Goal: Task Accomplishment & Management: Manage account settings

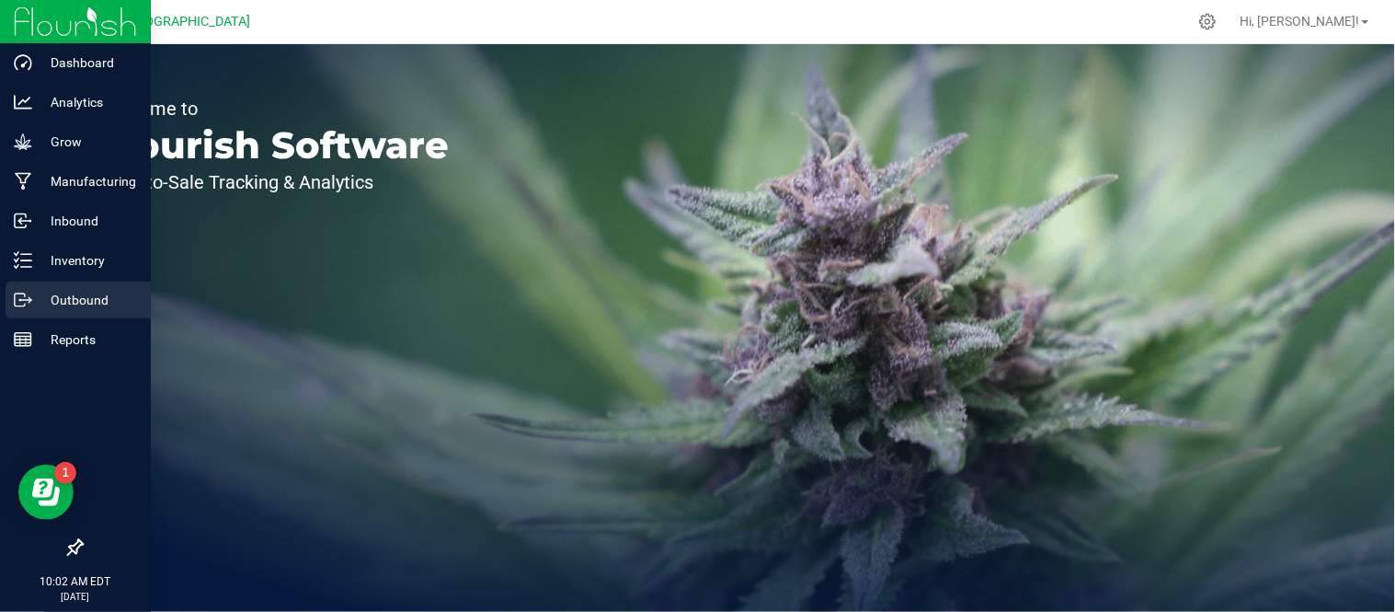
click at [48, 296] on p "Outbound" at bounding box center [87, 300] width 110 height 22
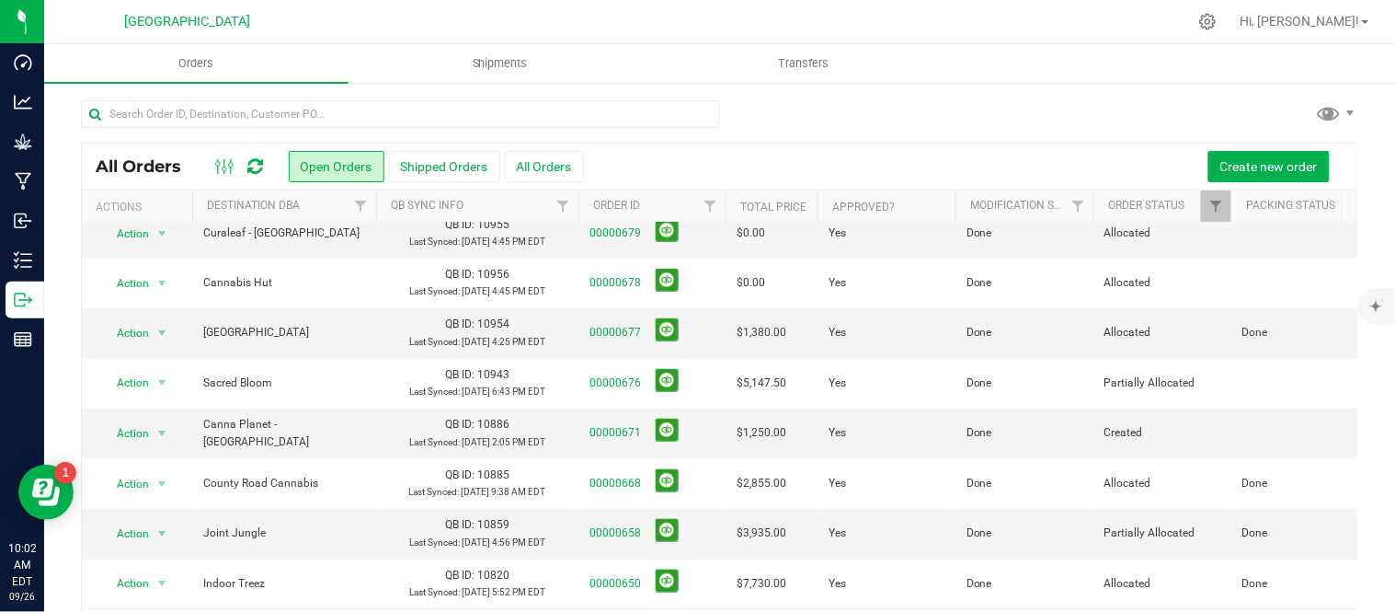
scroll to position [408, 0]
click at [625, 537] on link "00000658" at bounding box center [616, 532] width 52 height 17
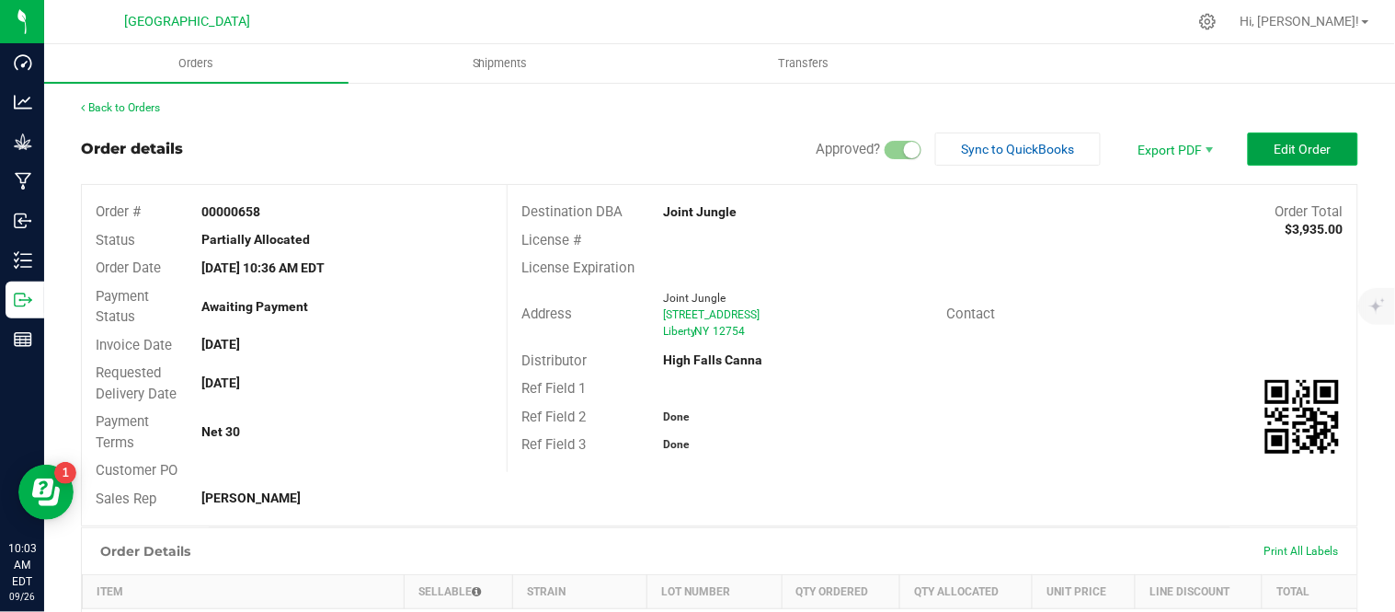
click at [1275, 152] on span "Edit Order" at bounding box center [1303, 149] width 57 height 15
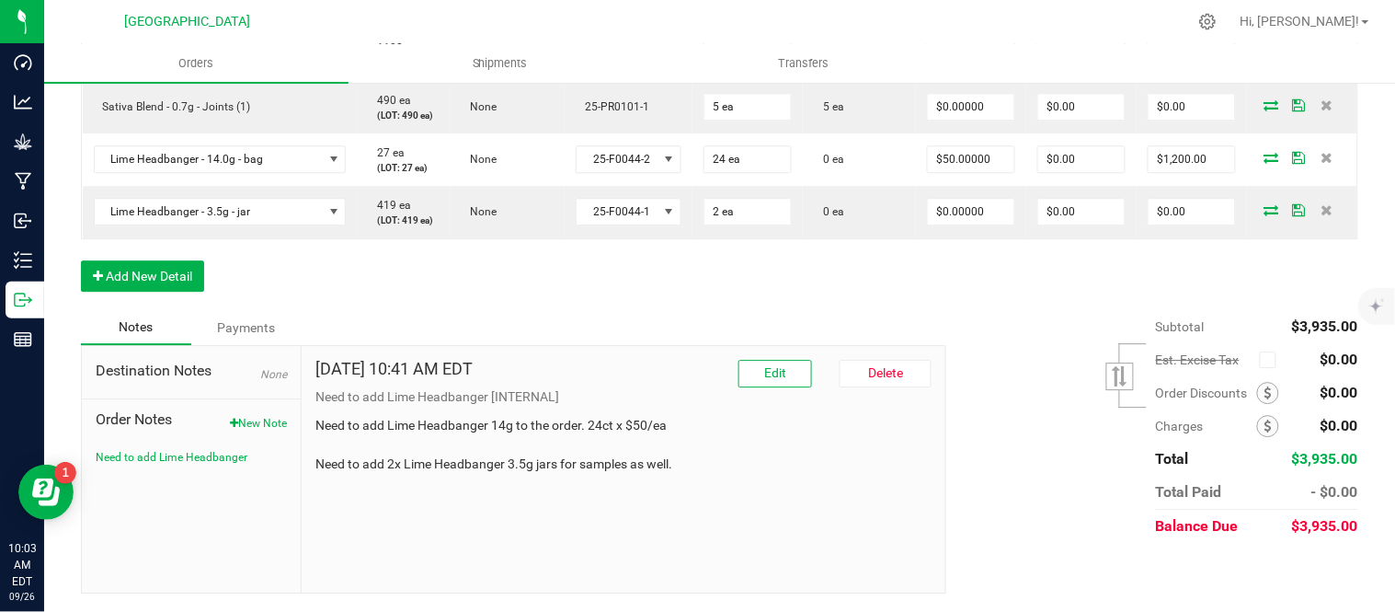
scroll to position [1304, 0]
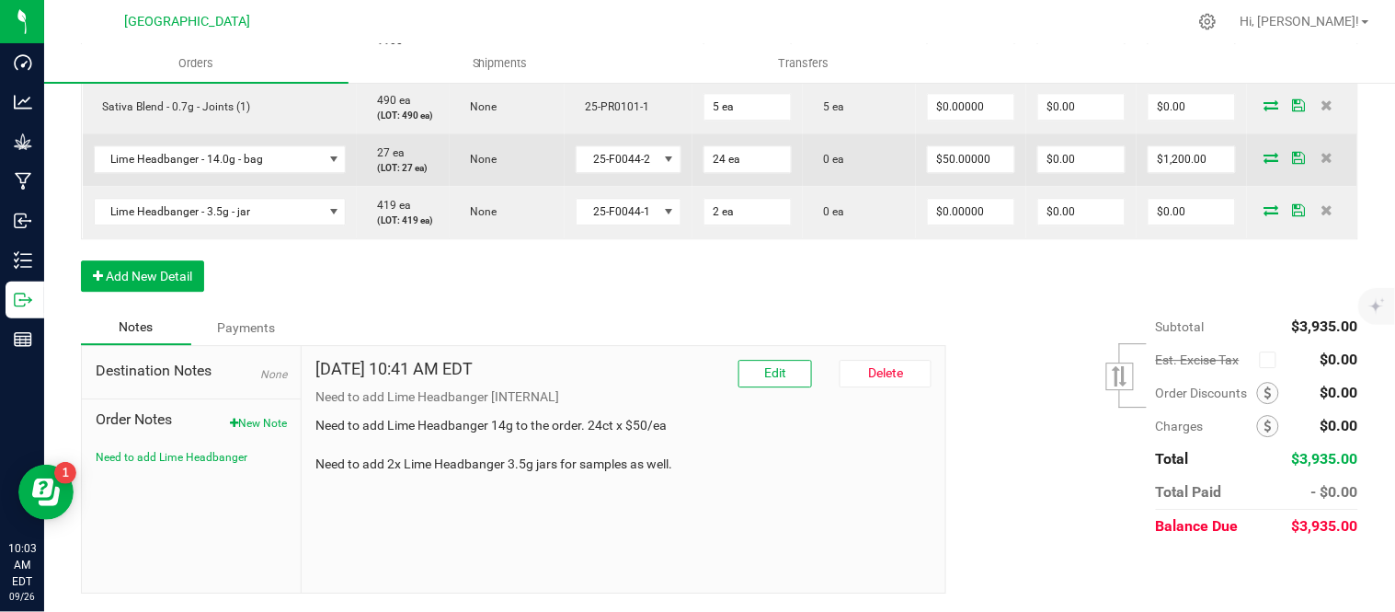
click at [1265, 163] on icon at bounding box center [1272, 157] width 15 height 11
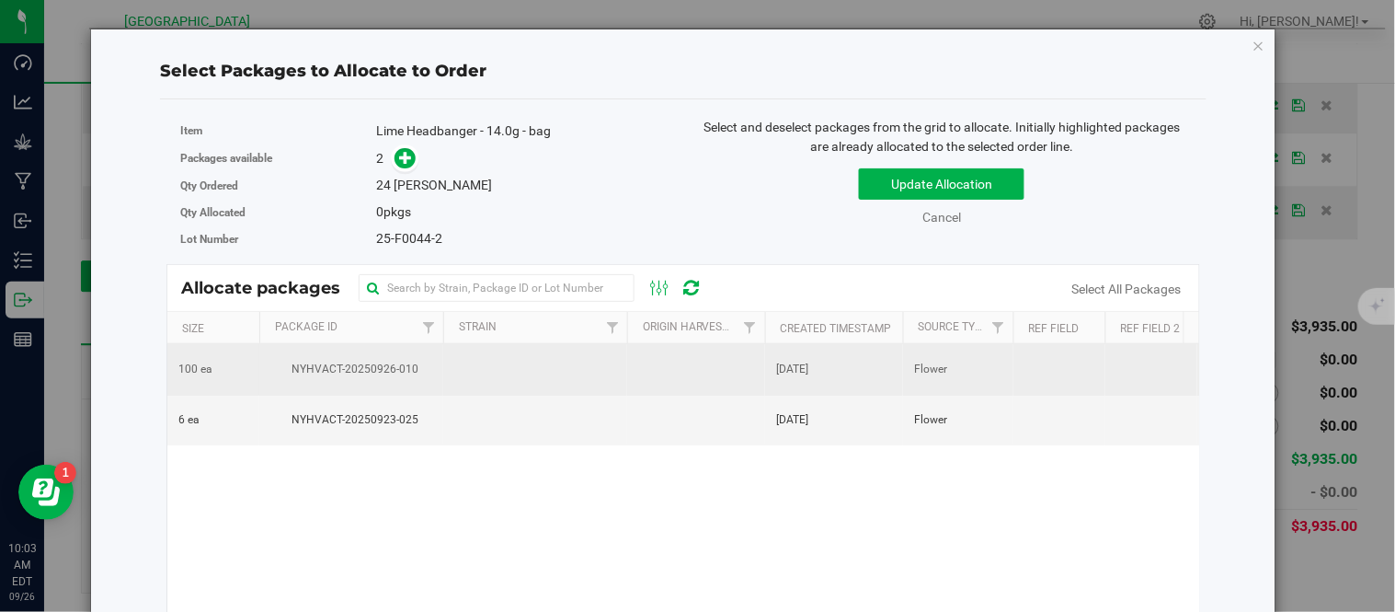
click at [581, 375] on td at bounding box center [535, 369] width 184 height 51
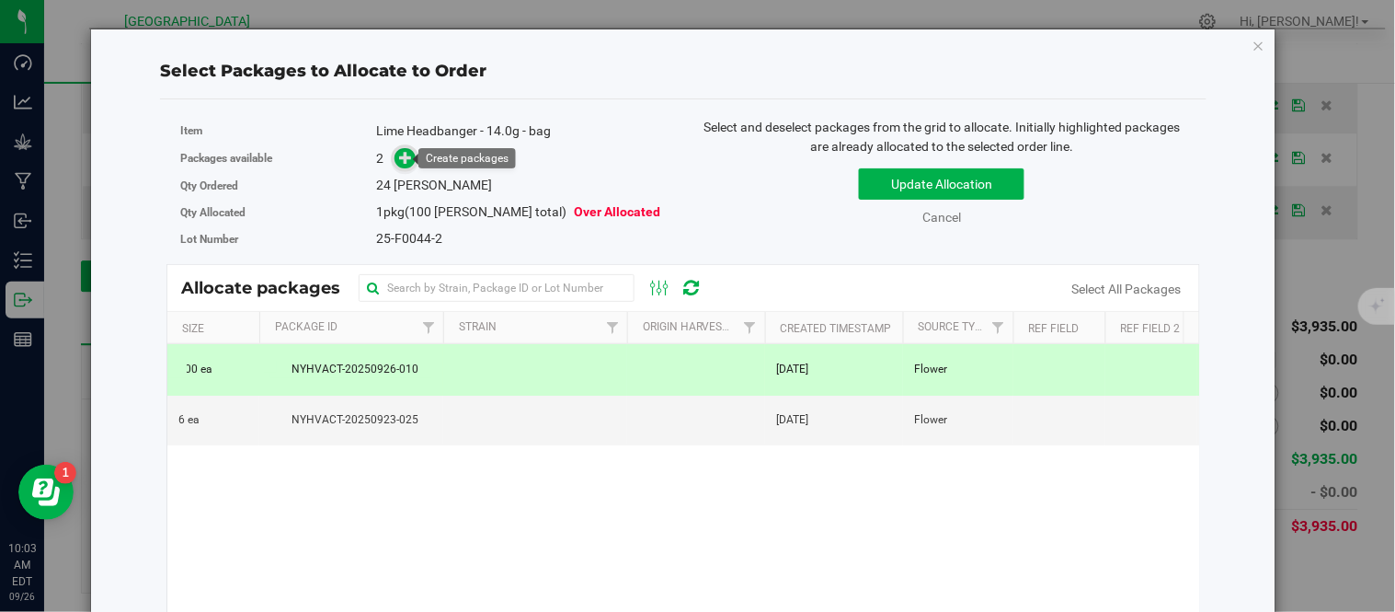
click at [410, 158] on icon at bounding box center [406, 157] width 13 height 13
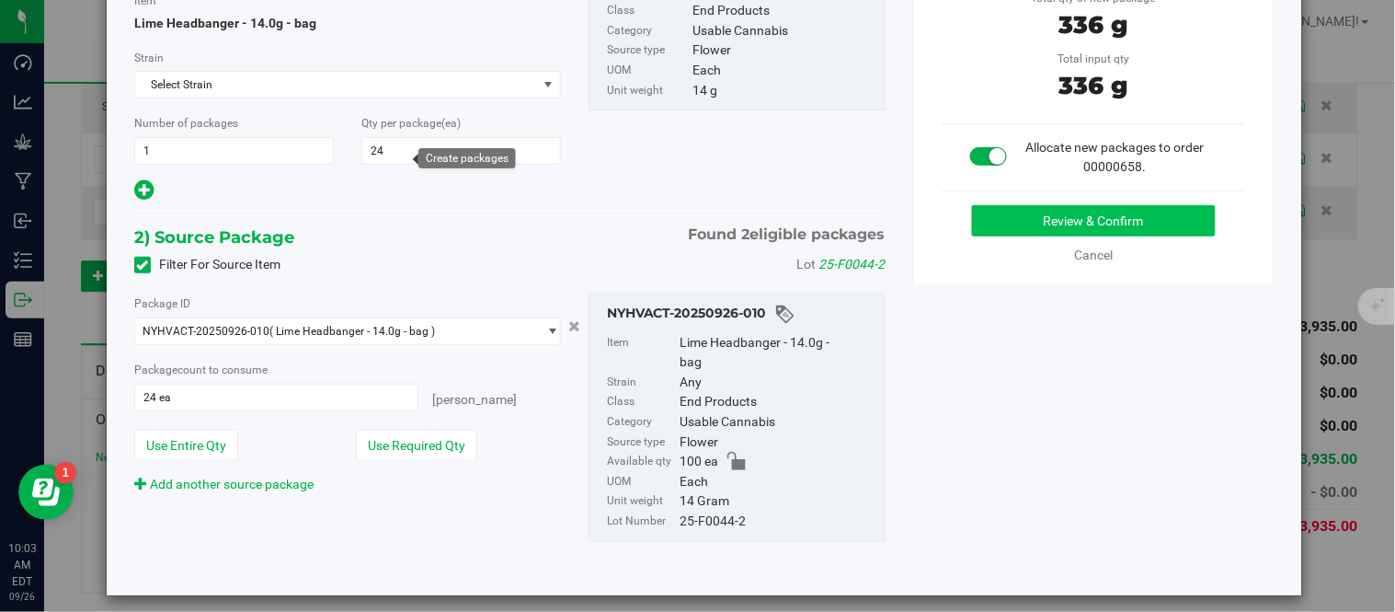
scroll to position [181, 0]
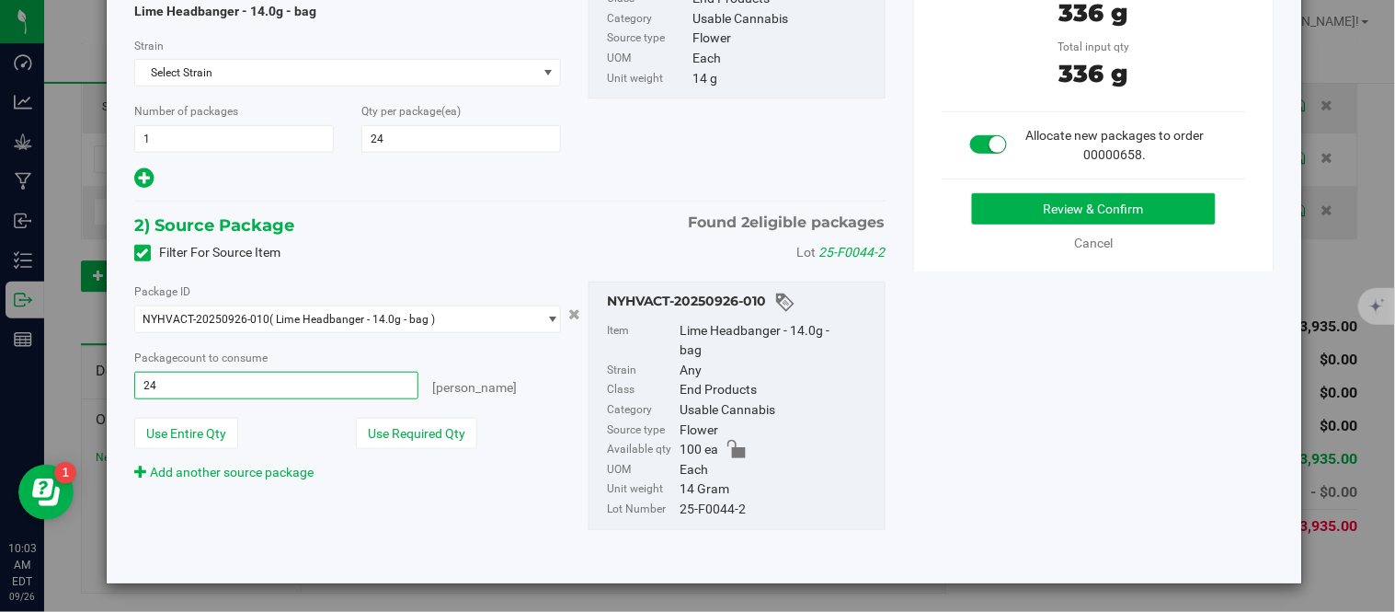
drag, startPoint x: 191, startPoint y: 389, endPoint x: 93, endPoint y: 386, distance: 98.4
click at [93, 386] on div "Create Package(s) 1) New Package Create lab sample Item Lime Headbanger - 14.0g…" at bounding box center [704, 306] width 1409 height 612
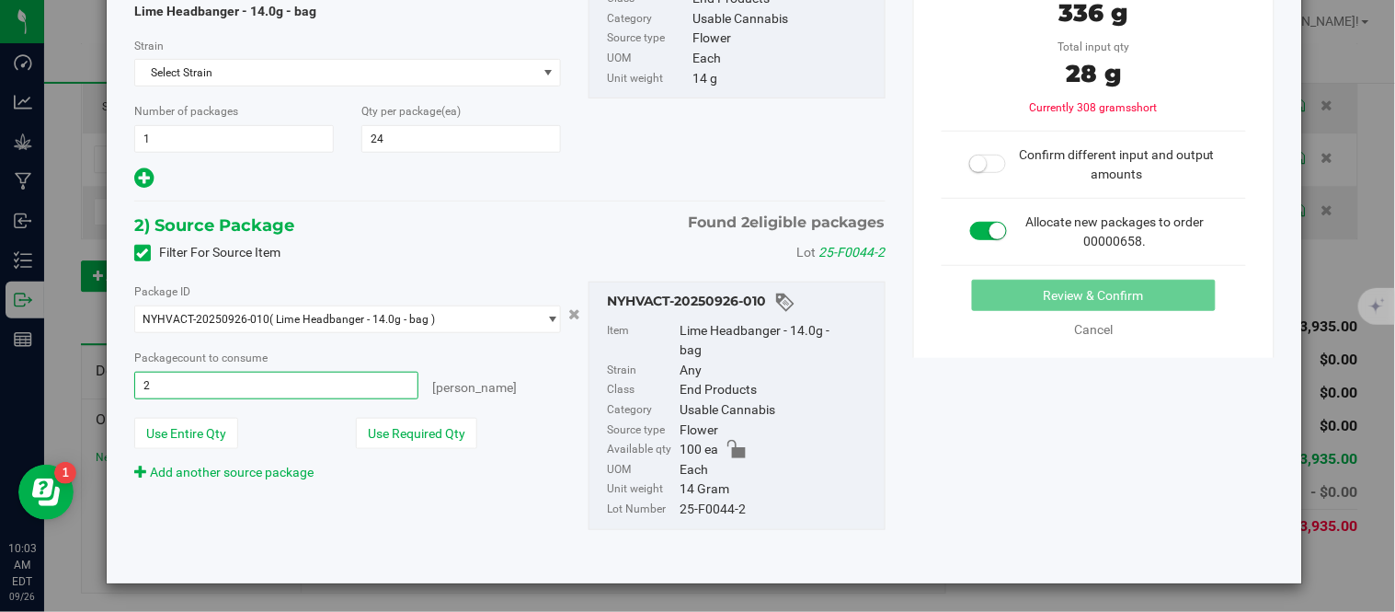
type input "24"
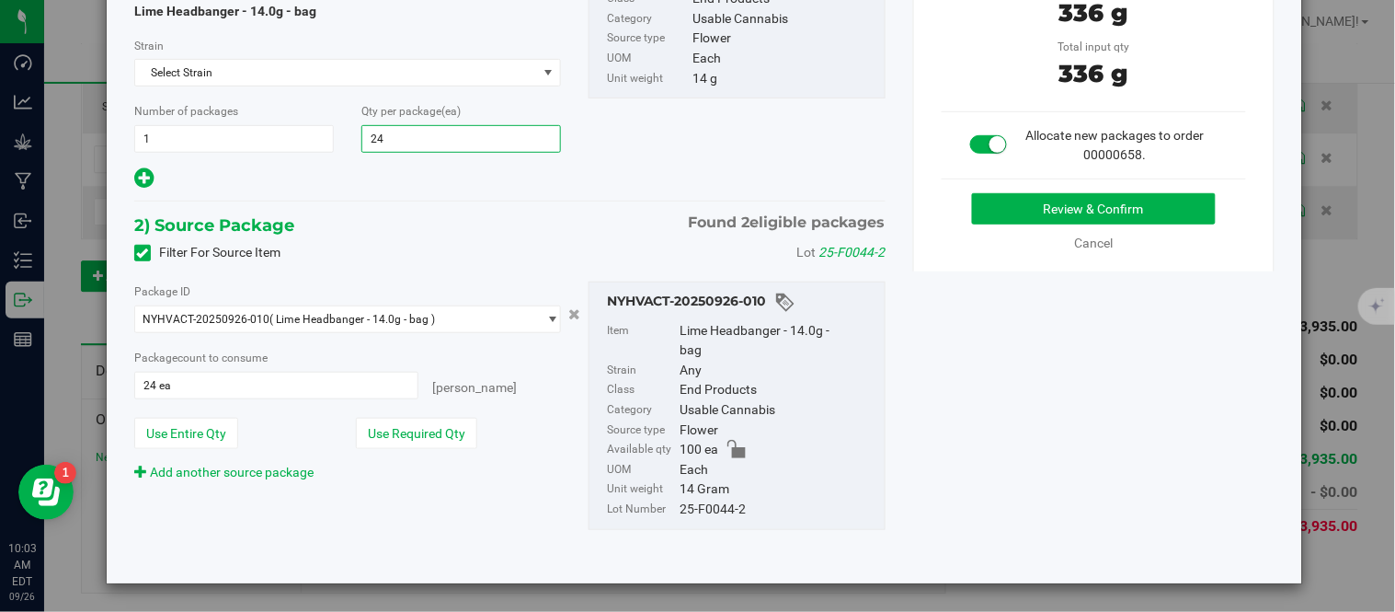
click at [400, 138] on span "24 24" at bounding box center [461, 139] width 200 height 28
click at [997, 208] on button "Review & Confirm" at bounding box center [1094, 208] width 244 height 31
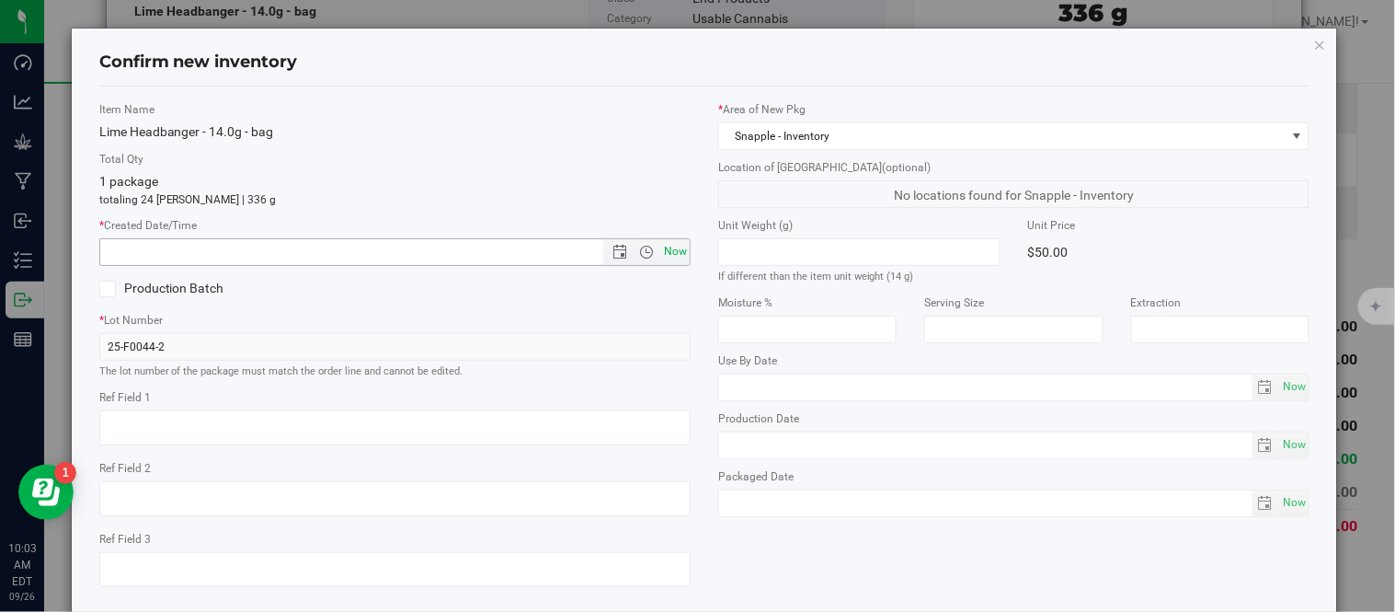
click at [664, 254] on span "Now" at bounding box center [675, 251] width 31 height 27
type input "[DATE] 10:03 AM"
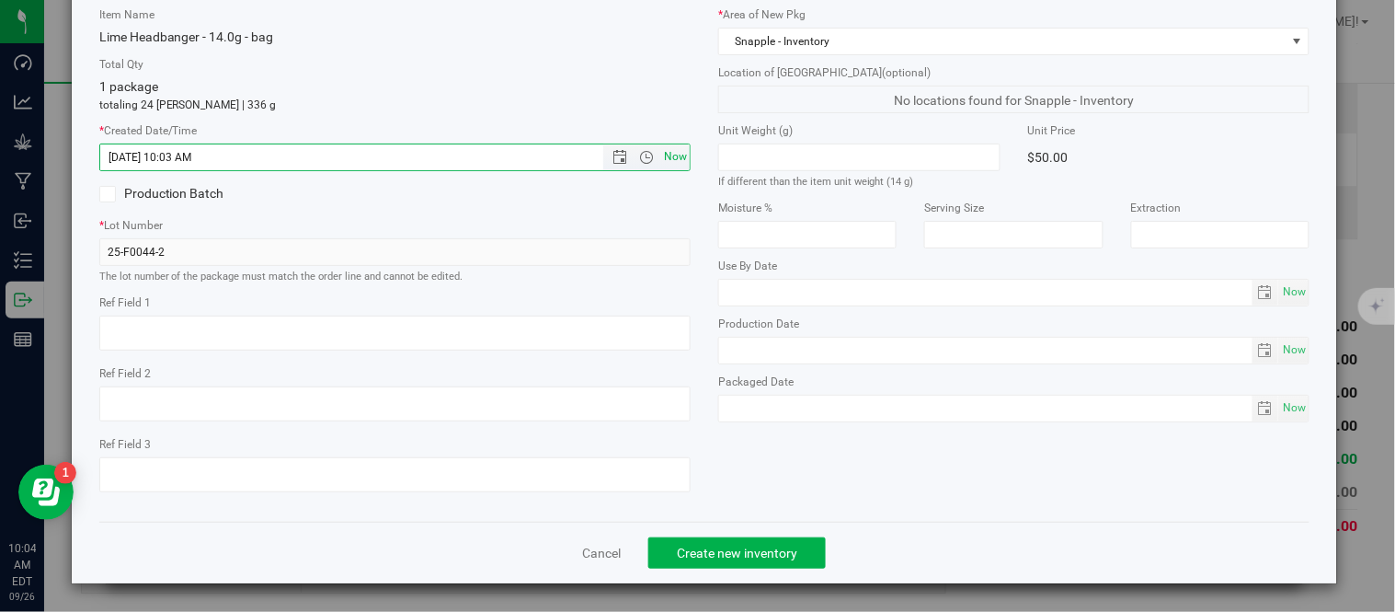
scroll to position [116, 0]
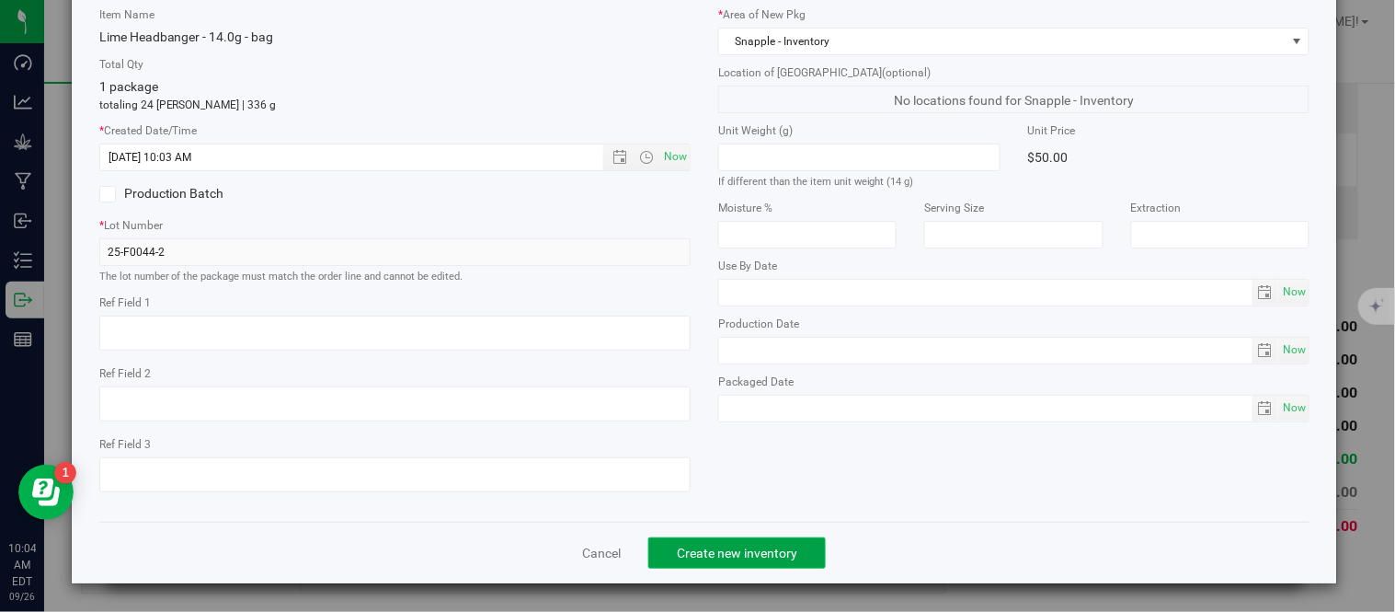
click at [719, 567] on button "Create new inventory" at bounding box center [736, 552] width 177 height 31
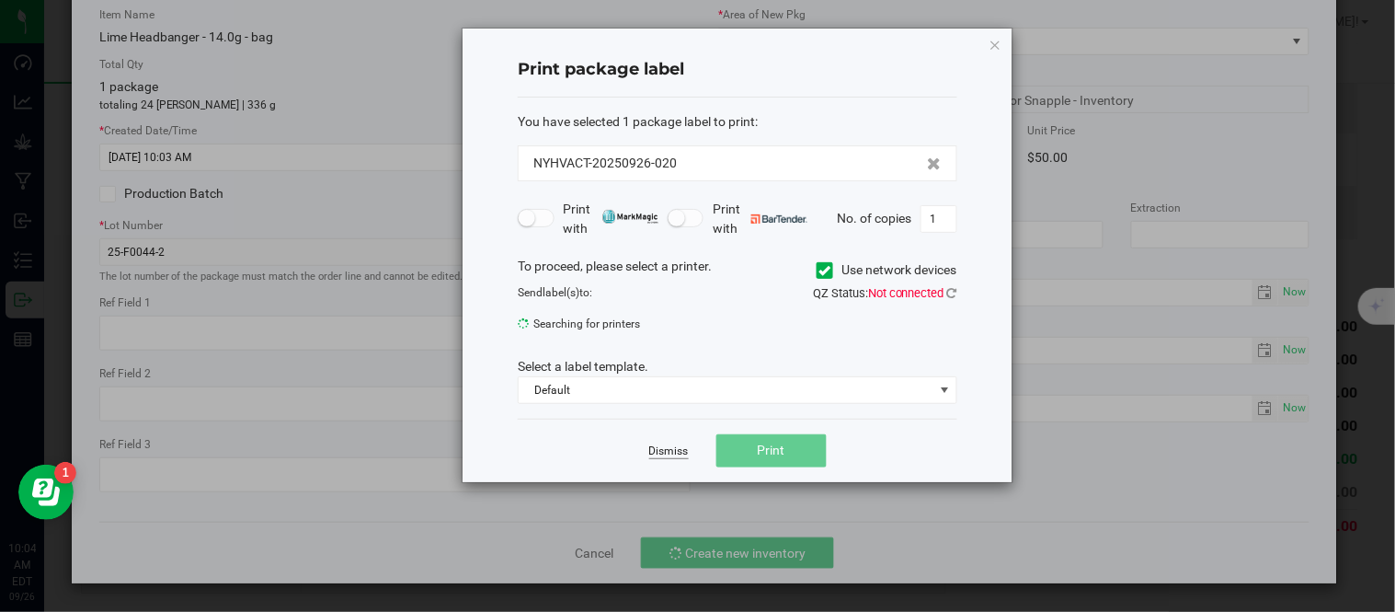
click at [666, 452] on link "Dismiss" at bounding box center [669, 451] width 40 height 16
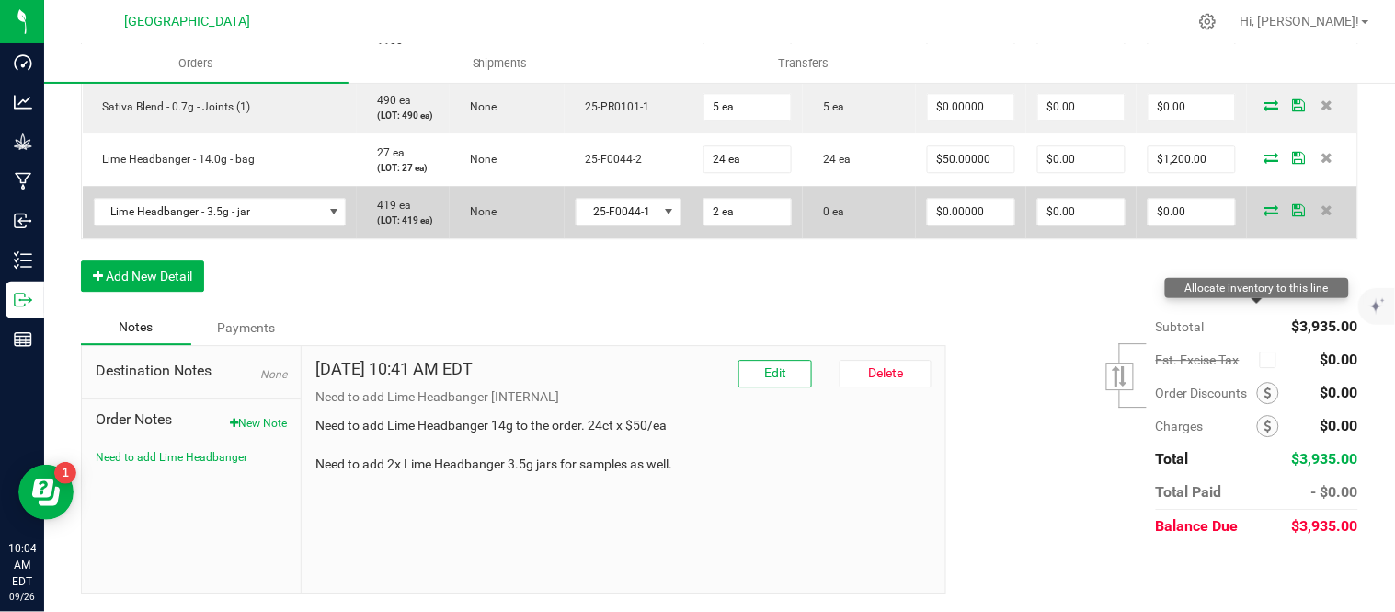
click at [1265, 215] on icon at bounding box center [1272, 209] width 15 height 11
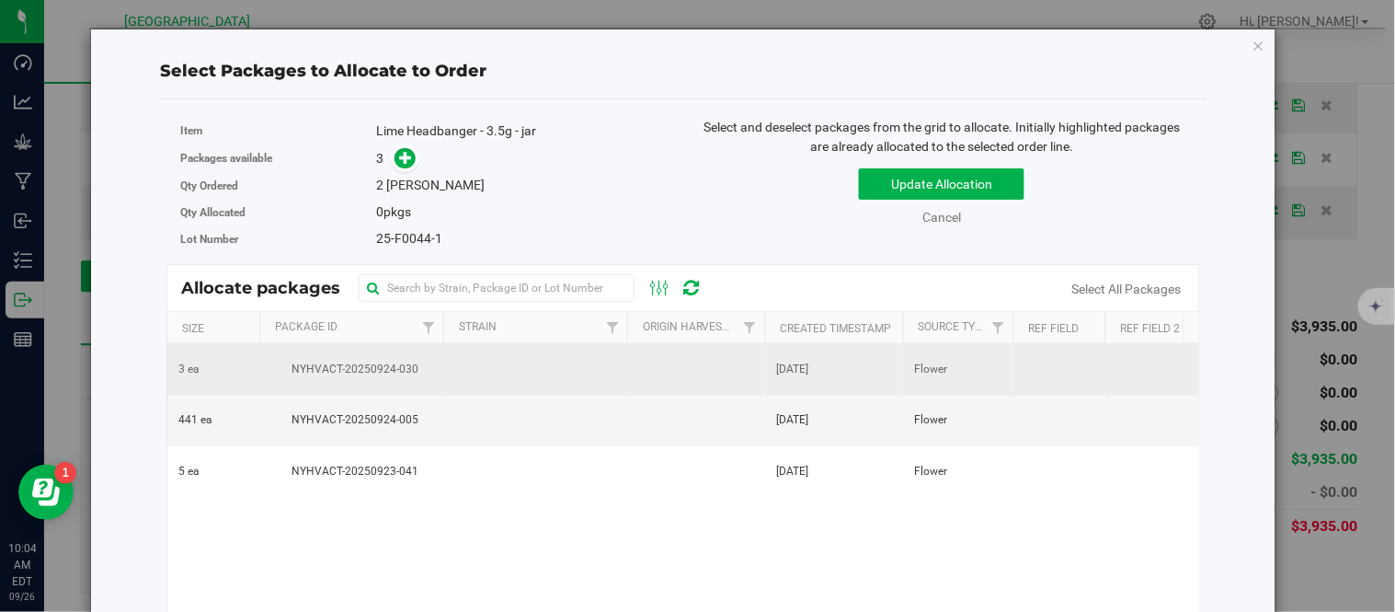
click at [460, 366] on td at bounding box center [535, 369] width 184 height 51
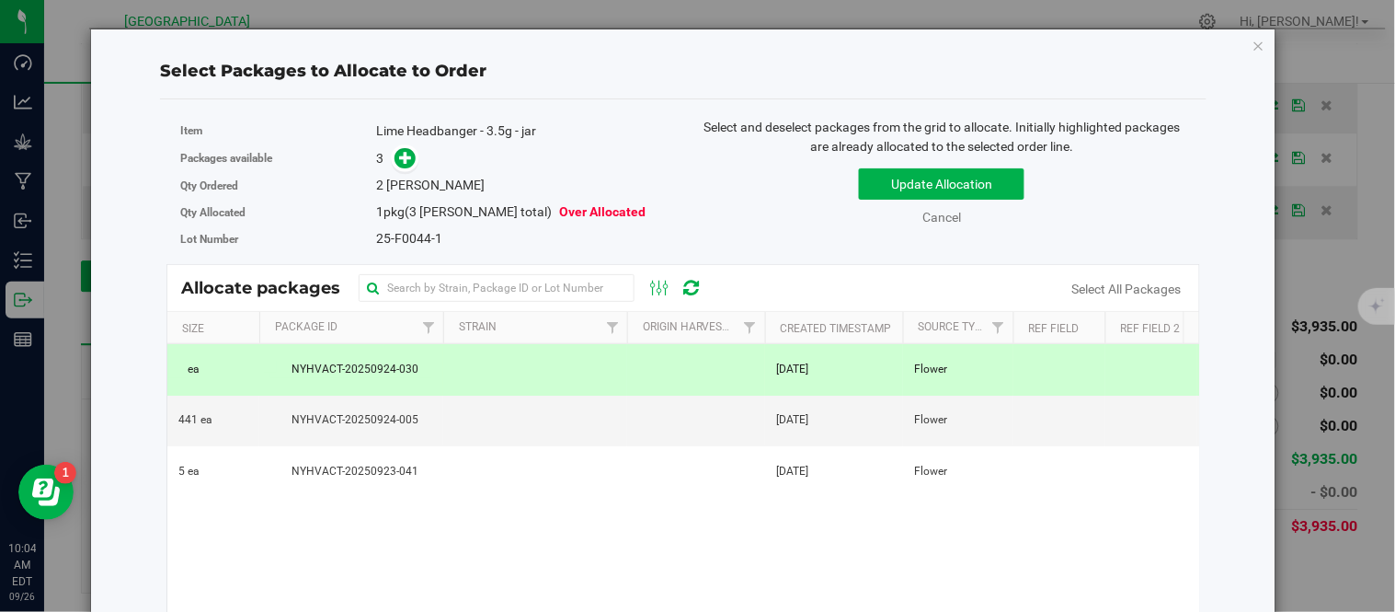
click at [521, 567] on div "3 ea NYHVACT-20250924-030 [DATE] Flower 25-F0044-1 Snapple - Inventory $5.55077…" at bounding box center [683, 574] width 1032 height 460
click at [407, 164] on icon at bounding box center [406, 157] width 13 height 13
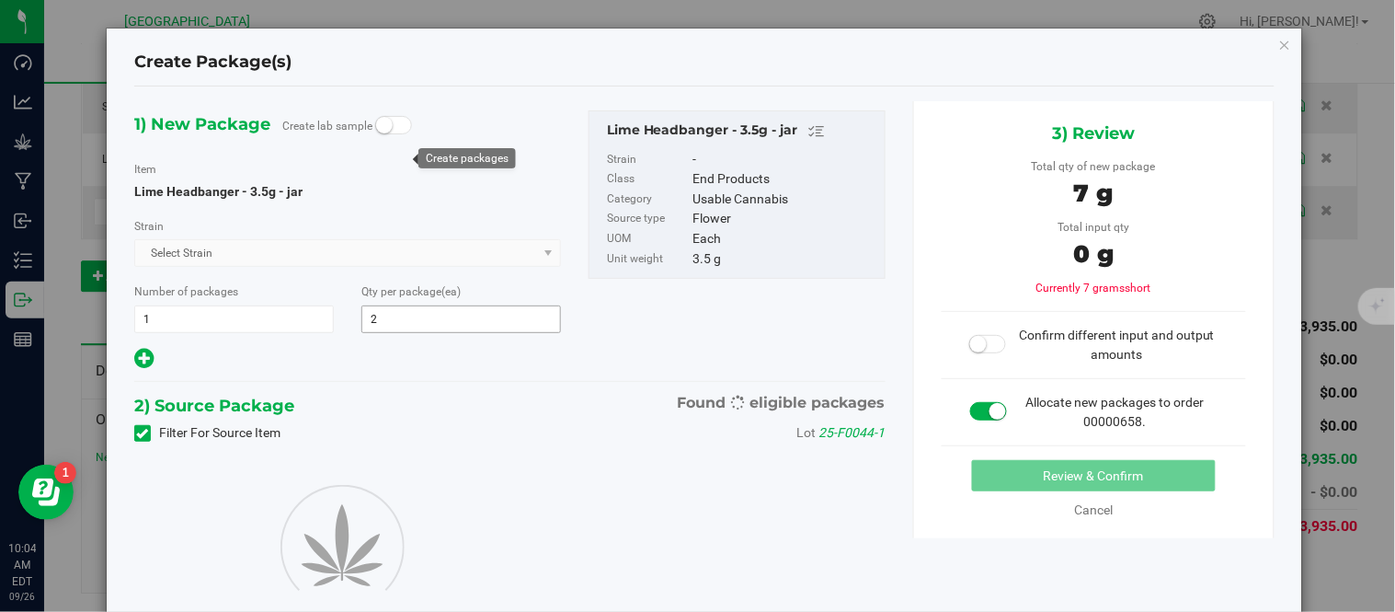
type input "2"
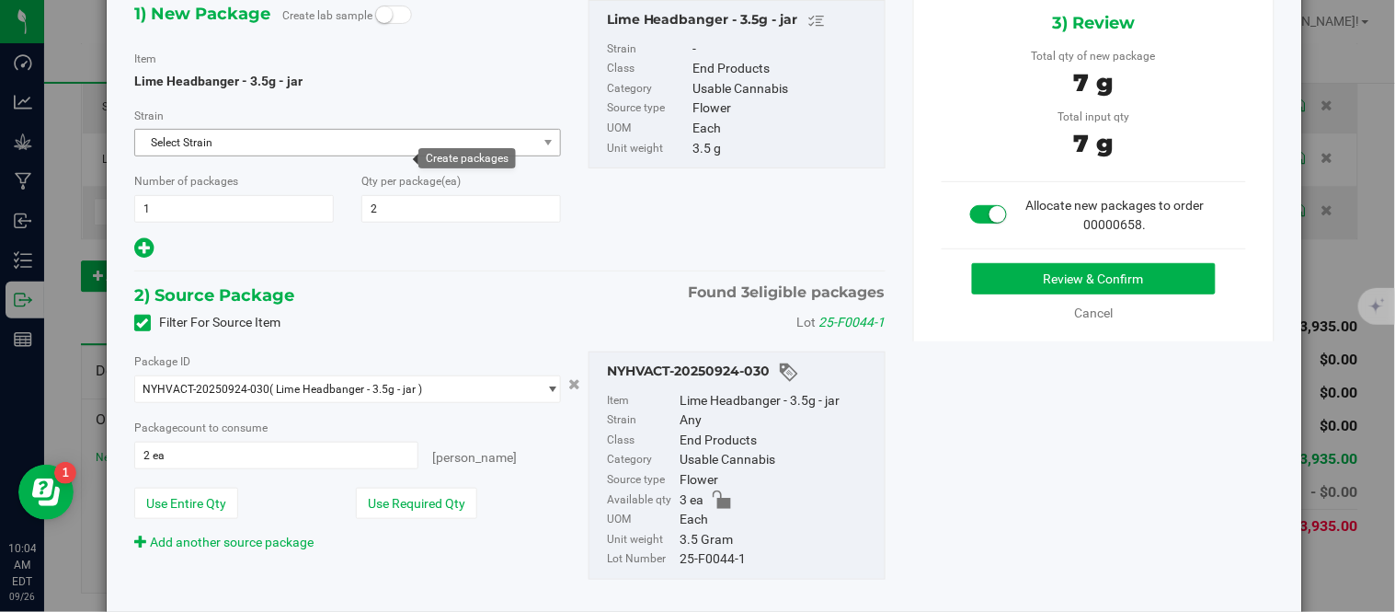
scroll to position [60, 0]
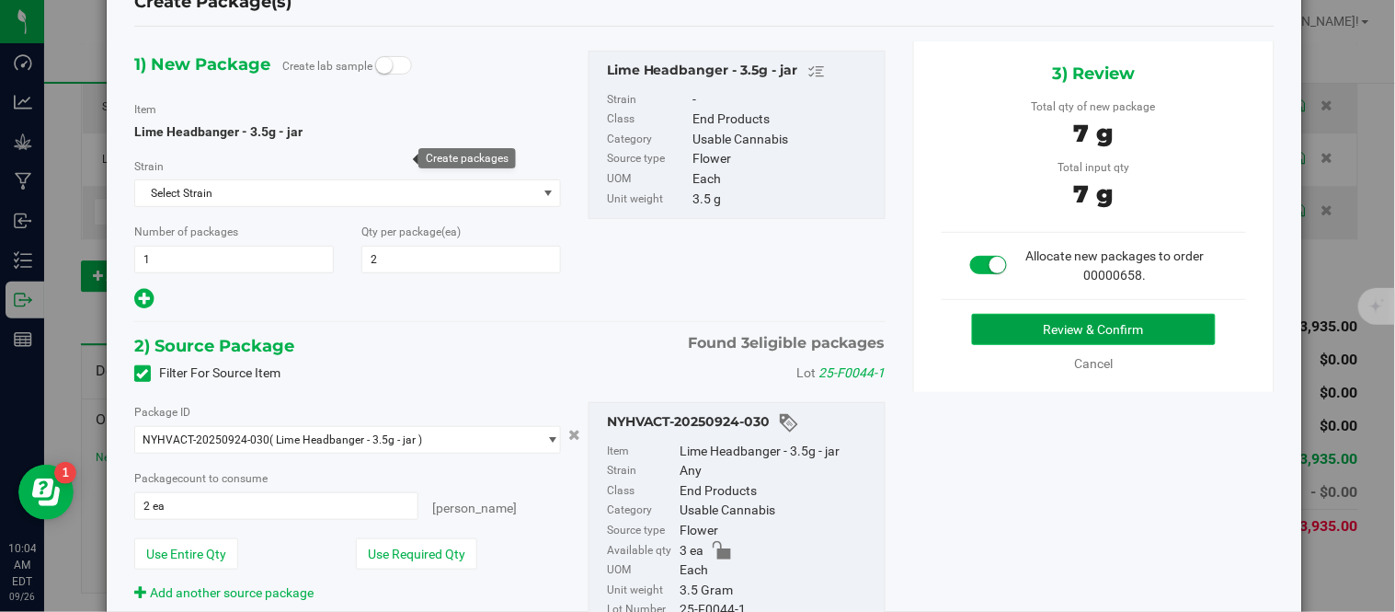
click at [1051, 323] on button "Review & Confirm" at bounding box center [1094, 329] width 244 height 31
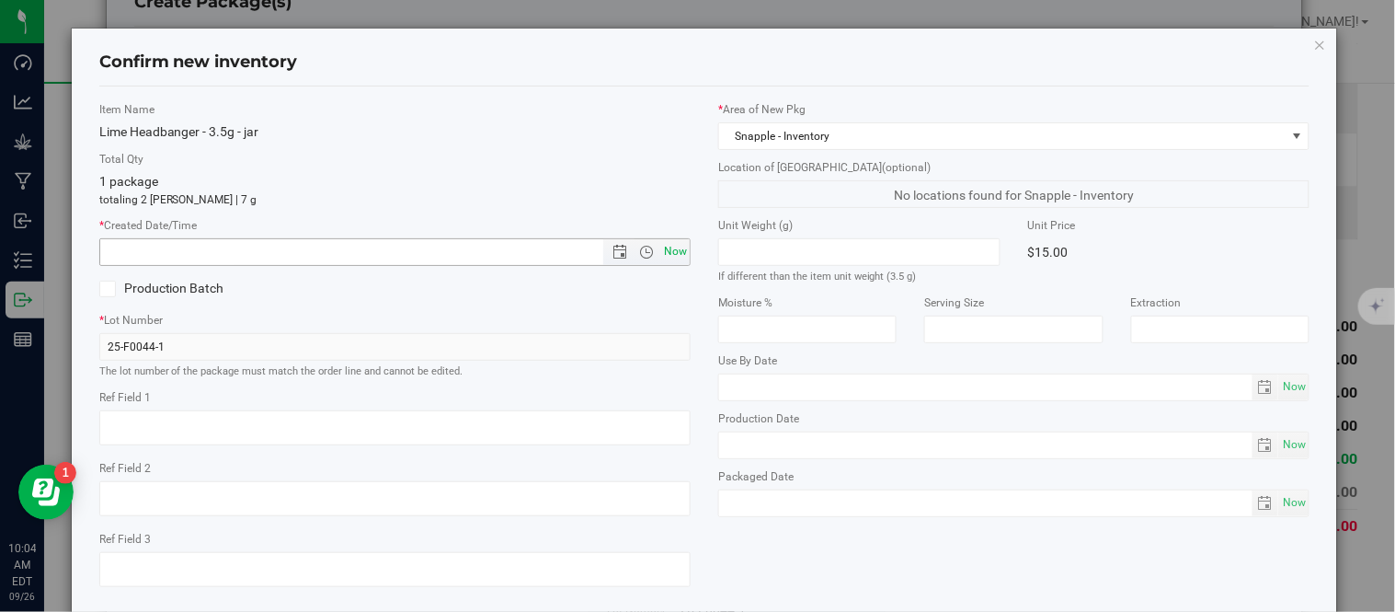
click at [663, 246] on span "Now" at bounding box center [675, 251] width 31 height 27
type input "[DATE] 10:04 AM"
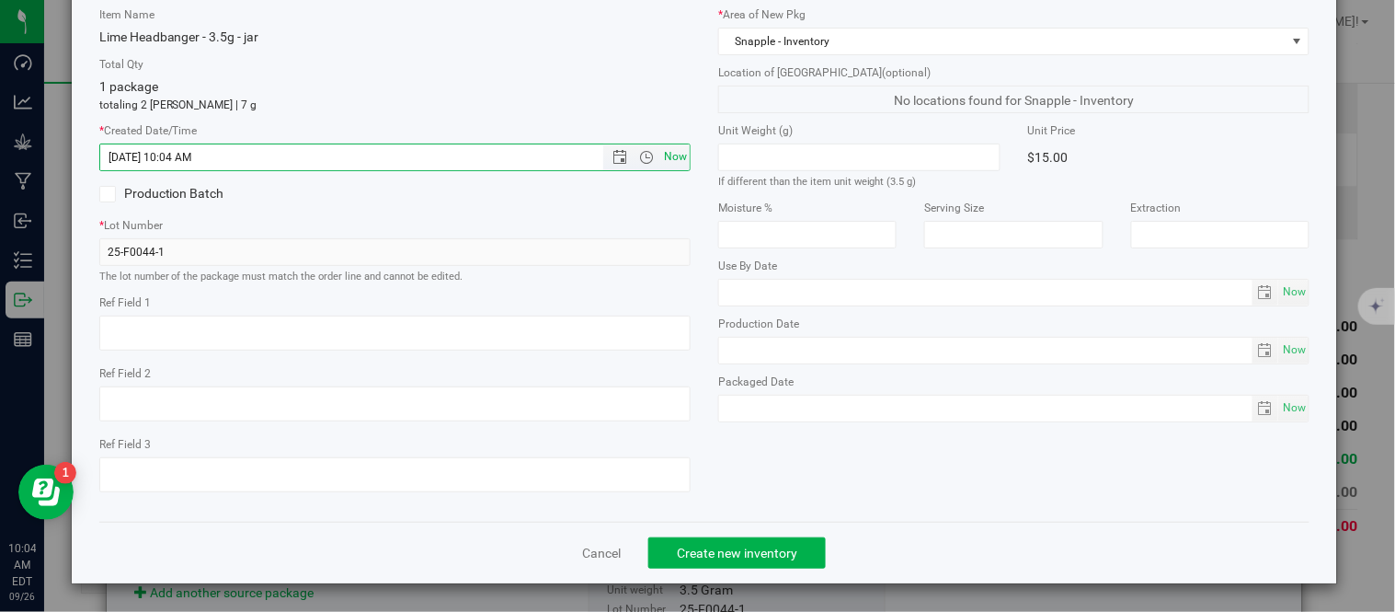
scroll to position [116, 0]
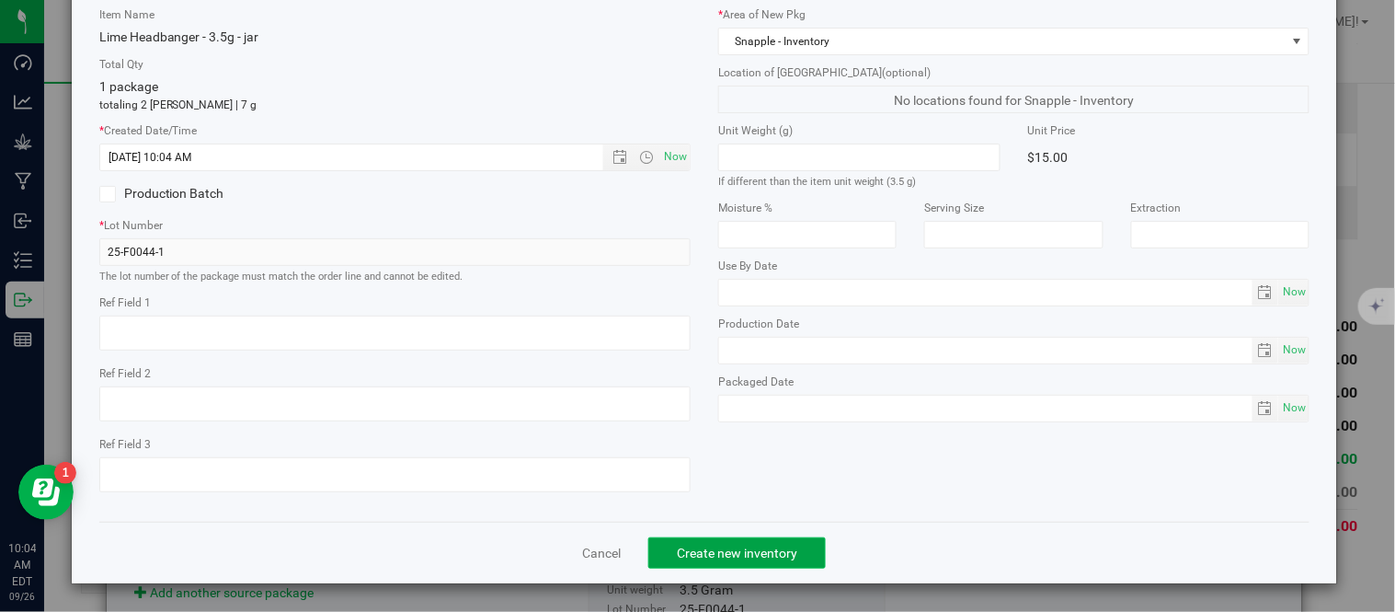
click at [745, 558] on span "Create new inventory" at bounding box center [737, 552] width 120 height 15
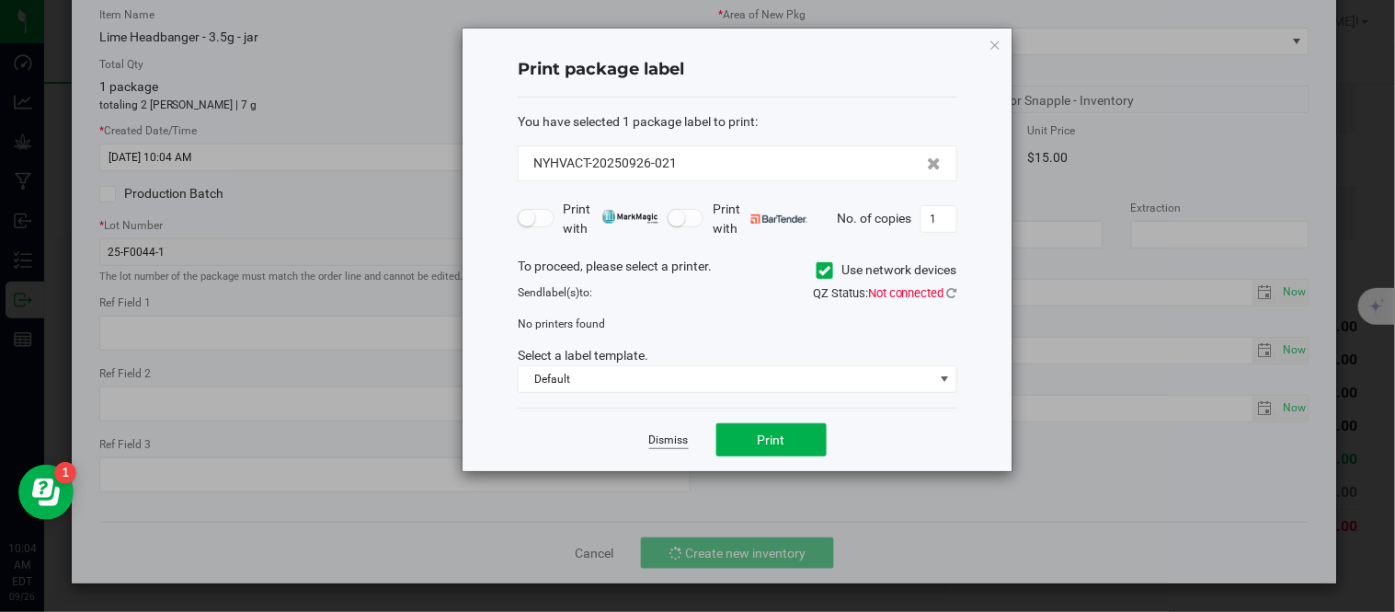
click at [651, 440] on link "Dismiss" at bounding box center [669, 440] width 40 height 16
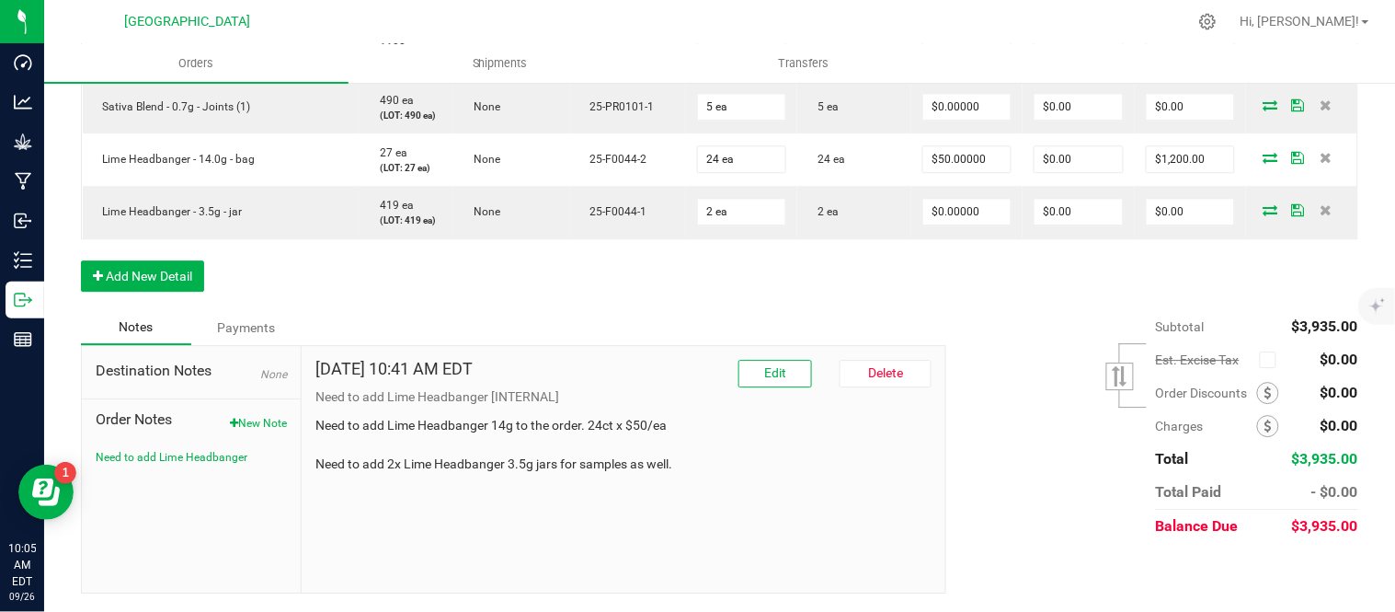
scroll to position [1407, 0]
click at [877, 373] on span "Delete" at bounding box center [885, 372] width 35 height 15
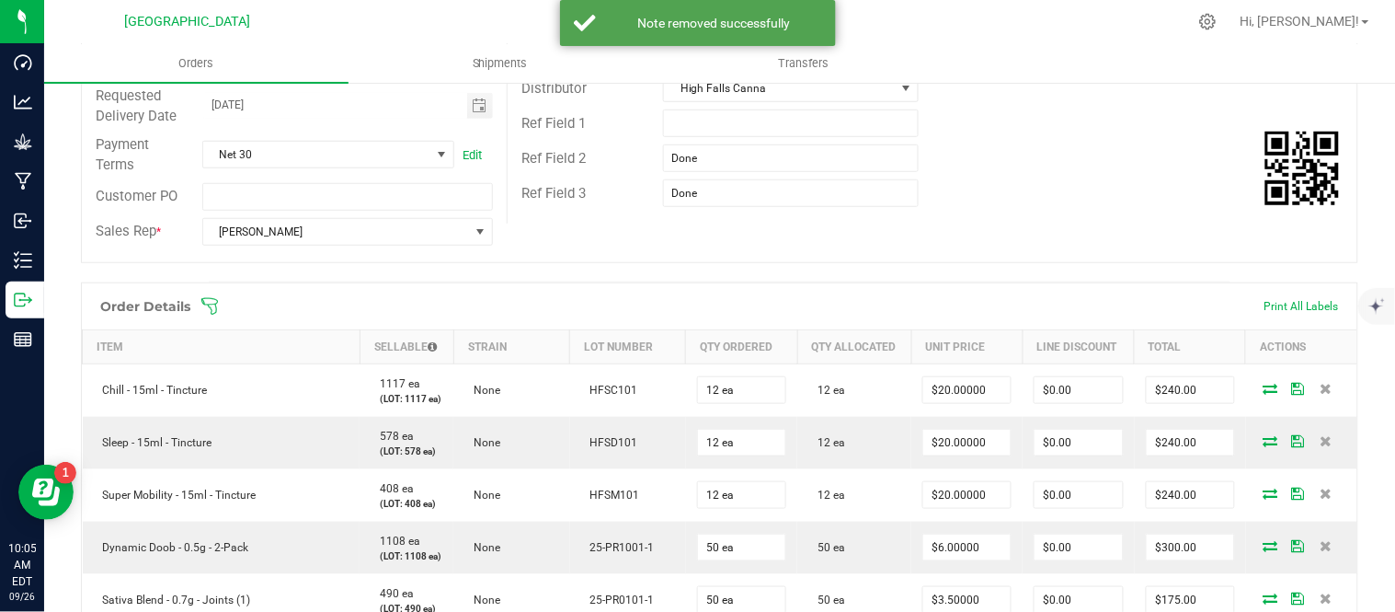
scroll to position [0, 0]
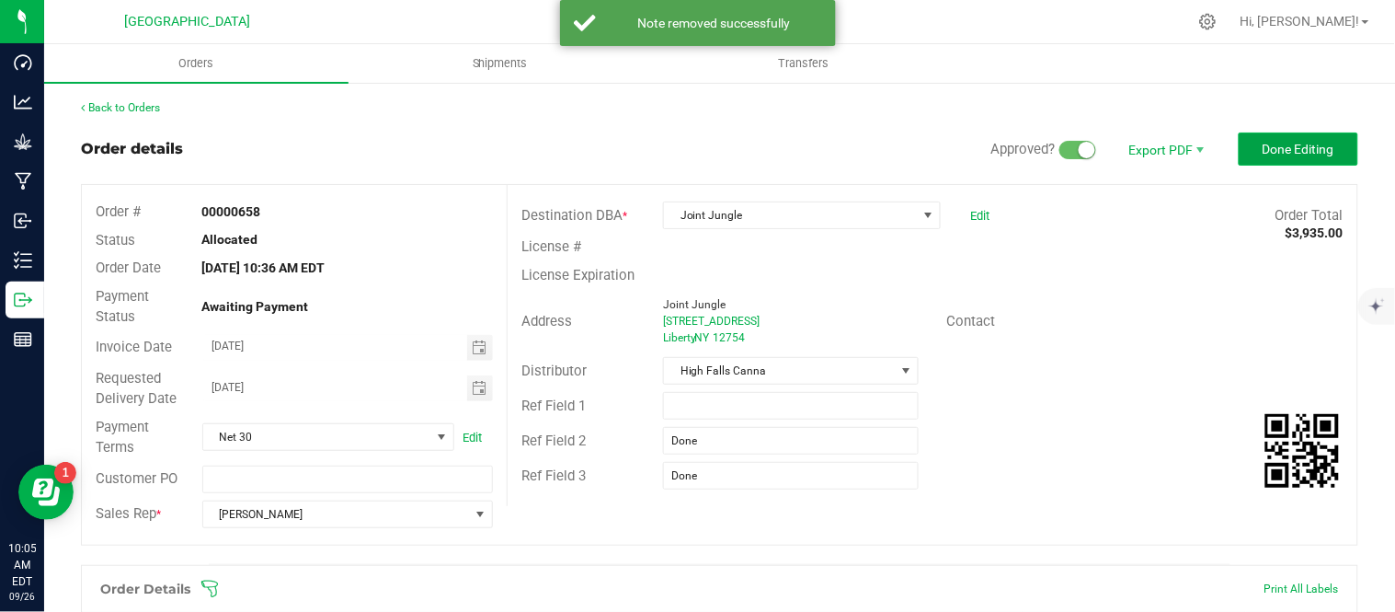
click at [1310, 136] on button "Done Editing" at bounding box center [1299, 148] width 120 height 33
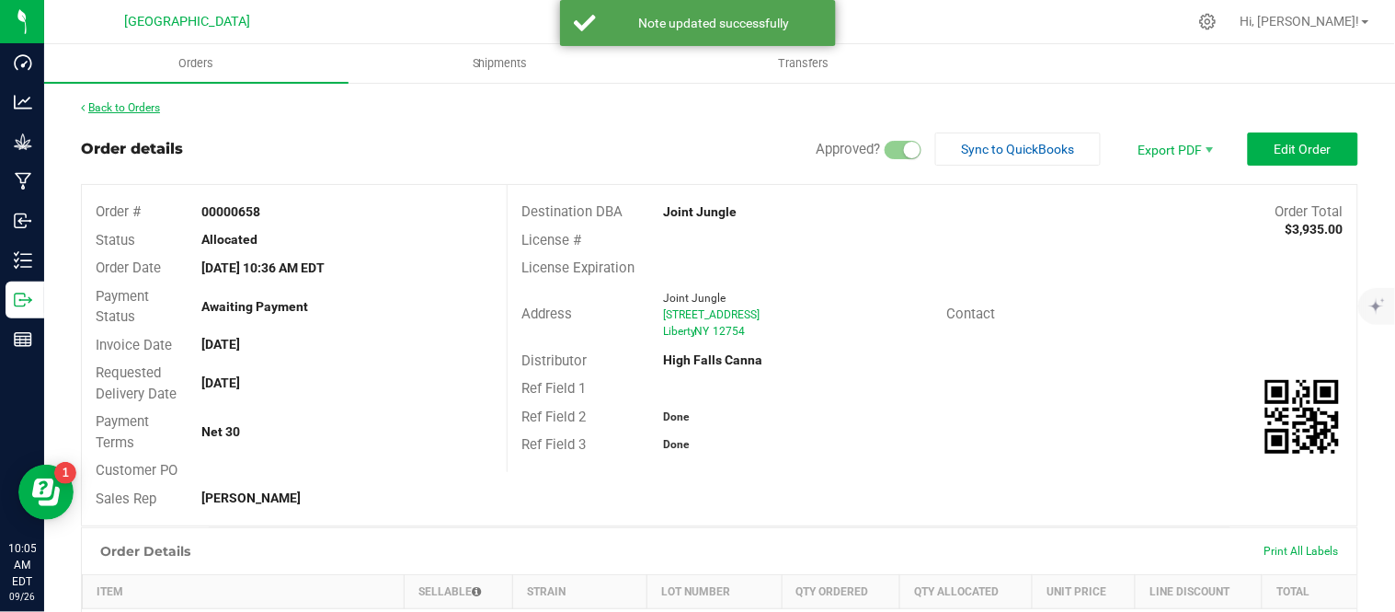
click at [118, 108] on link "Back to Orders" at bounding box center [120, 107] width 79 height 13
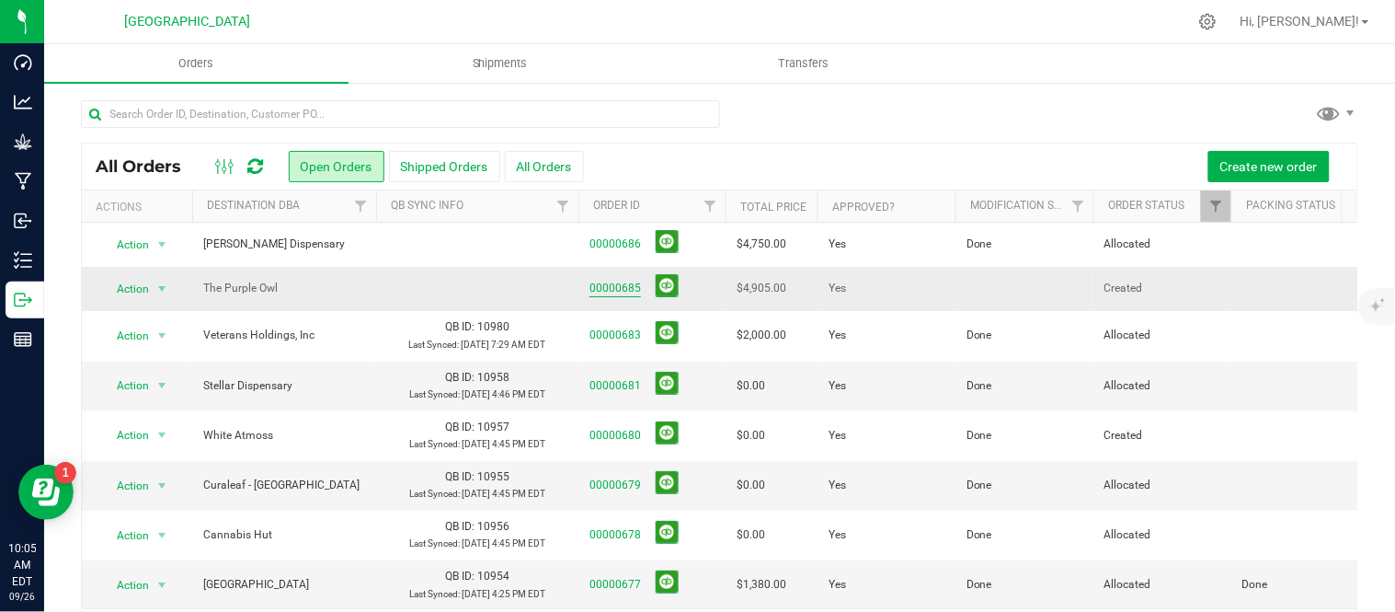
click at [626, 280] on link "00000685" at bounding box center [616, 288] width 52 height 17
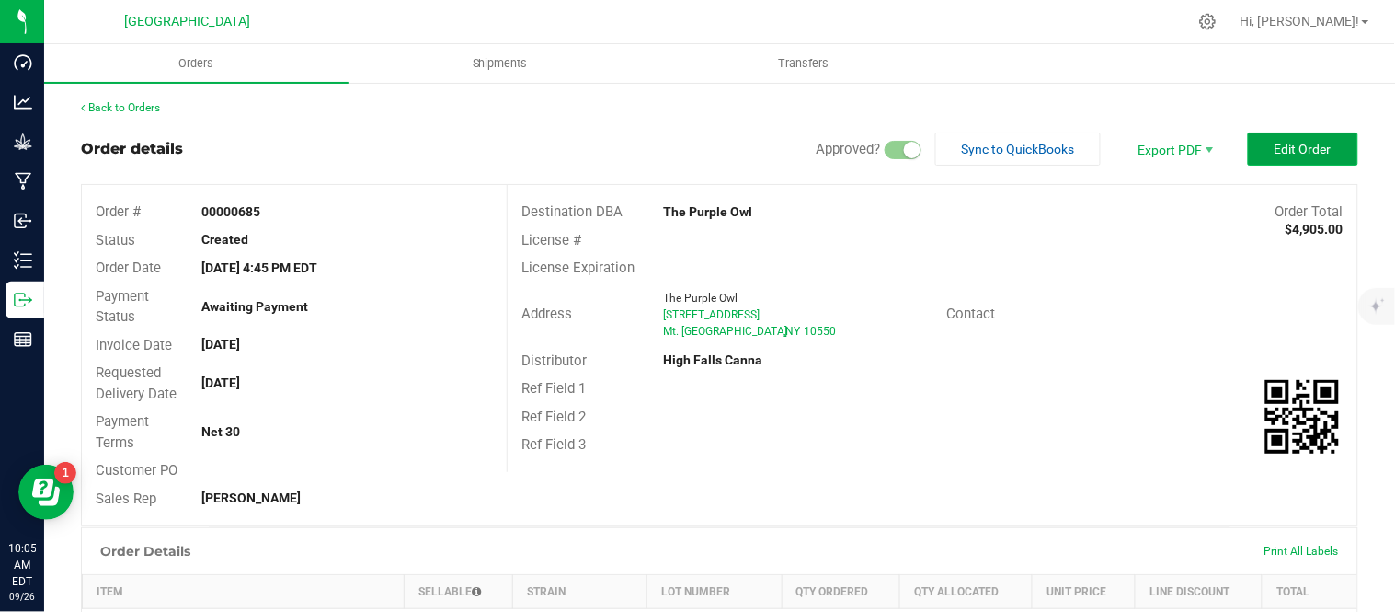
click at [1275, 151] on span "Edit Order" at bounding box center [1303, 149] width 57 height 15
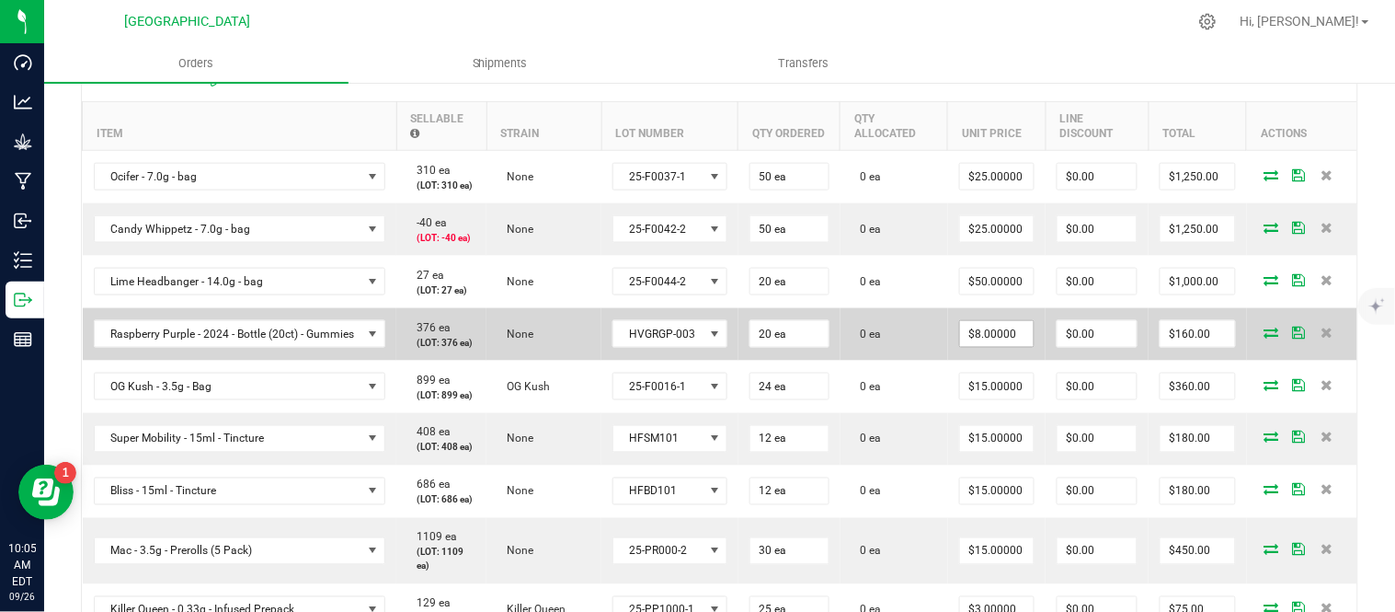
scroll to position [613, 0]
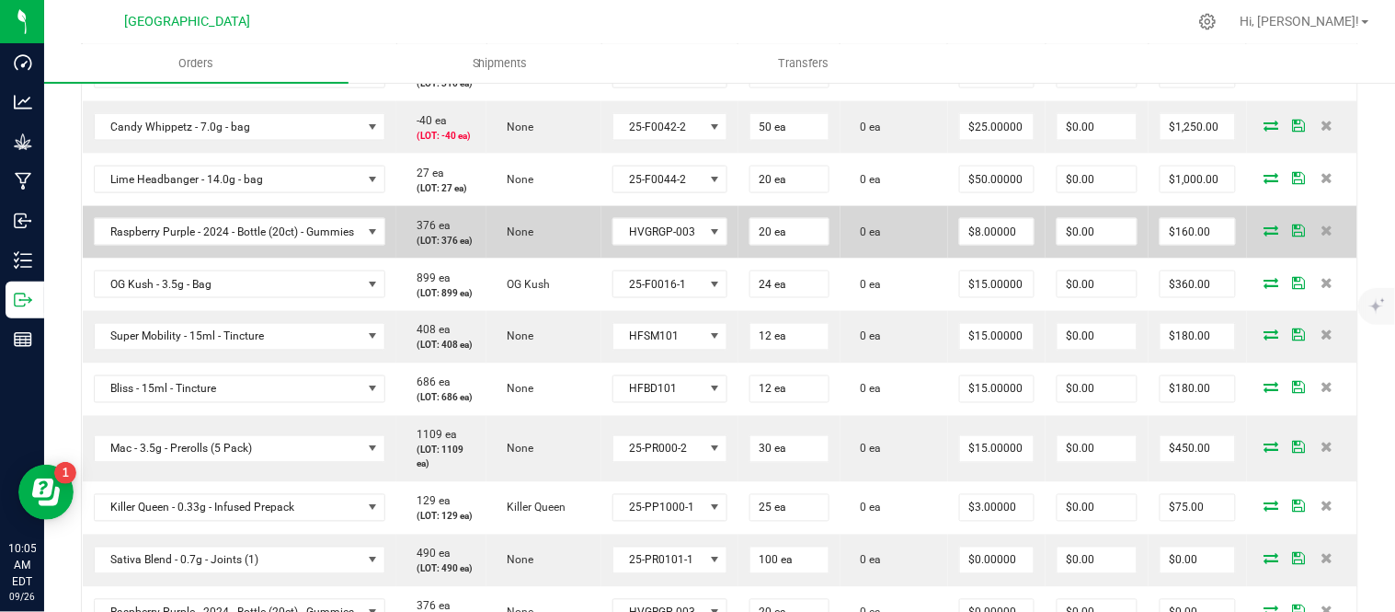
click at [1254, 258] on td at bounding box center [1302, 232] width 110 height 52
click at [1265, 235] on icon at bounding box center [1272, 229] width 15 height 11
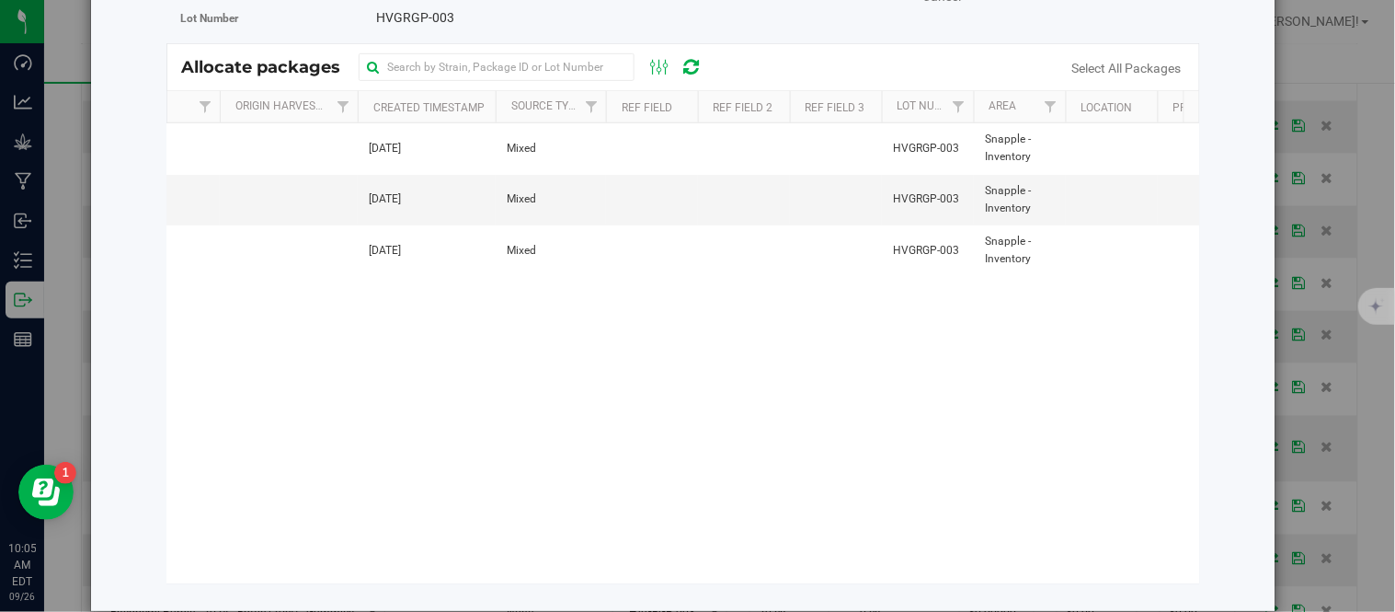
scroll to position [0, 0]
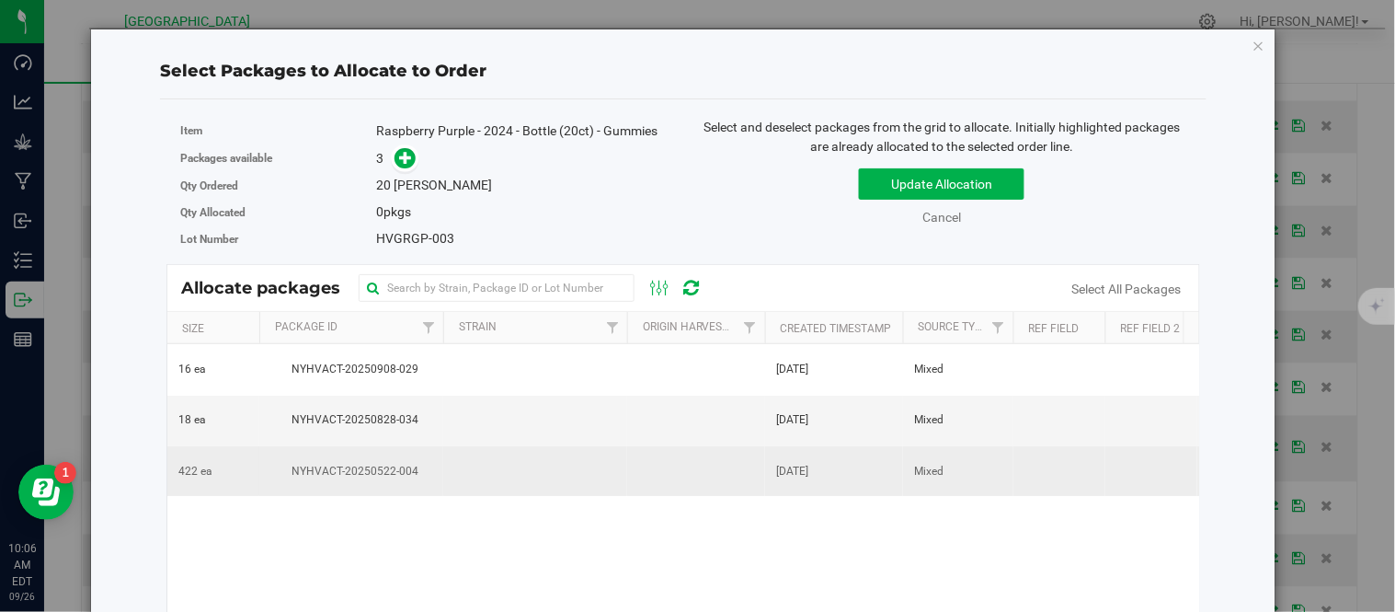
click at [217, 466] on td "422 ea" at bounding box center [213, 471] width 92 height 50
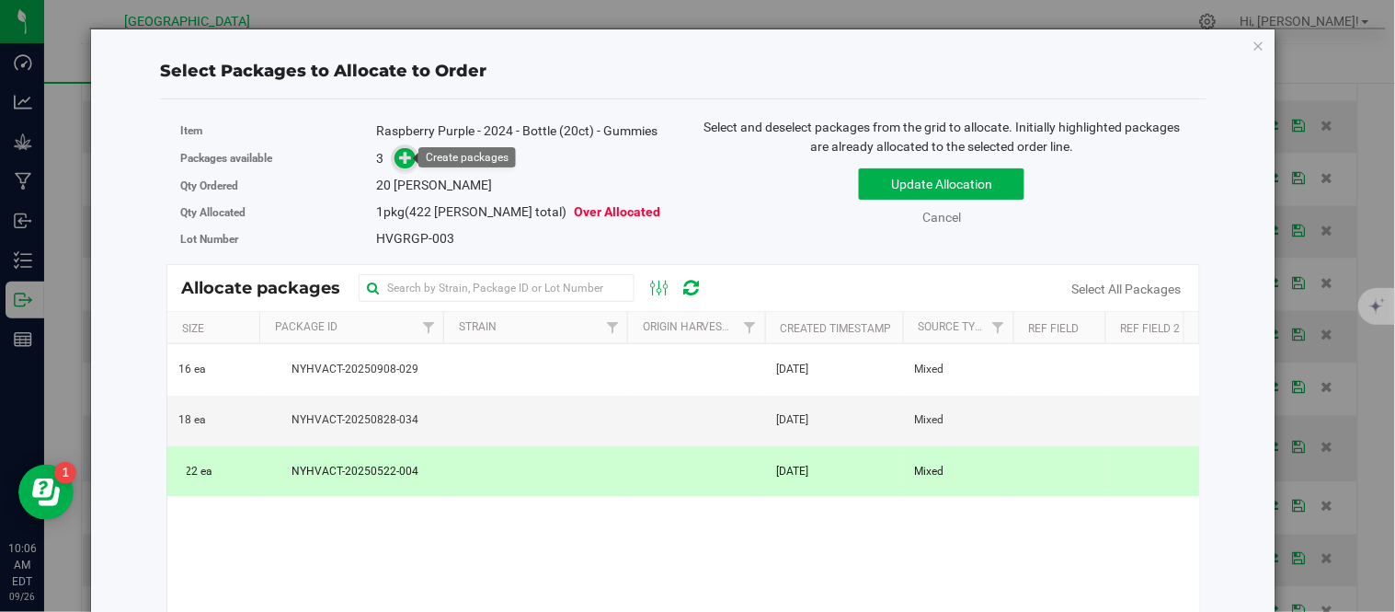
click at [402, 157] on icon at bounding box center [407, 157] width 14 height 14
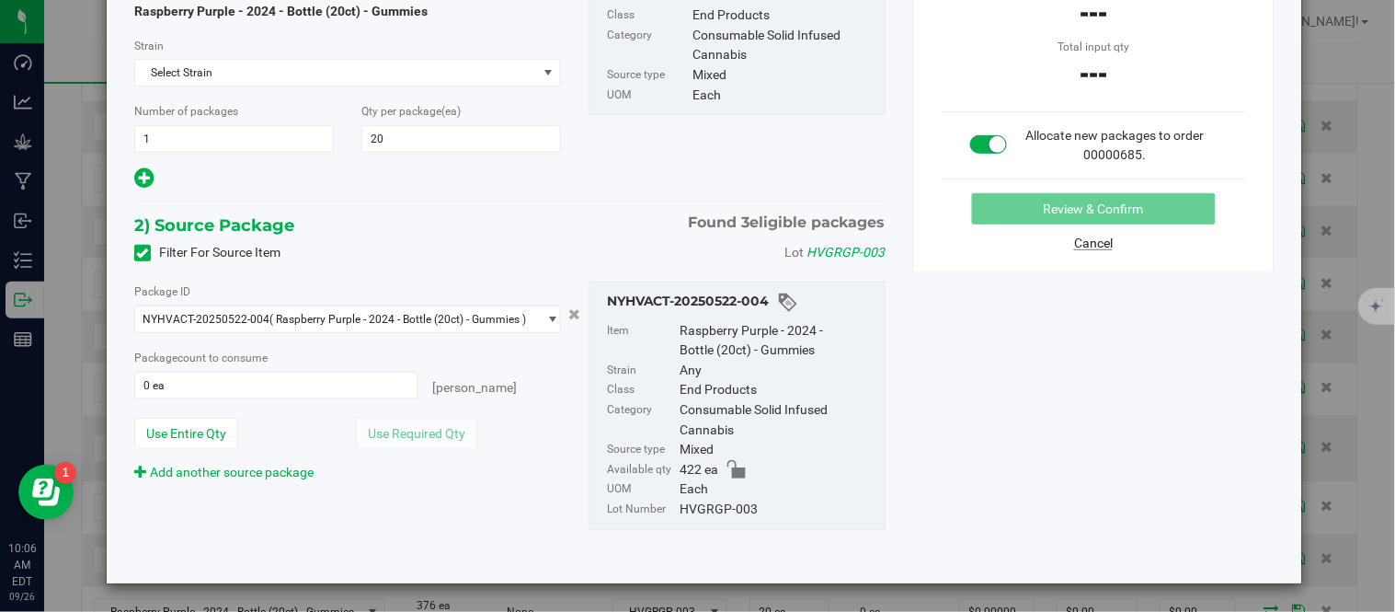
click at [1078, 241] on link "Cancel" at bounding box center [1093, 242] width 39 height 15
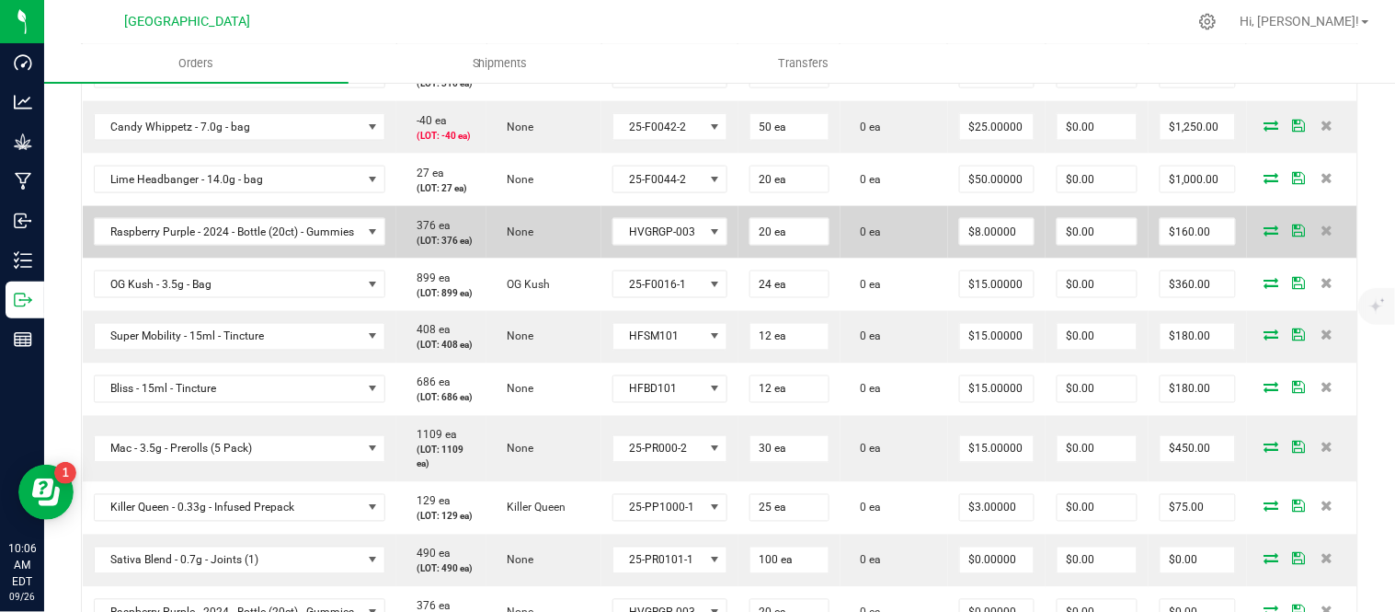
click at [1265, 235] on icon at bounding box center [1272, 229] width 15 height 11
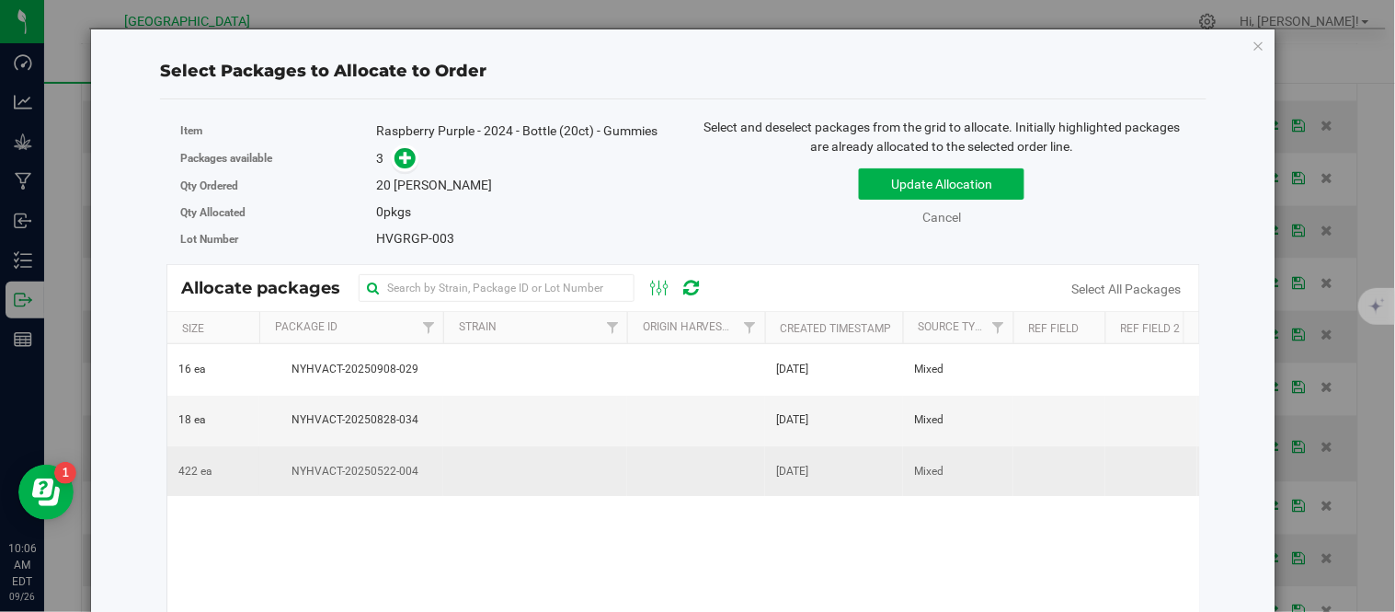
click at [462, 470] on td at bounding box center [535, 471] width 184 height 50
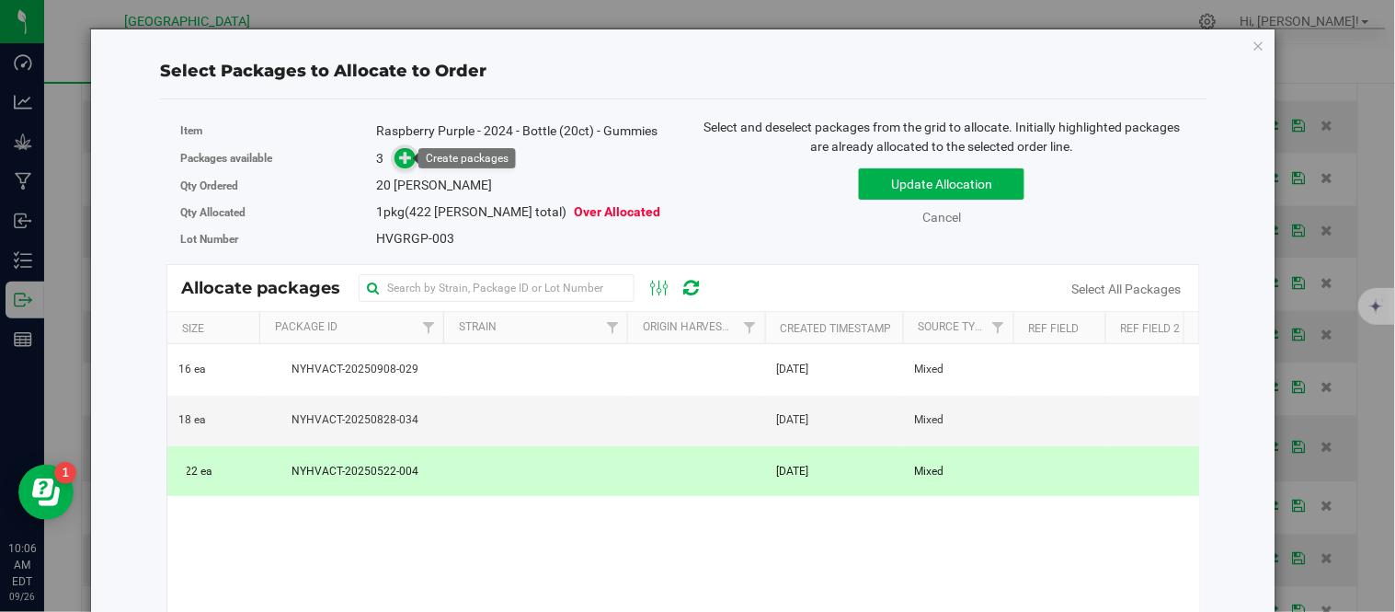
click at [401, 157] on icon at bounding box center [407, 157] width 14 height 14
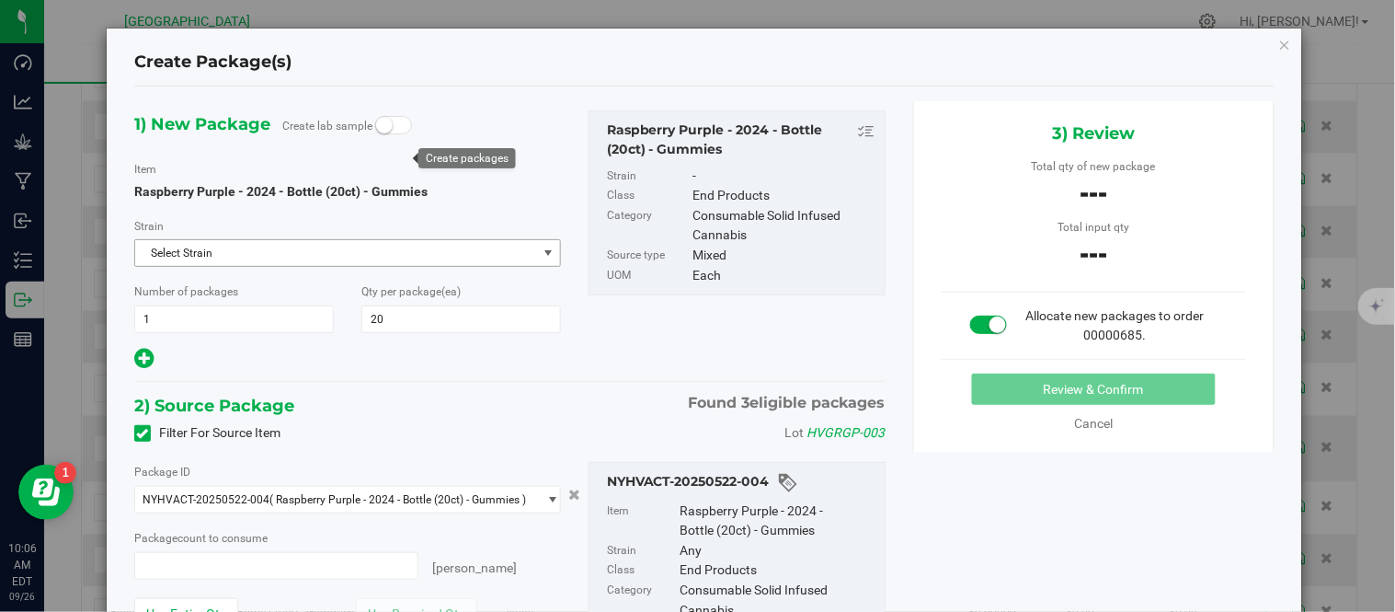
type input "0 ea"
type input "0"
click at [188, 575] on span at bounding box center [276, 566] width 284 height 28
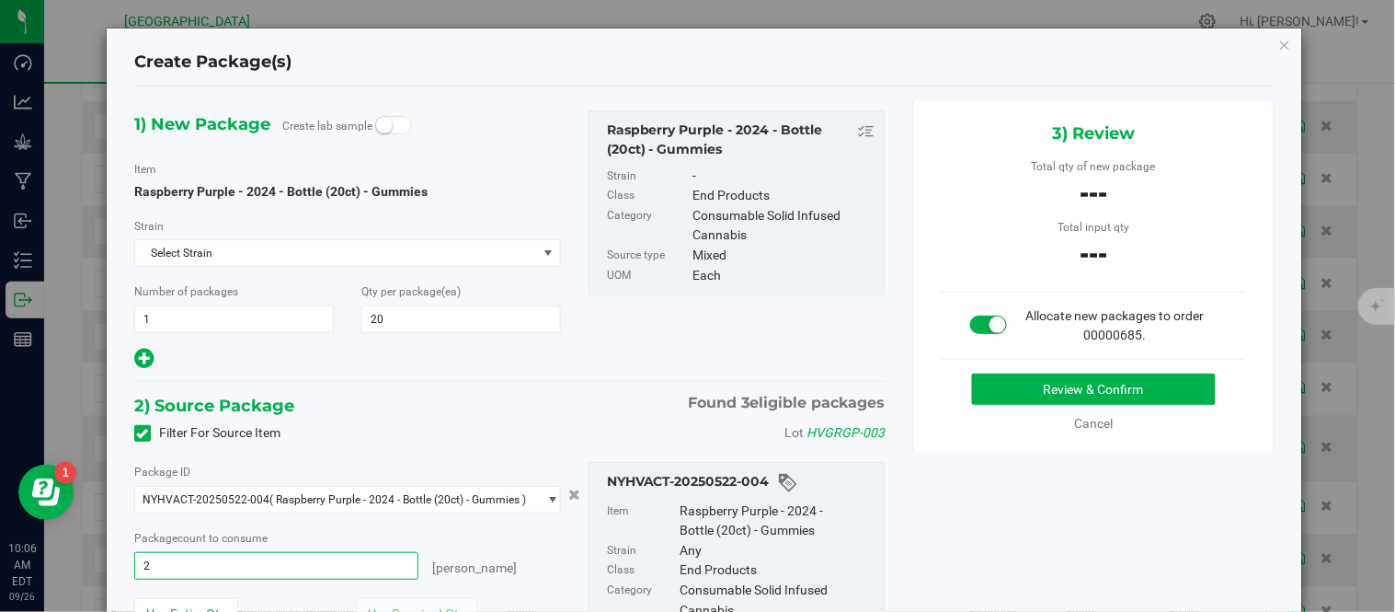
type input "20"
type input "20 ea"
click at [507, 384] on div "1) New Package Create lab sample Item Raspberry Purple - 2024 - Bottle (20ct) -…" at bounding box center [509, 424] width 779 height 647
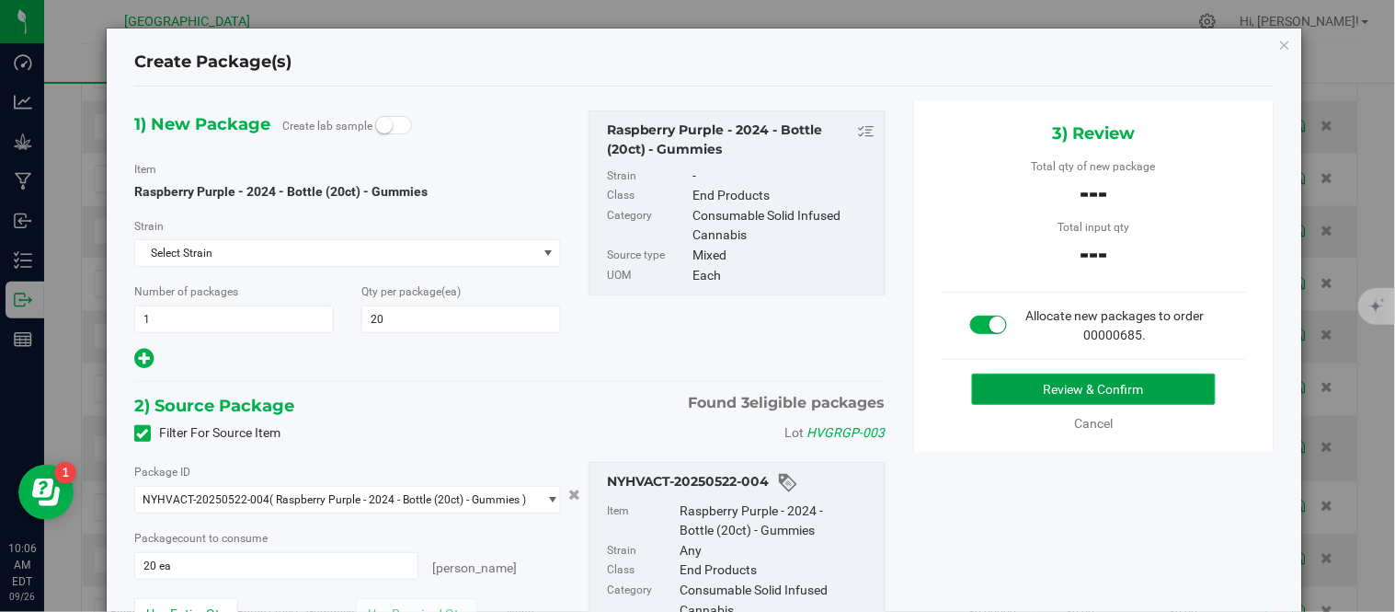
click at [979, 393] on button "Review & Confirm" at bounding box center [1094, 388] width 244 height 31
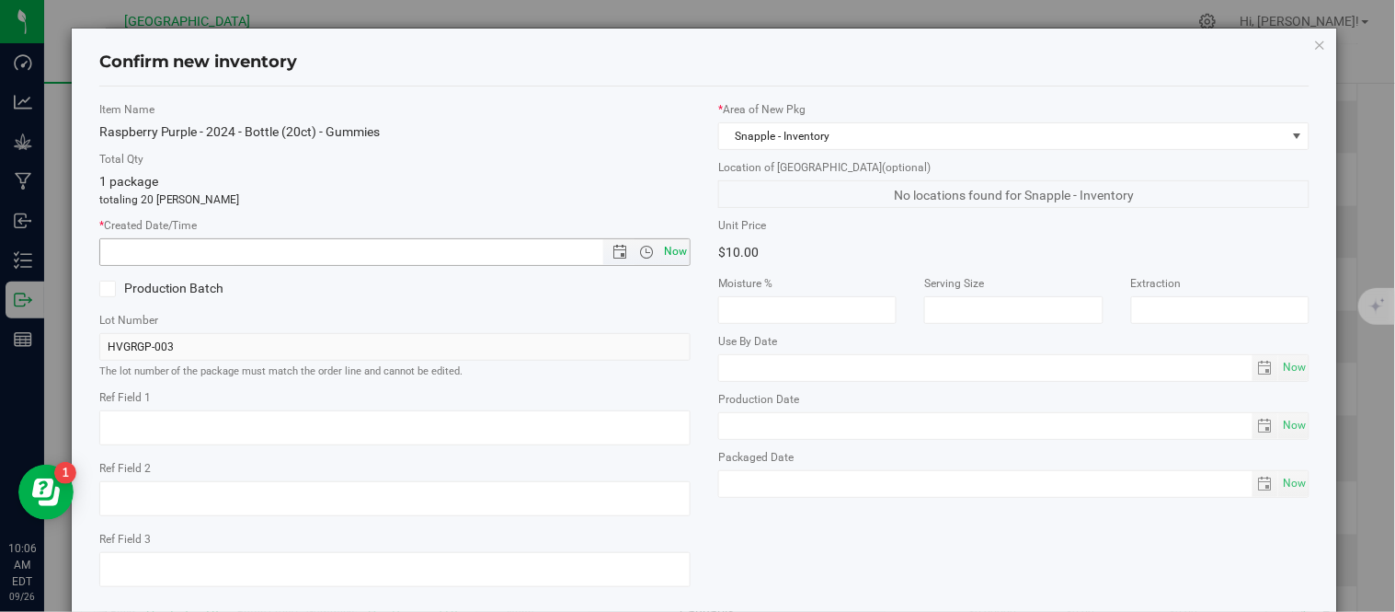
click at [667, 253] on span "Now" at bounding box center [675, 251] width 31 height 27
type input "[DATE] 10:06 AM"
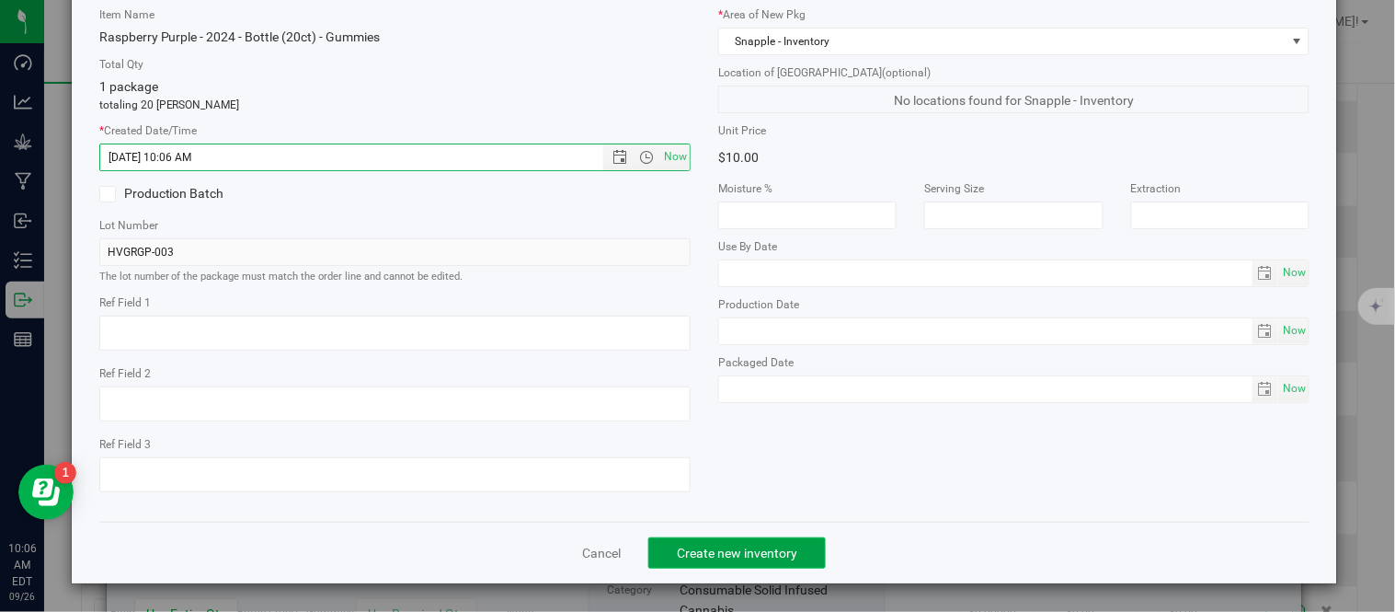
click at [731, 557] on span "Create new inventory" at bounding box center [737, 552] width 120 height 15
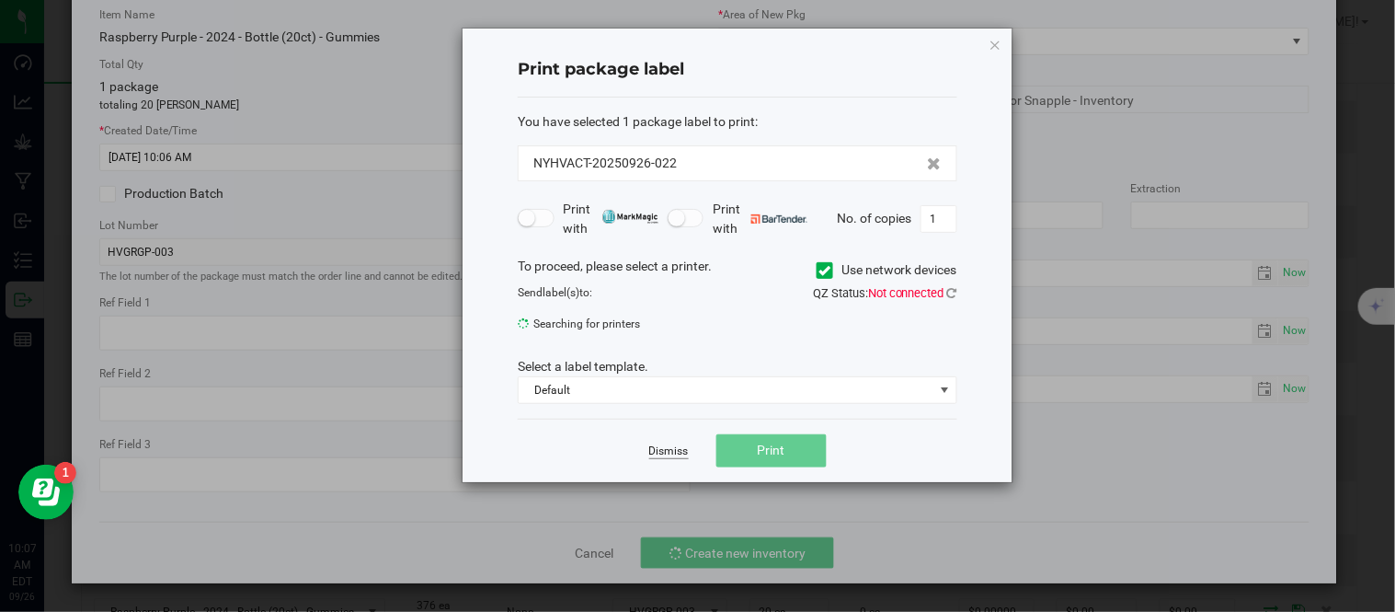
click at [655, 457] on link "Dismiss" at bounding box center [669, 451] width 40 height 16
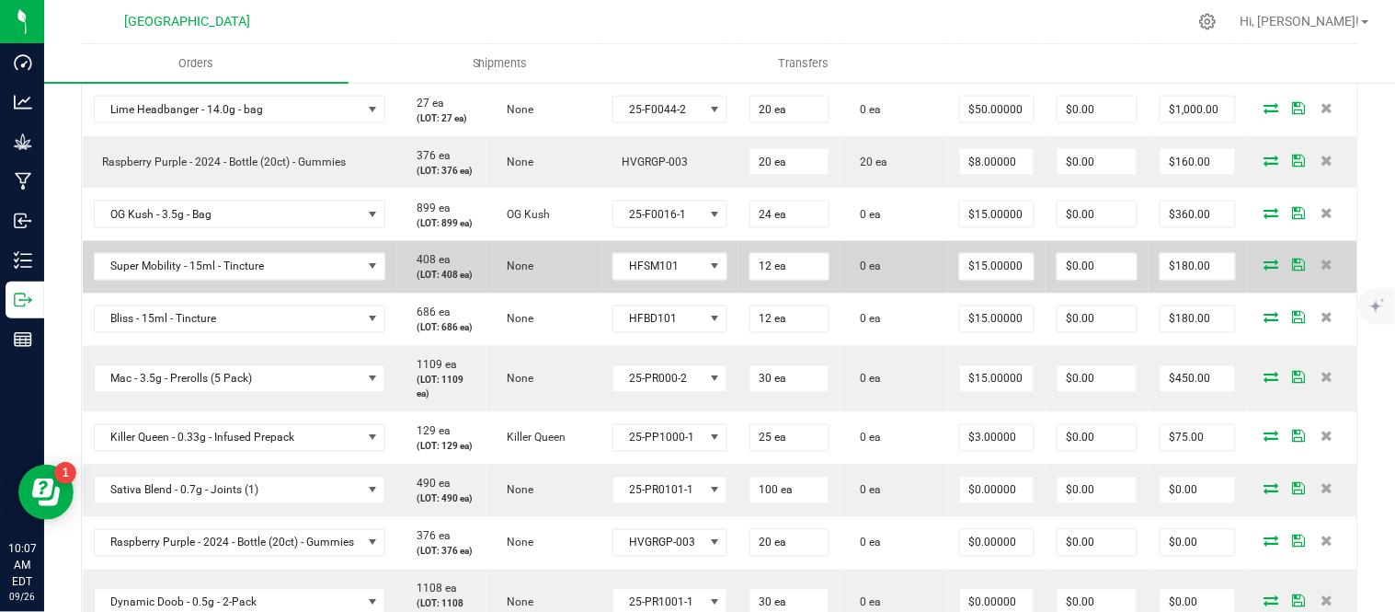
scroll to position [715, 0]
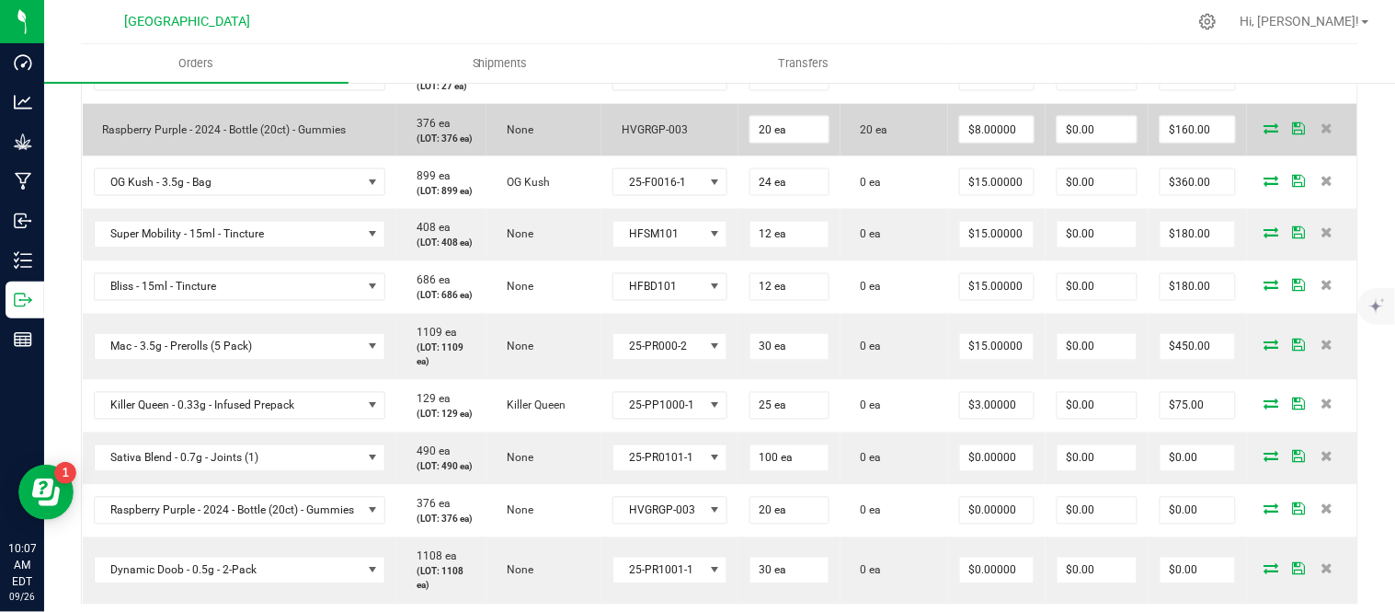
click at [1265, 133] on icon at bounding box center [1272, 127] width 15 height 11
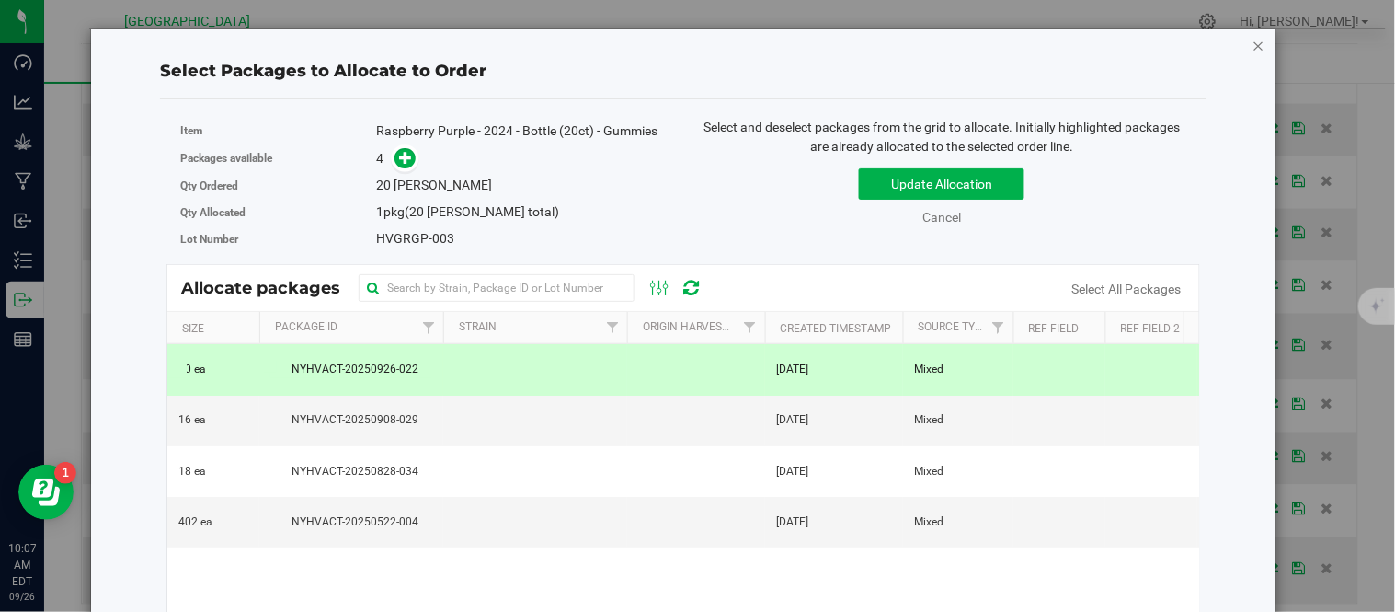
click at [1253, 39] on icon "button" at bounding box center [1259, 45] width 13 height 22
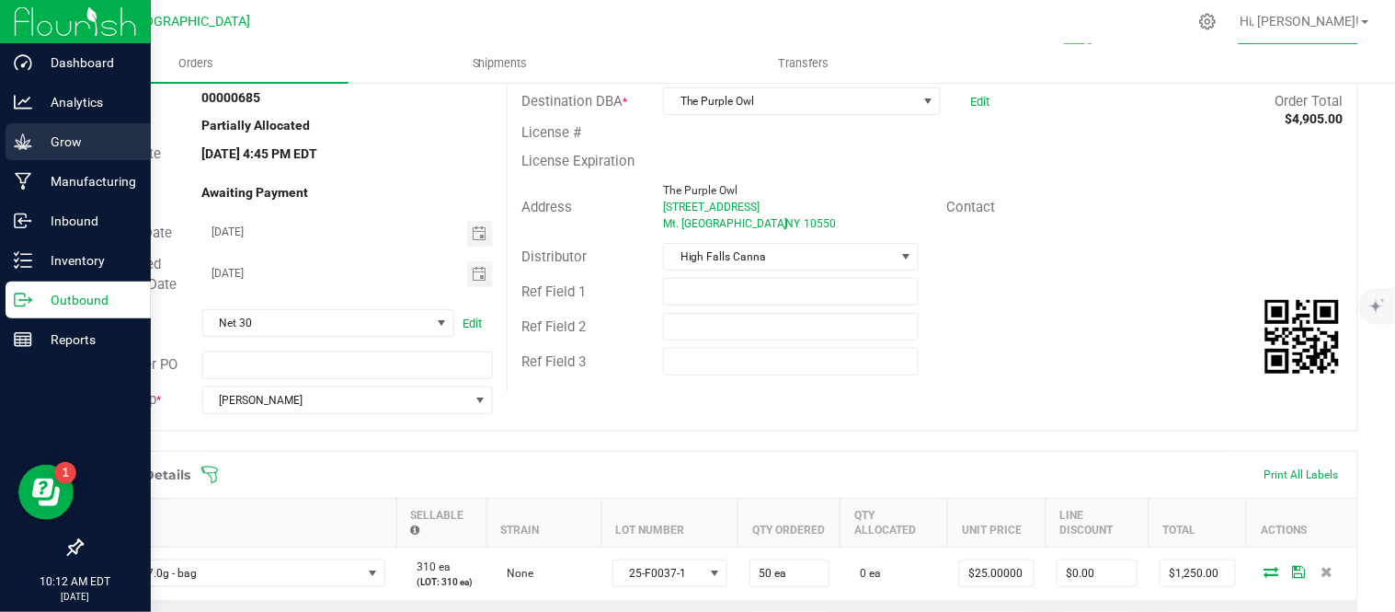
scroll to position [0, 0]
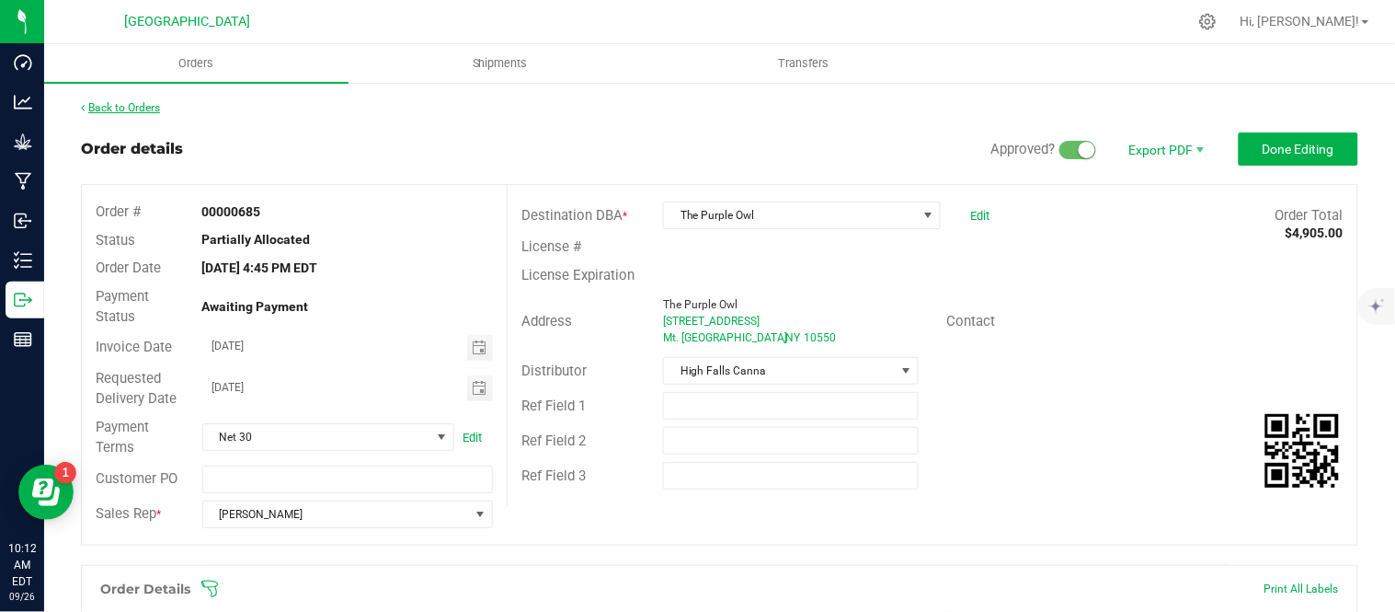
click at [136, 109] on link "Back to Orders" at bounding box center [120, 107] width 79 height 13
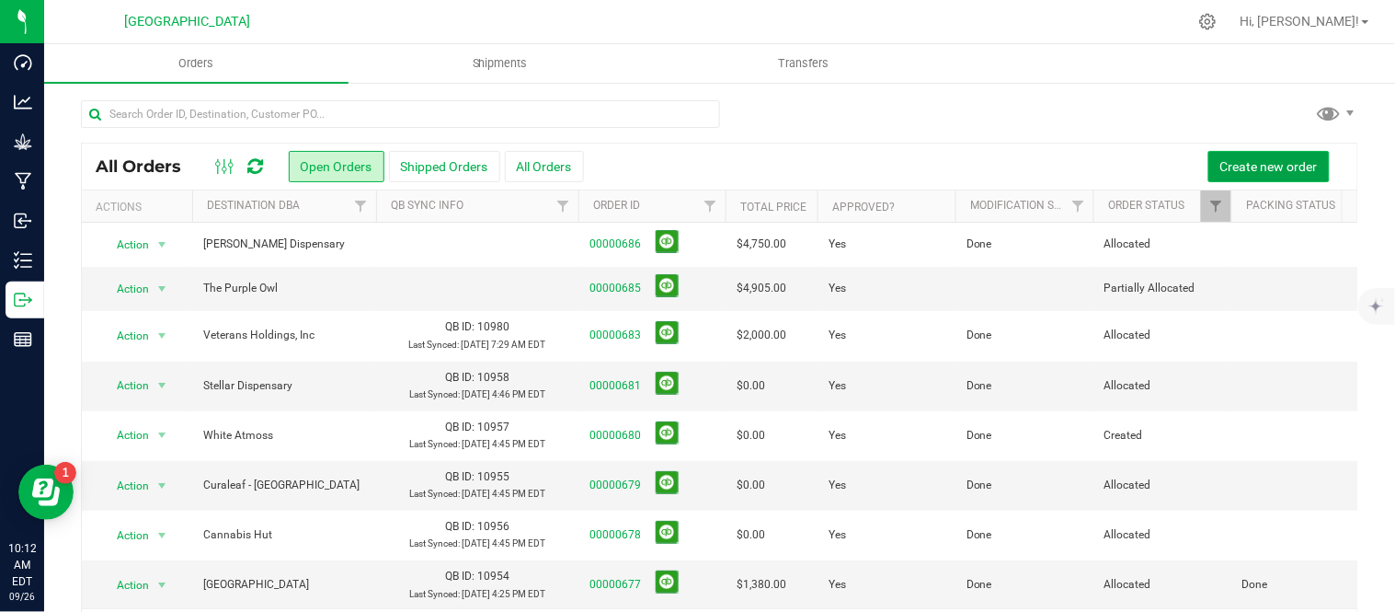
click at [1220, 163] on span "Create new order" at bounding box center [1268, 166] width 97 height 15
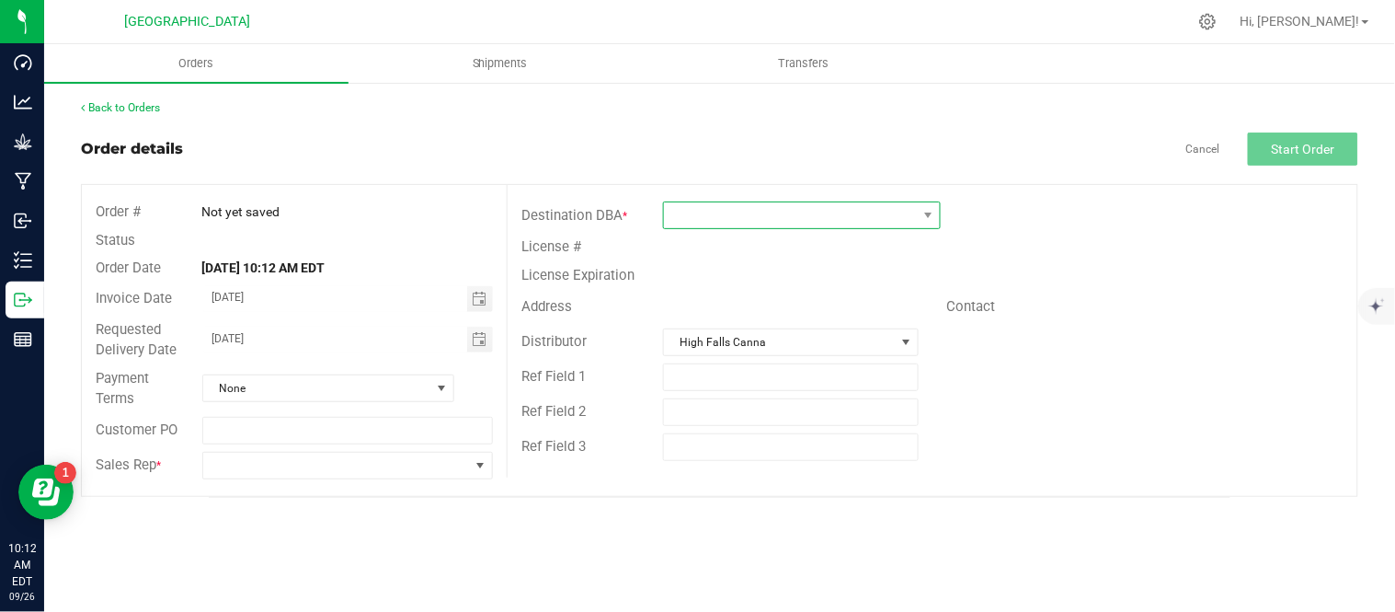
click at [843, 214] on span at bounding box center [790, 215] width 253 height 26
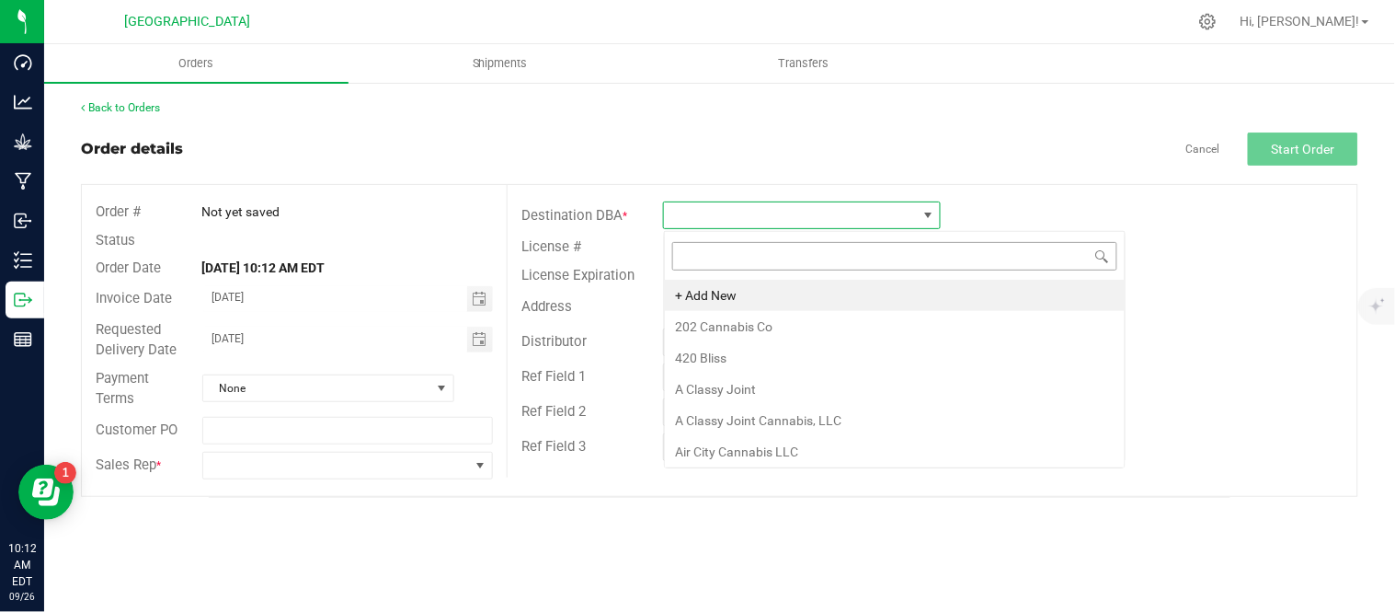
scroll to position [28, 277]
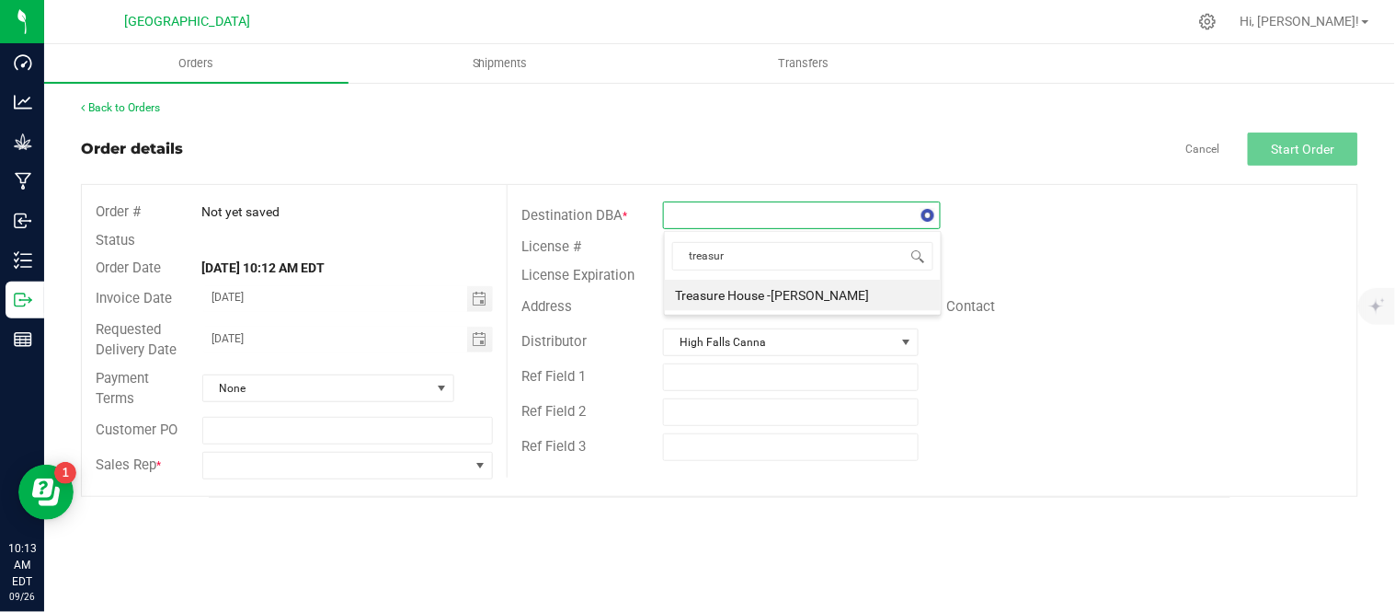
type input "treasure"
click at [780, 291] on li "Treasure House -[PERSON_NAME]" at bounding box center [803, 295] width 276 height 31
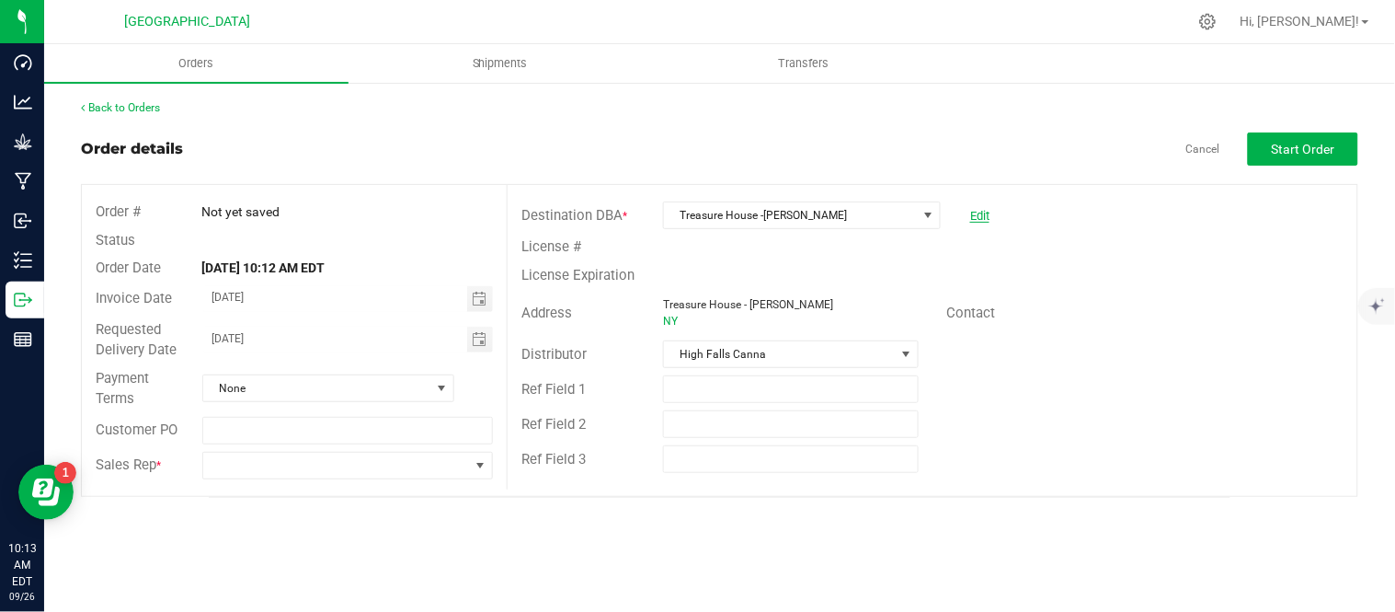
click at [978, 214] on link "Edit" at bounding box center [979, 216] width 19 height 14
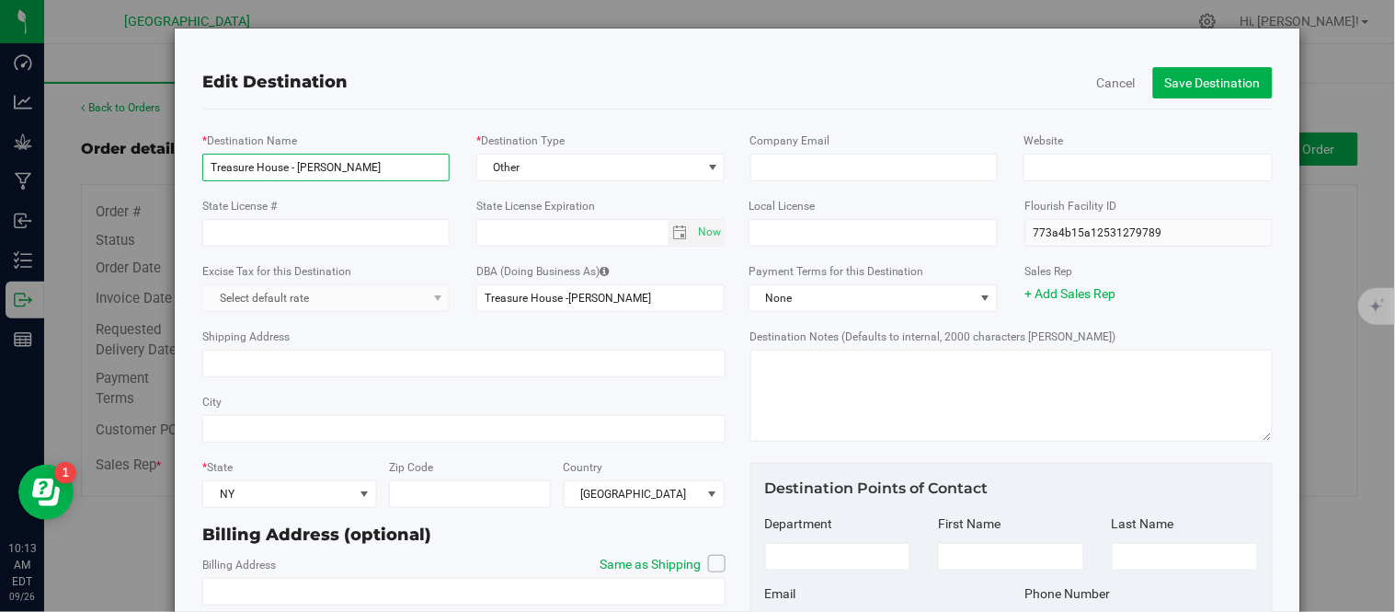
click at [378, 166] on input "Treasure House - [PERSON_NAME]" at bounding box center [325, 168] width 247 height 28
type input "Treasure House - [PERSON_NAME]"
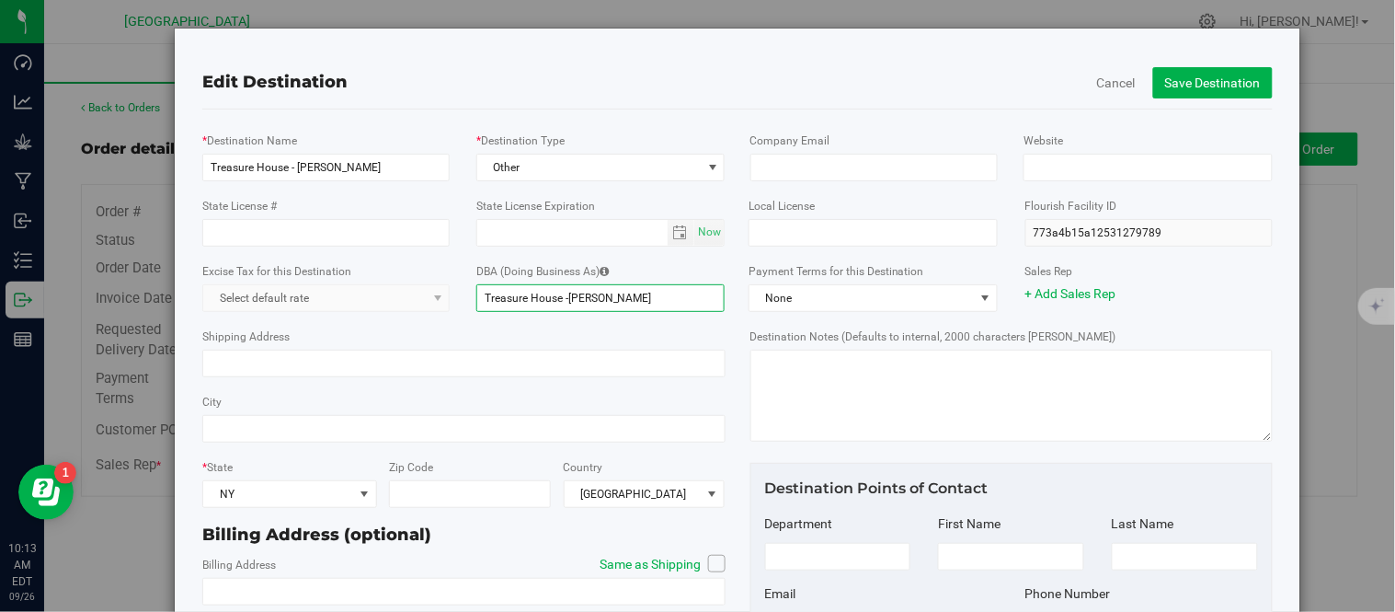
click at [639, 309] on input "Treasure House -[PERSON_NAME]" at bounding box center [600, 298] width 249 height 28
type input "Treasure House -[PERSON_NAME]"
click at [1196, 75] on button "Save Destination" at bounding box center [1213, 82] width 120 height 31
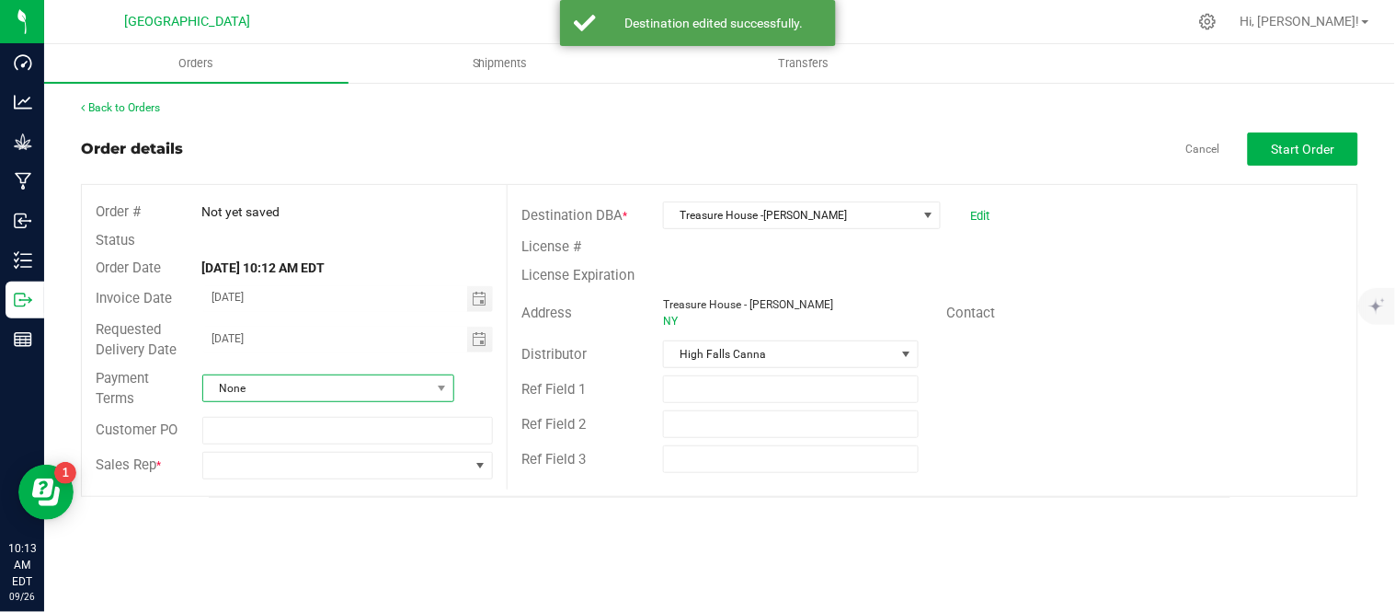
click at [356, 387] on span "None" at bounding box center [316, 388] width 227 height 26
click at [323, 391] on span "None" at bounding box center [316, 388] width 227 height 26
click at [305, 458] on span at bounding box center [336, 465] width 267 height 26
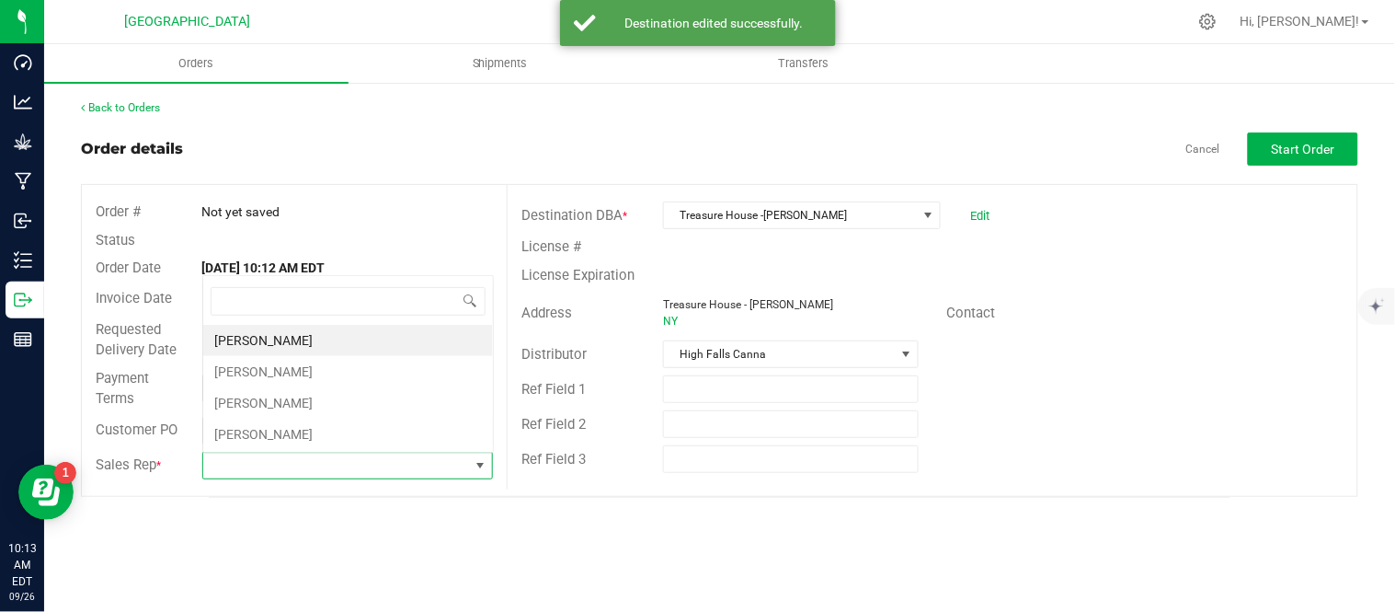
scroll to position [28, 288]
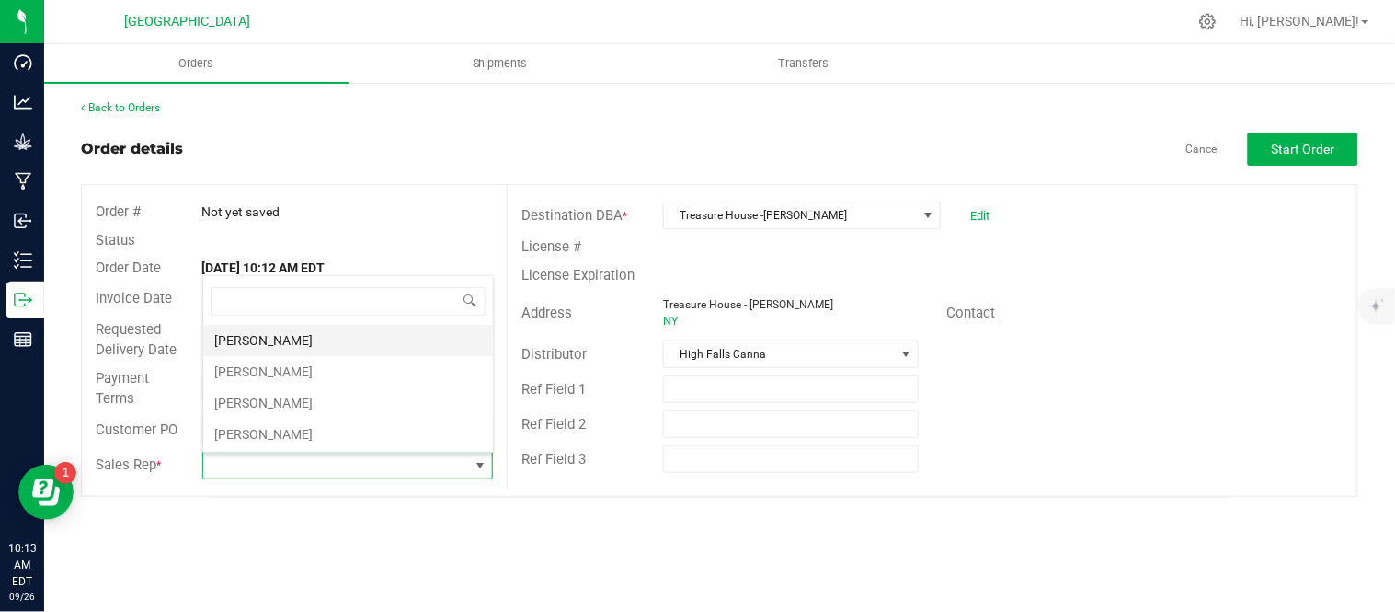
click at [302, 344] on li "[PERSON_NAME]" at bounding box center [348, 340] width 290 height 31
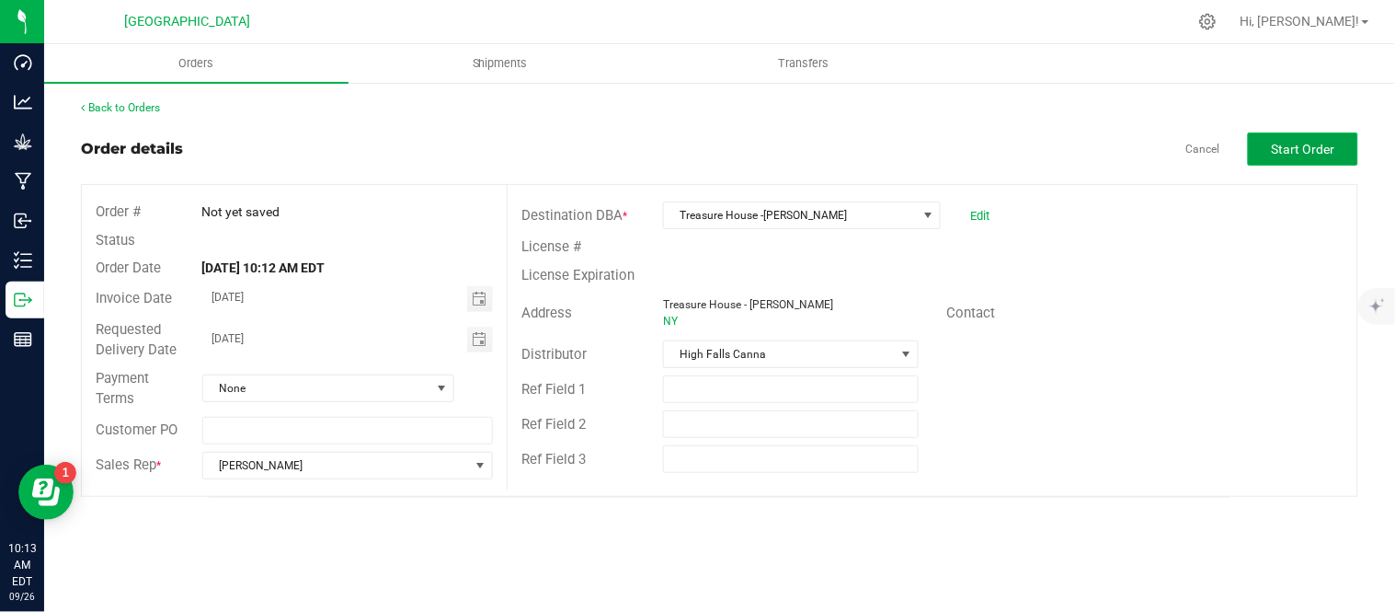
click at [1289, 143] on span "Start Order" at bounding box center [1303, 149] width 63 height 15
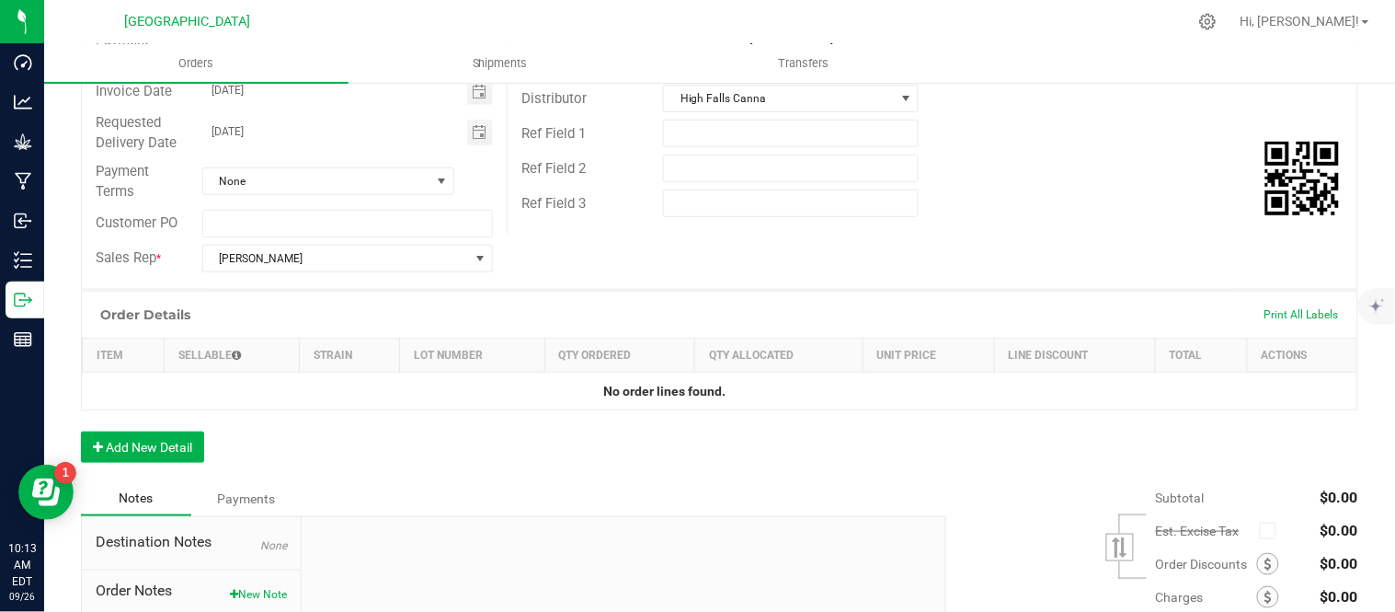
scroll to position [306, 0]
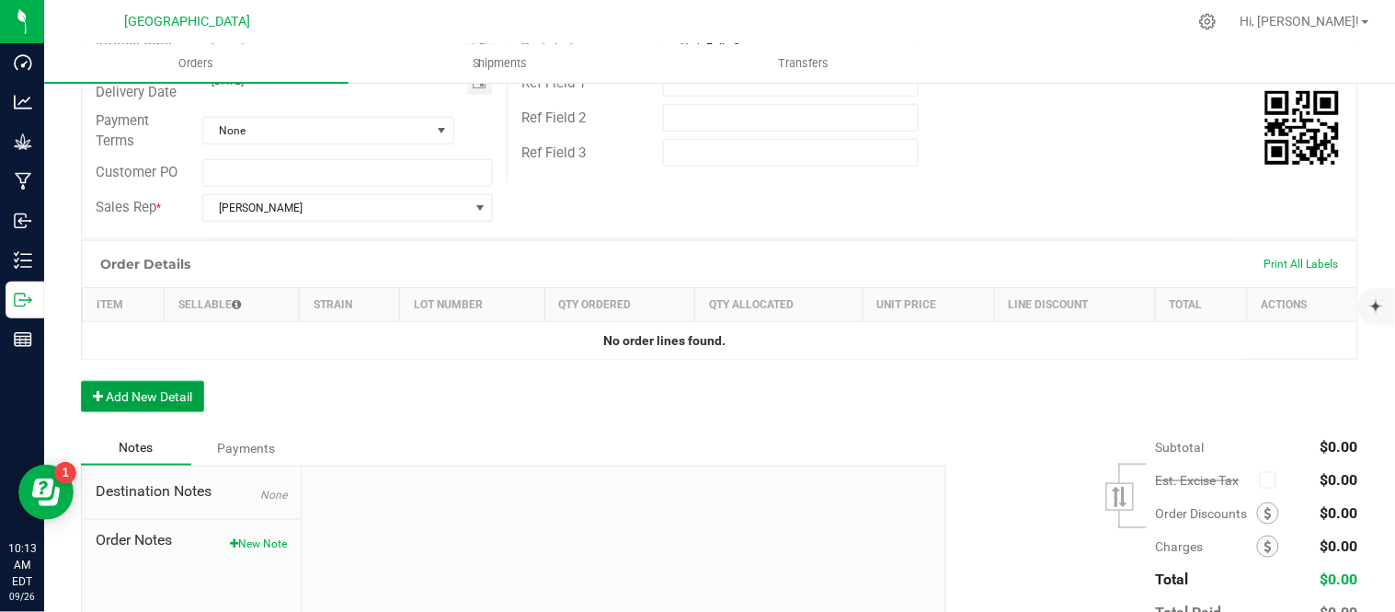
click at [169, 397] on button "Add New Detail" at bounding box center [142, 396] width 123 height 31
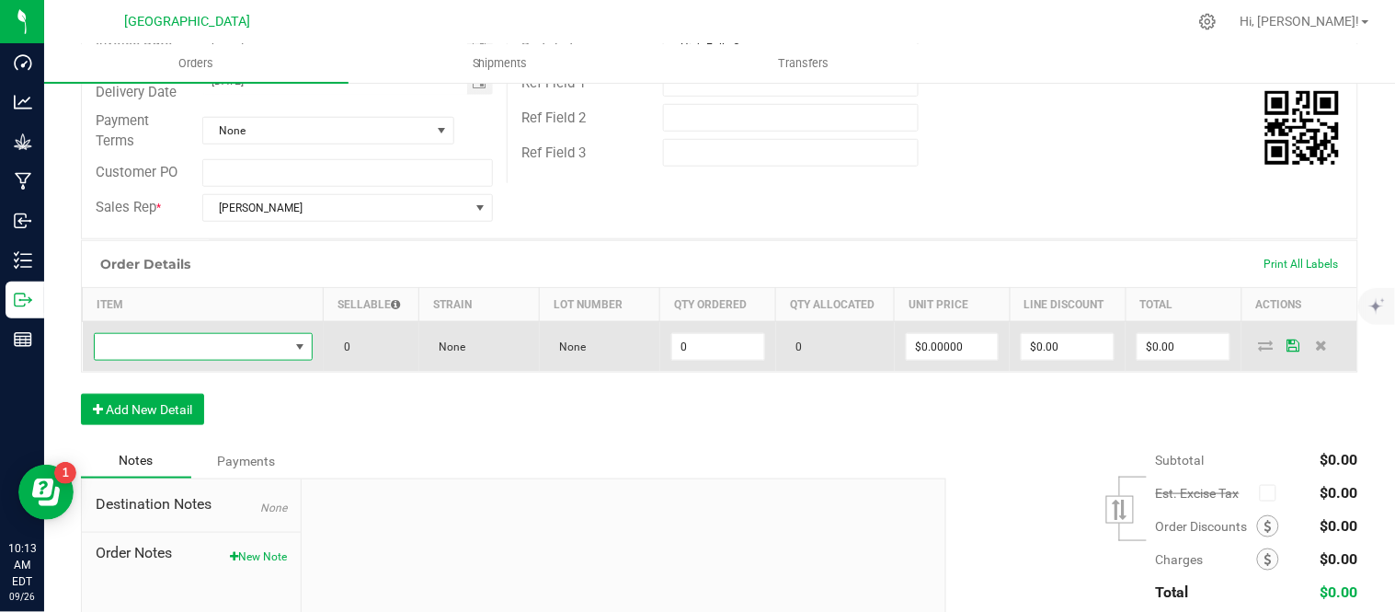
click at [154, 347] on span "NO DATA FOUND" at bounding box center [192, 347] width 194 height 26
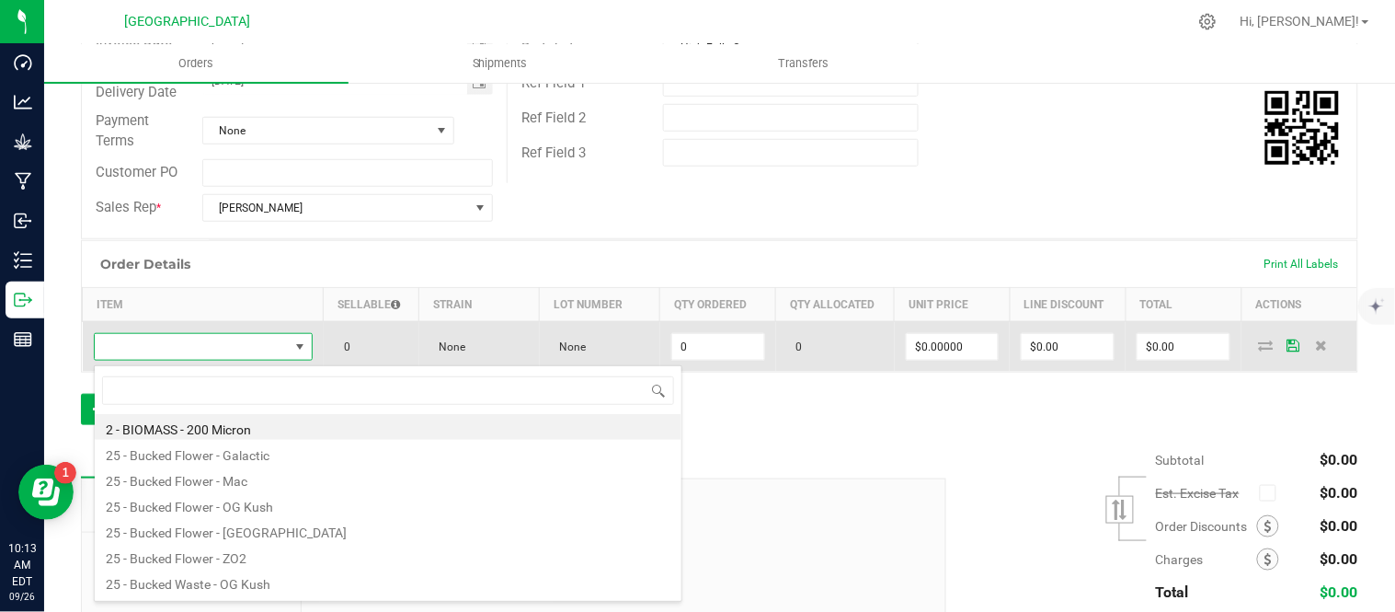
scroll to position [28, 210]
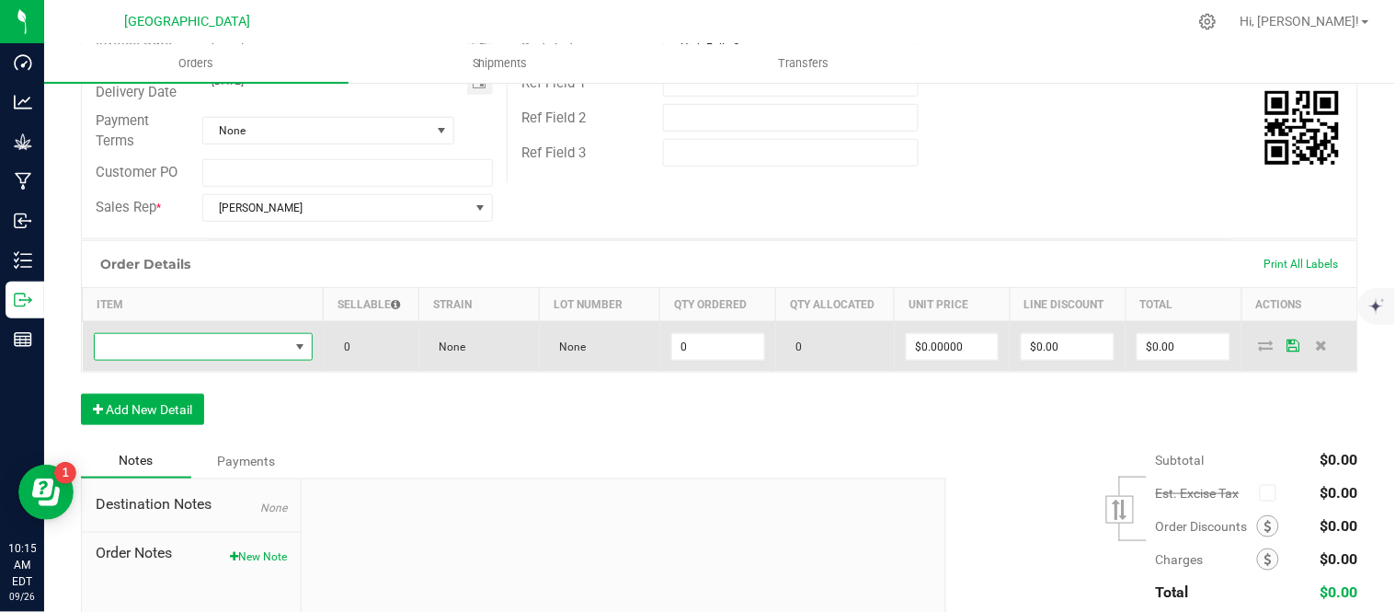
click at [225, 348] on span "NO DATA FOUND" at bounding box center [192, 347] width 194 height 26
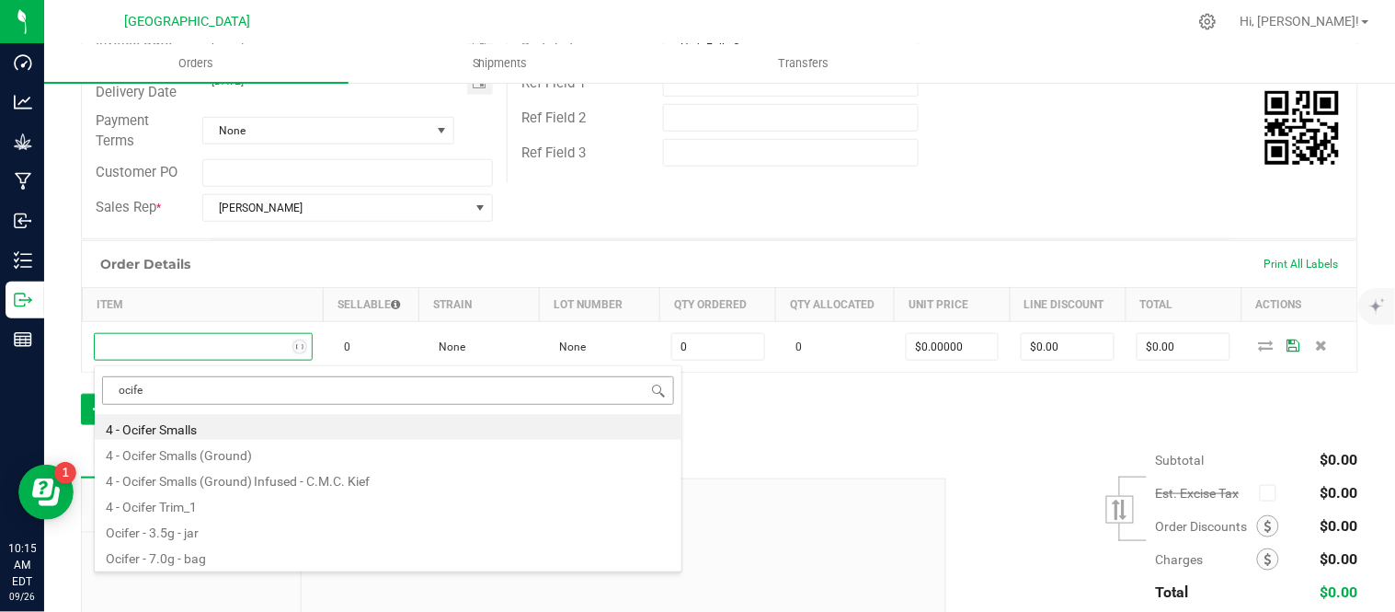
type input "ocifer"
click at [230, 535] on li "Ocifer - 3.5g - jar" at bounding box center [388, 530] width 587 height 26
type input "0 ea"
type input "$15.00000"
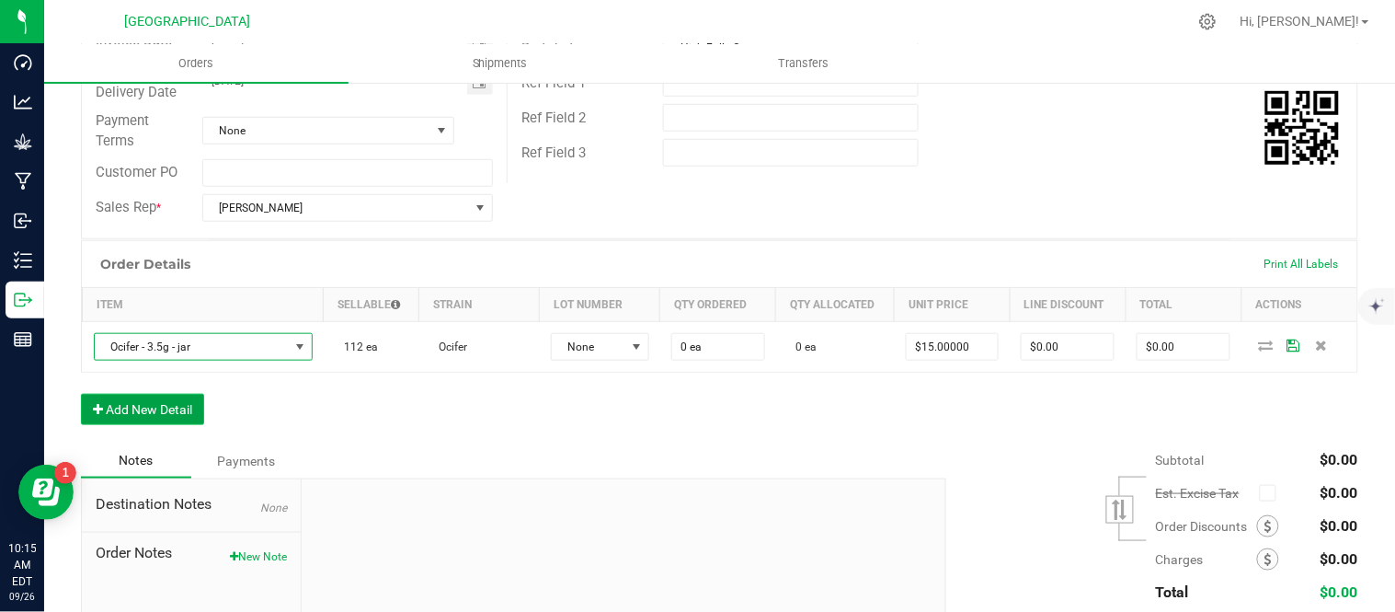
click at [145, 407] on button "Add New Detail" at bounding box center [142, 409] width 123 height 31
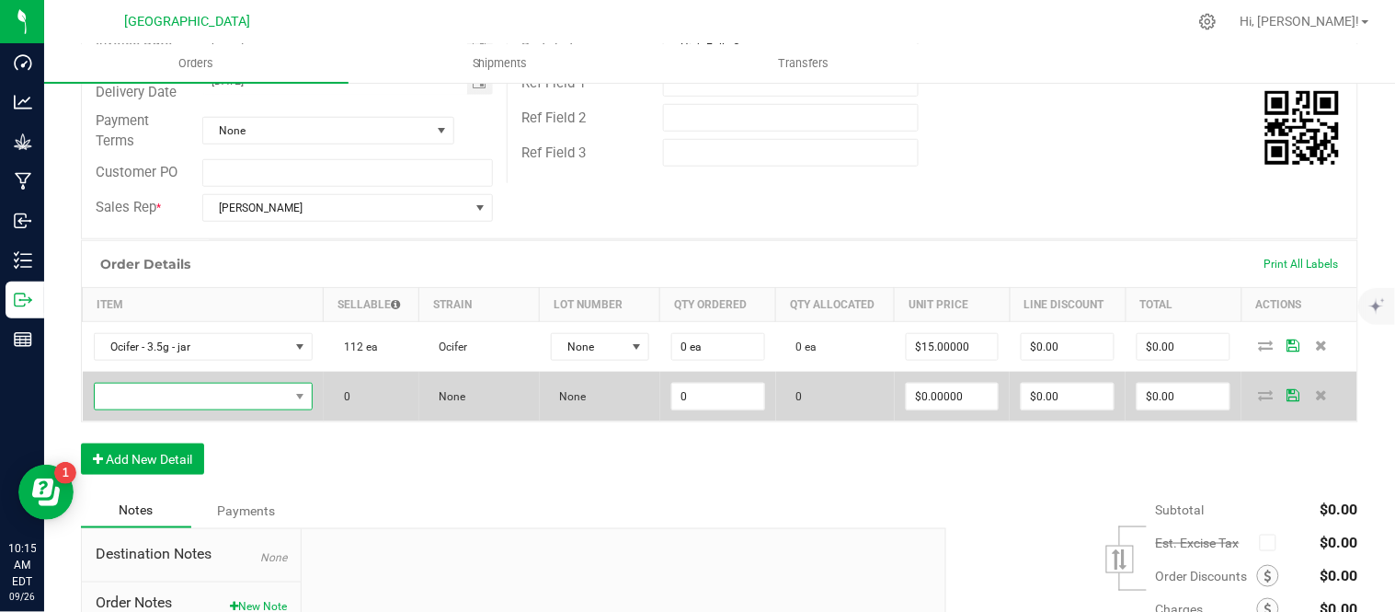
click at [148, 395] on span "NO DATA FOUND" at bounding box center [192, 397] width 194 height 26
click at [205, 407] on span "NO DATA FOUND" at bounding box center [192, 397] width 194 height 26
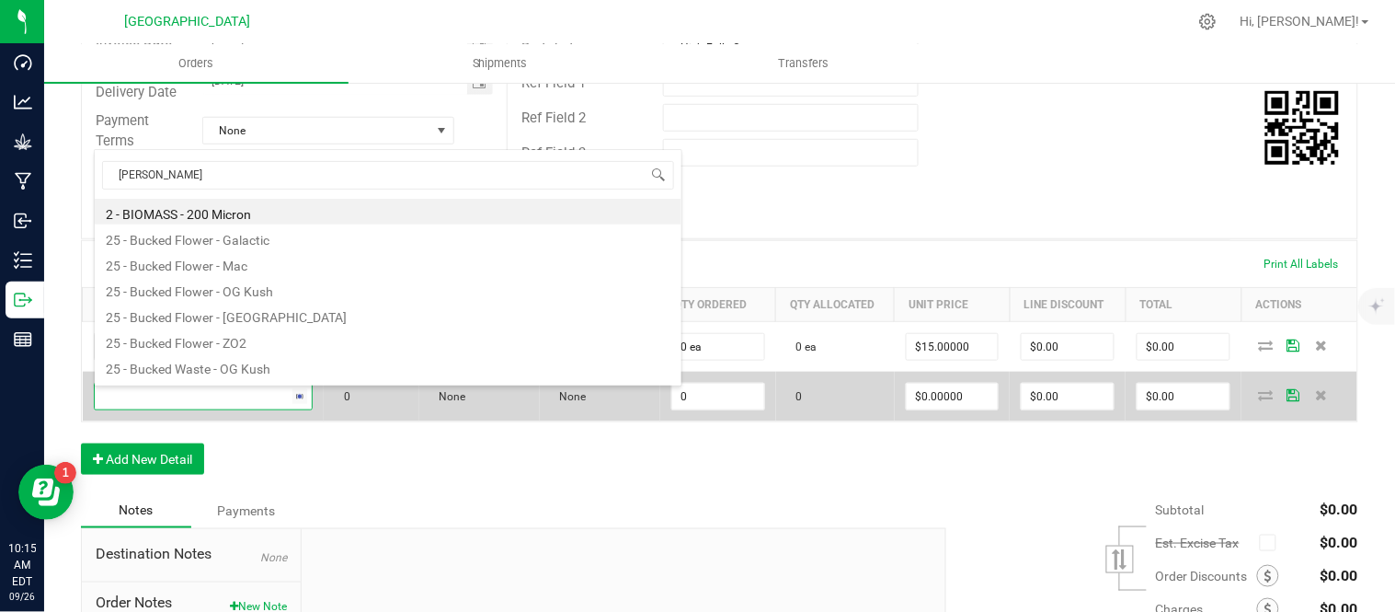
type input "og kush"
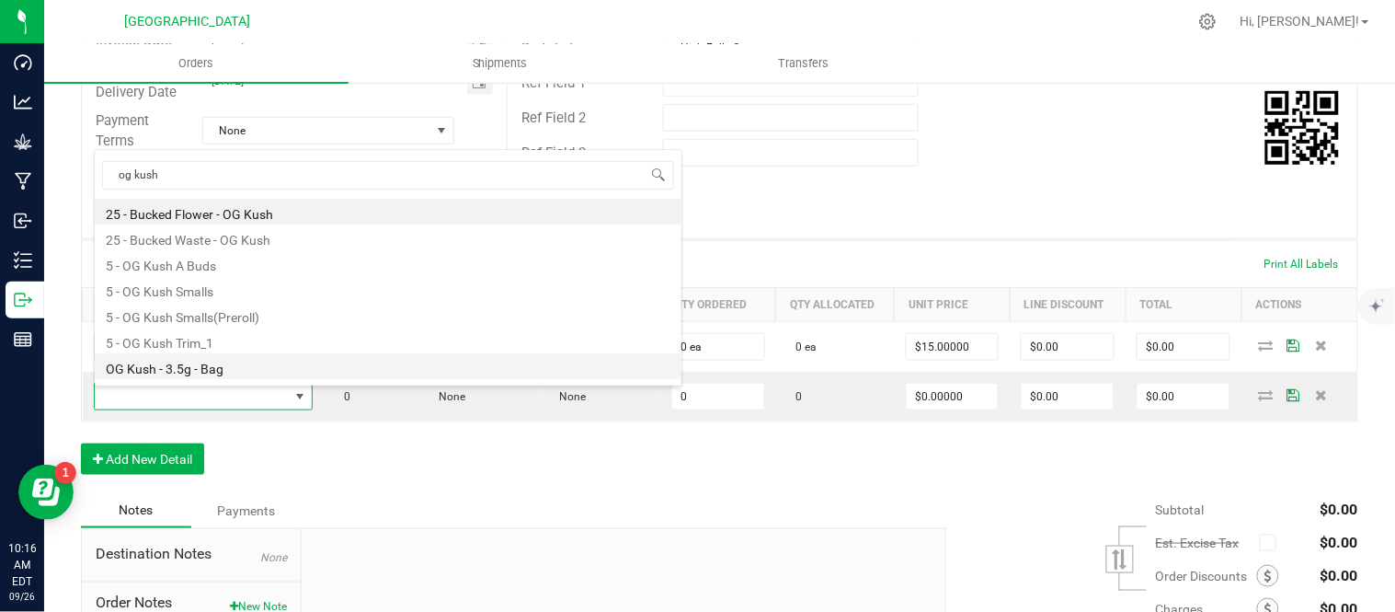
scroll to position [48, 0]
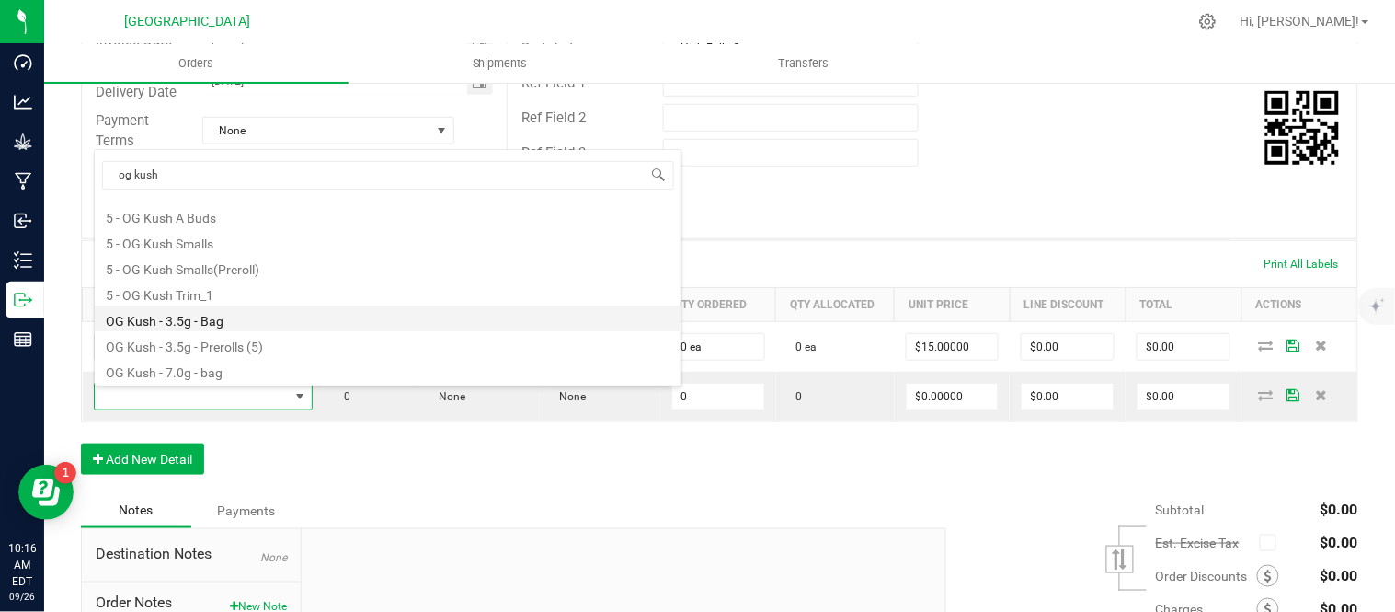
click at [206, 316] on li "OG Kush - 3.5g - Bag" at bounding box center [388, 318] width 587 height 26
type input "0 ea"
type input "$15.00000"
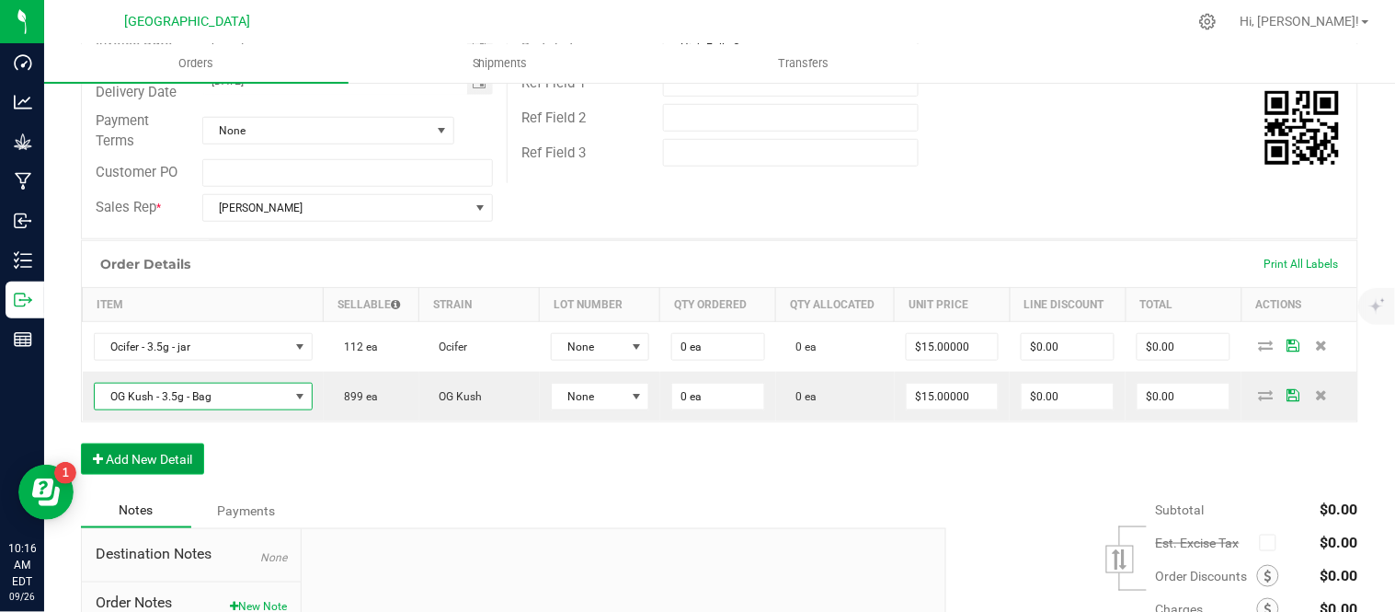
click at [147, 456] on button "Add New Detail" at bounding box center [142, 458] width 123 height 31
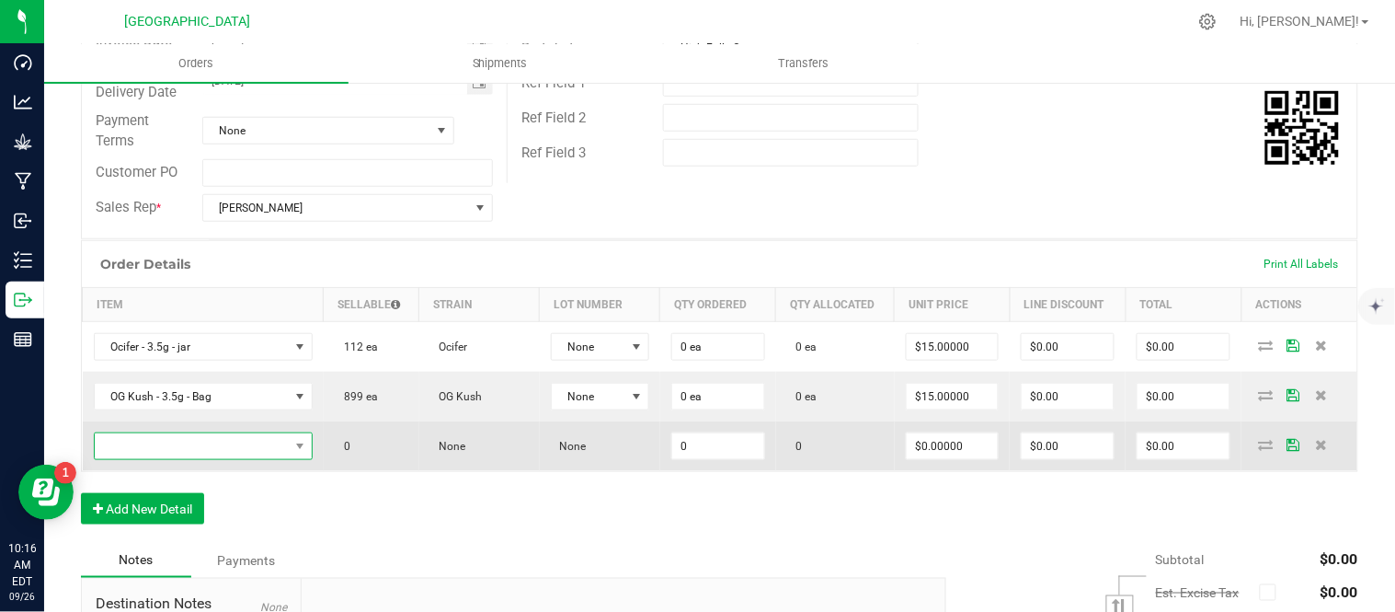
click at [148, 452] on span "NO DATA FOUND" at bounding box center [192, 446] width 194 height 26
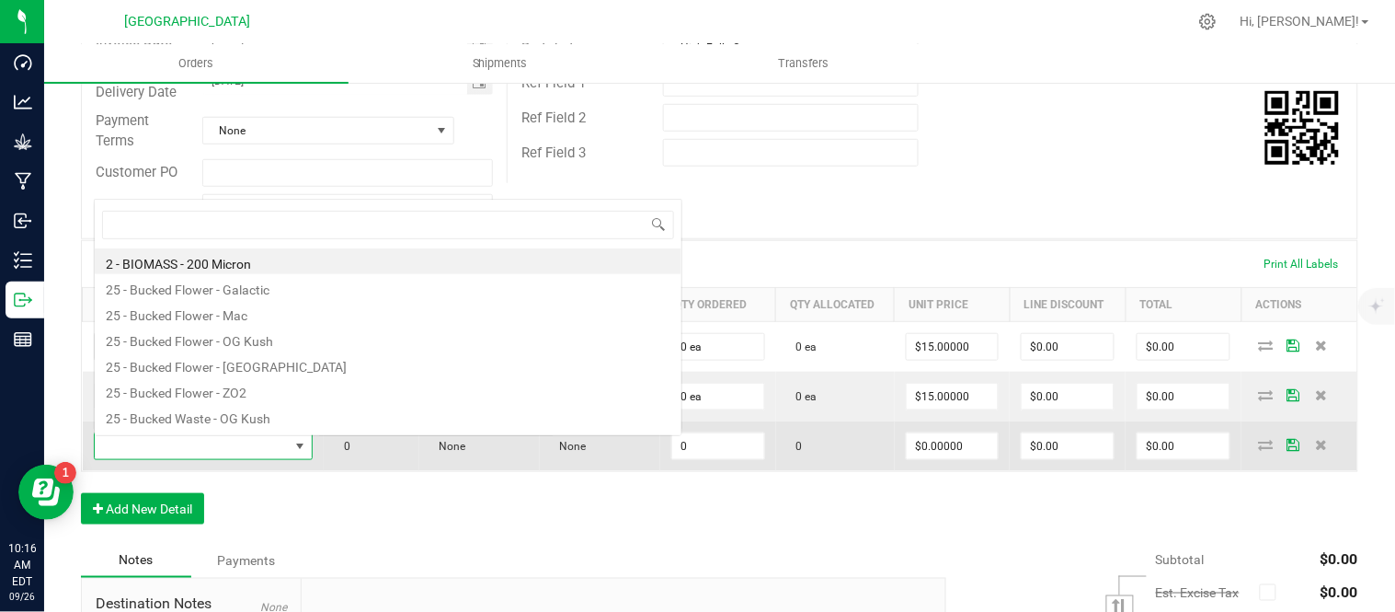
scroll to position [28, 210]
type input "headband"
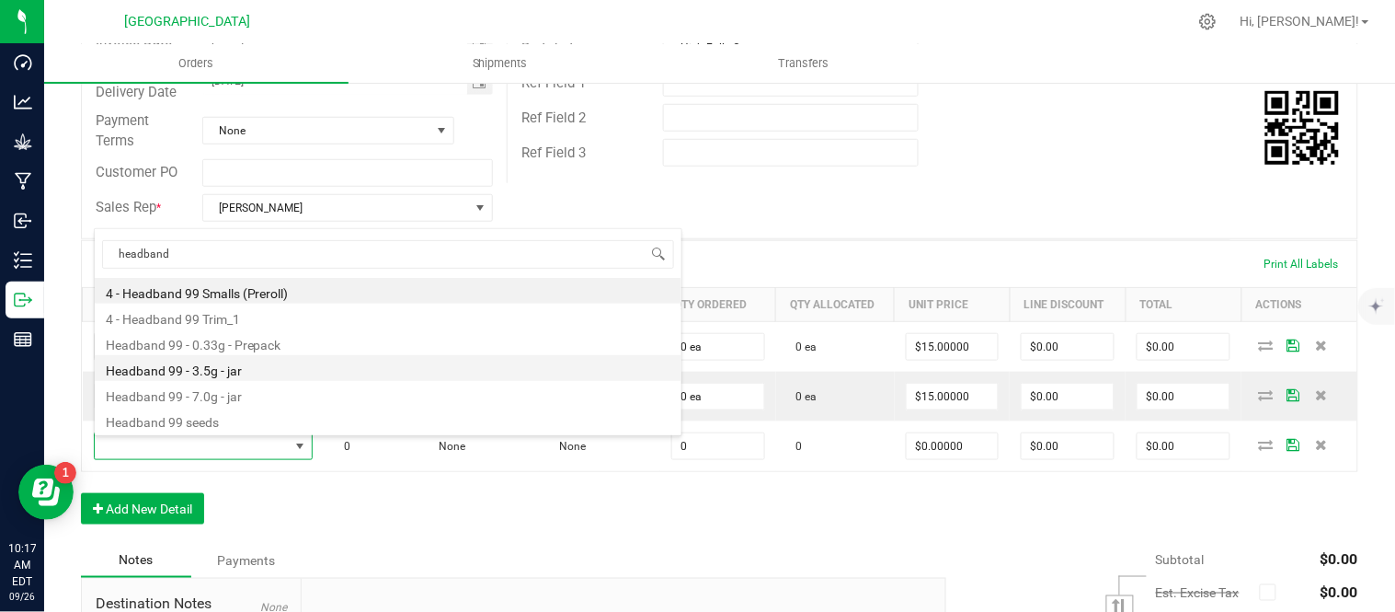
click at [168, 371] on li "Headband 99 - 3.5g - jar" at bounding box center [388, 368] width 587 height 26
type input "0 ea"
type input "$15.00000"
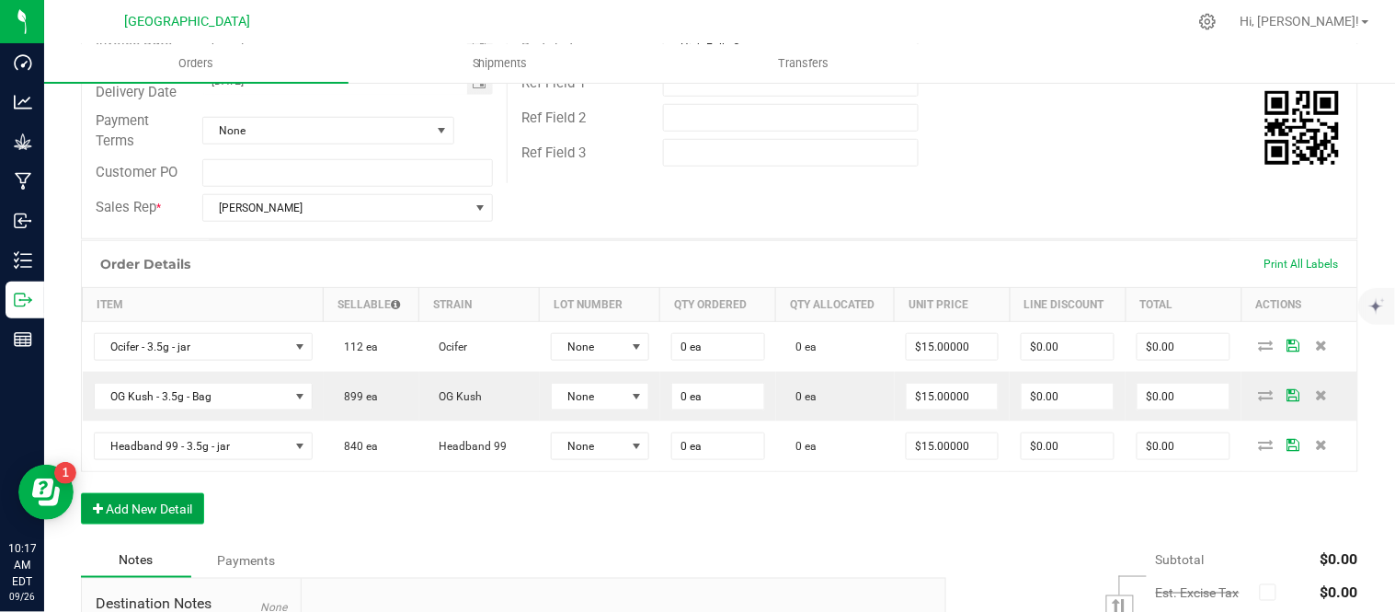
click at [170, 510] on button "Add New Detail" at bounding box center [142, 508] width 123 height 31
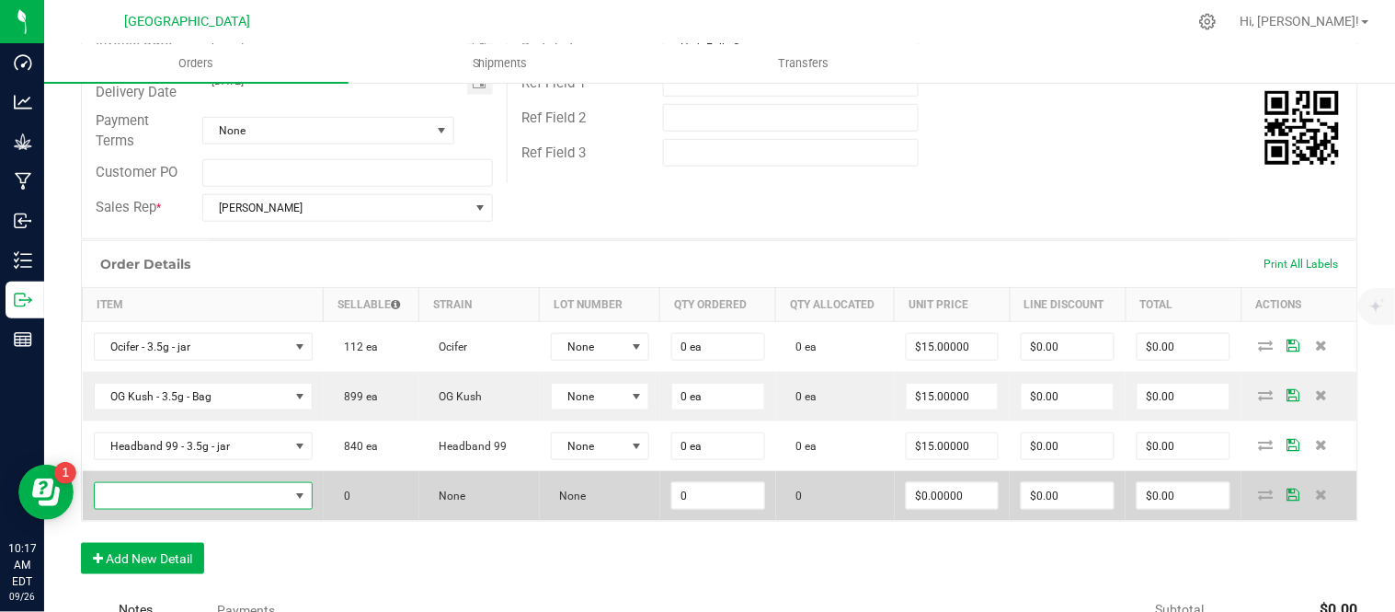
click at [170, 504] on span "NO DATA FOUND" at bounding box center [192, 496] width 194 height 26
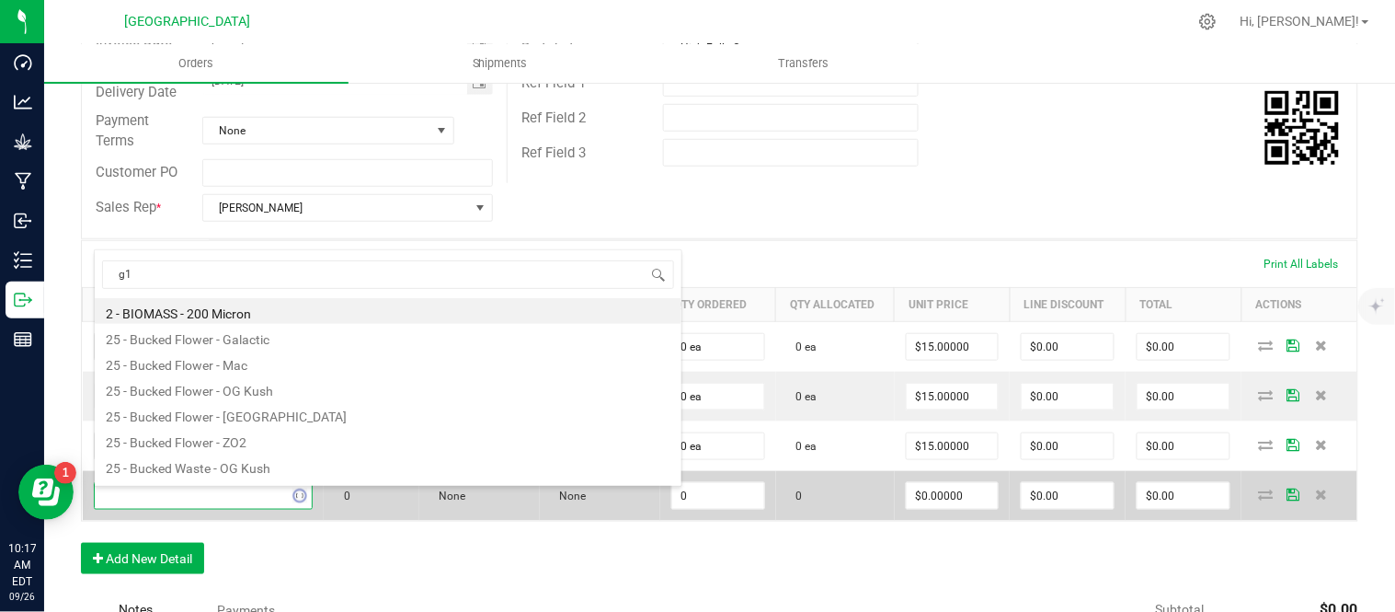
type input "g13"
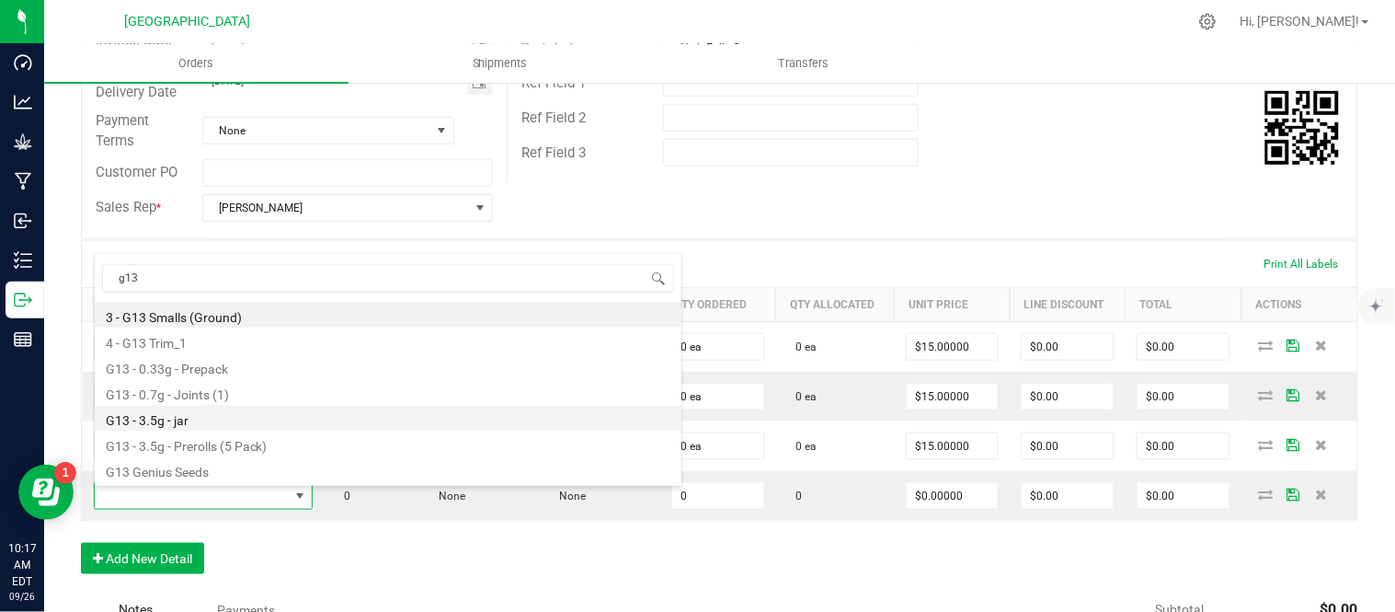
click at [207, 409] on li "G13 - 3.5g - jar" at bounding box center [388, 418] width 587 height 26
type input "0 ea"
type input "$15.00000"
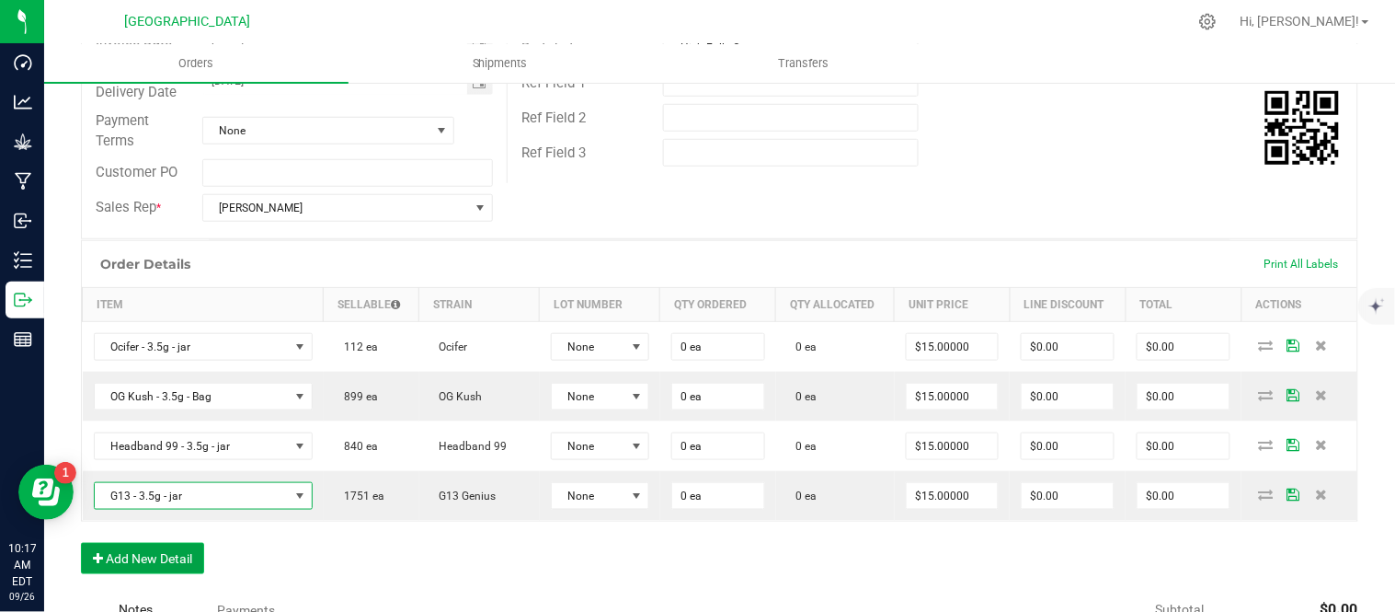
click at [108, 573] on button "Add New Detail" at bounding box center [142, 558] width 123 height 31
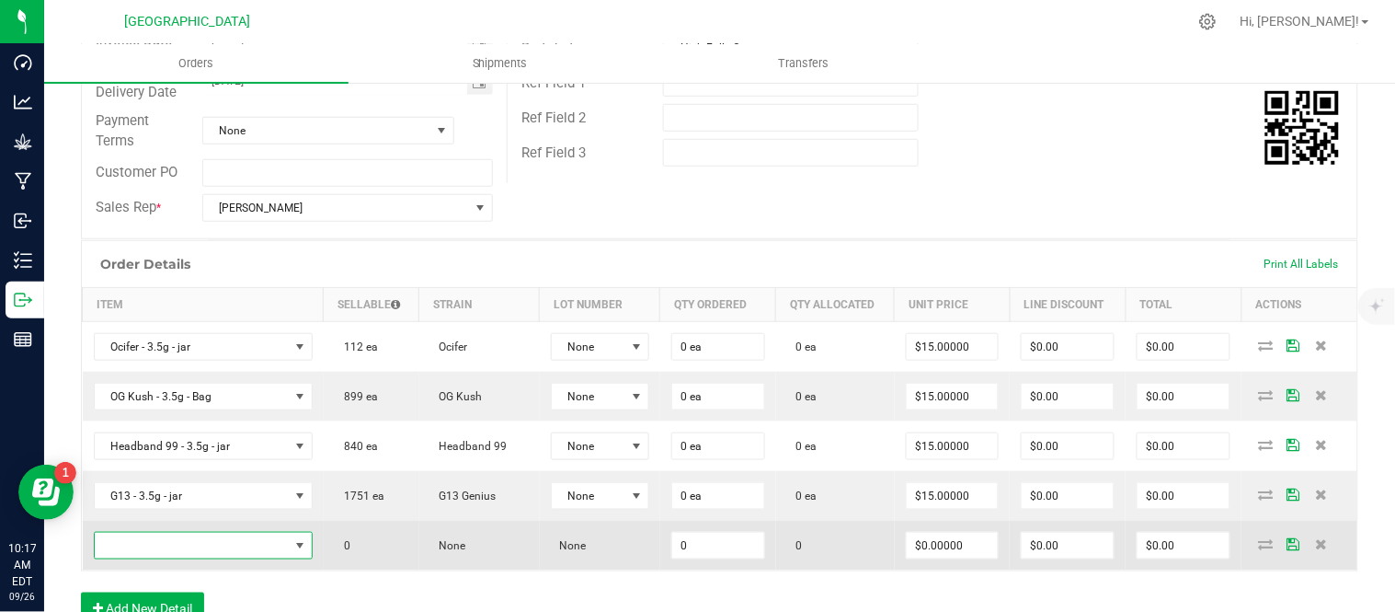
drag, startPoint x: 188, startPoint y: 547, endPoint x: 199, endPoint y: 536, distance: 15.6
click at [195, 544] on span "NO DATA FOUND" at bounding box center [192, 545] width 194 height 26
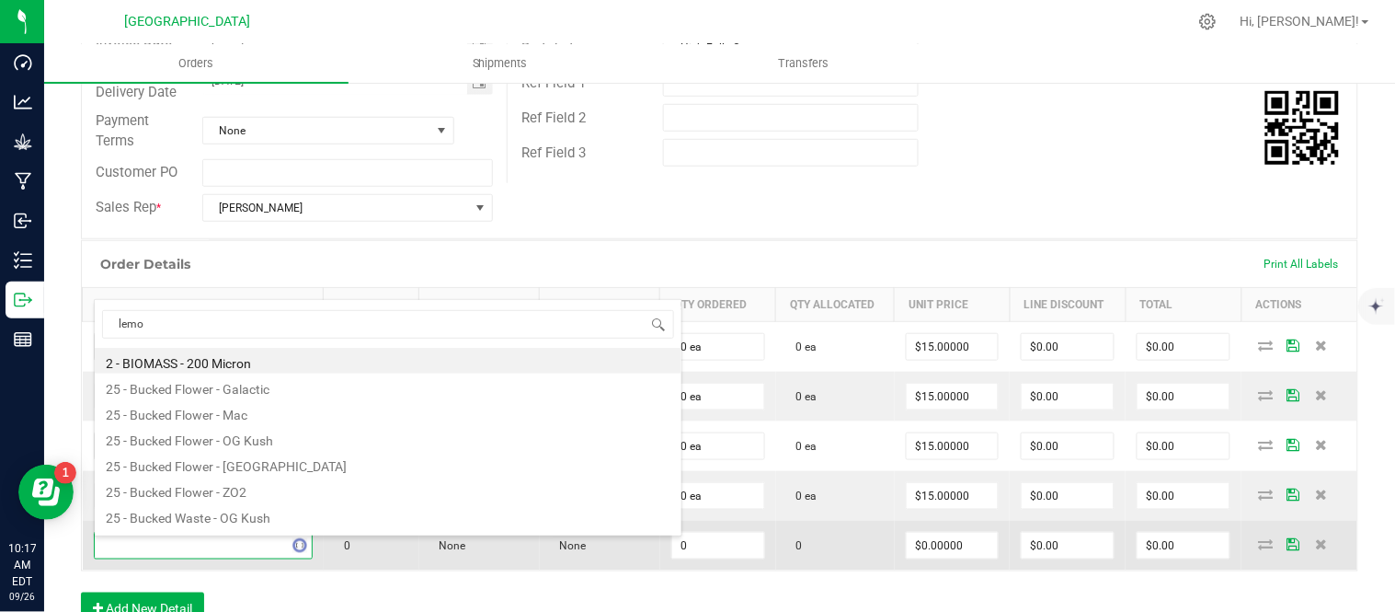
type input "lemon"
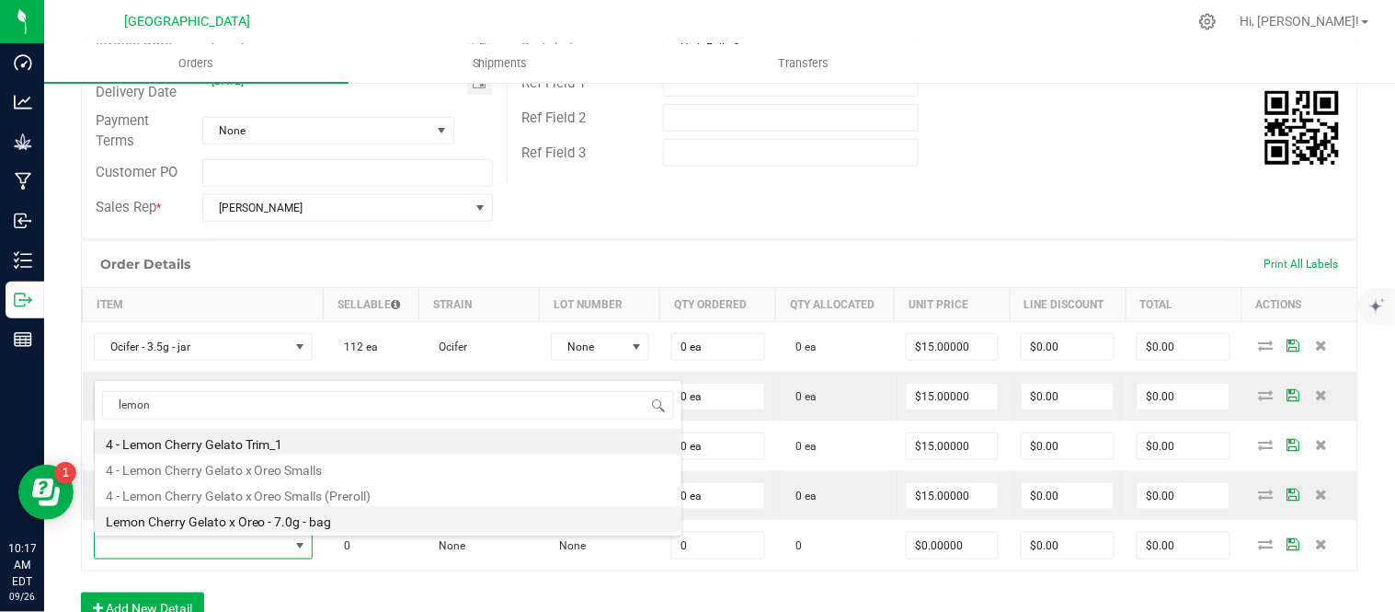
click at [215, 521] on li "Lemon Cherry Gelato x Oreo - 7.0g - bag" at bounding box center [388, 519] width 587 height 26
type input "0 ea"
type input "$27.50000"
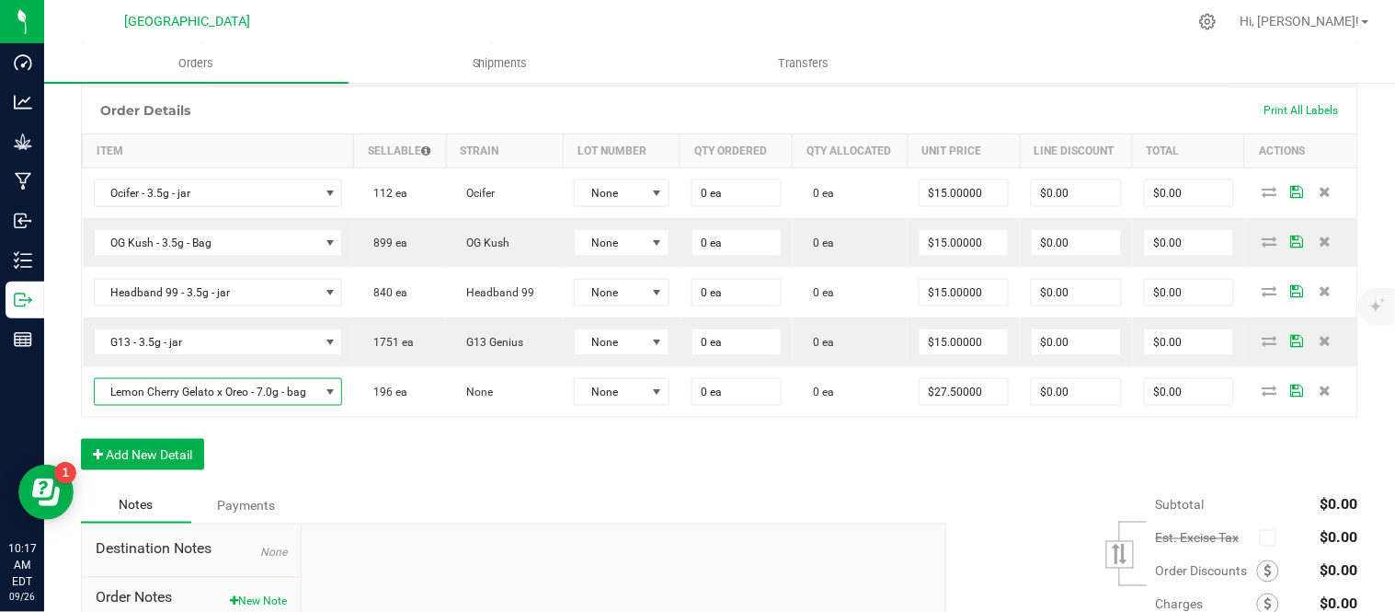
scroll to position [510, 0]
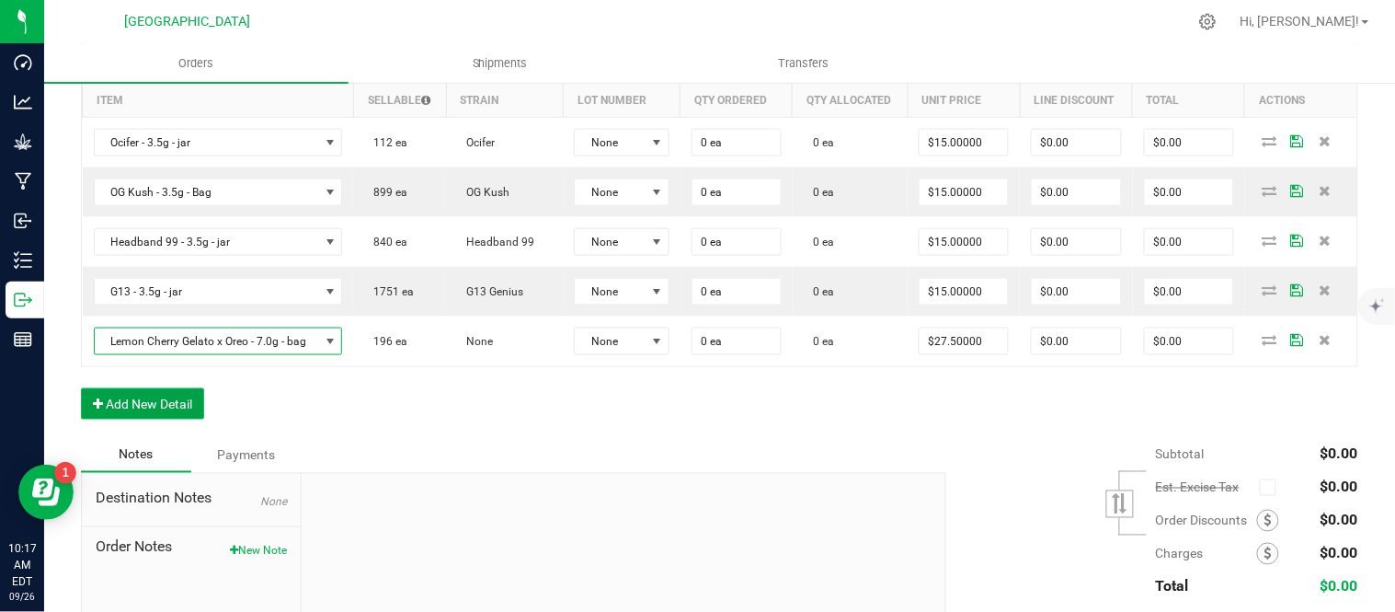
click at [144, 418] on button "Add New Detail" at bounding box center [142, 403] width 123 height 31
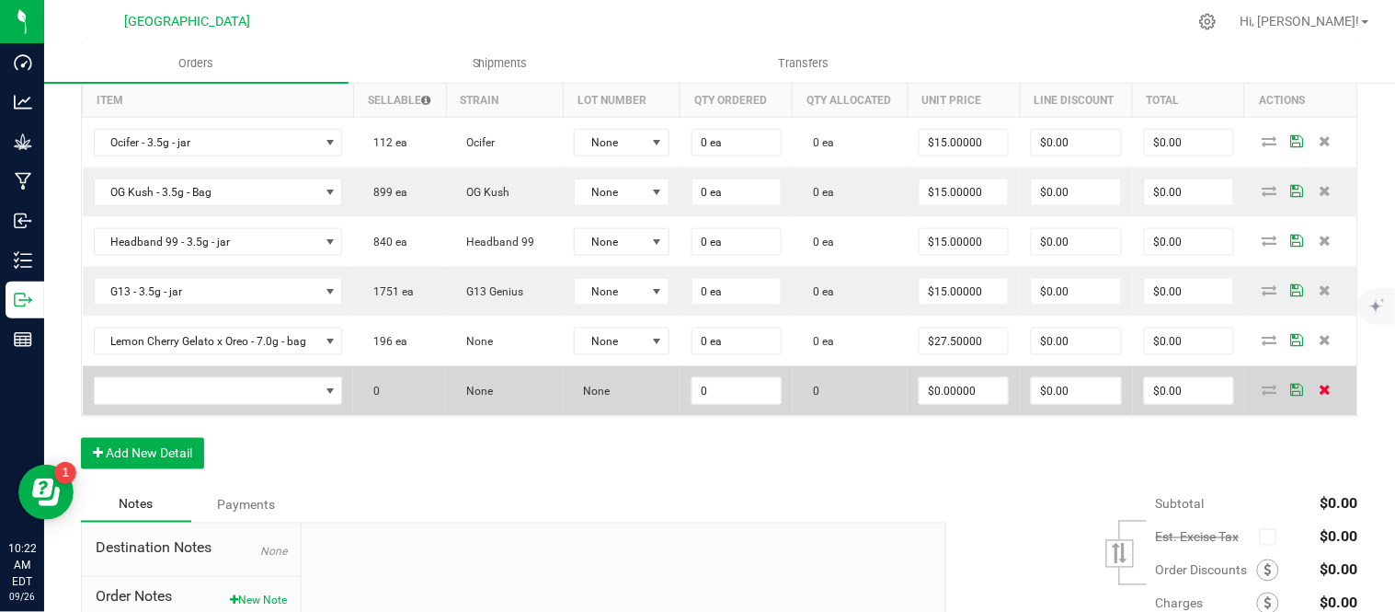
click at [1319, 395] on icon at bounding box center [1325, 389] width 12 height 11
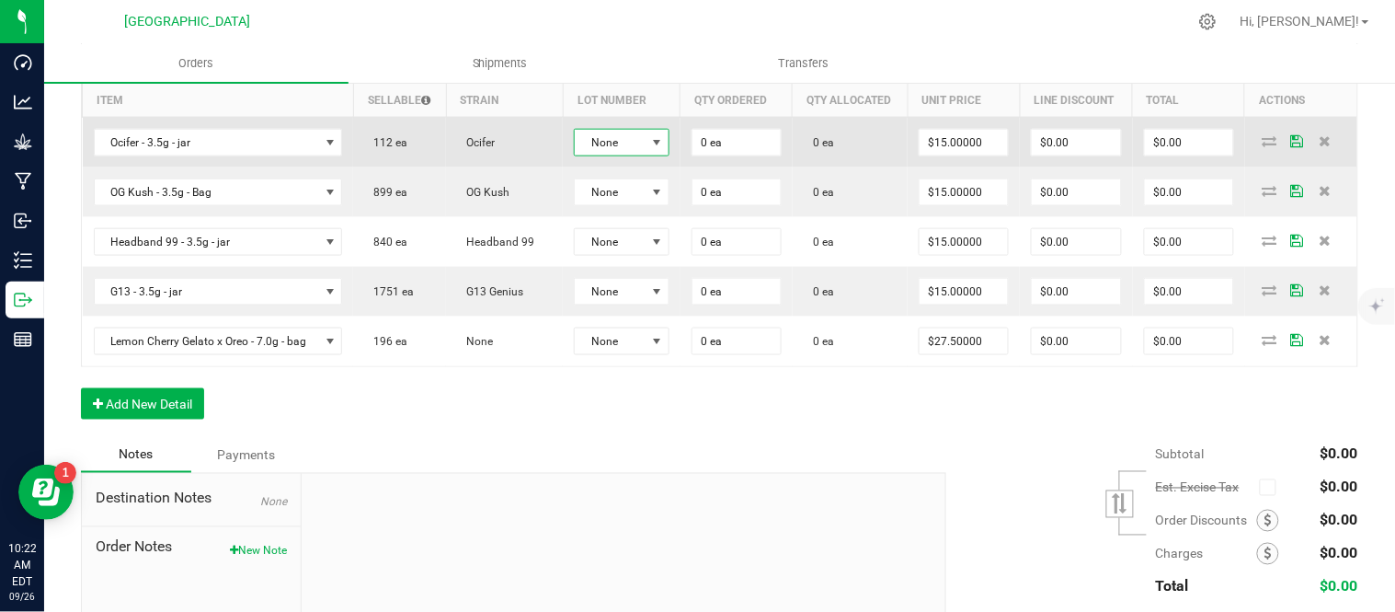
click at [664, 150] on span at bounding box center [656, 142] width 15 height 15
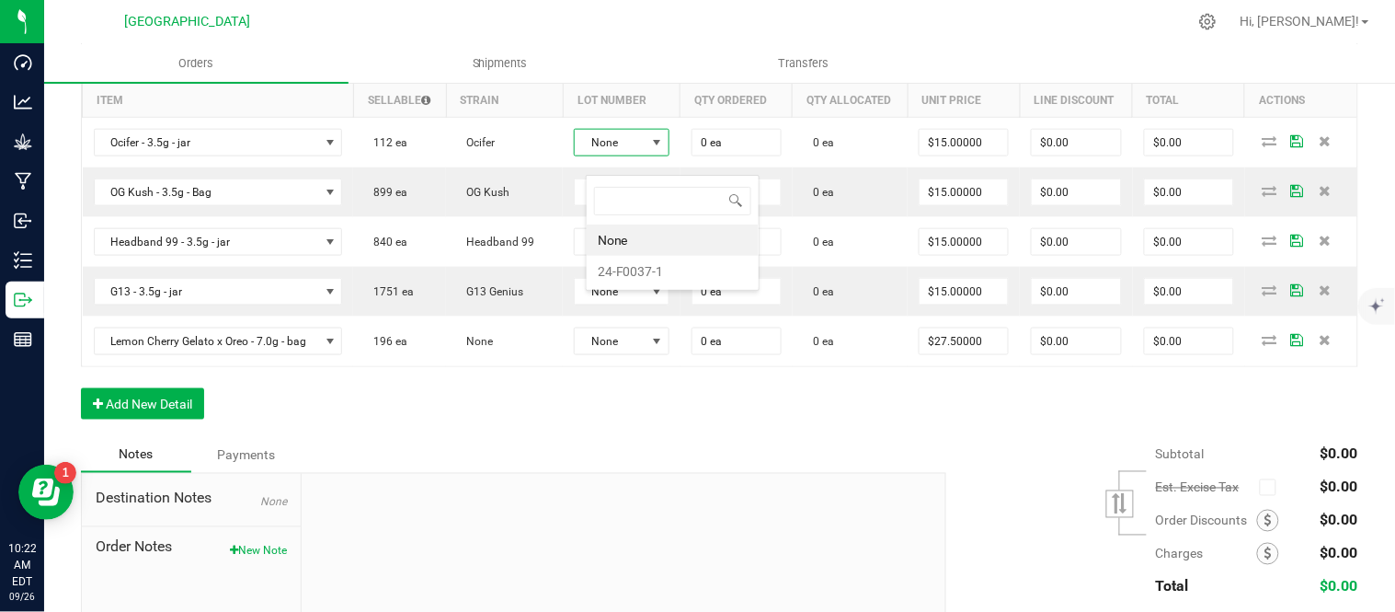
scroll to position [28, 93]
click at [633, 278] on li "24-F0037-1" at bounding box center [673, 271] width 172 height 31
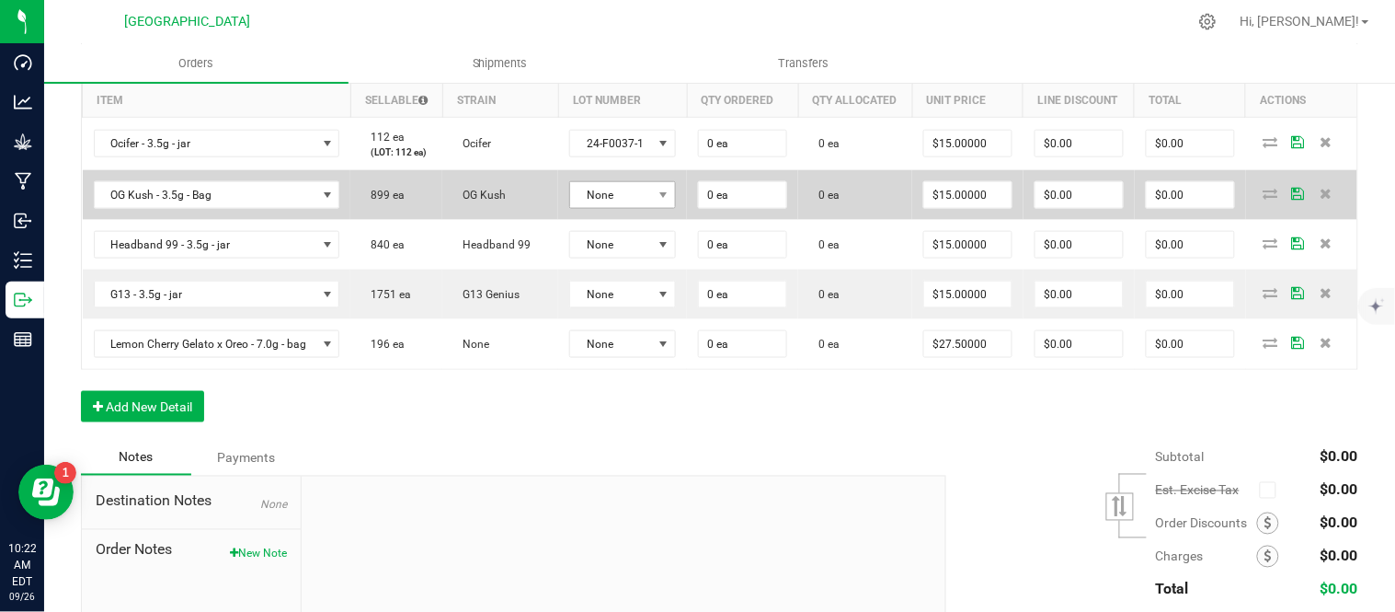
click at [623, 215] on td "None" at bounding box center [622, 195] width 129 height 50
click at [636, 208] on span "None" at bounding box center [611, 195] width 82 height 26
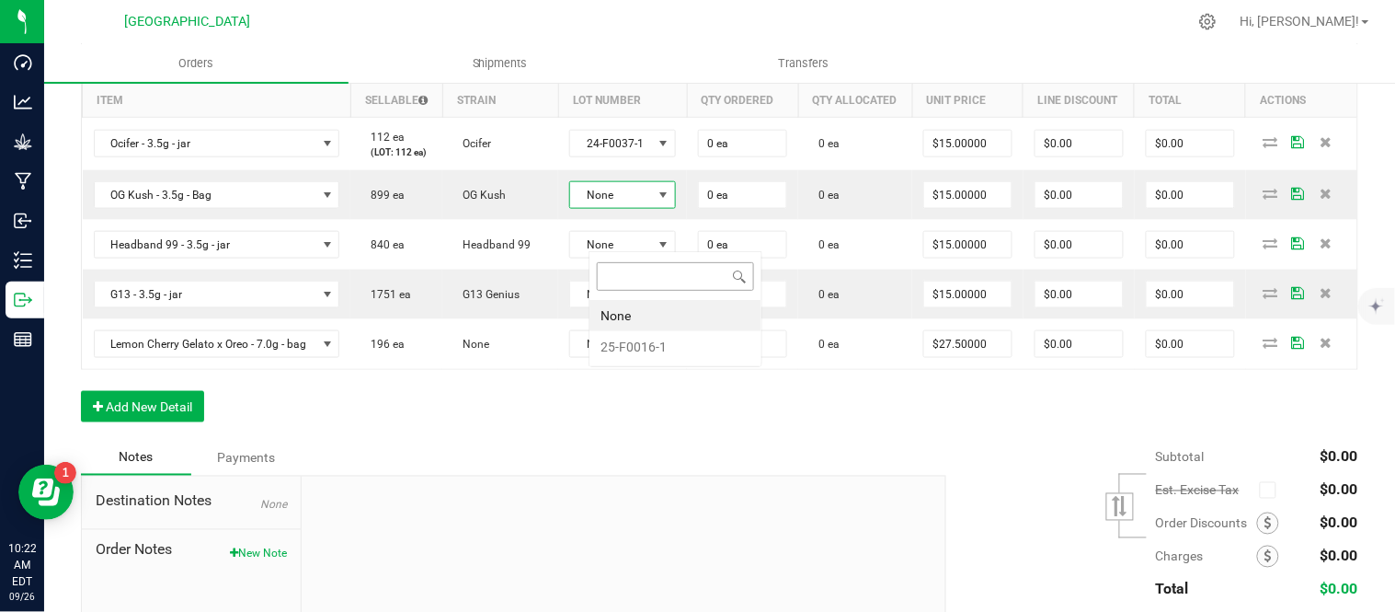
scroll to position [28, 109]
click at [647, 344] on li "25-F0016-1" at bounding box center [676, 346] width 172 height 31
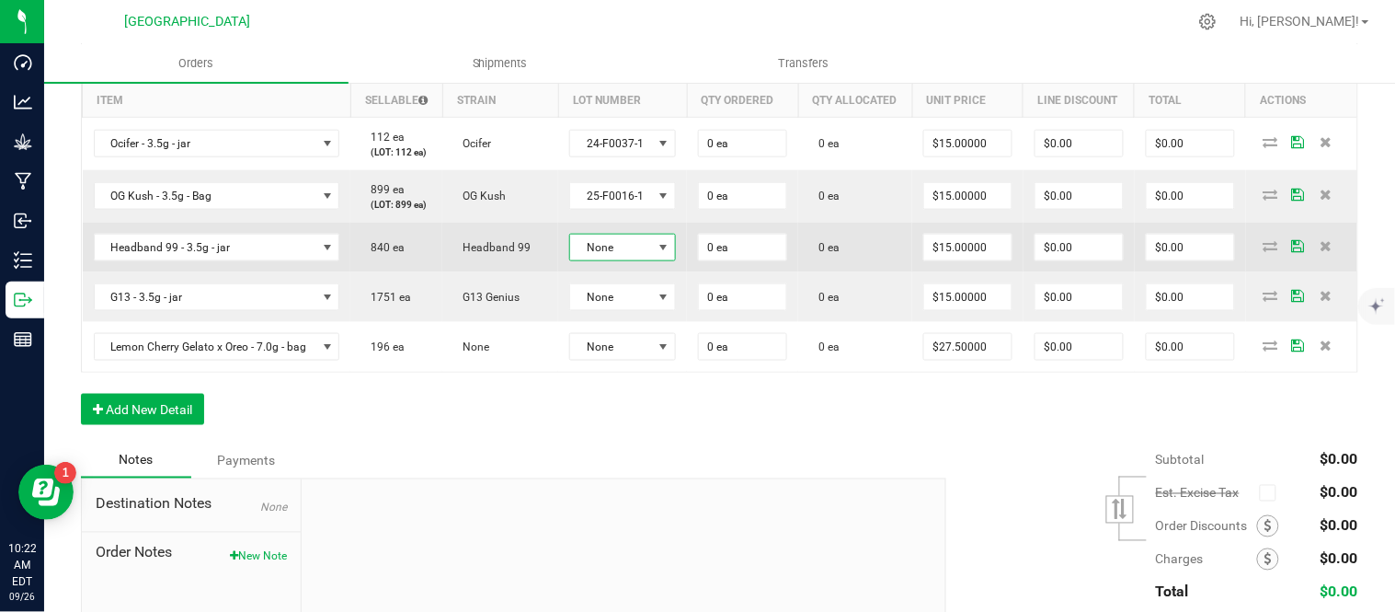
click at [647, 260] on span "None" at bounding box center [611, 248] width 82 height 26
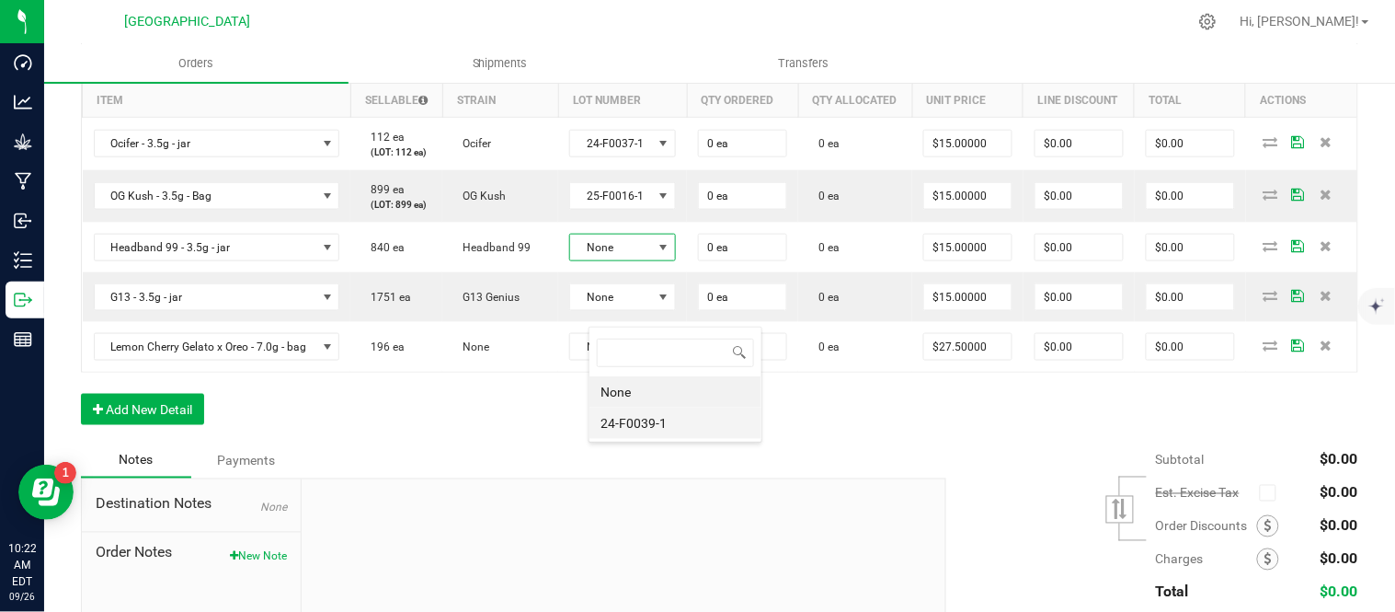
click at [649, 418] on li "24-F0039-1" at bounding box center [676, 422] width 172 height 31
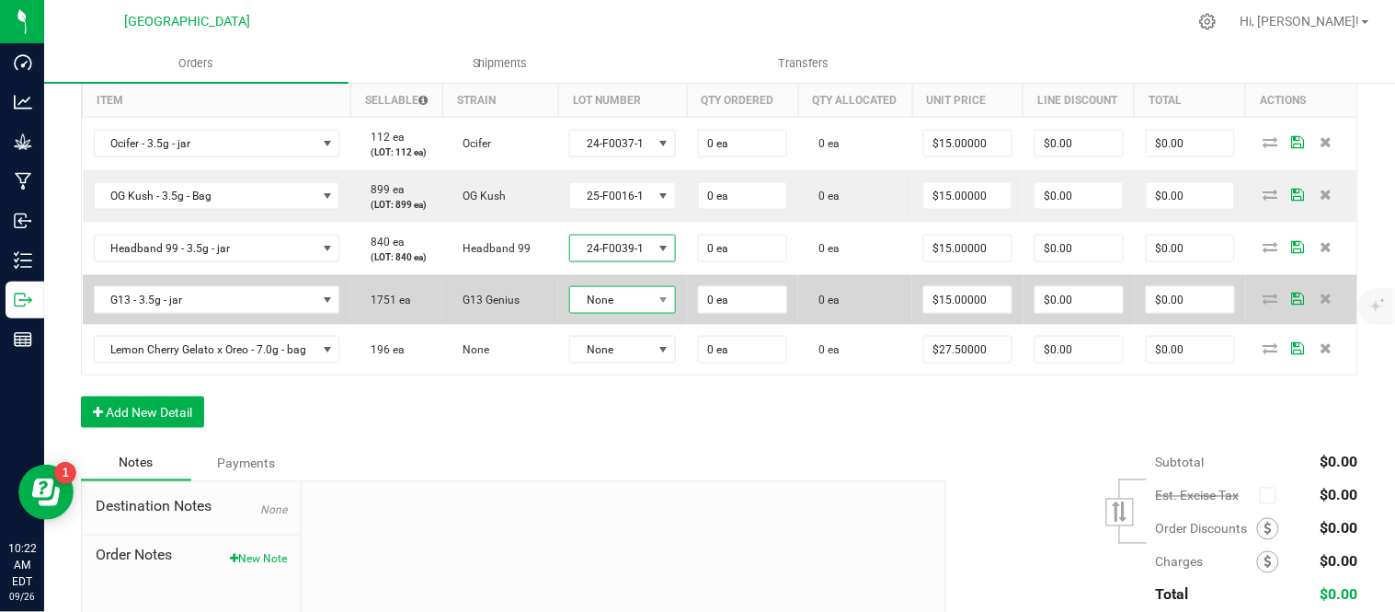
click at [647, 313] on span "None" at bounding box center [611, 300] width 82 height 26
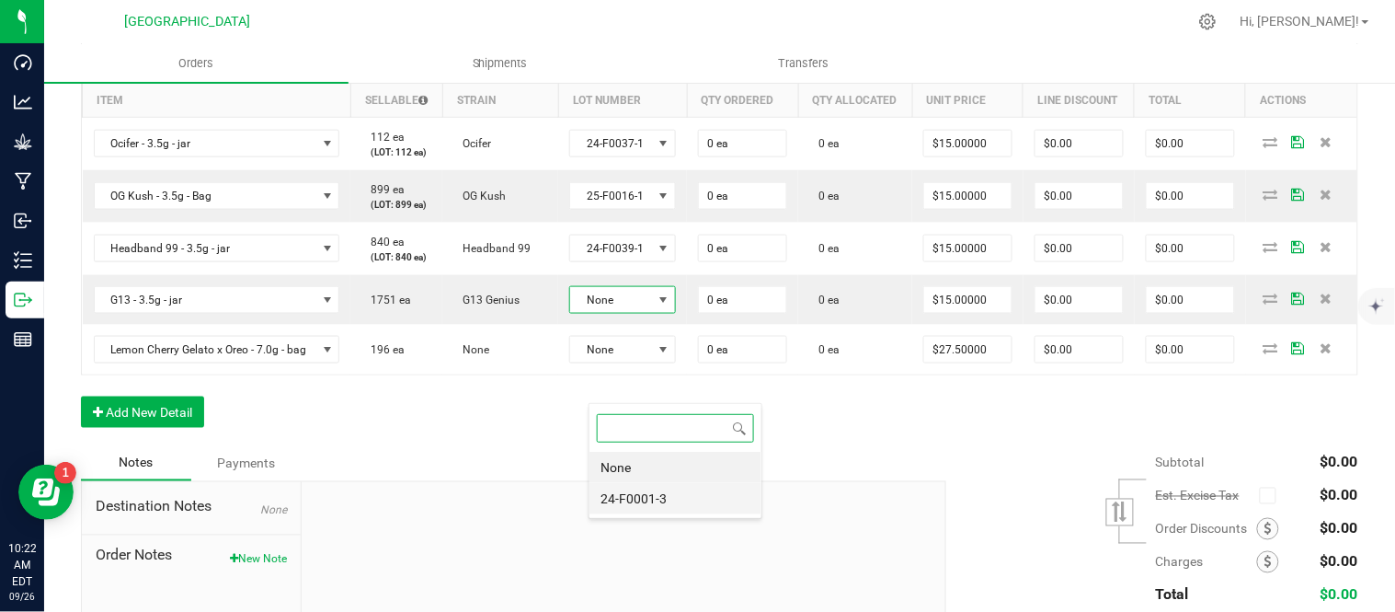
click at [639, 493] on li "24-F0001-3" at bounding box center [676, 498] width 172 height 31
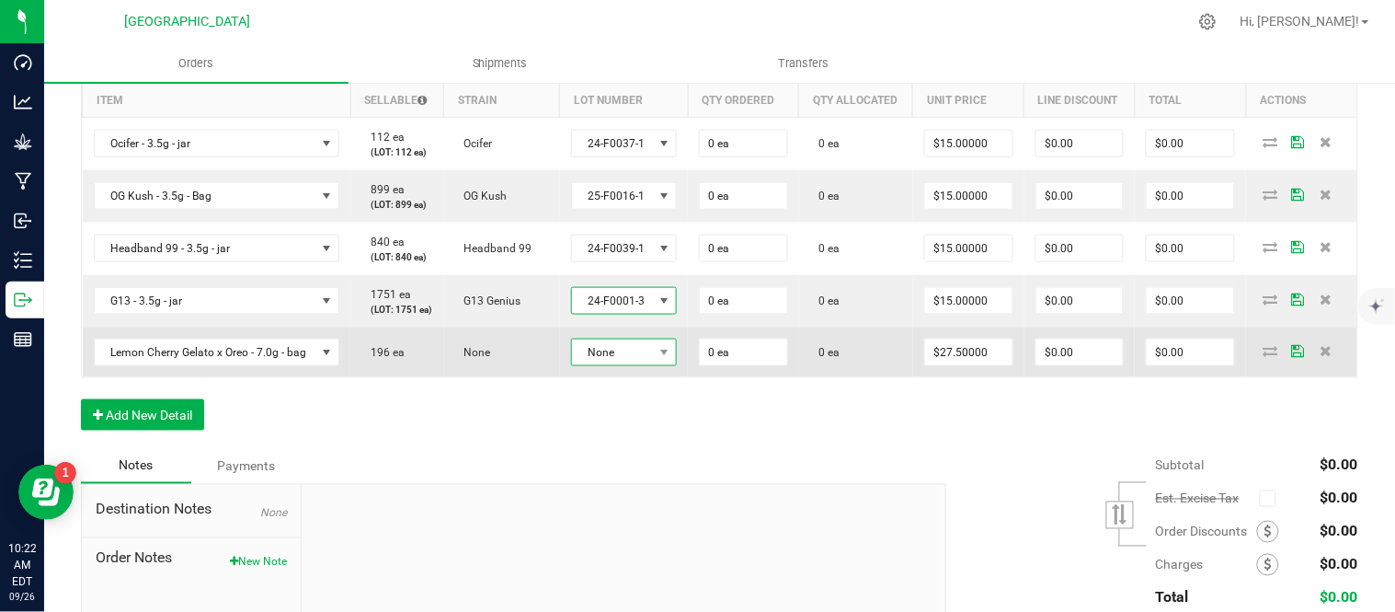
click at [633, 365] on span "None" at bounding box center [613, 352] width 82 height 26
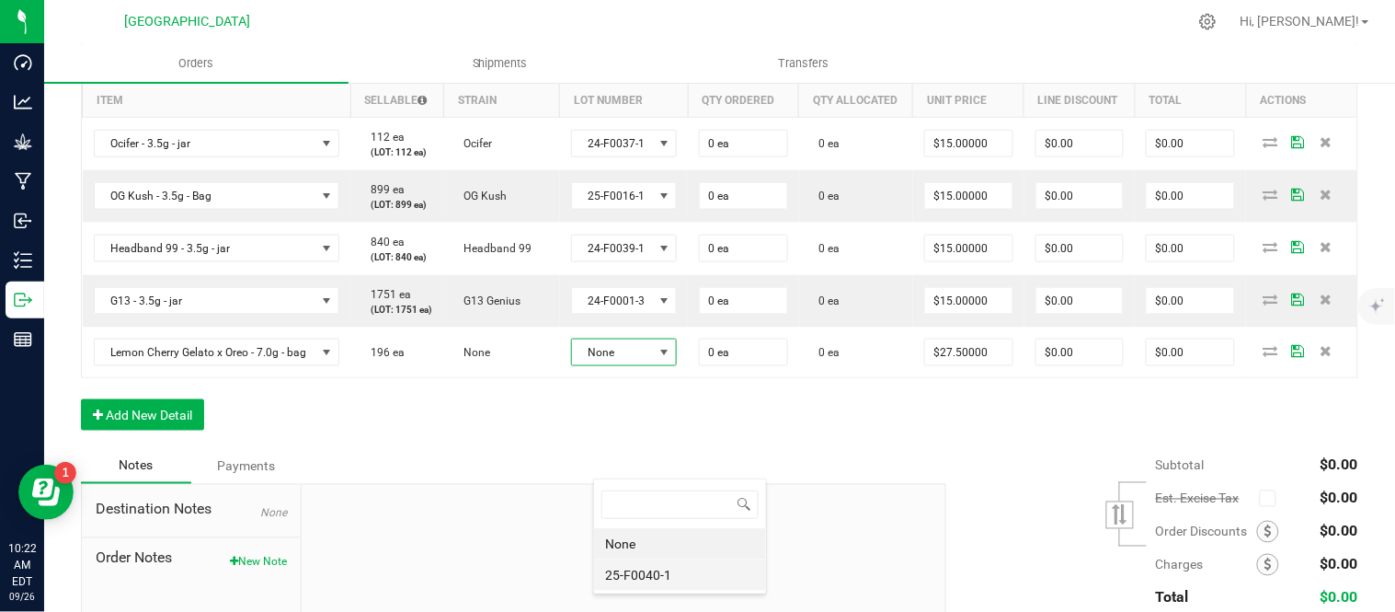
click at [640, 581] on li "25-F0040-1" at bounding box center [680, 574] width 172 height 31
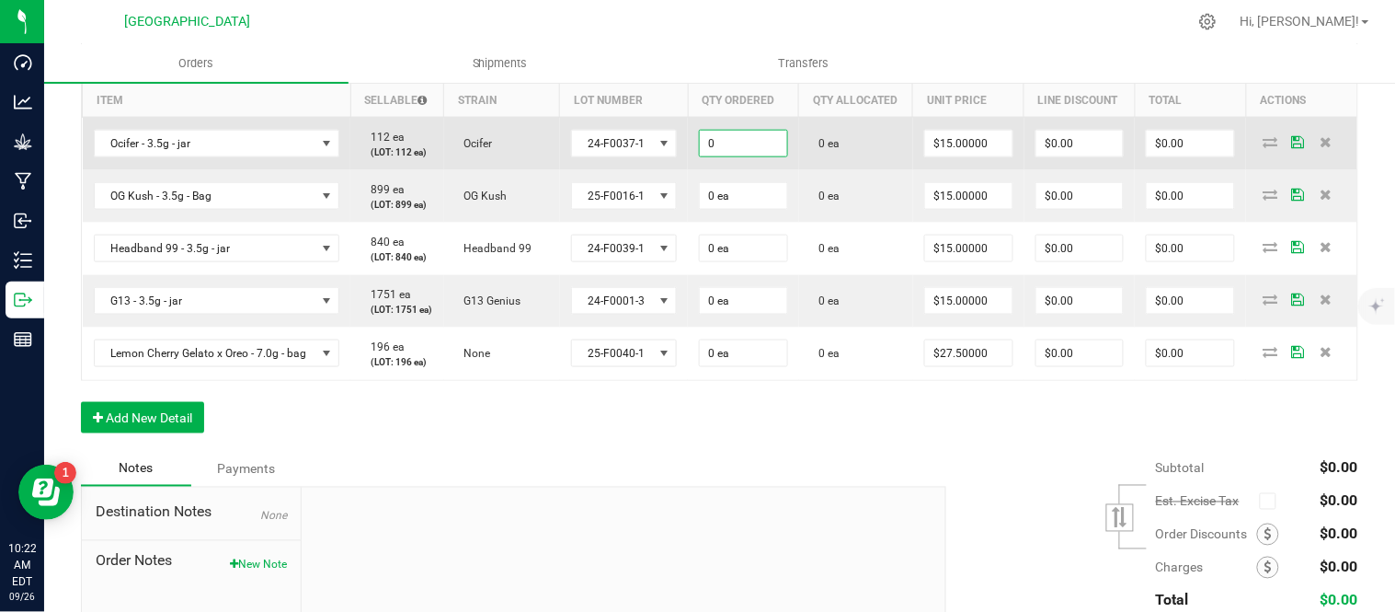
click at [787, 156] on input "0" at bounding box center [743, 144] width 87 height 26
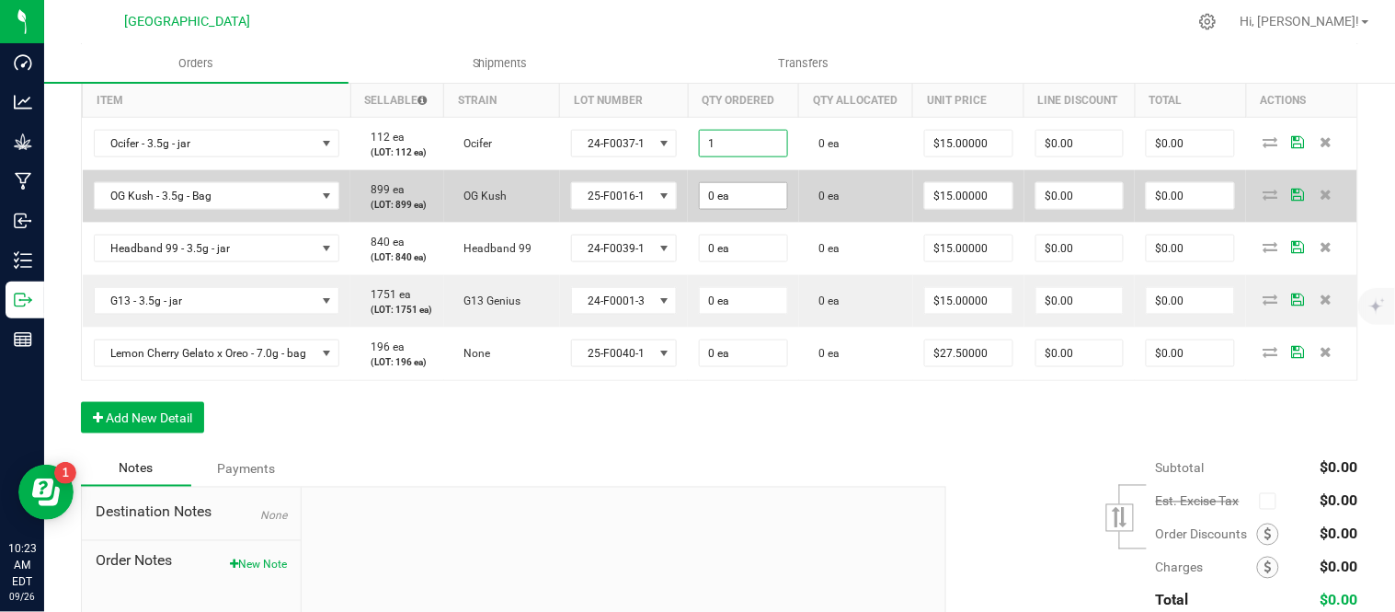
type input "1 ea"
type input "$15.00"
click at [765, 209] on input "0" at bounding box center [743, 196] width 87 height 26
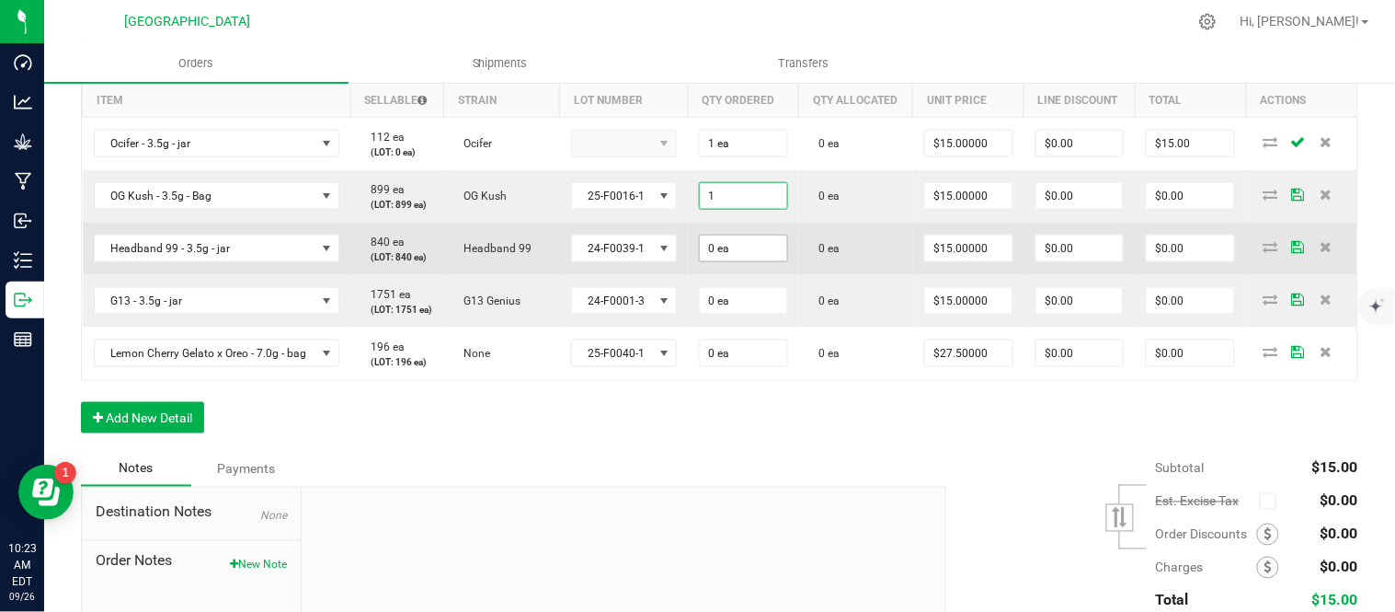
type input "1 ea"
type input "$15.00"
click at [767, 275] on td "0 ea" at bounding box center [743, 249] width 111 height 52
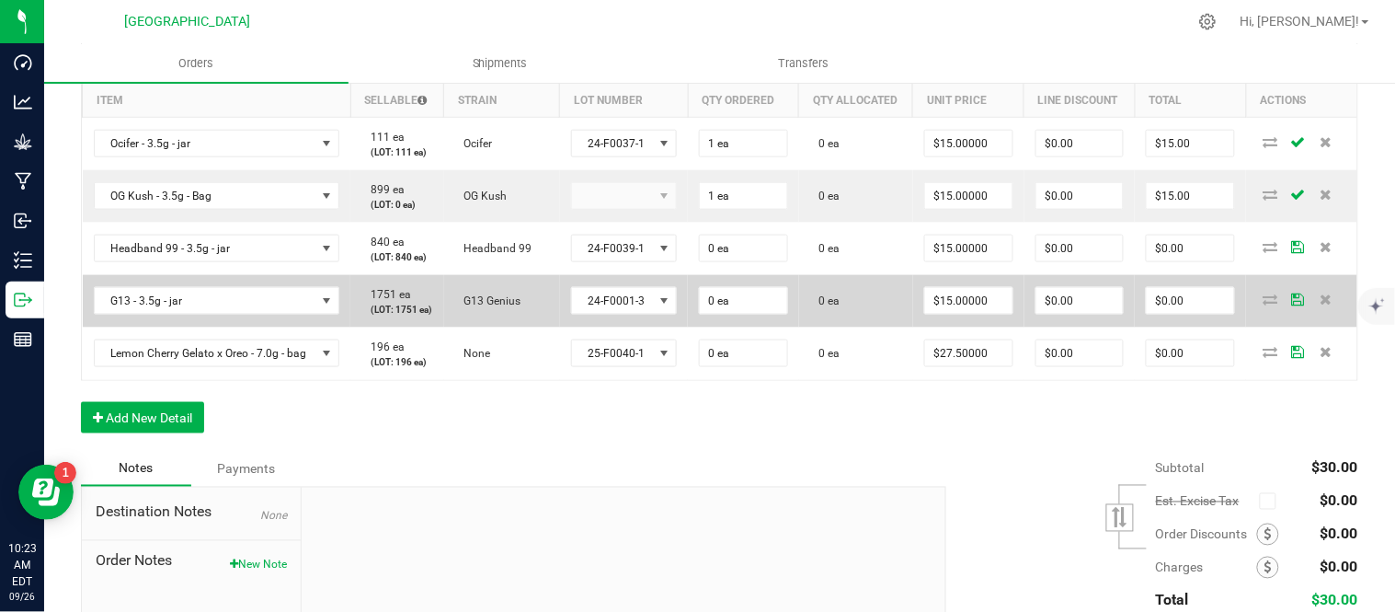
click at [748, 327] on td "0 ea" at bounding box center [743, 301] width 111 height 52
click at [748, 314] on input "0" at bounding box center [743, 301] width 87 height 26
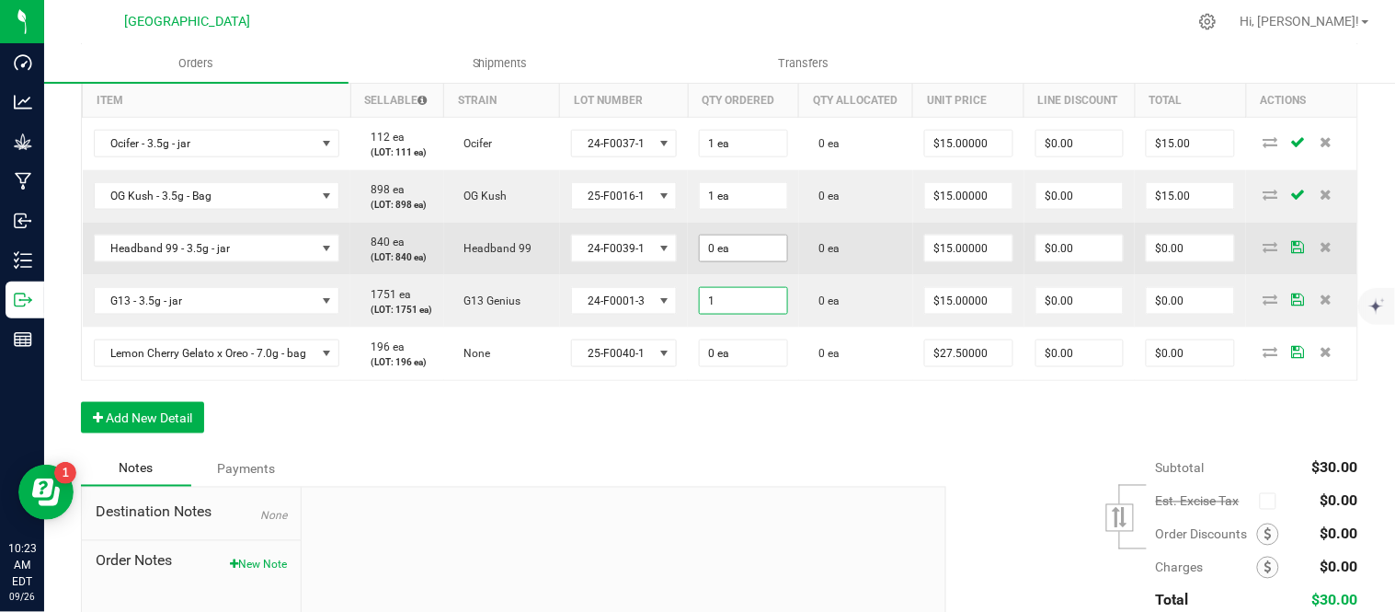
type input "1"
type input "0"
type input "1 ea"
type input "$15.00"
click at [754, 261] on input "0" at bounding box center [743, 248] width 87 height 26
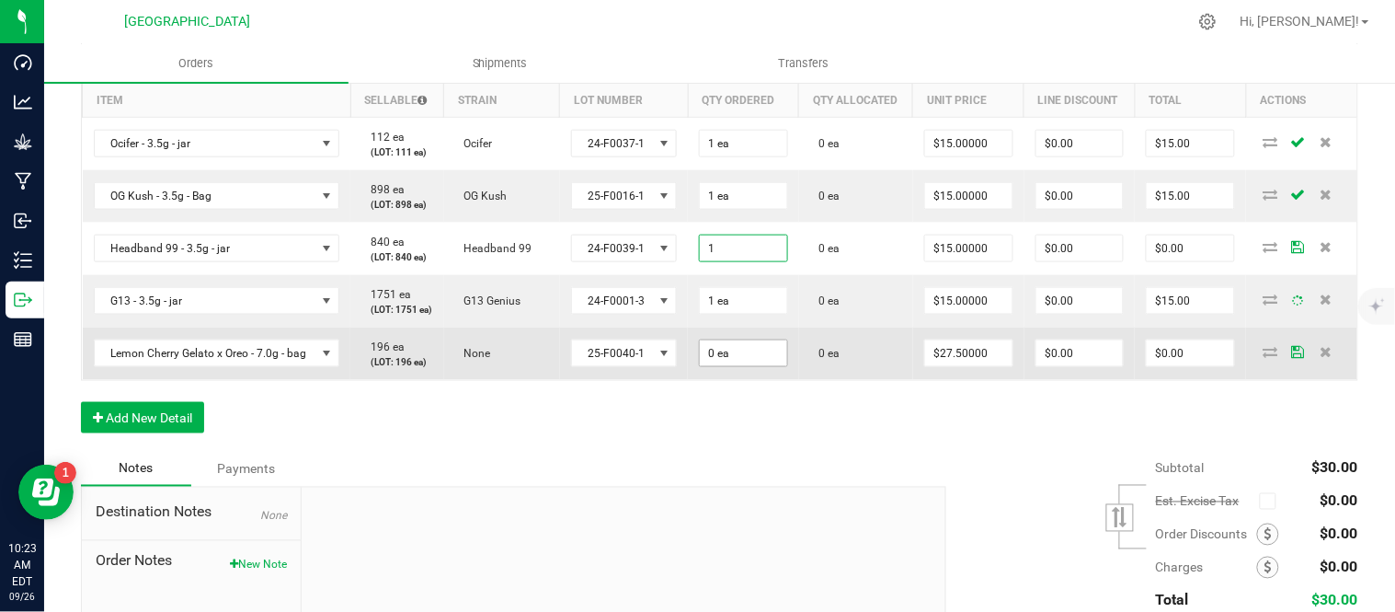
type input "1 ea"
type input "$15.00"
click at [769, 366] on input "0" at bounding box center [743, 353] width 87 height 26
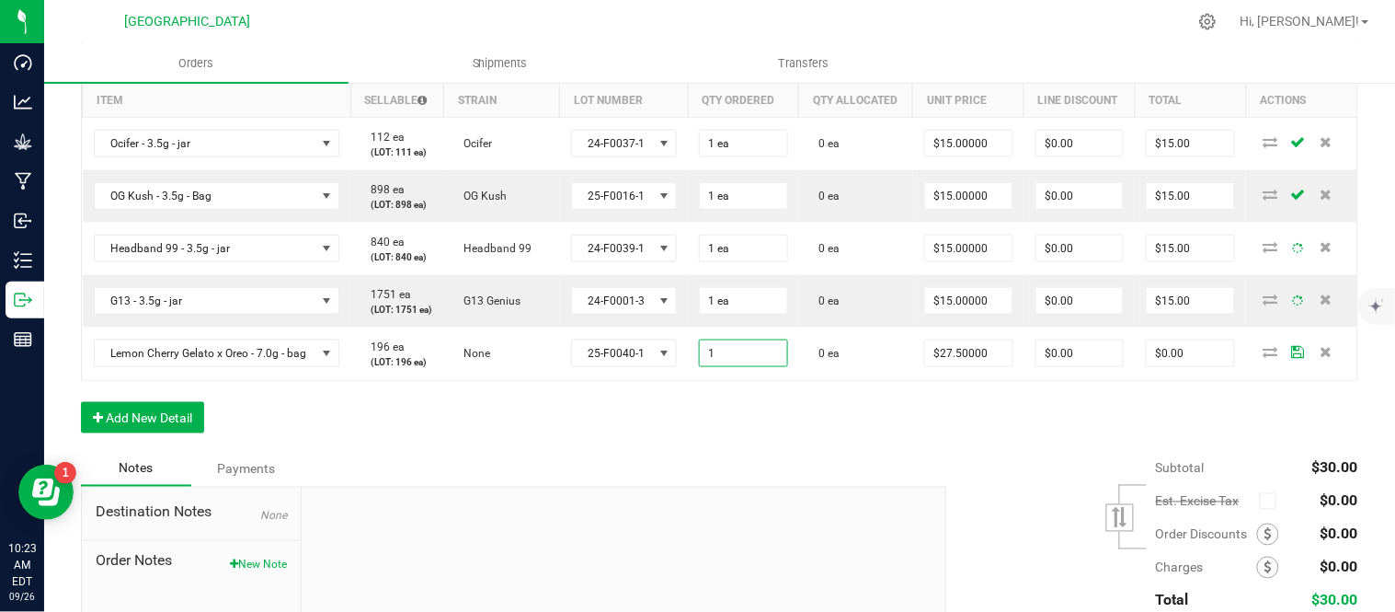
type input "1 ea"
type input "$27.50"
click at [888, 452] on div "Order Details Print All Labels Item Sellable Strain Lot Number Qty Ordered Qty …" at bounding box center [719, 244] width 1277 height 416
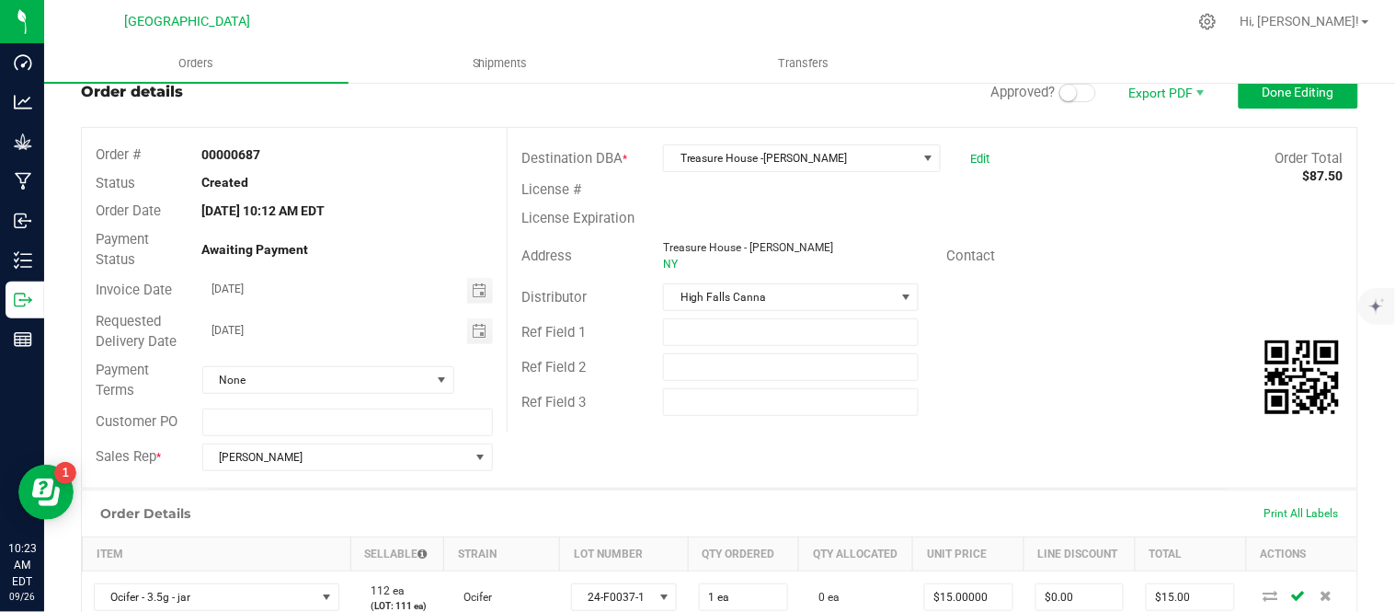
scroll to position [0, 0]
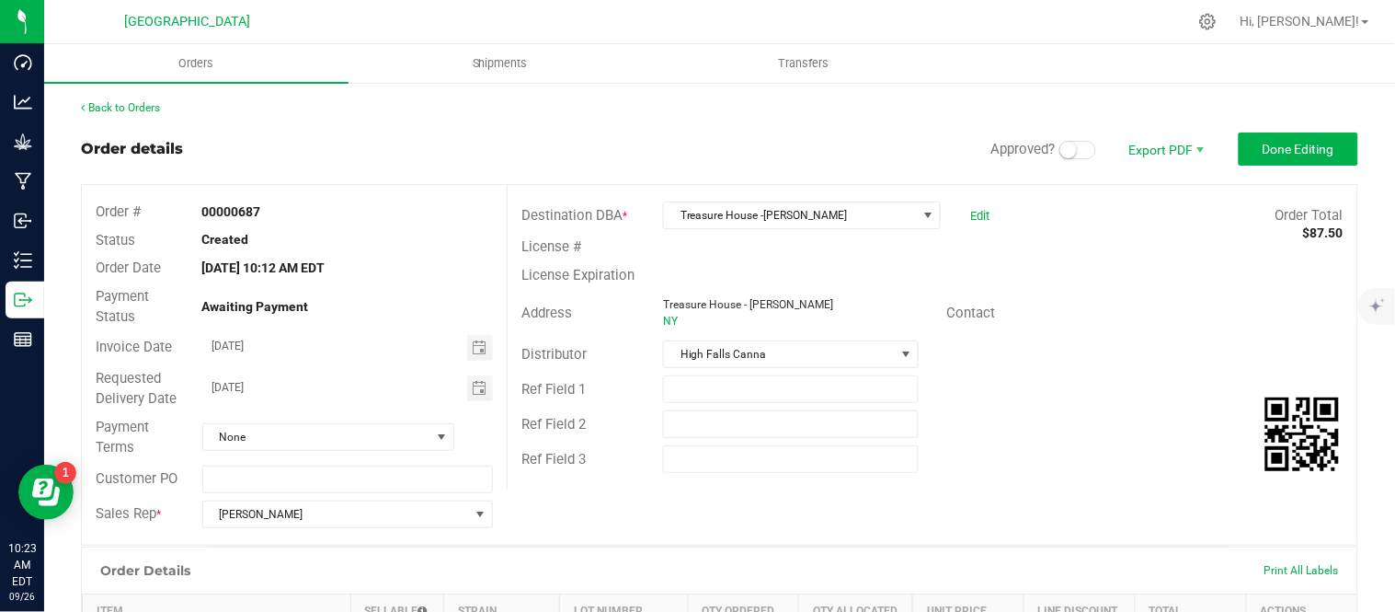
click at [1060, 156] on small at bounding box center [1068, 150] width 17 height 17
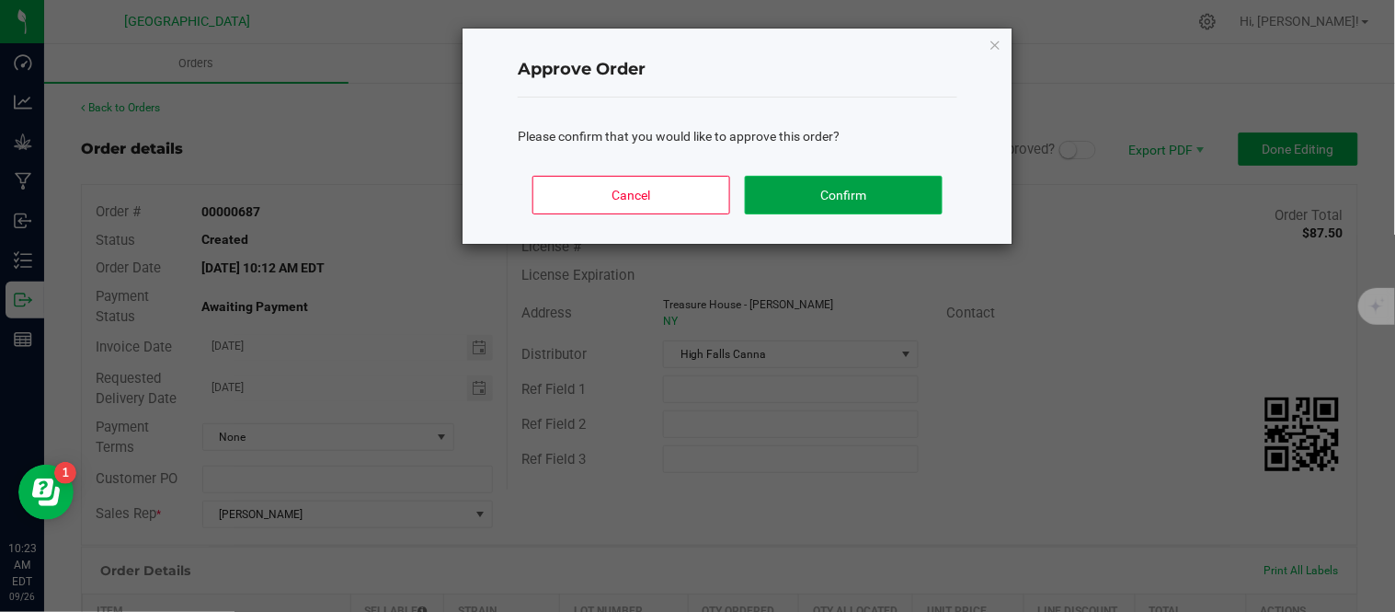
click at [876, 202] on button "Confirm" at bounding box center [844, 195] width 198 height 39
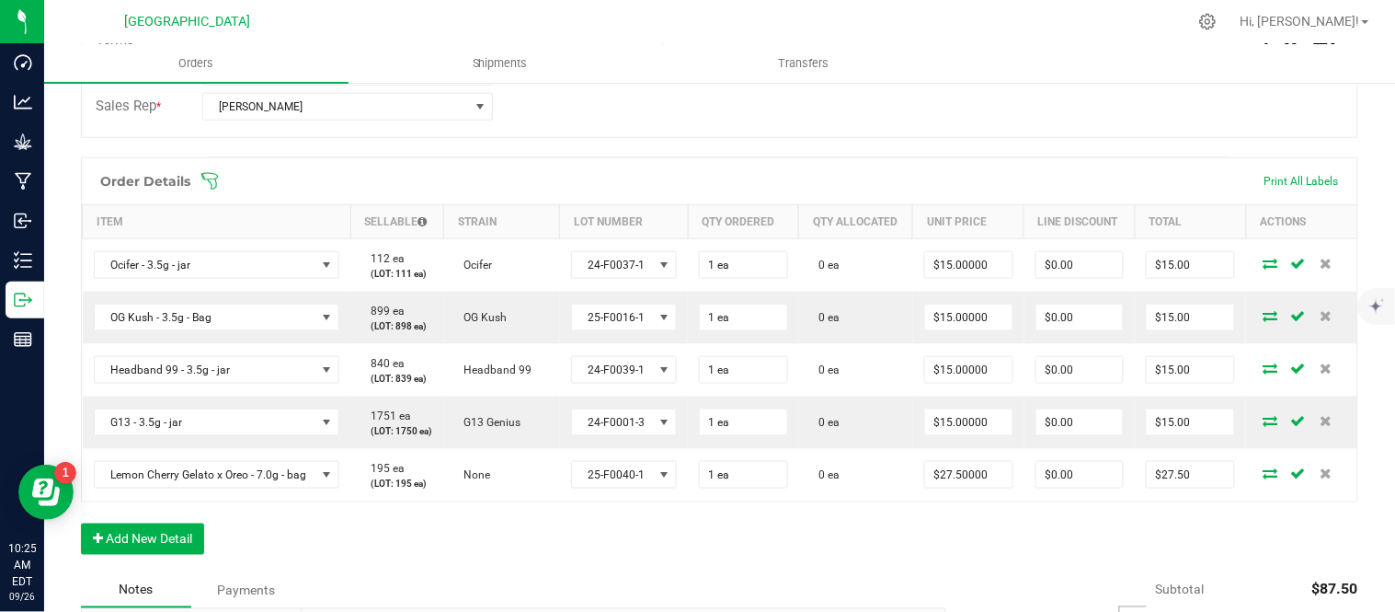
scroll to position [408, 0]
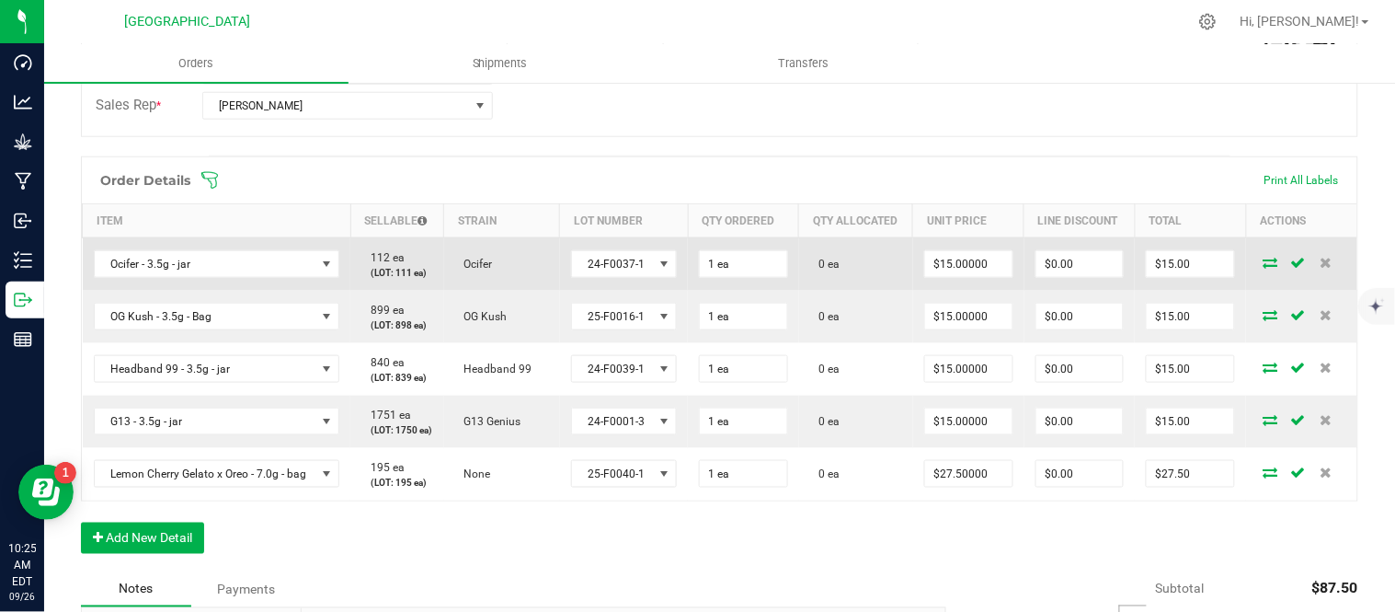
click at [1264, 268] on icon at bounding box center [1271, 262] width 15 height 11
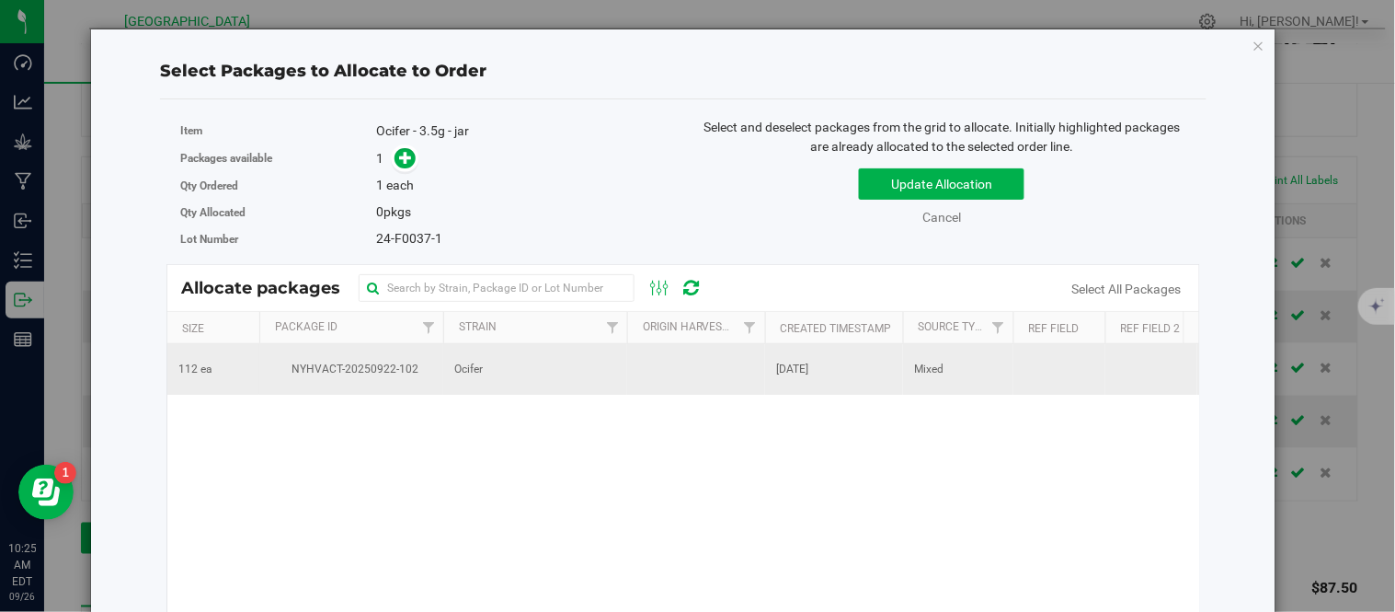
click at [382, 375] on span "NYHVACT-20250922-102" at bounding box center [351, 369] width 162 height 17
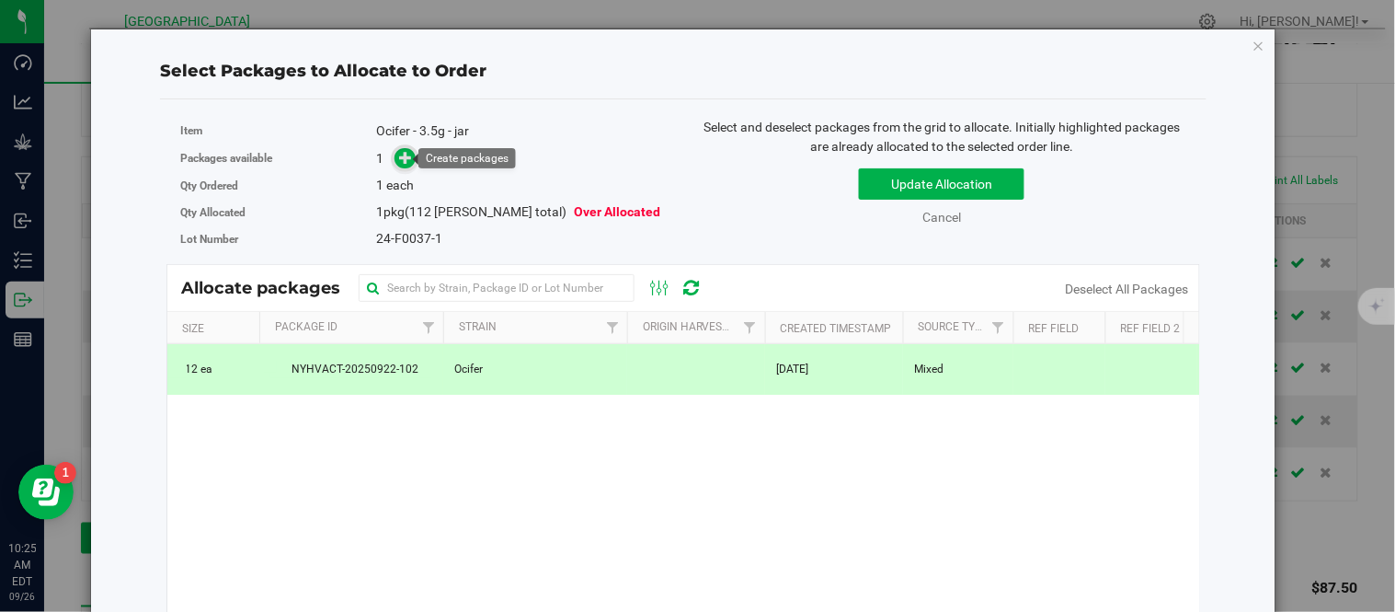
click at [400, 155] on icon at bounding box center [406, 157] width 13 height 13
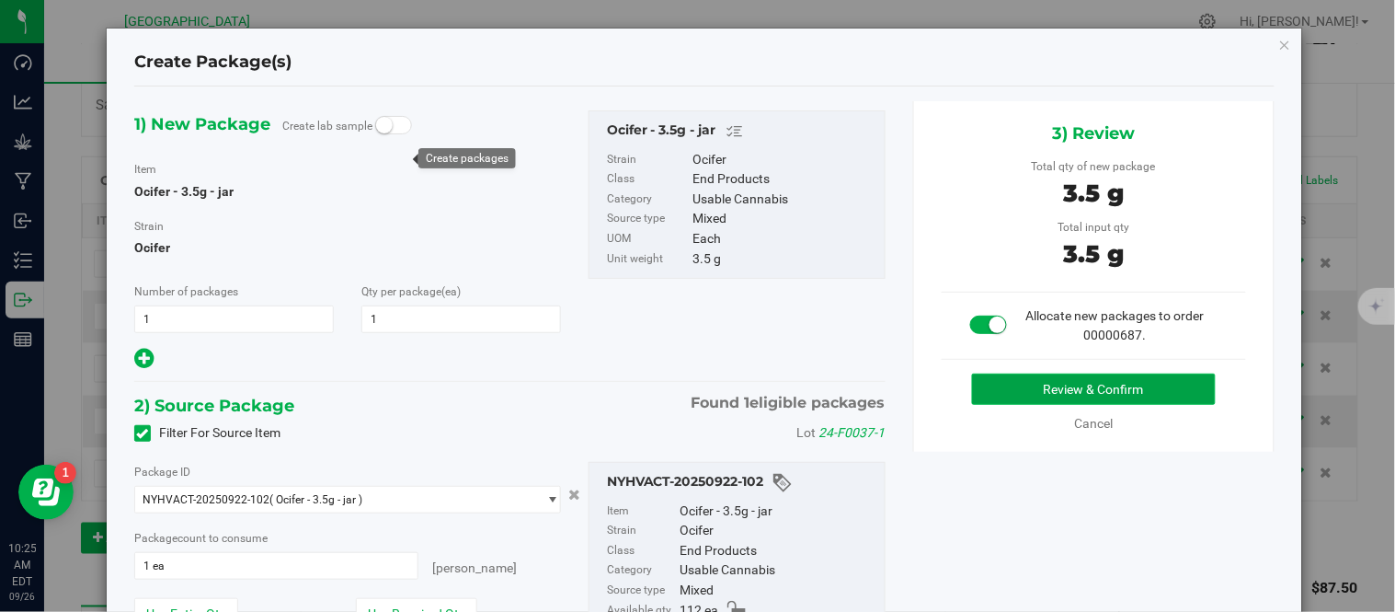
click at [1005, 392] on button "Review & Confirm" at bounding box center [1094, 388] width 244 height 31
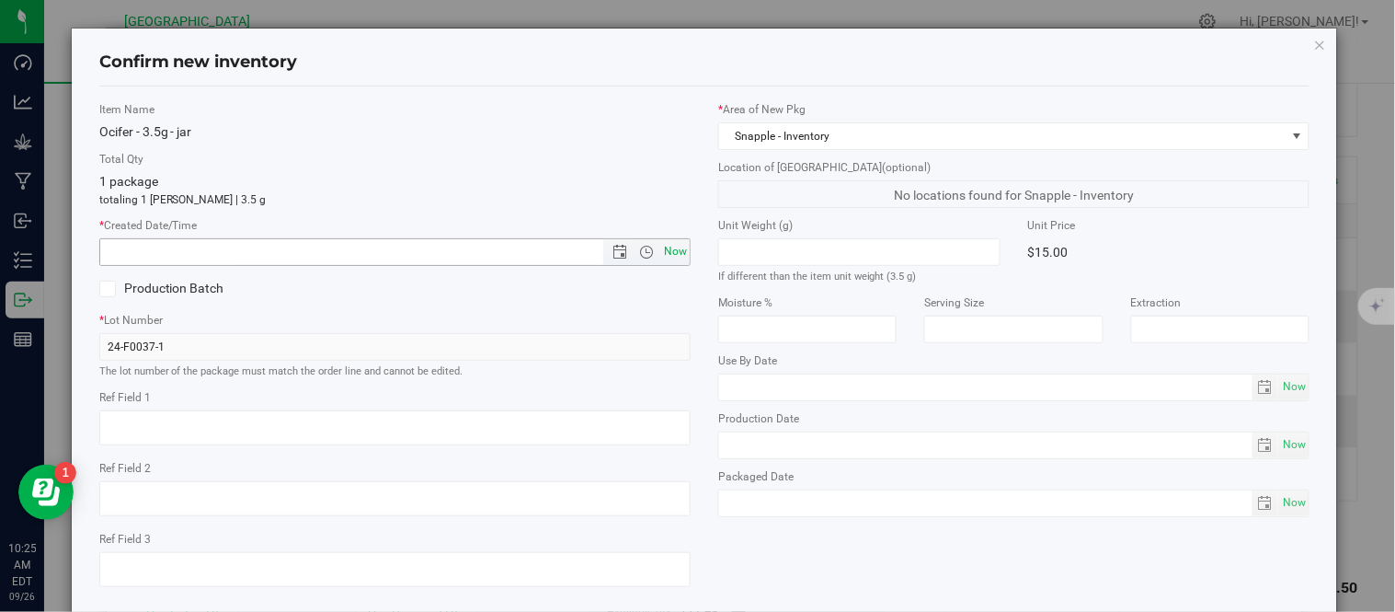
click at [673, 256] on span "Now" at bounding box center [675, 251] width 31 height 27
type input "[DATE] 10:25 AM"
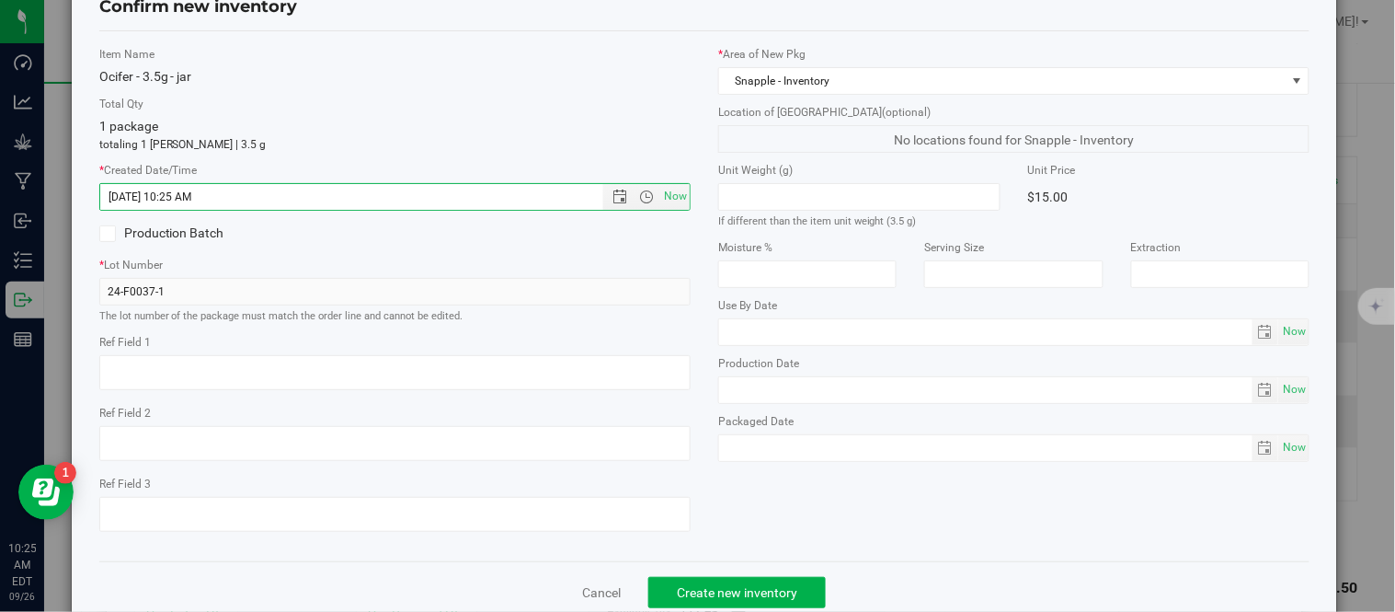
scroll to position [116, 0]
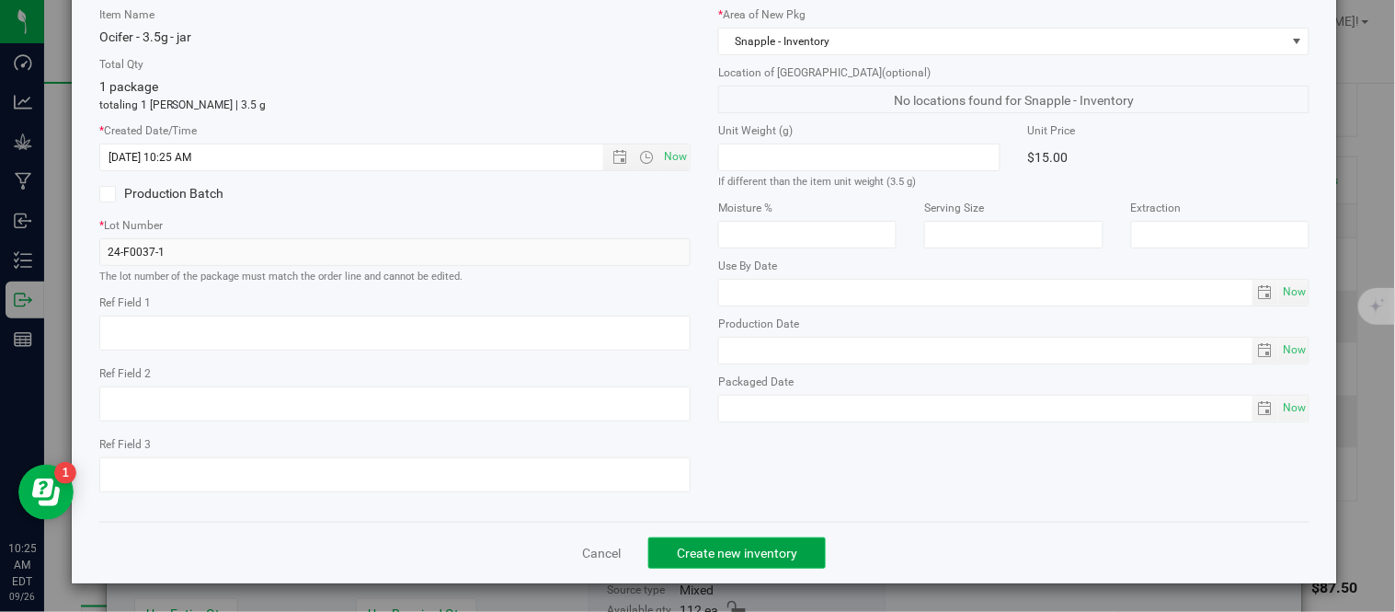
click at [759, 558] on span "Create new inventory" at bounding box center [737, 552] width 120 height 15
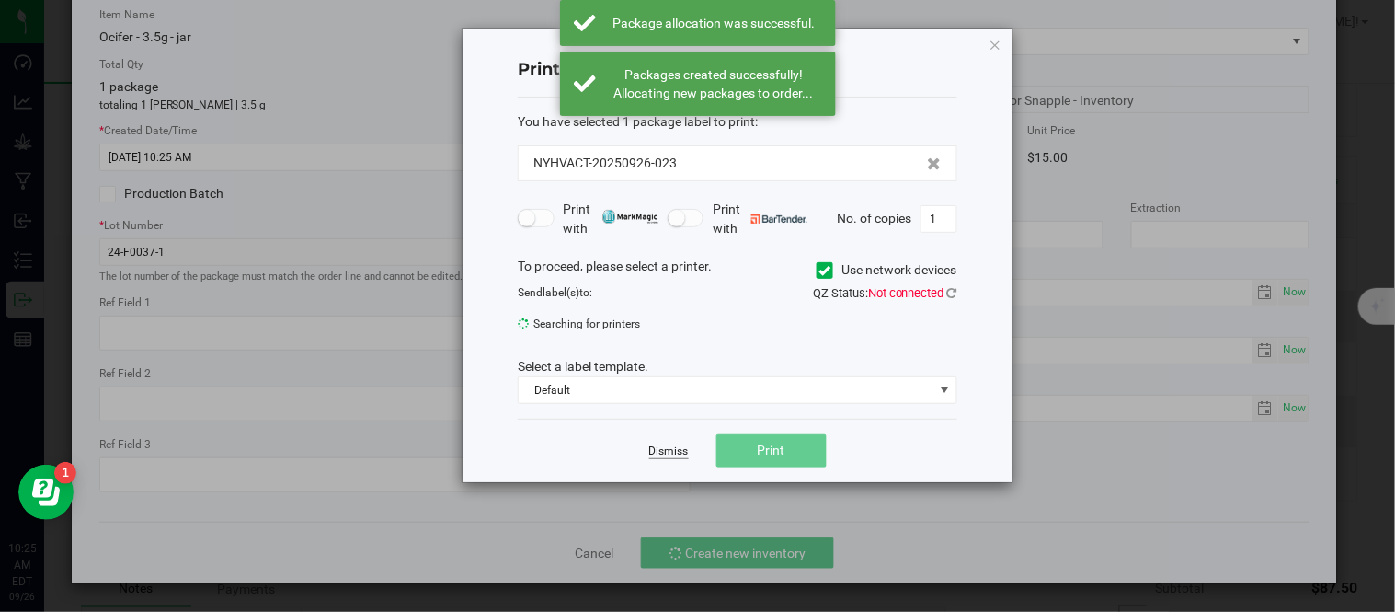
click at [667, 445] on link "Dismiss" at bounding box center [669, 451] width 40 height 16
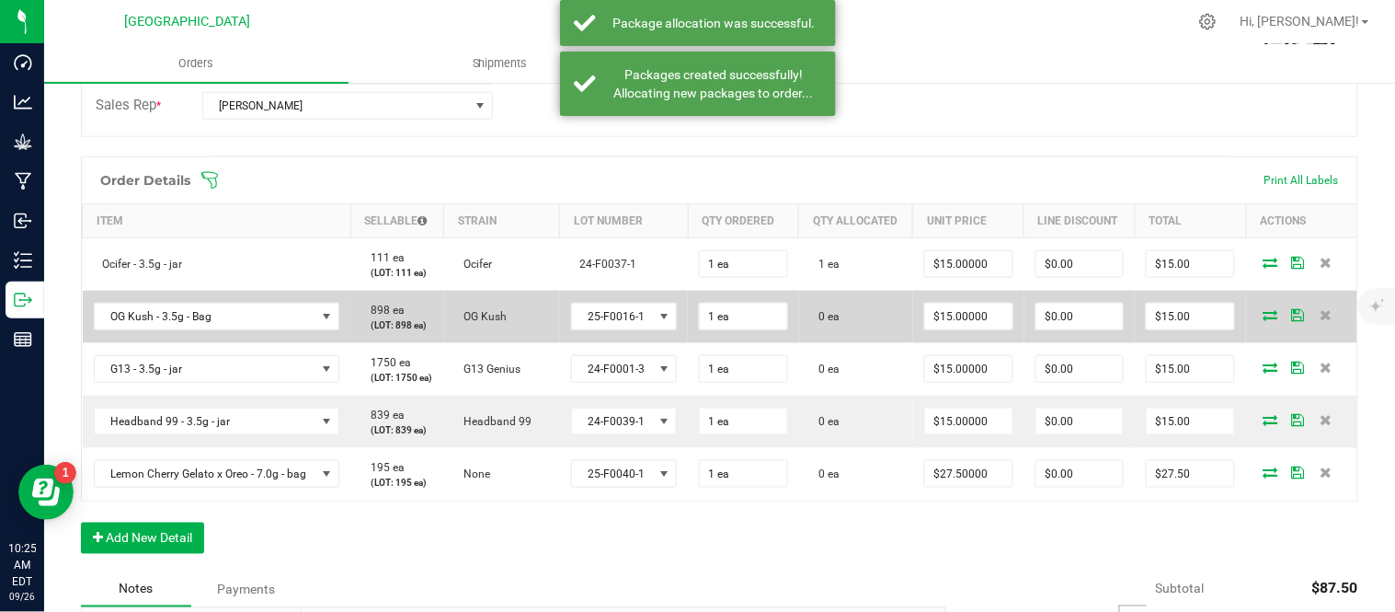
click at [1257, 320] on span at bounding box center [1271, 314] width 28 height 11
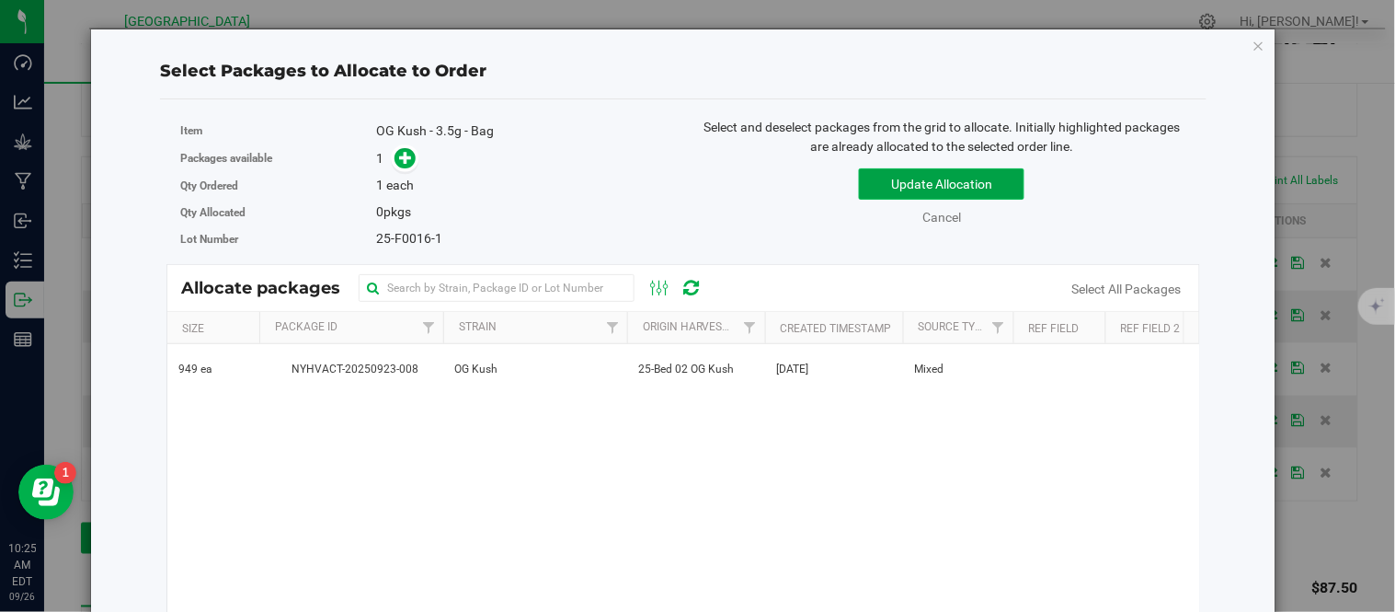
click at [934, 186] on button "Update Allocation" at bounding box center [942, 183] width 166 height 31
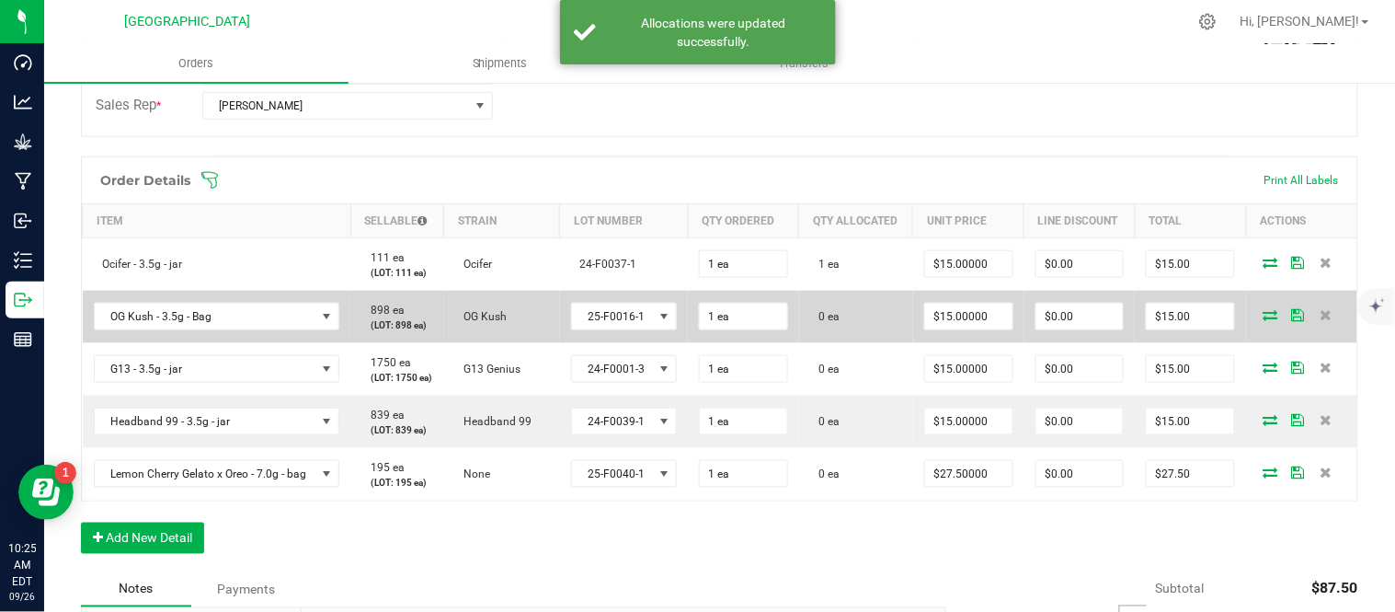
click at [1264, 320] on icon at bounding box center [1271, 314] width 15 height 11
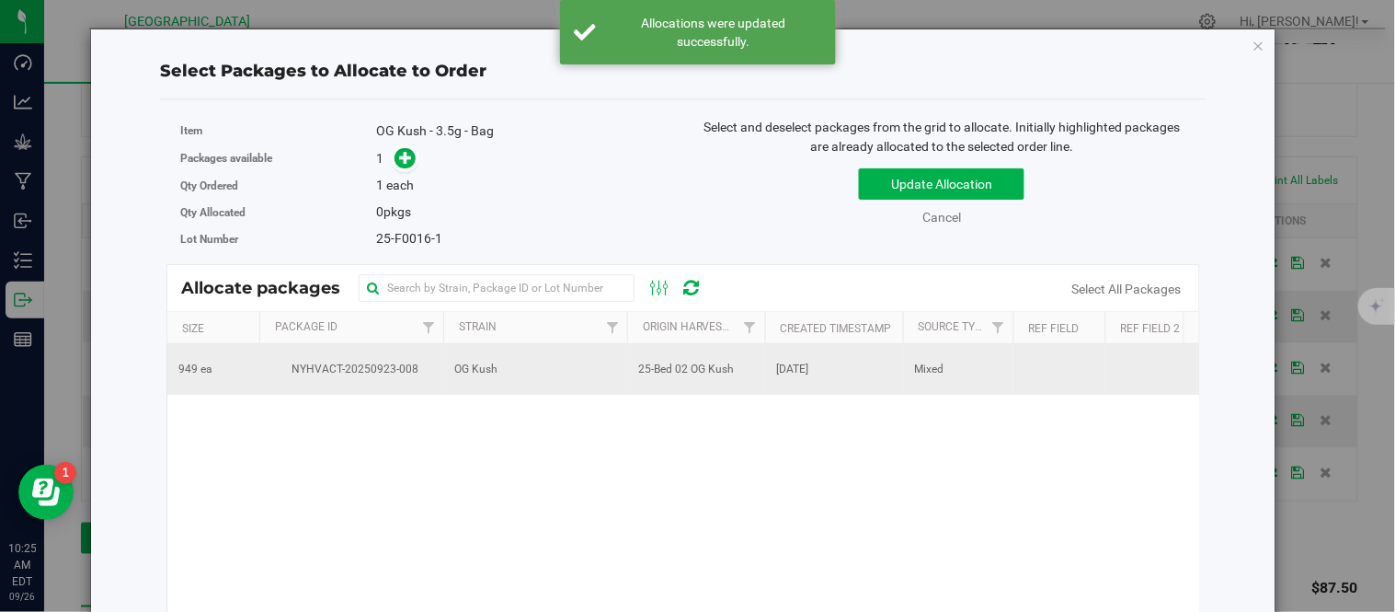
click at [432, 373] on span "NYHVACT-20250923-008" at bounding box center [351, 369] width 162 height 17
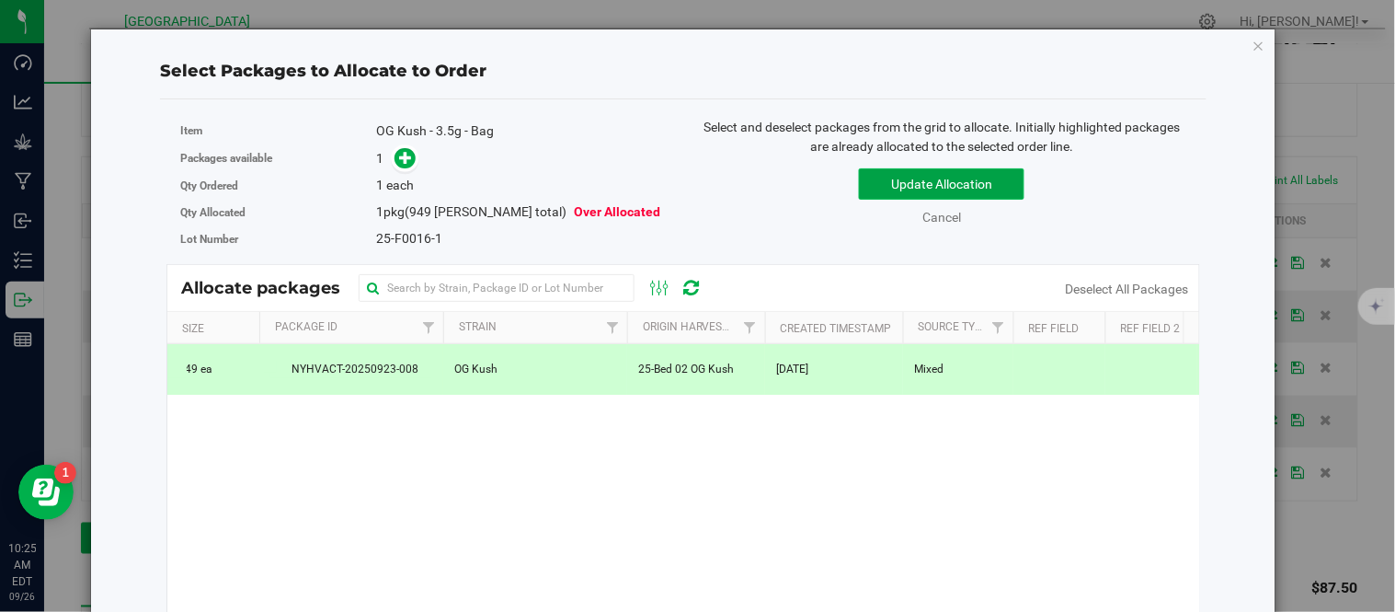
click at [962, 170] on button "Update Allocation" at bounding box center [942, 183] width 166 height 31
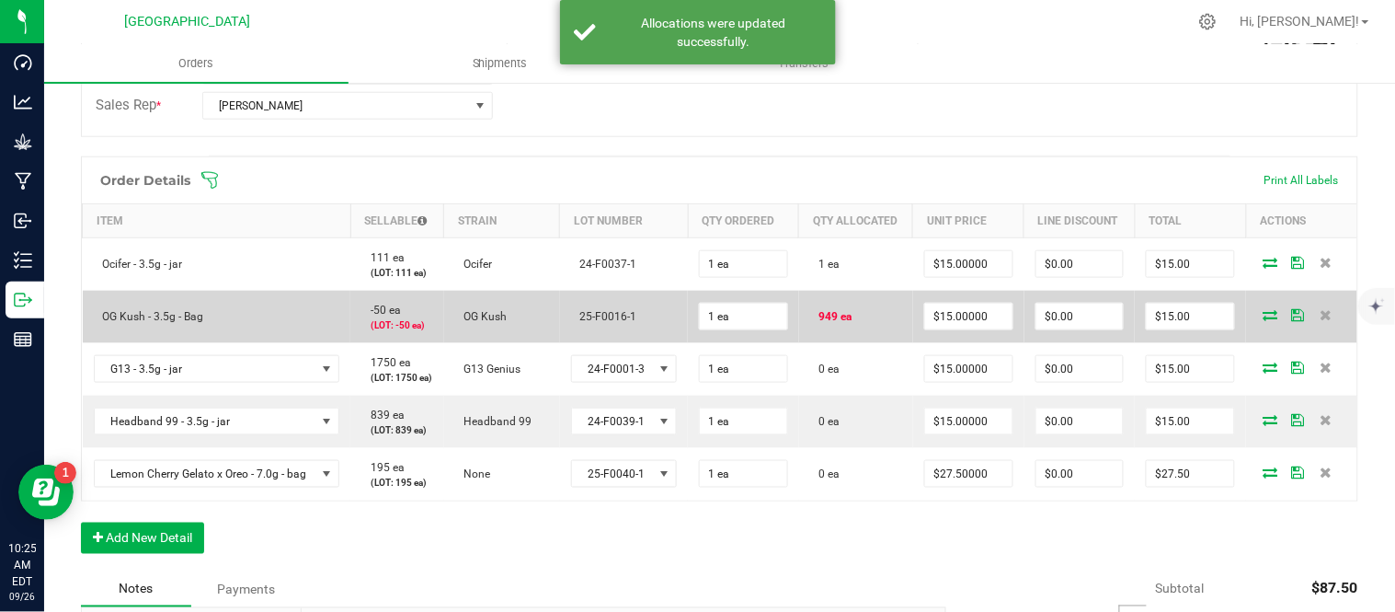
click at [1264, 320] on icon at bounding box center [1271, 314] width 15 height 11
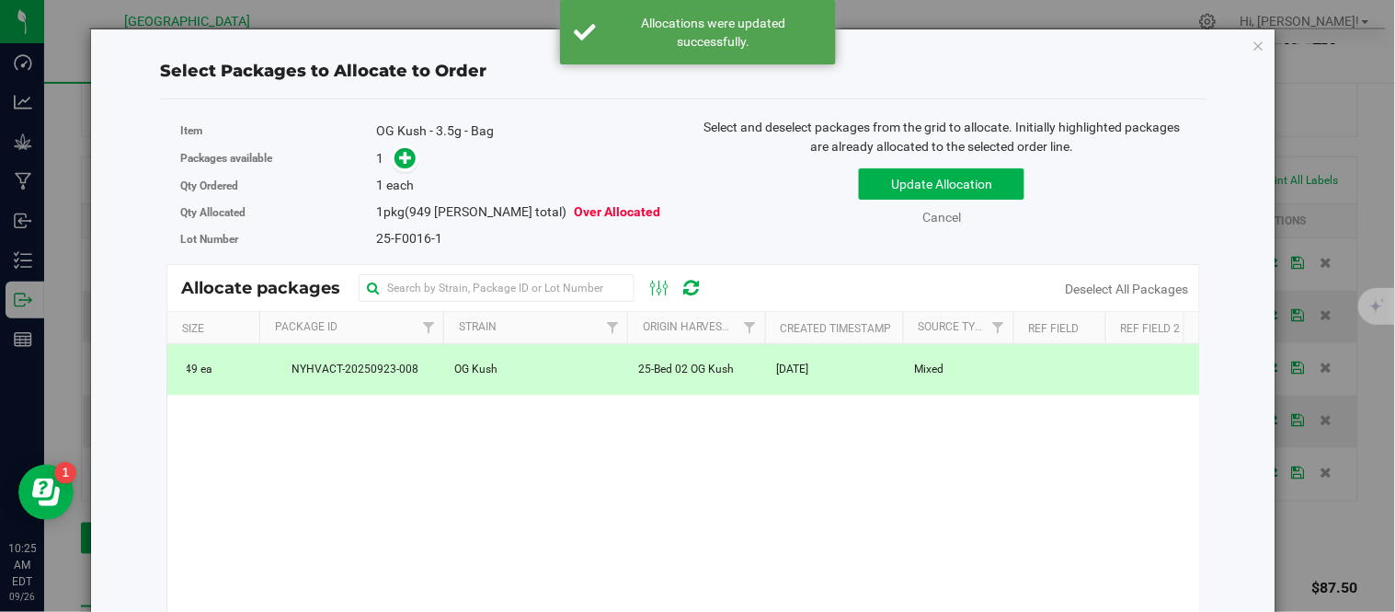
click at [721, 373] on span "25-Bed 02 OG Kush" at bounding box center [686, 369] width 96 height 17
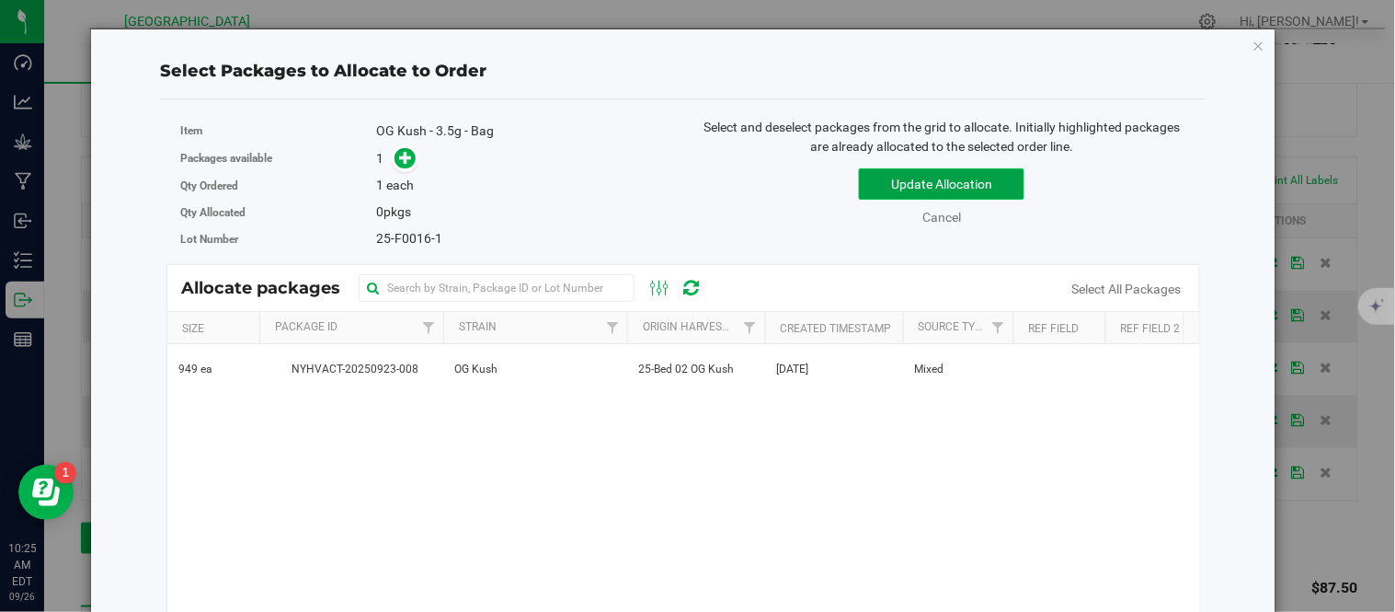
click at [889, 178] on button "Update Allocation" at bounding box center [942, 183] width 166 height 31
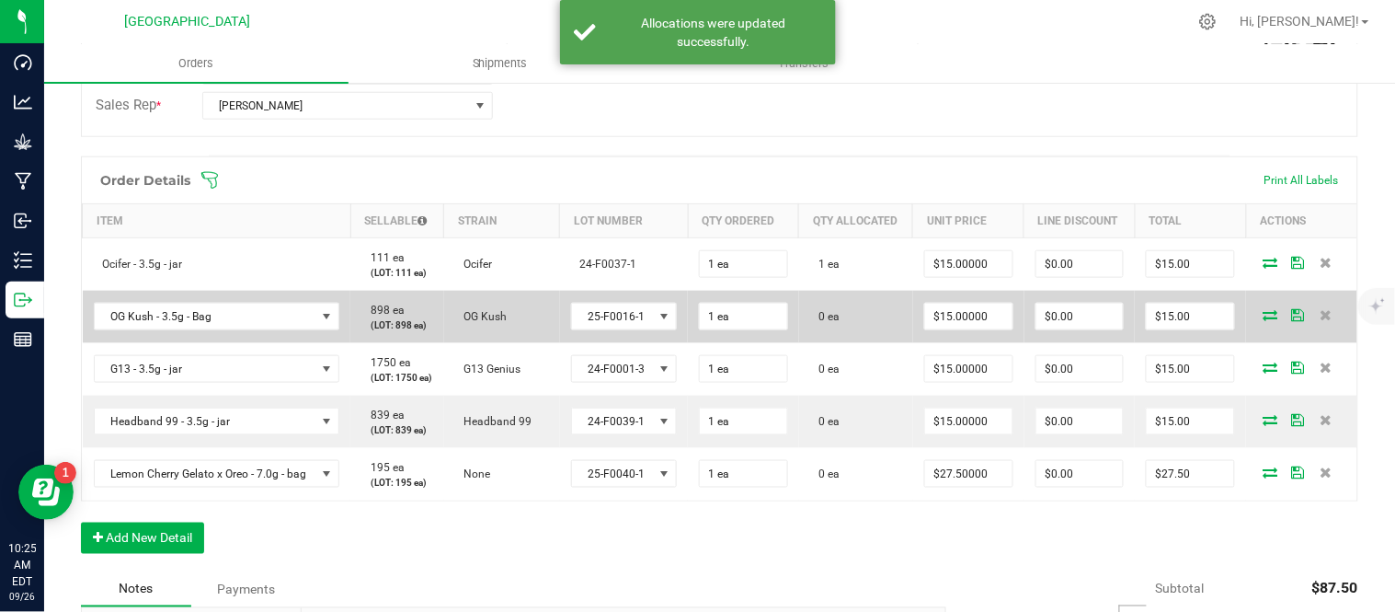
click at [1264, 320] on icon at bounding box center [1271, 314] width 15 height 11
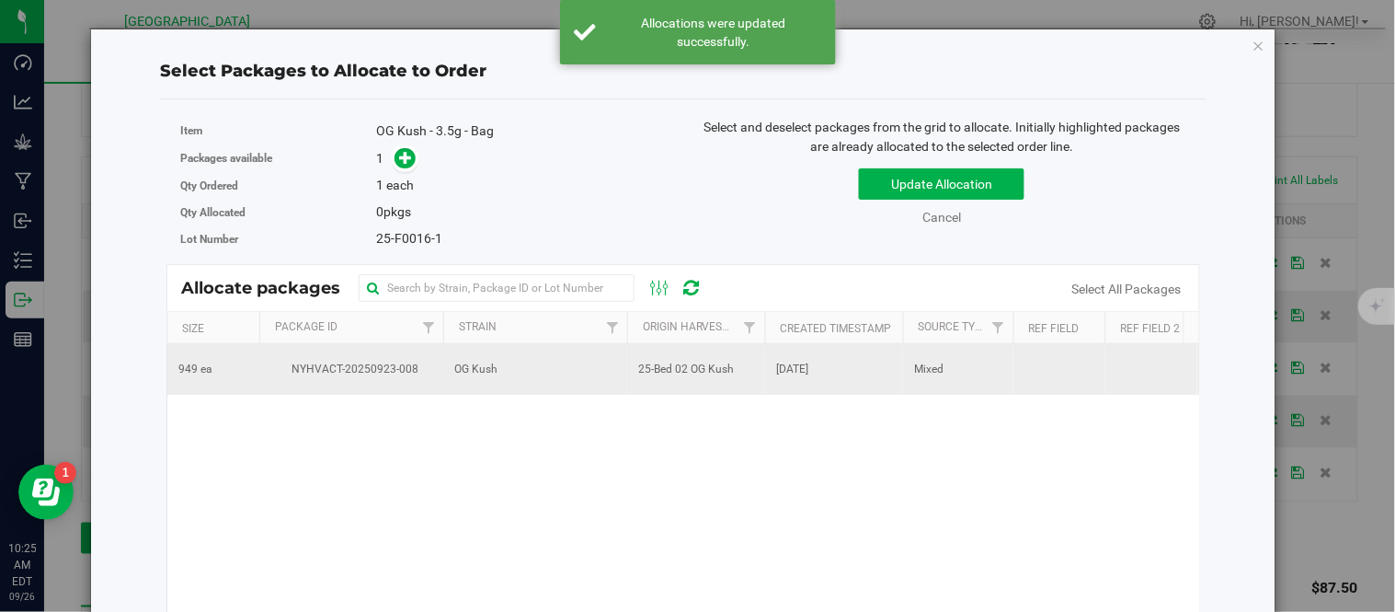
click at [406, 369] on span "NYHVACT-20250923-008" at bounding box center [351, 369] width 162 height 17
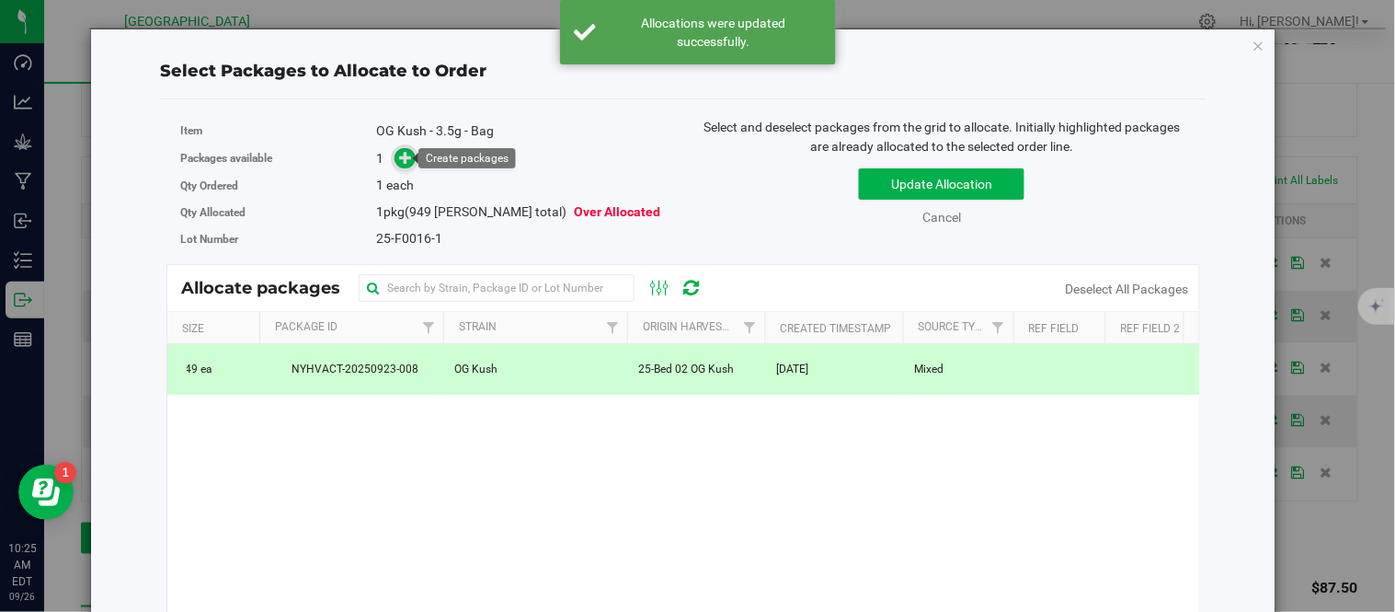
click at [395, 157] on span at bounding box center [406, 158] width 23 height 23
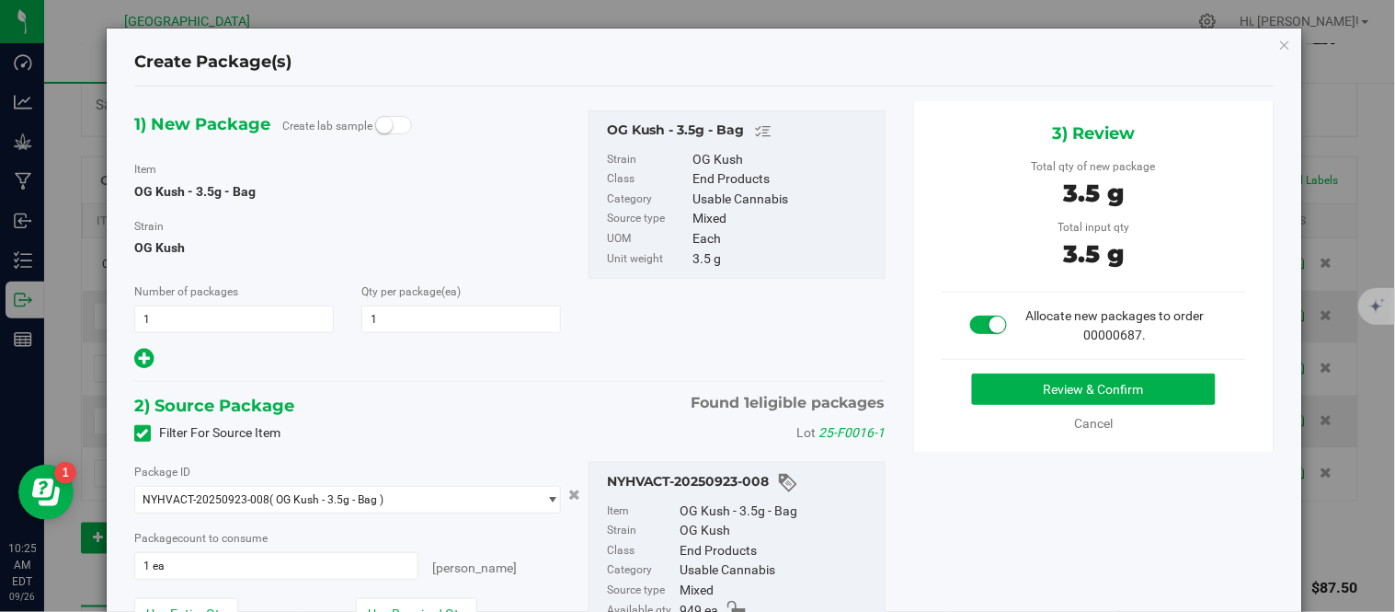
scroll to position [102, 0]
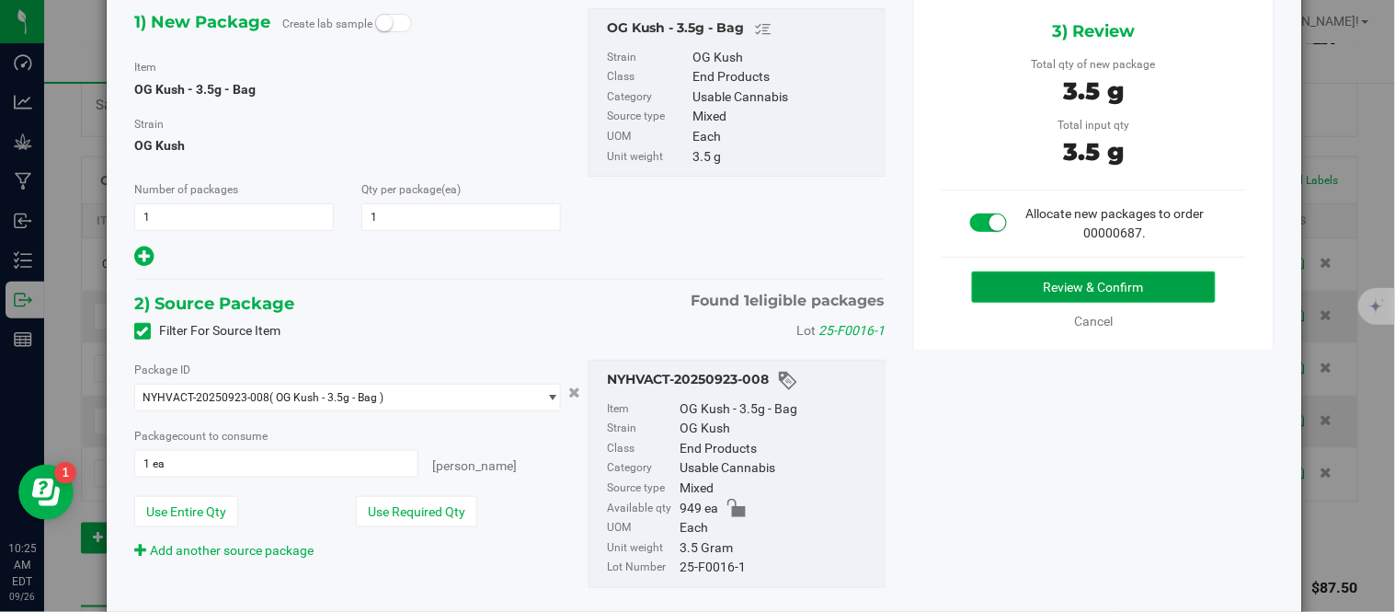
click at [1041, 295] on button "Review & Confirm" at bounding box center [1094, 286] width 244 height 31
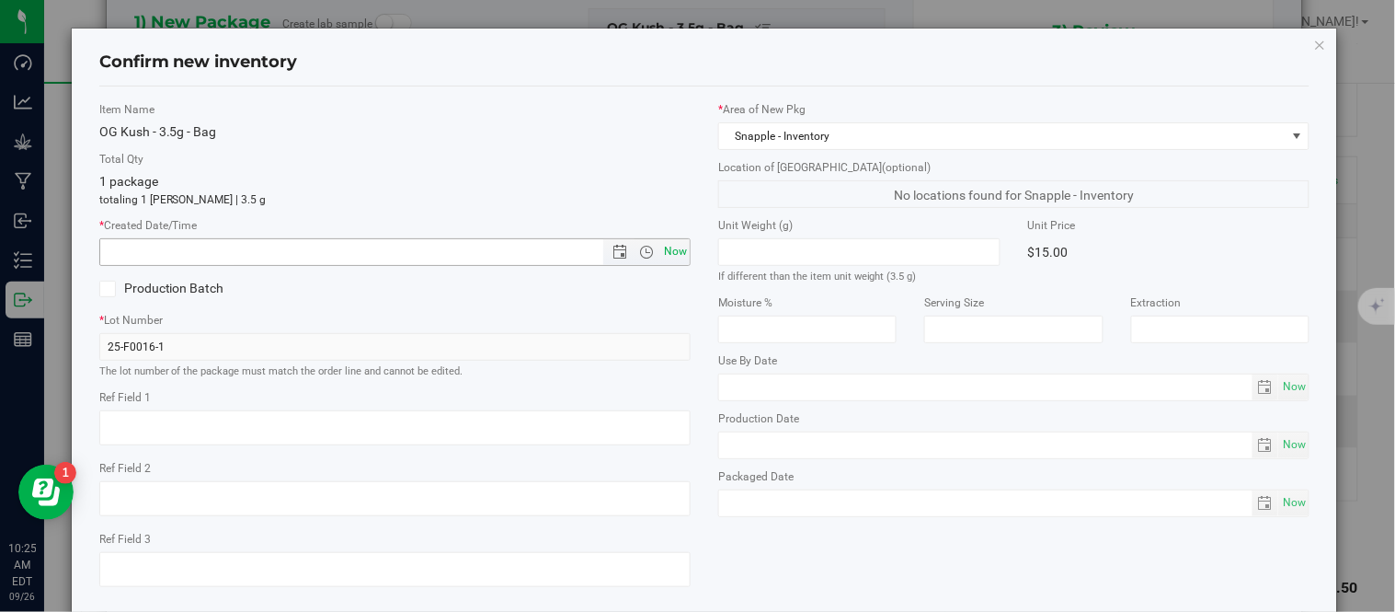
click at [665, 258] on span "Now" at bounding box center [675, 251] width 31 height 27
type input "[DATE] 10:25 AM"
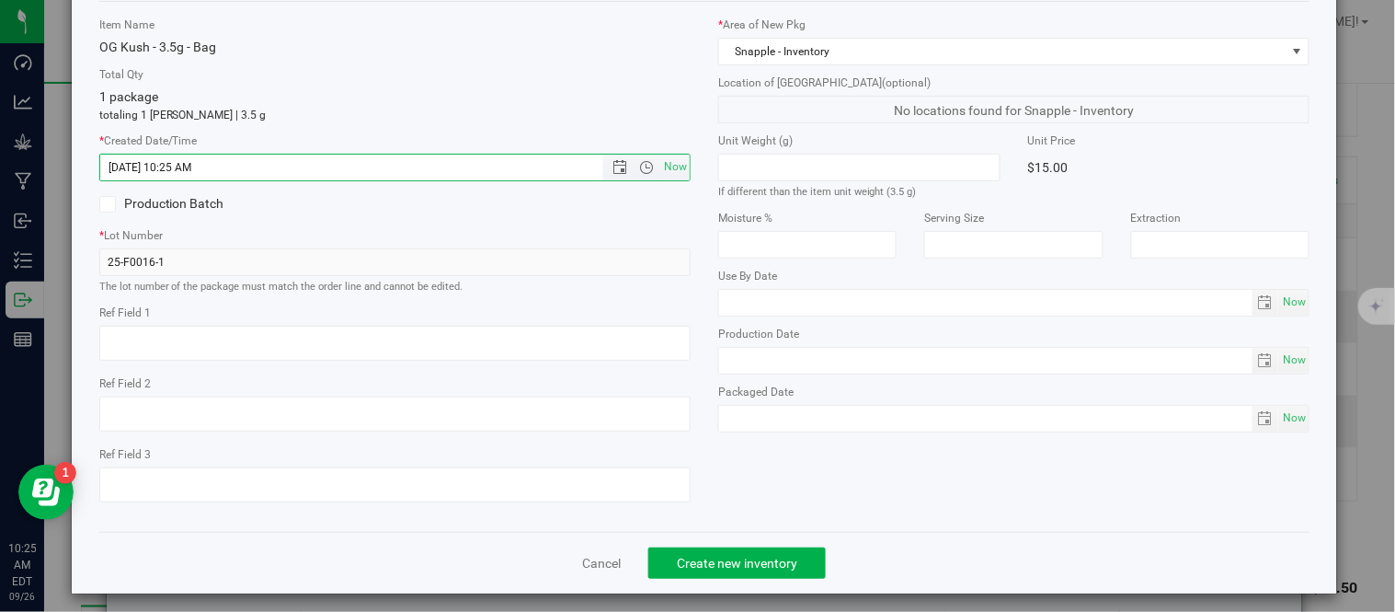
scroll to position [116, 0]
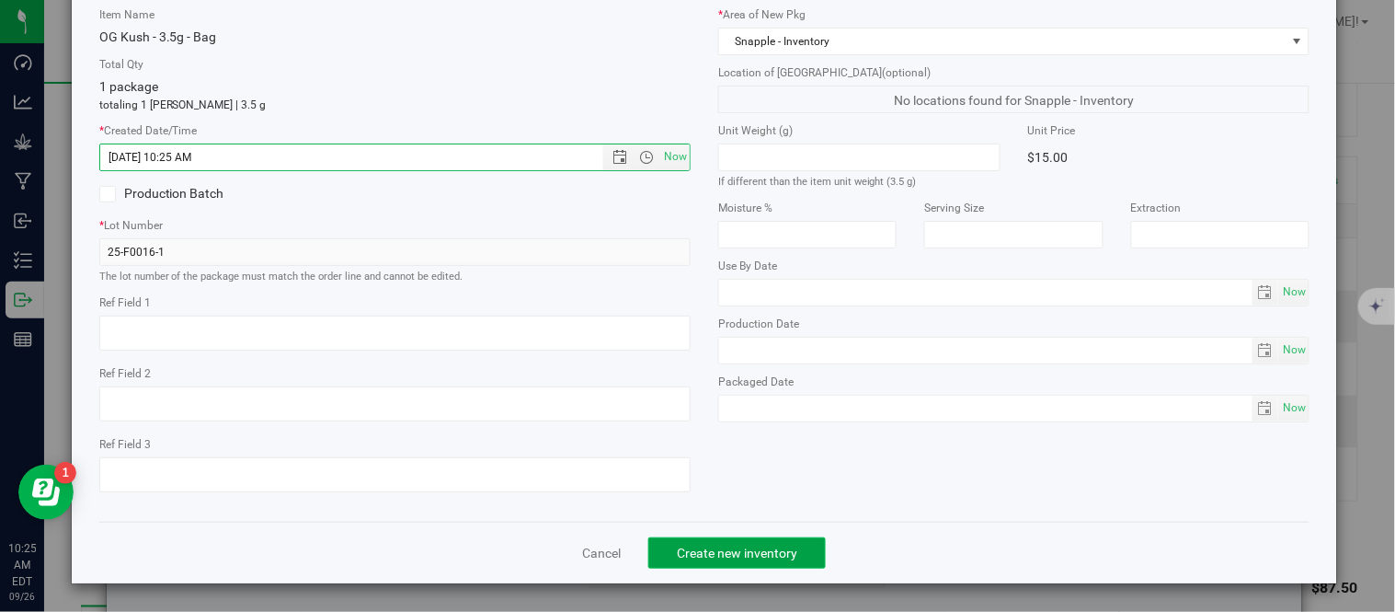
click at [755, 554] on span "Create new inventory" at bounding box center [737, 552] width 120 height 15
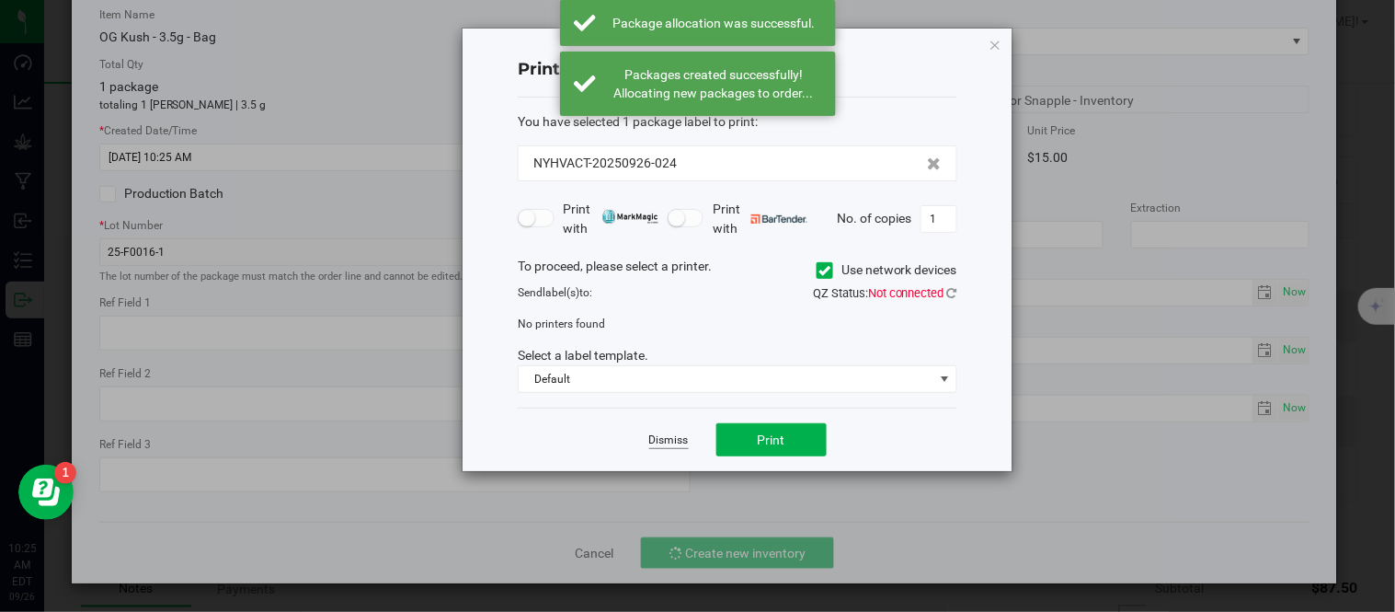
click at [682, 442] on link "Dismiss" at bounding box center [669, 440] width 40 height 16
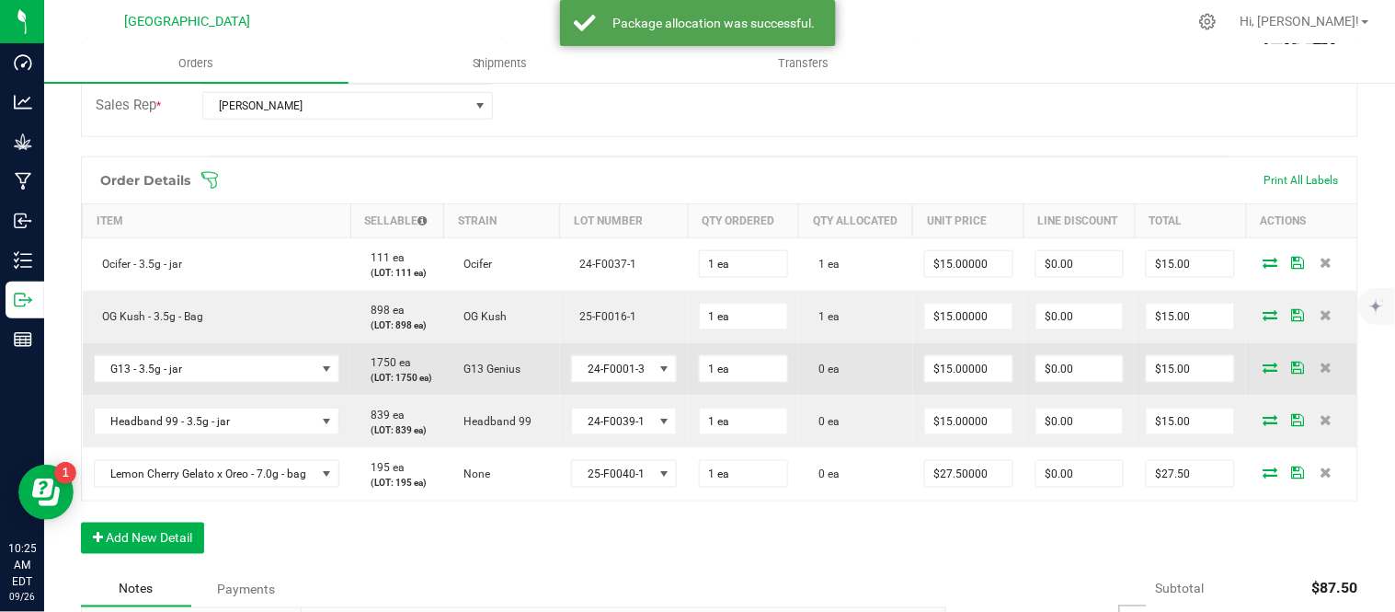
click at [1264, 372] on icon at bounding box center [1271, 366] width 15 height 11
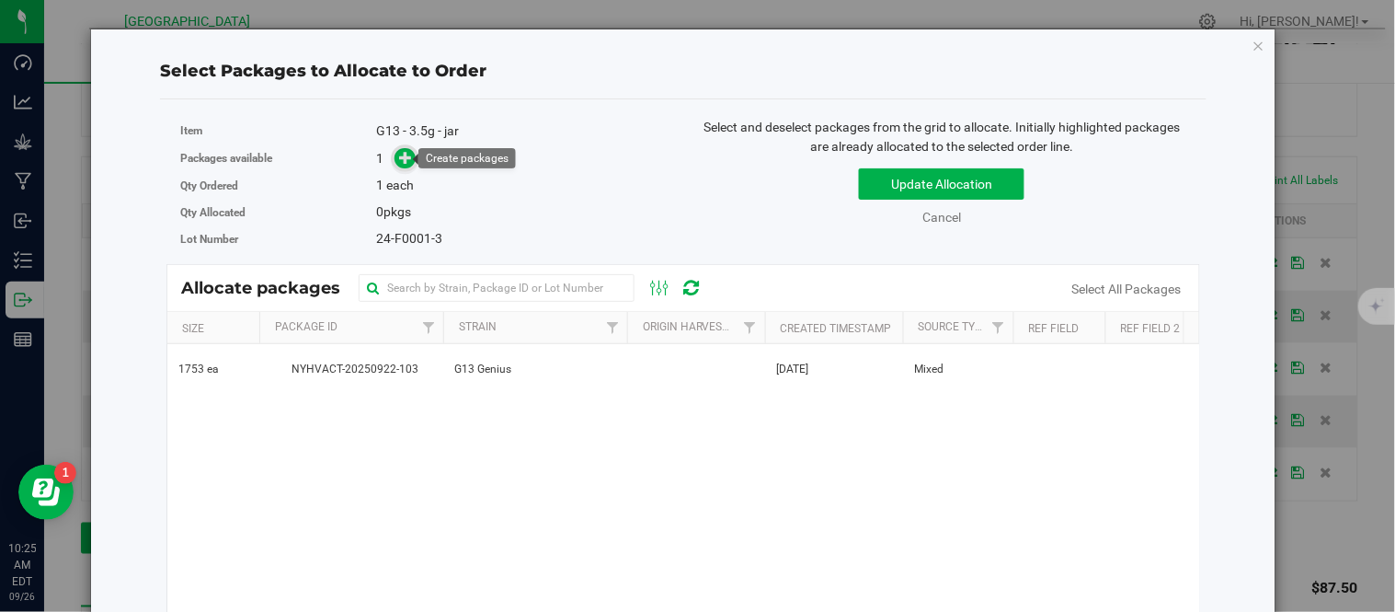
click at [395, 153] on span at bounding box center [405, 158] width 21 height 21
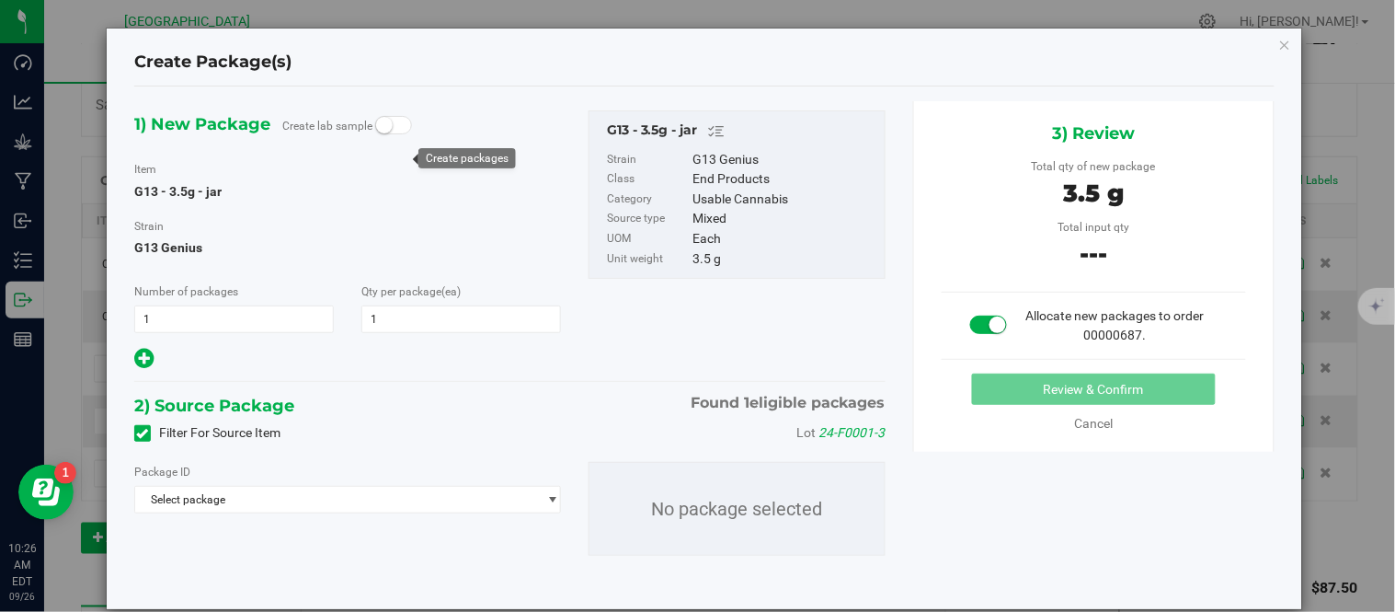
click at [1261, 44] on div "Create Package(s)" at bounding box center [704, 63] width 1140 height 47
click at [1279, 42] on icon "button" at bounding box center [1285, 44] width 13 height 22
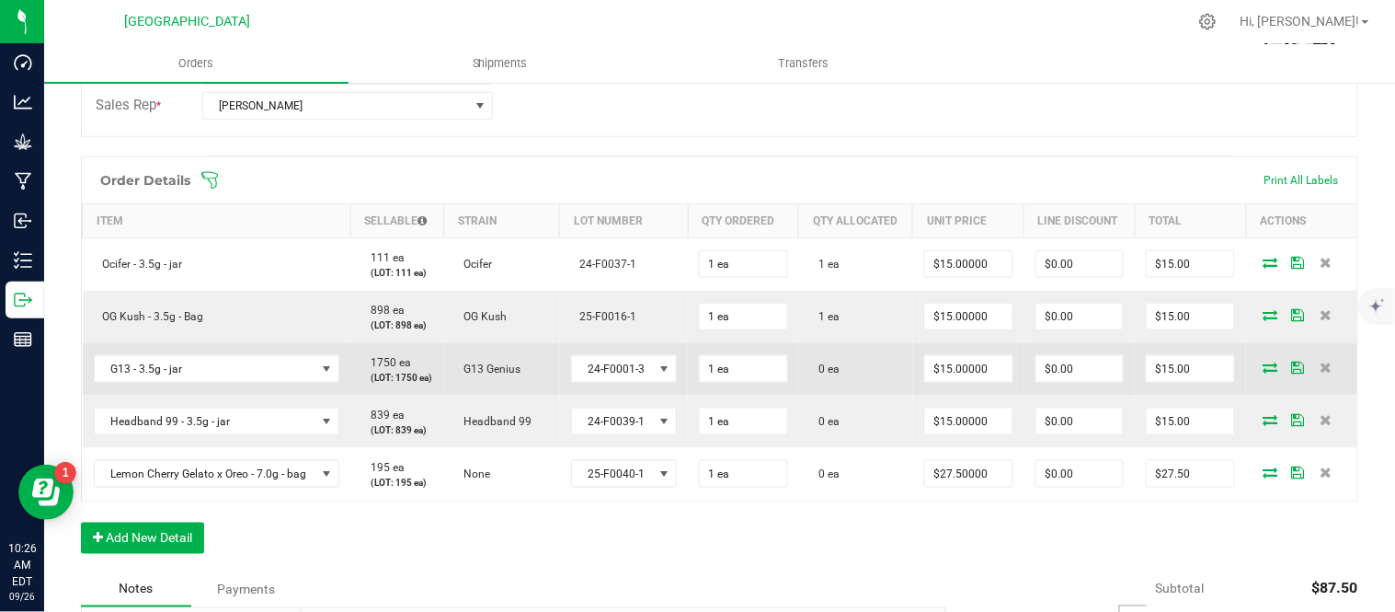
click at [1264, 372] on icon at bounding box center [1271, 366] width 15 height 11
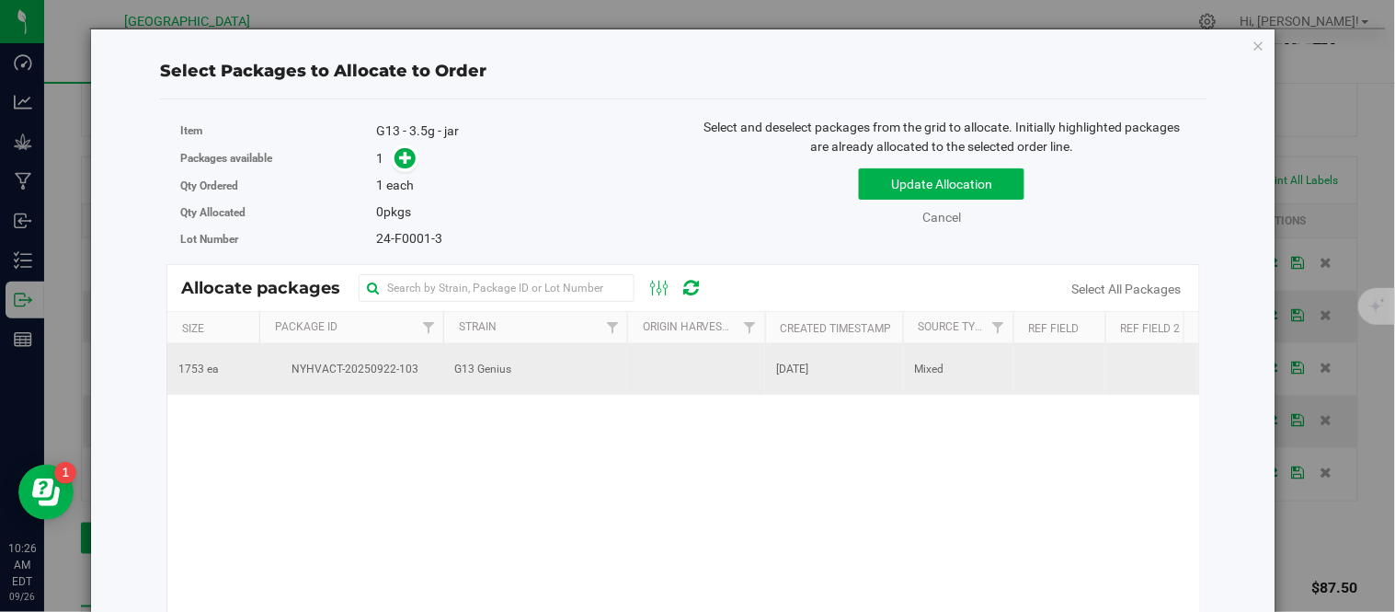
click at [378, 379] on td "NYHVACT-20250922-103" at bounding box center [351, 369] width 184 height 50
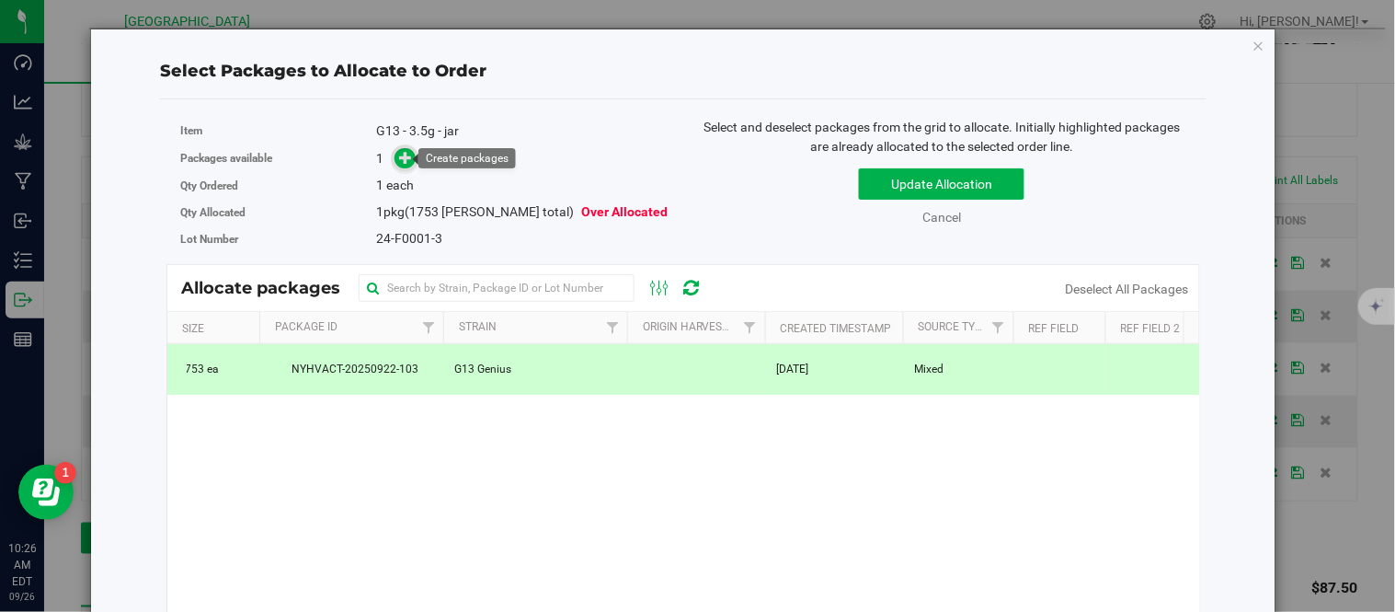
click at [407, 155] on icon at bounding box center [406, 157] width 13 height 13
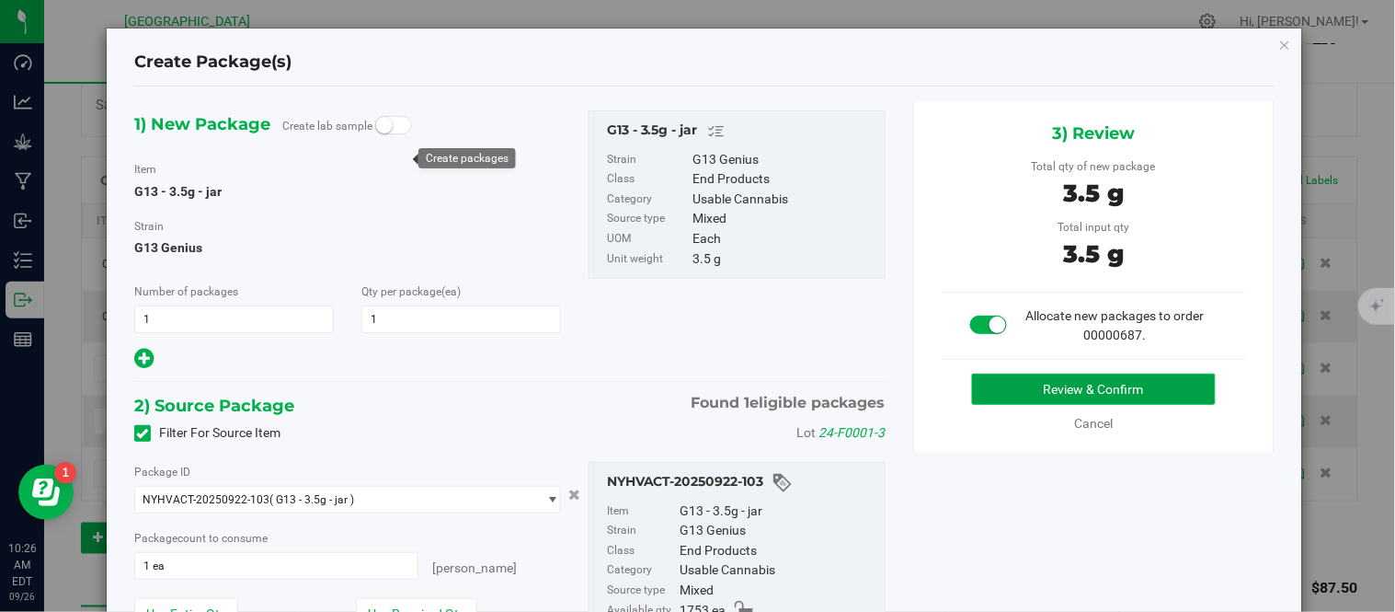
click at [1105, 380] on button "Review & Confirm" at bounding box center [1094, 388] width 244 height 31
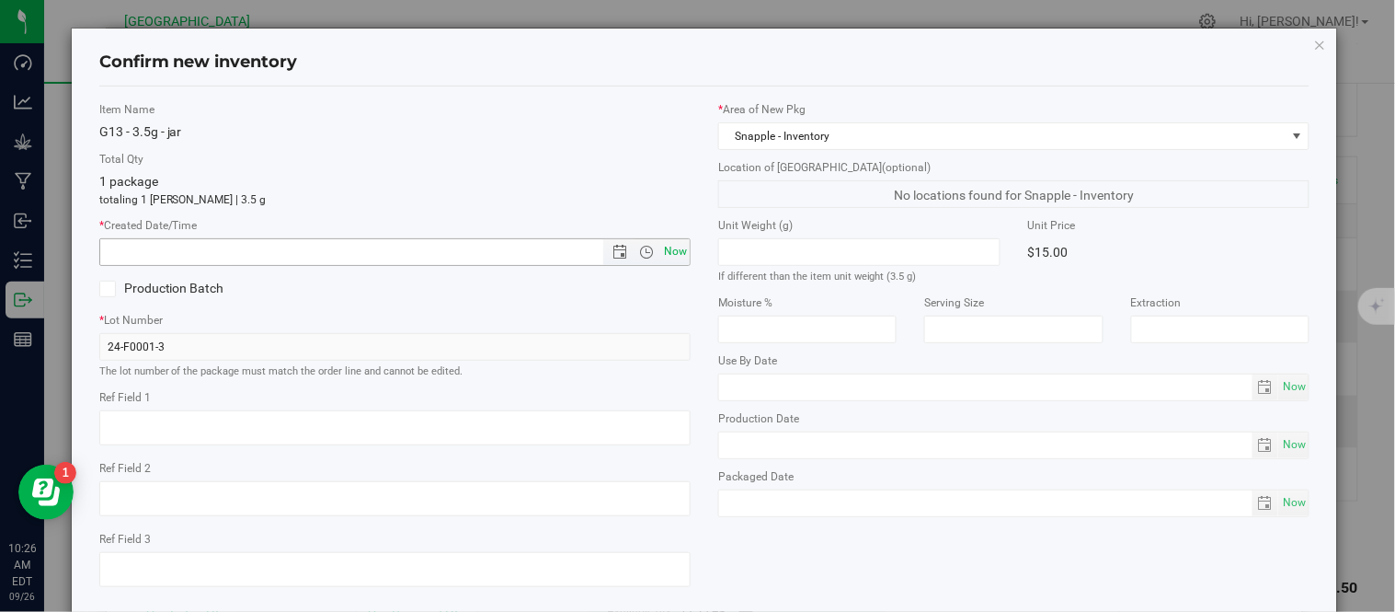
click at [668, 256] on span "Now" at bounding box center [675, 251] width 31 height 27
type input "[DATE] 10:26 AM"
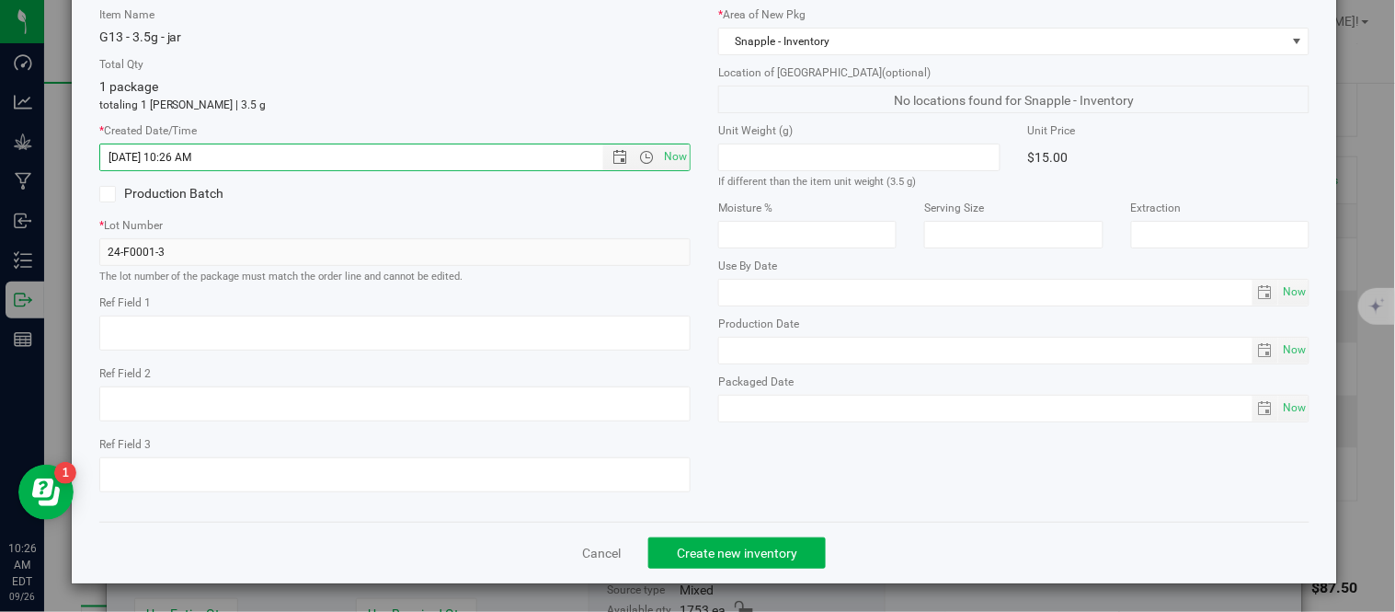
scroll to position [116, 0]
click at [771, 558] on span "Create new inventory" at bounding box center [737, 552] width 120 height 15
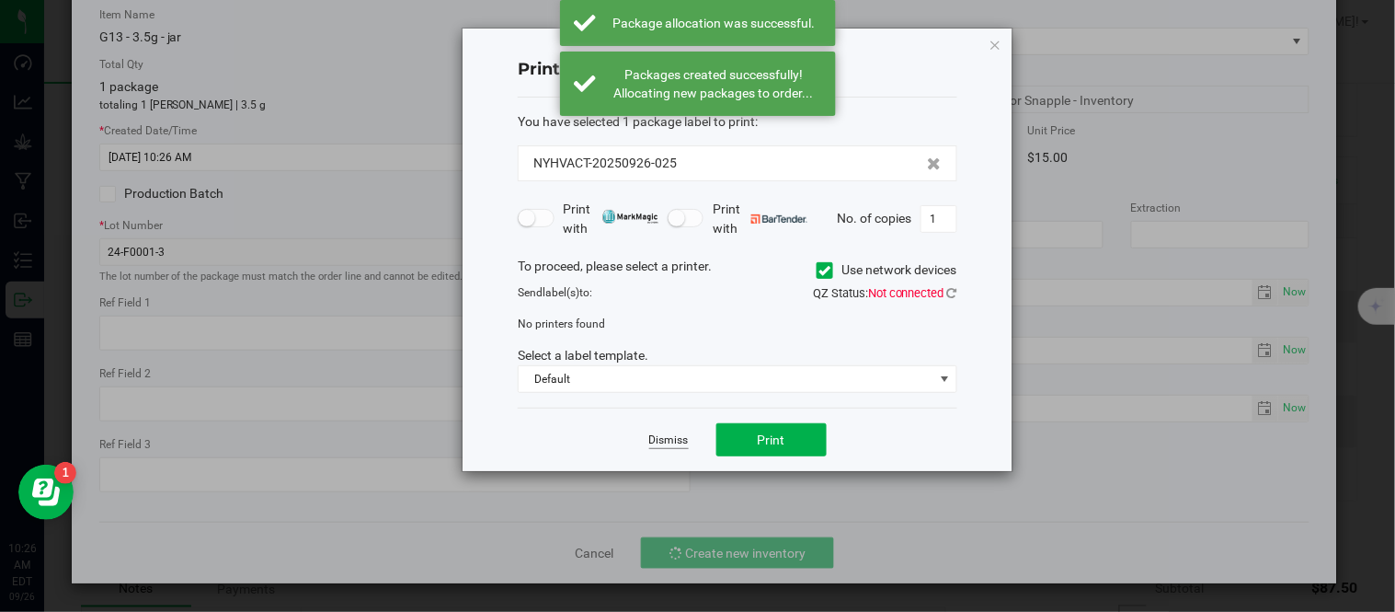
click at [671, 437] on link "Dismiss" at bounding box center [669, 440] width 40 height 16
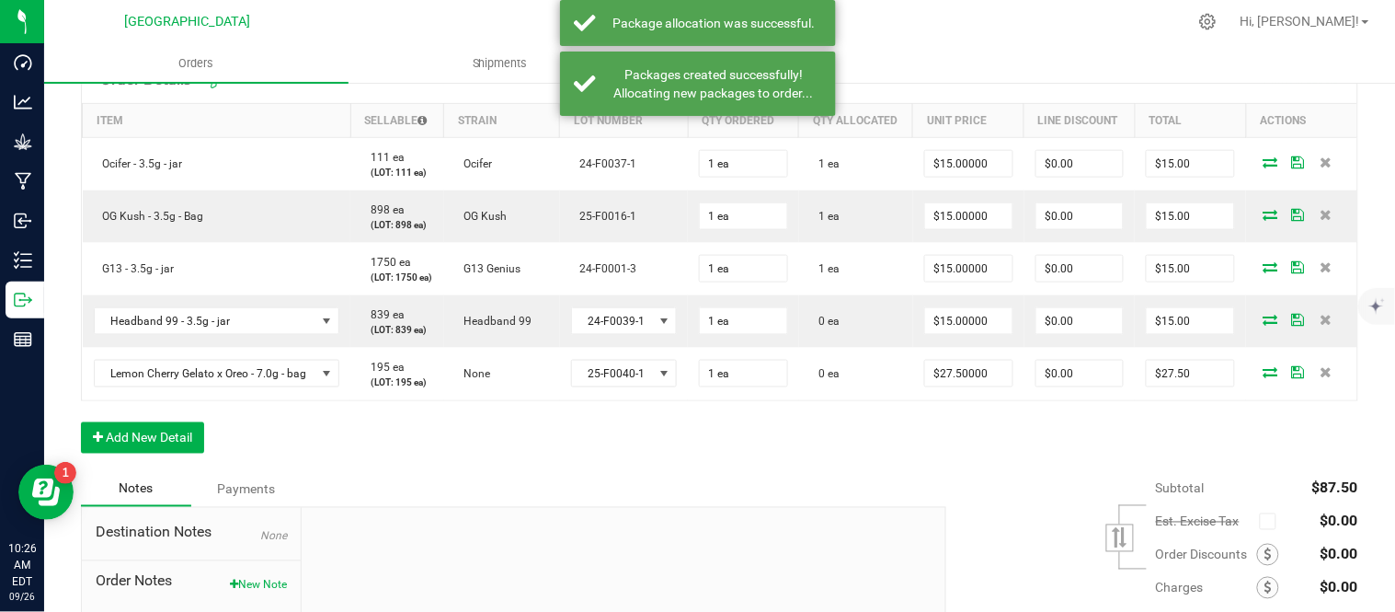
scroll to position [613, 0]
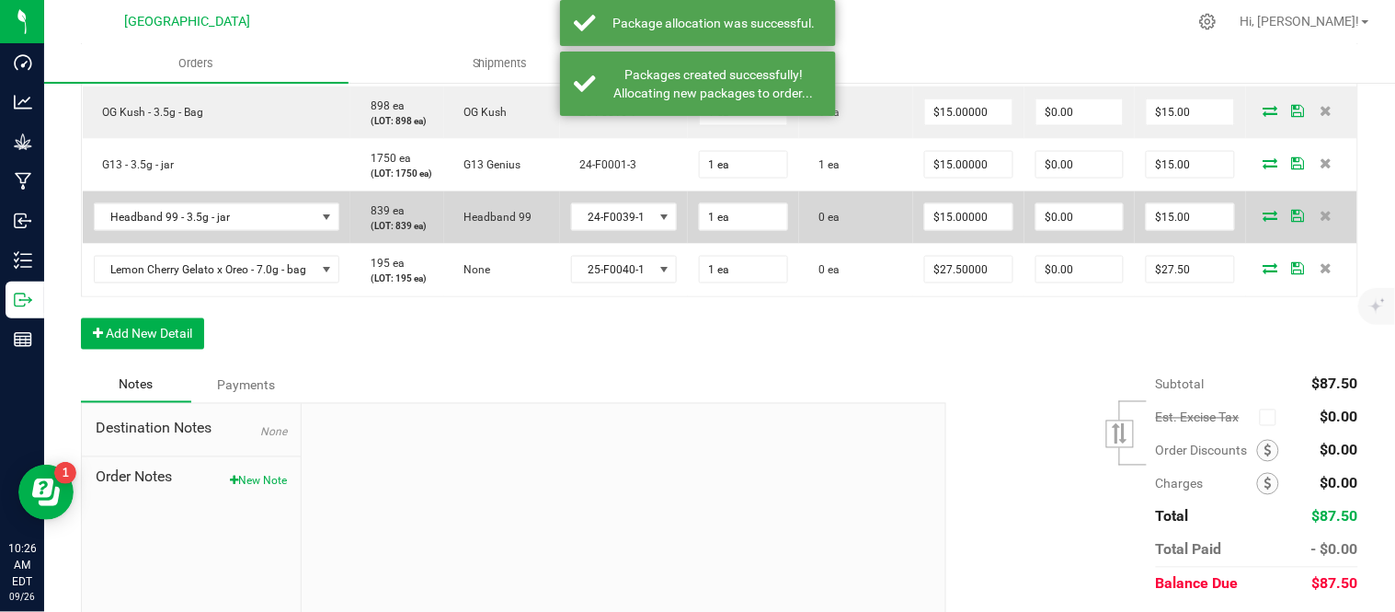
click at [1264, 221] on icon at bounding box center [1271, 215] width 15 height 11
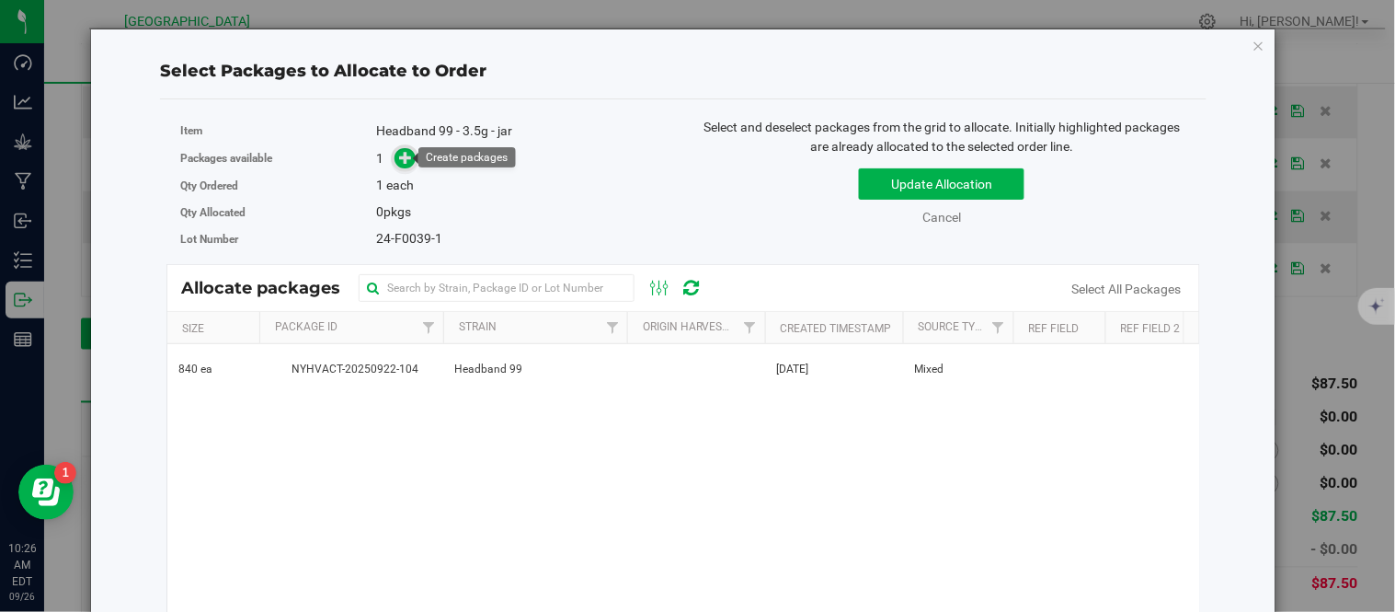
click at [405, 152] on icon at bounding box center [406, 157] width 13 height 13
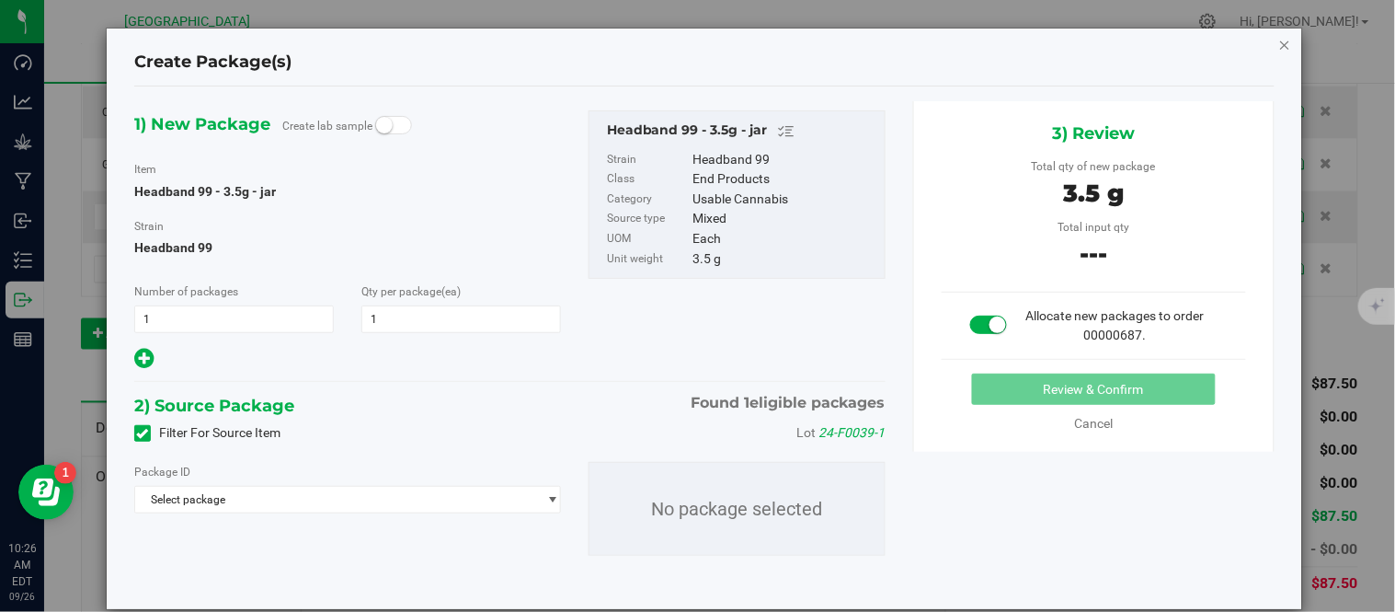
click at [1279, 43] on icon "button" at bounding box center [1285, 44] width 13 height 22
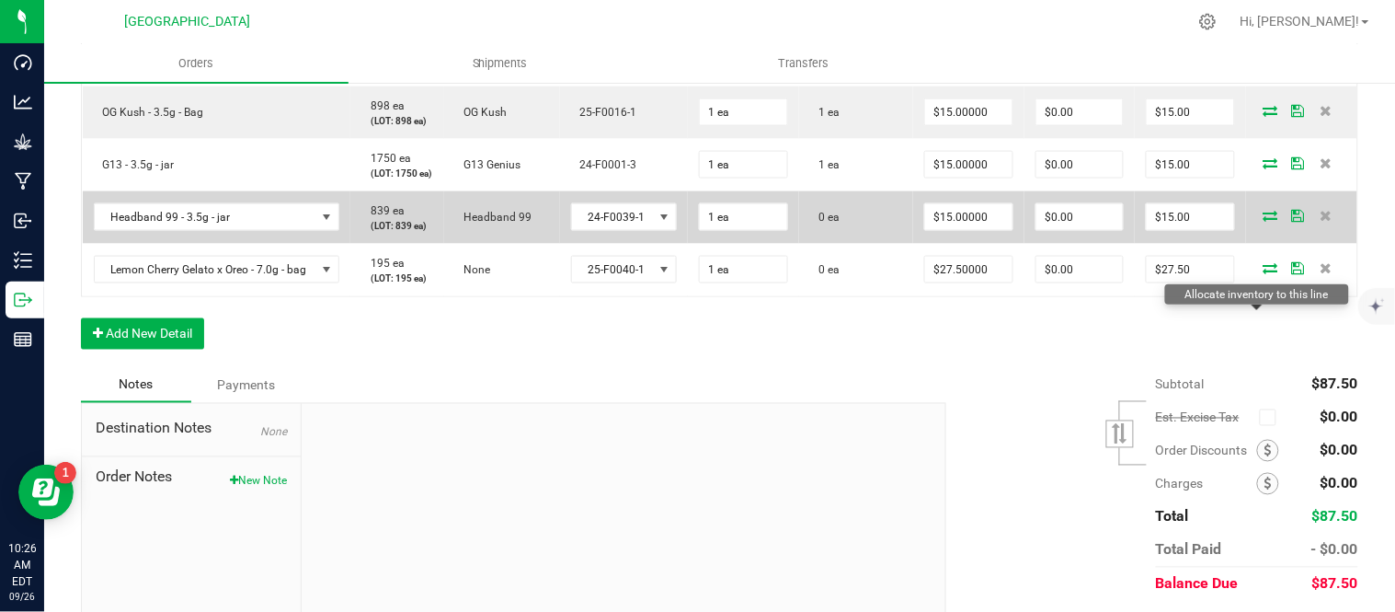
click at [1264, 221] on icon at bounding box center [1271, 215] width 15 height 11
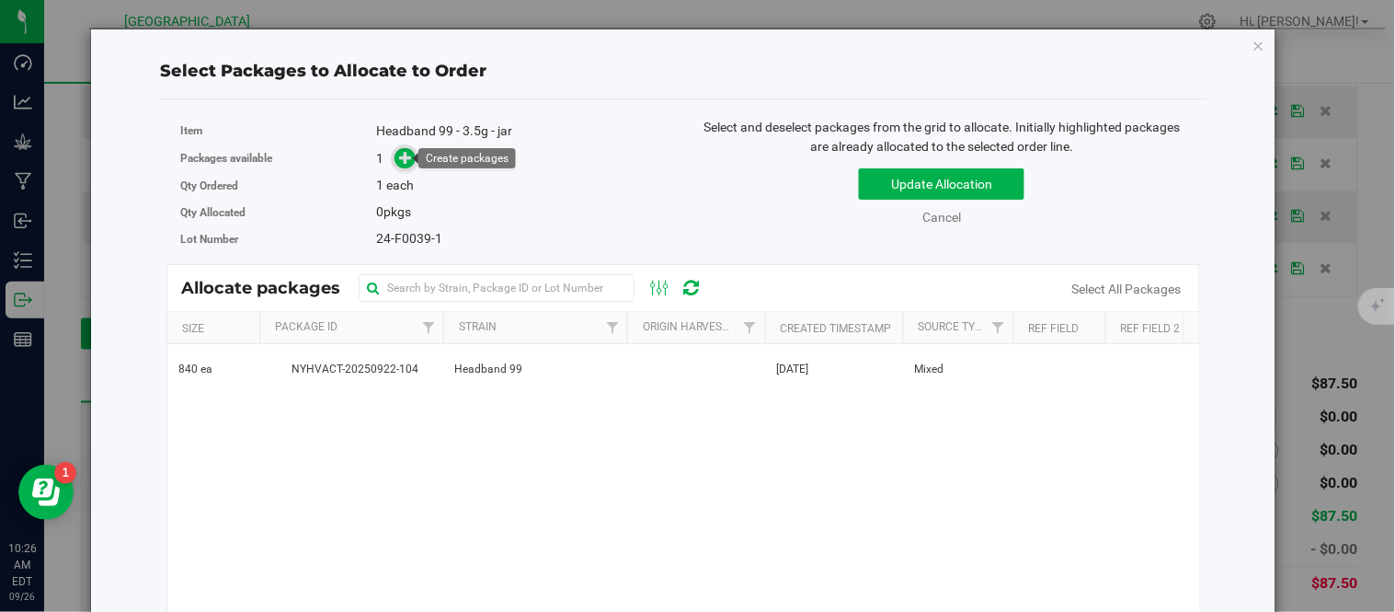
click at [395, 160] on span at bounding box center [405, 158] width 21 height 21
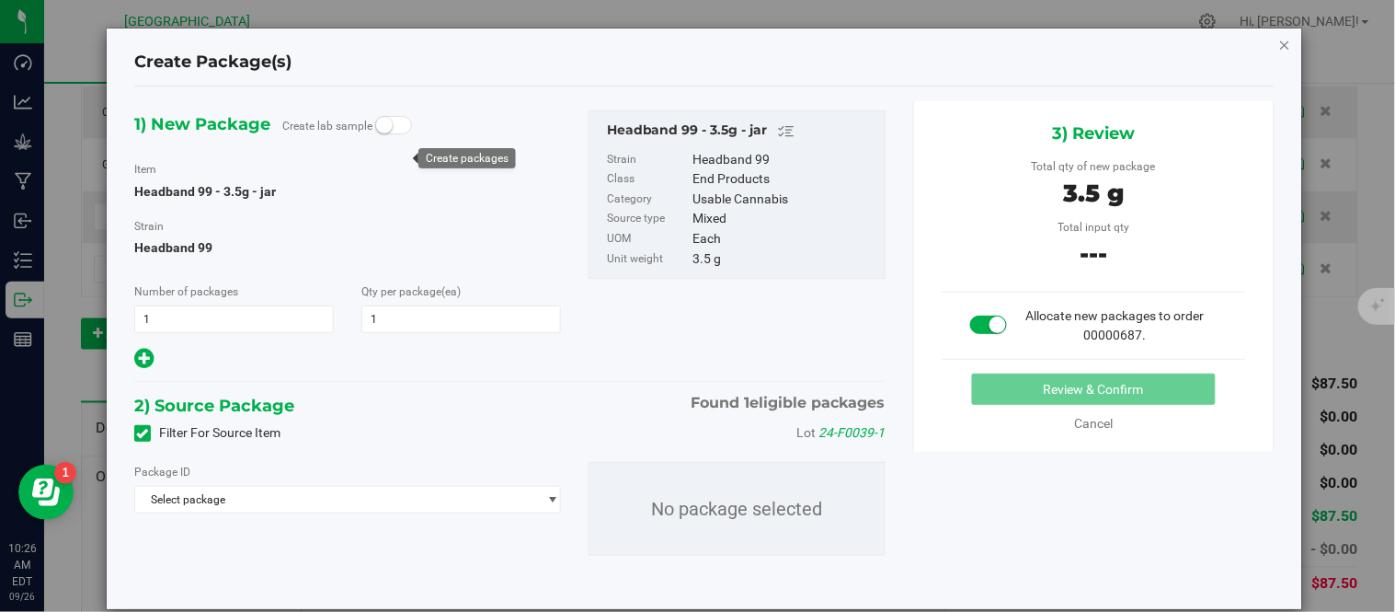
click at [1279, 39] on icon "button" at bounding box center [1285, 44] width 13 height 22
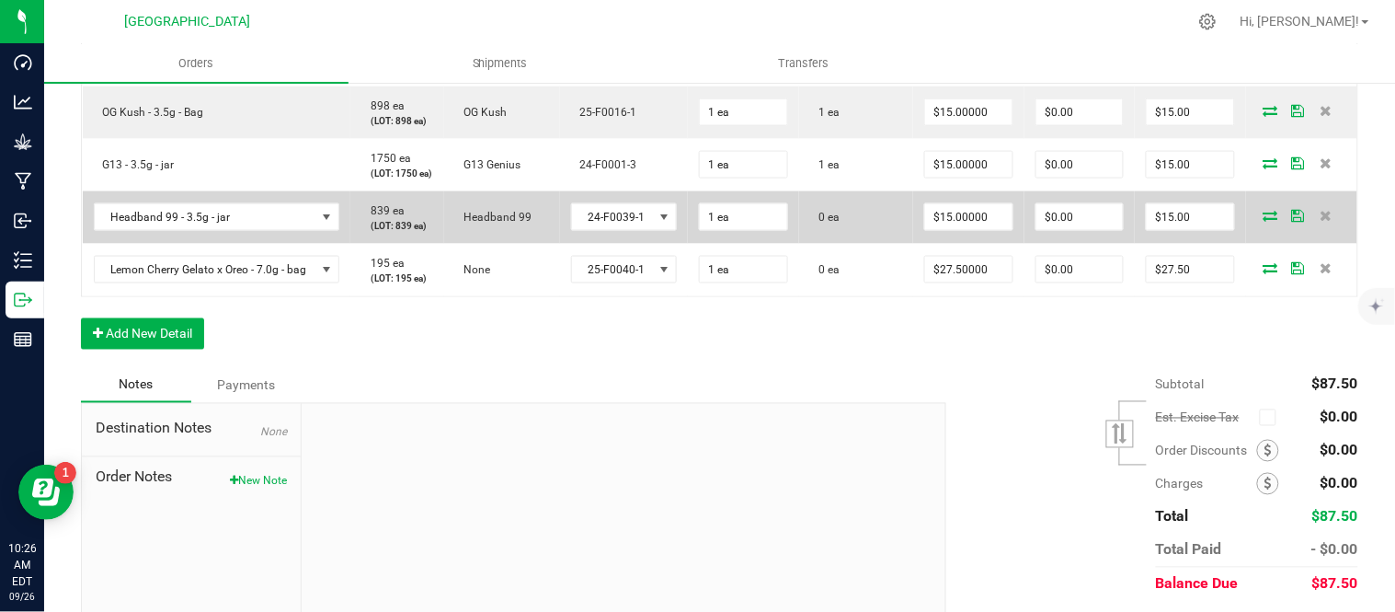
click at [1264, 221] on icon at bounding box center [1271, 215] width 15 height 11
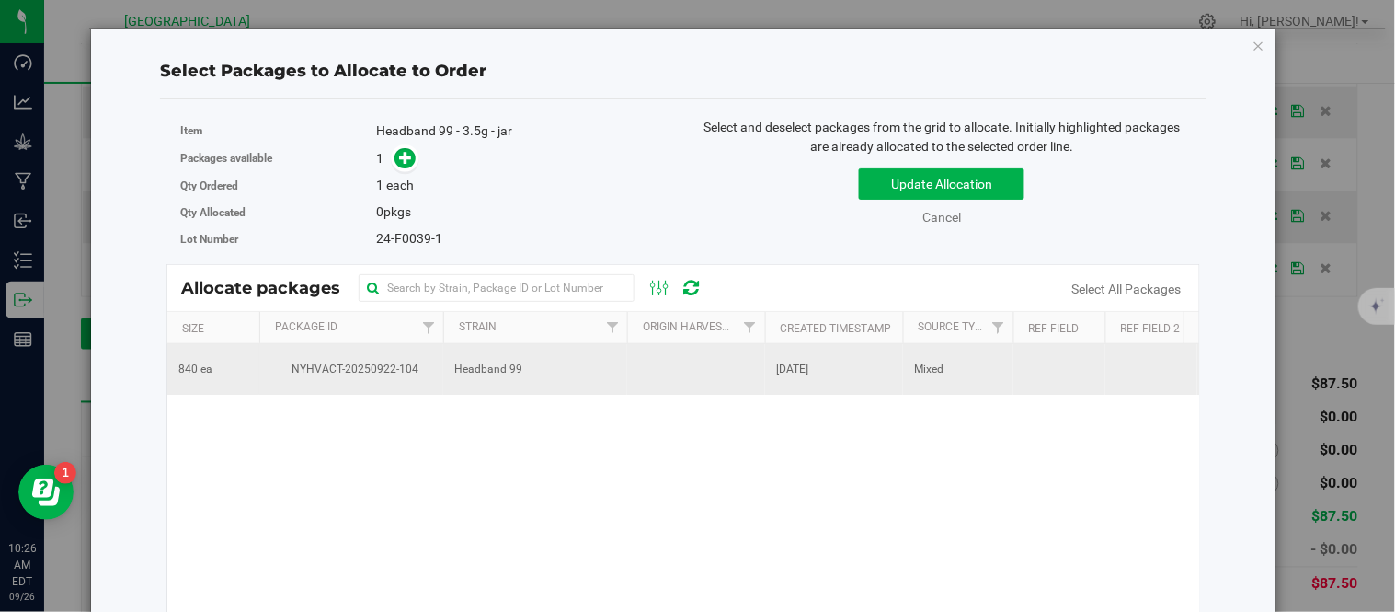
click at [451, 371] on td "Headband 99" at bounding box center [535, 369] width 184 height 50
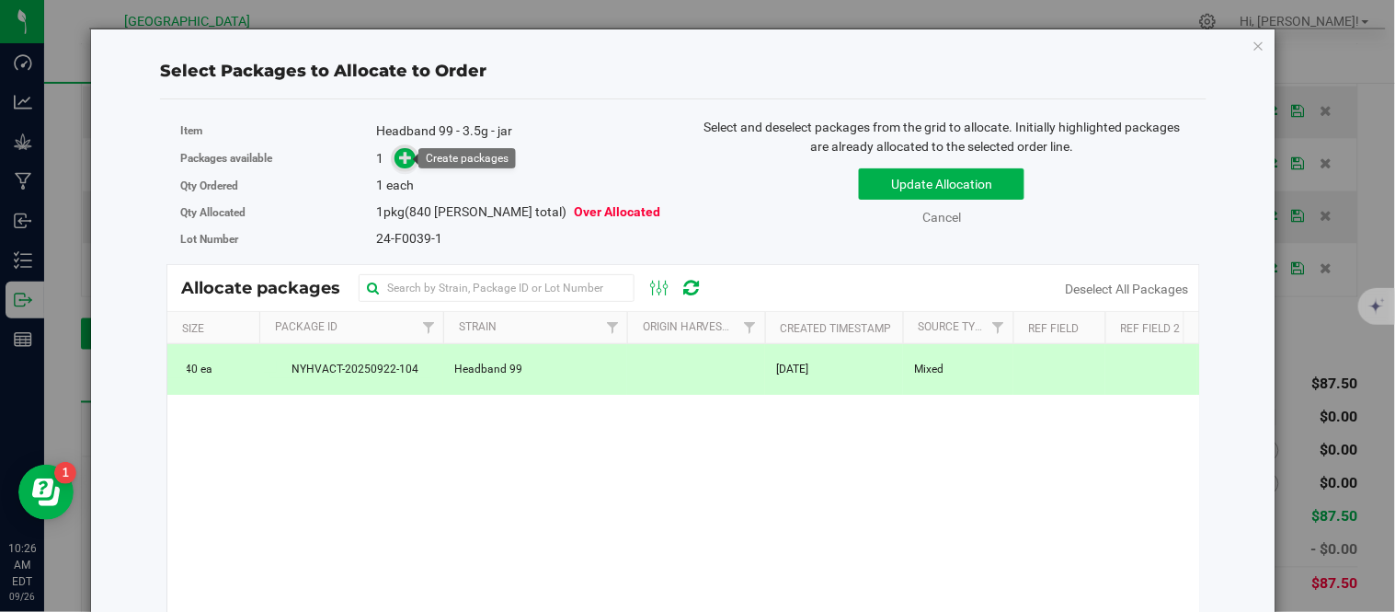
click at [403, 159] on icon at bounding box center [406, 157] width 13 height 13
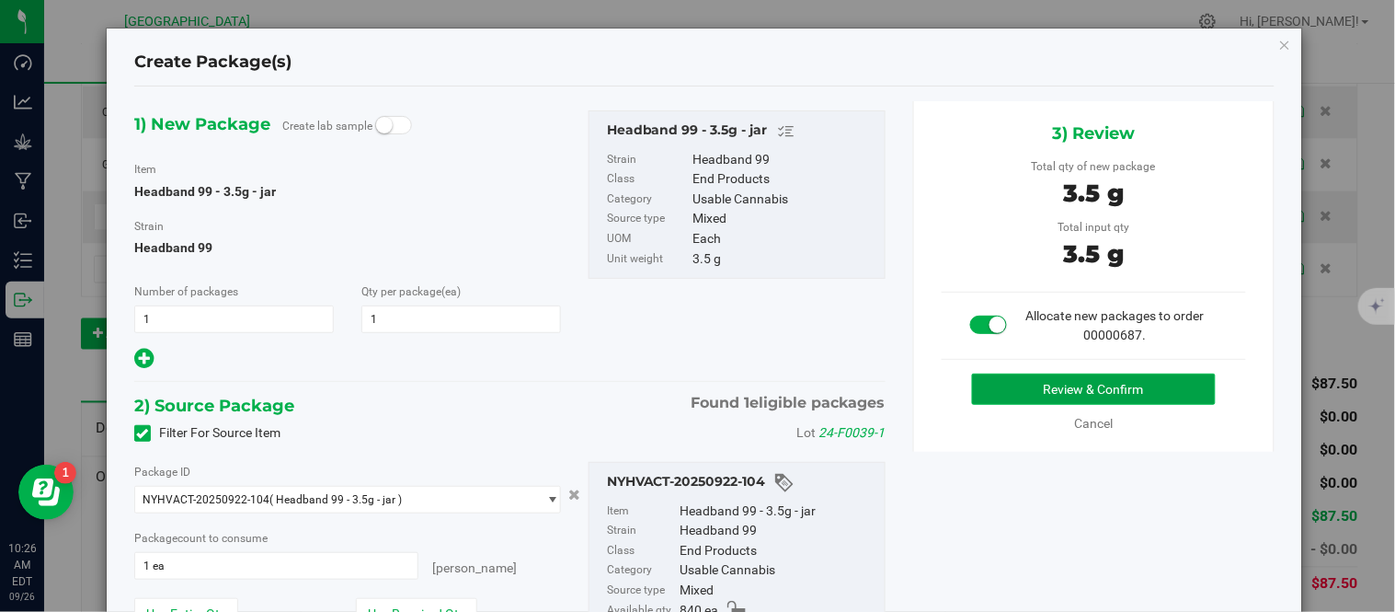
click at [1013, 386] on button "Review & Confirm" at bounding box center [1094, 388] width 244 height 31
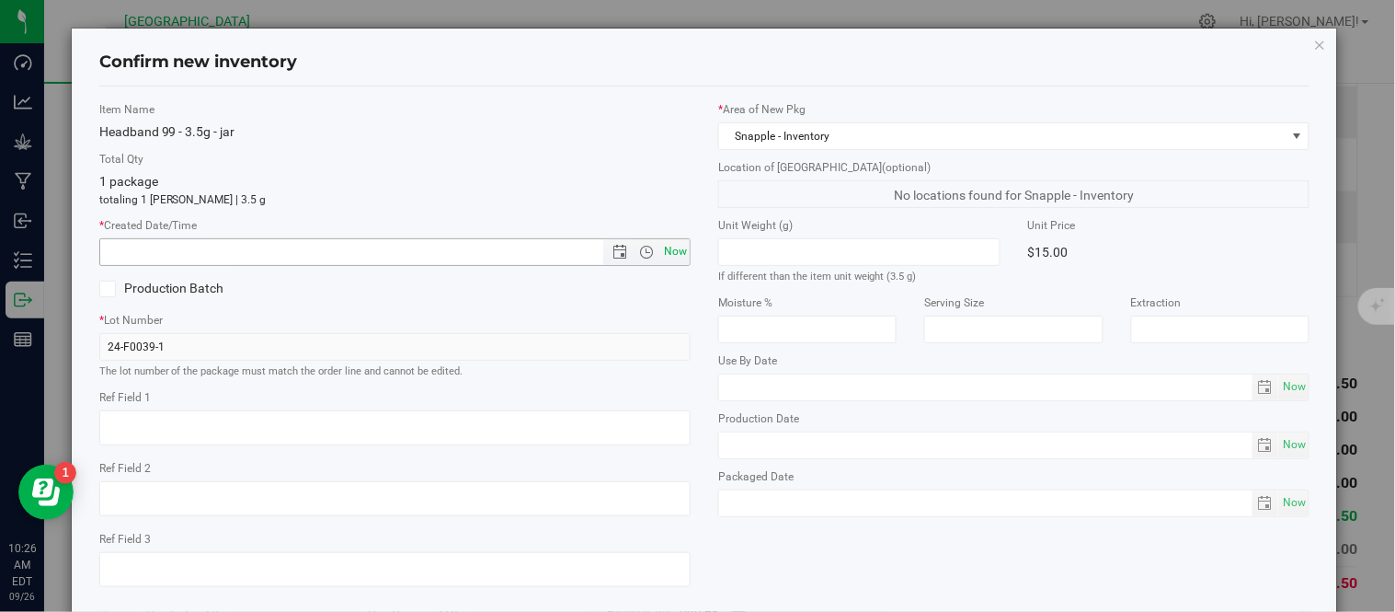
click at [671, 262] on span "Now" at bounding box center [675, 251] width 31 height 27
type input "[DATE] 10:26 AM"
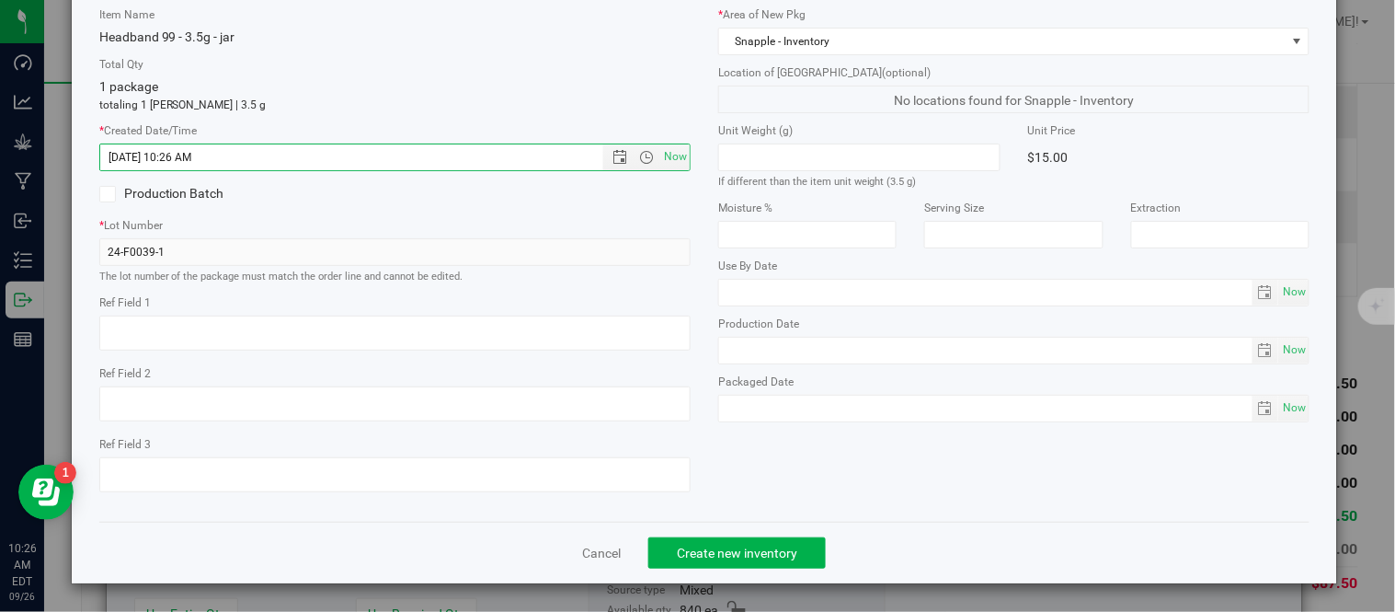
scroll to position [116, 0]
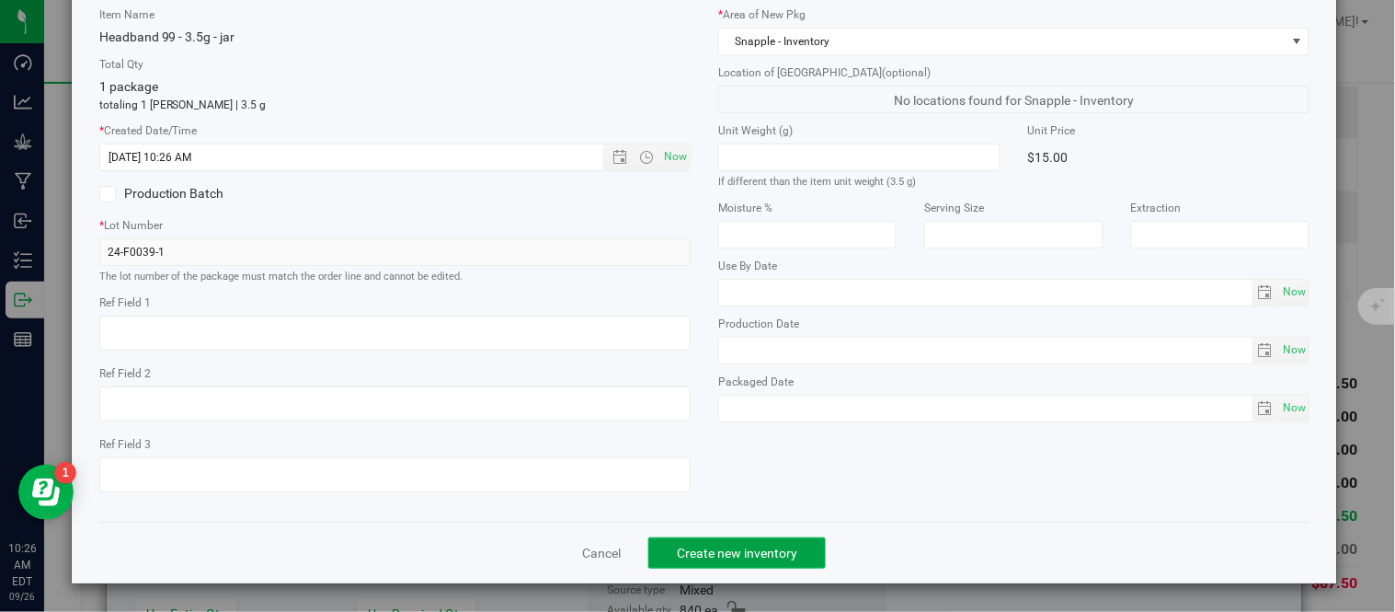
click at [756, 558] on span "Create new inventory" at bounding box center [737, 552] width 120 height 15
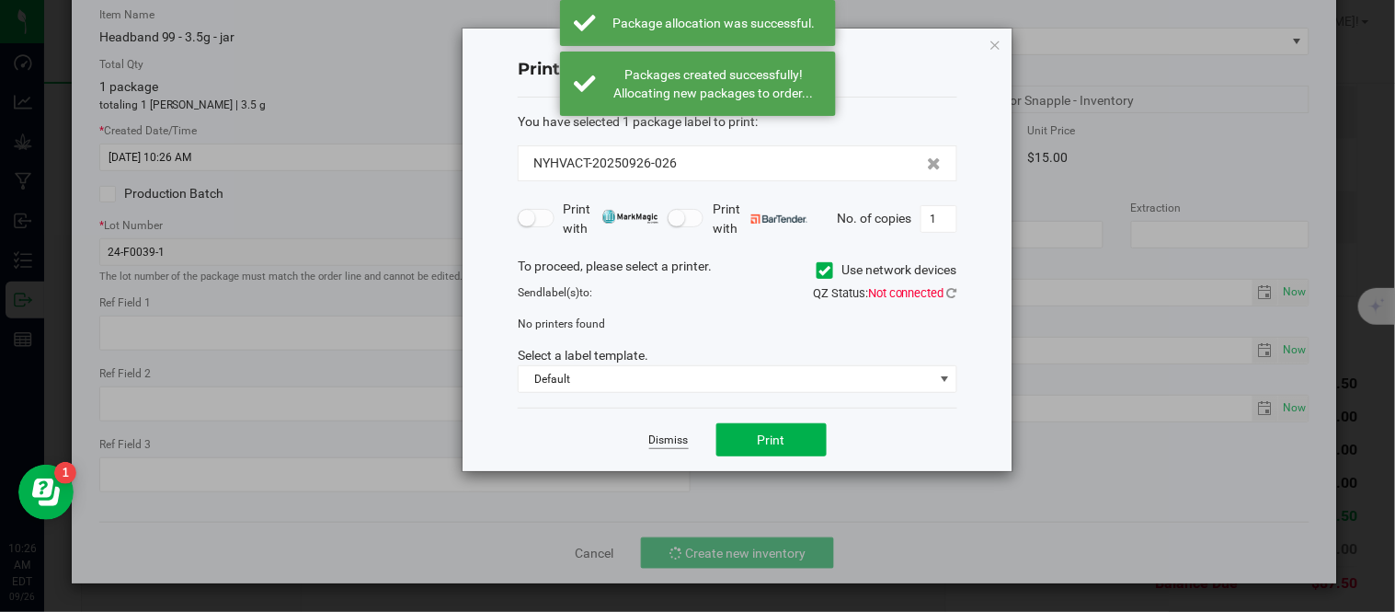
click at [667, 438] on link "Dismiss" at bounding box center [669, 440] width 40 height 16
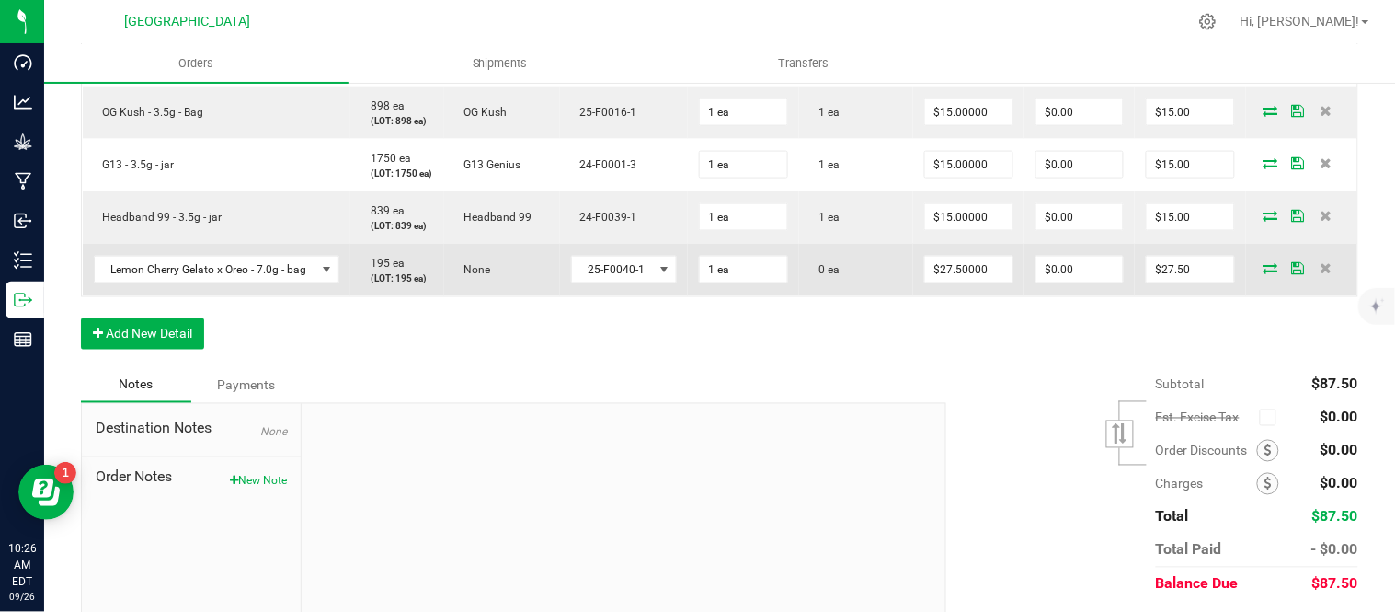
click at [1264, 273] on icon at bounding box center [1271, 267] width 15 height 11
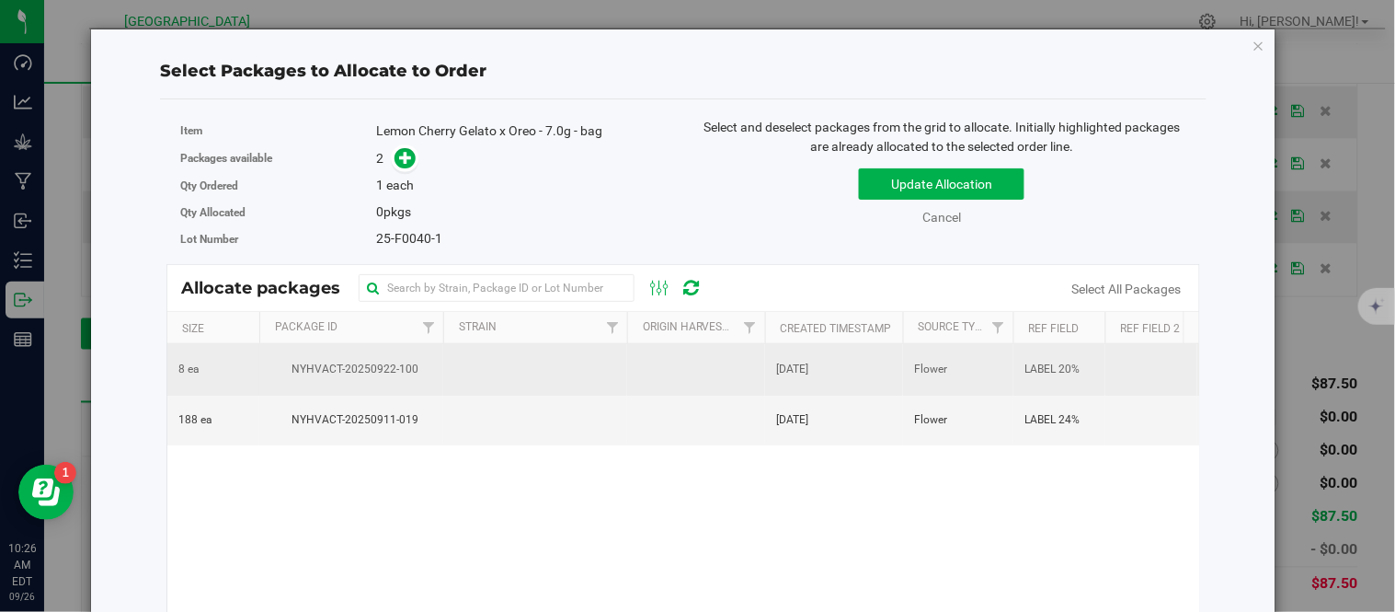
click at [407, 364] on span "NYHVACT-20250922-100" at bounding box center [351, 369] width 162 height 17
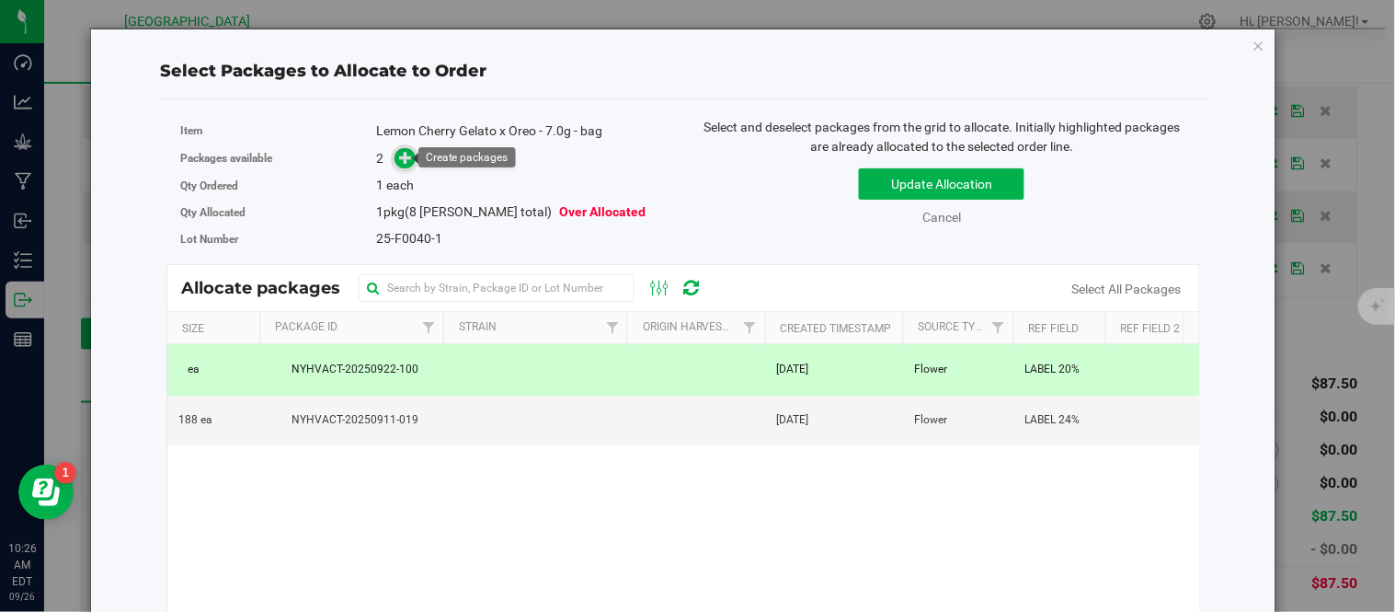
click at [405, 156] on icon at bounding box center [407, 157] width 14 height 14
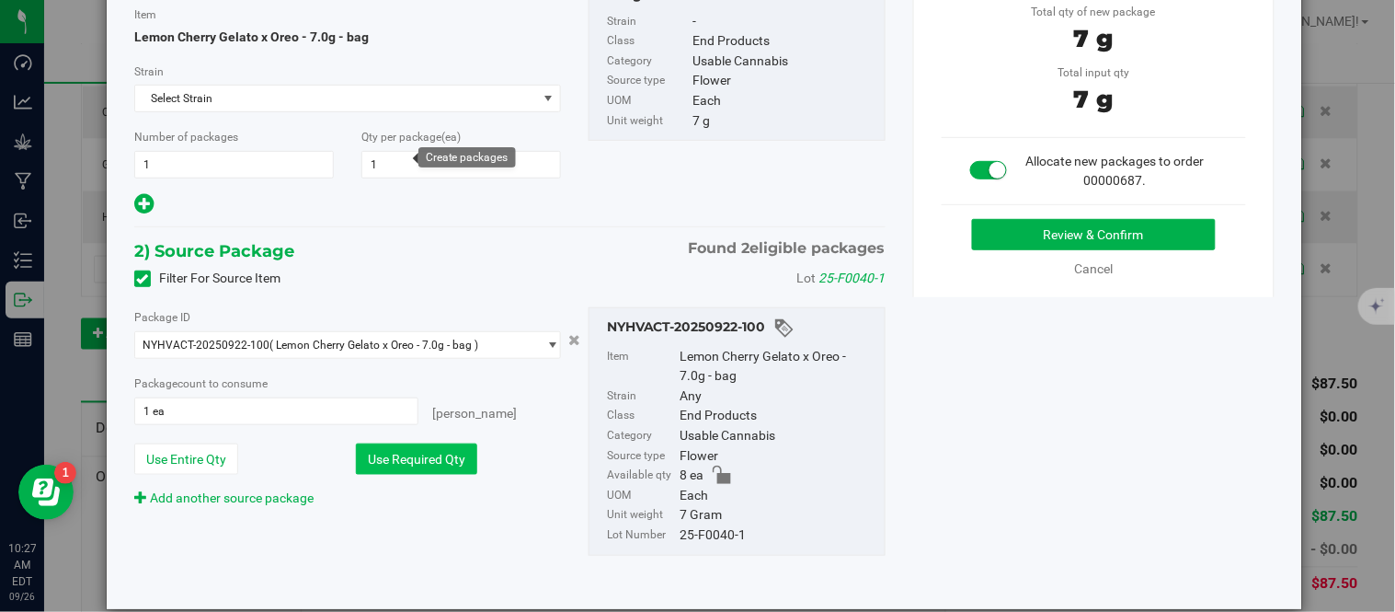
scroll to position [181, 0]
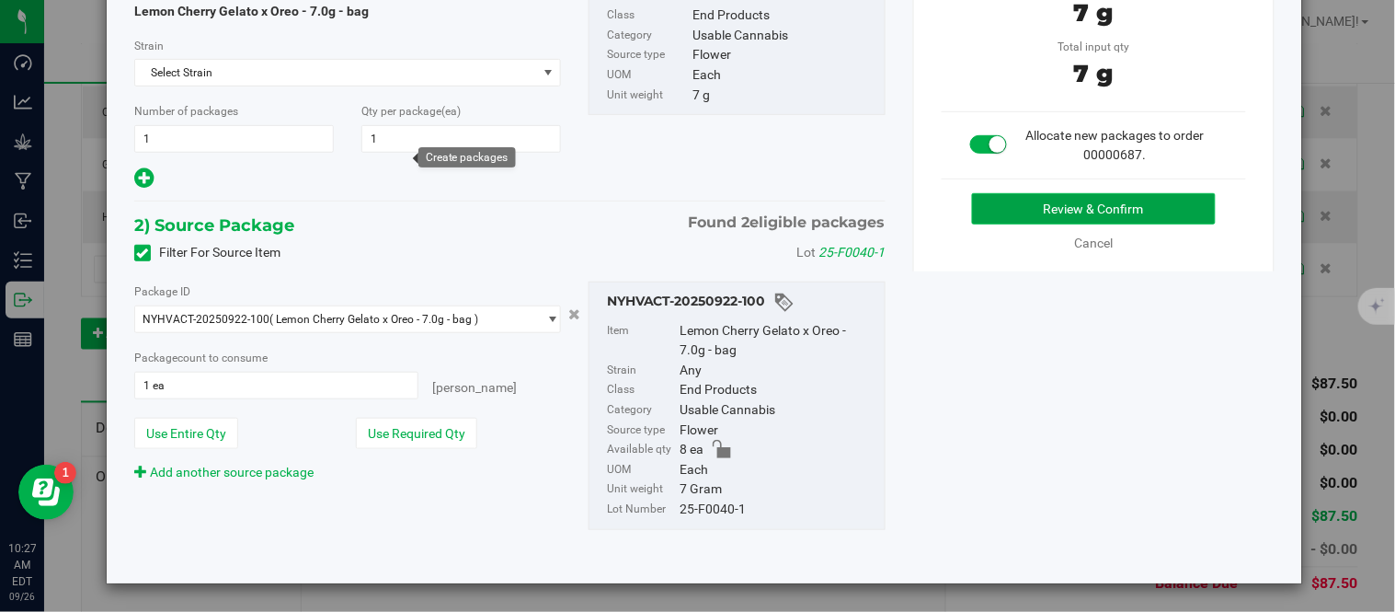
click at [1037, 199] on button "Review & Confirm" at bounding box center [1094, 208] width 244 height 31
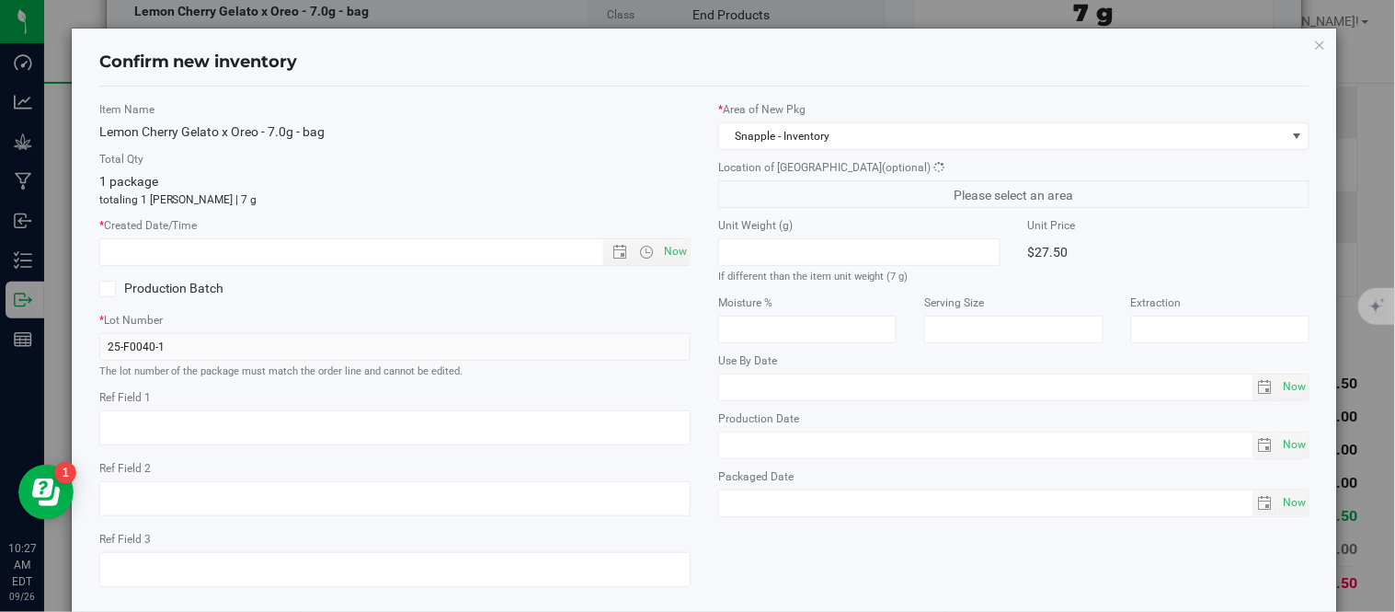
type textarea "LABEL 20%"
click at [660, 255] on span "Now" at bounding box center [675, 251] width 31 height 27
type input "[DATE] 10:27 AM"
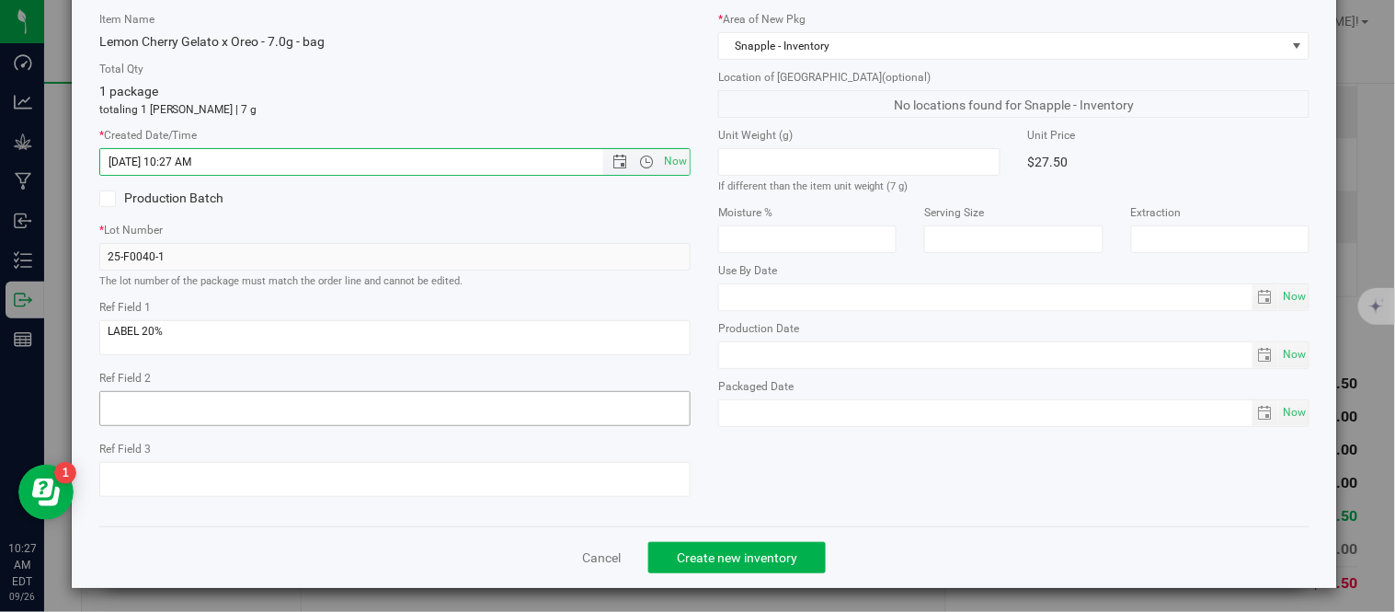
scroll to position [116, 0]
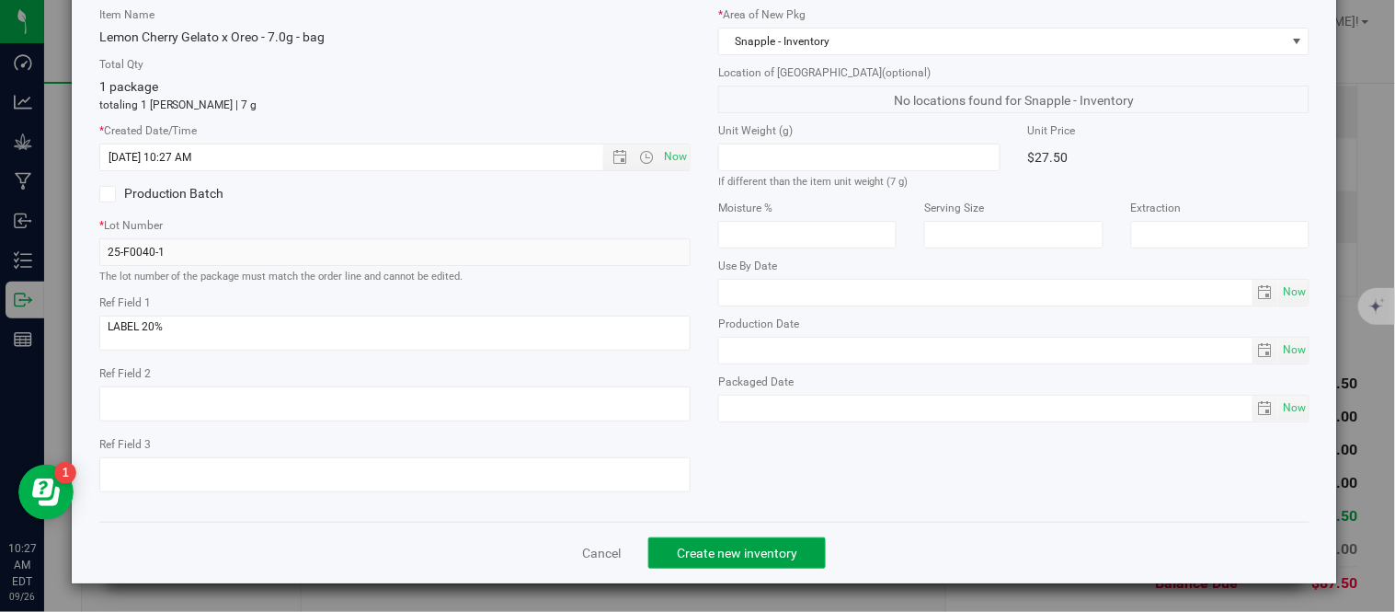
click at [703, 547] on span "Create new inventory" at bounding box center [737, 552] width 120 height 15
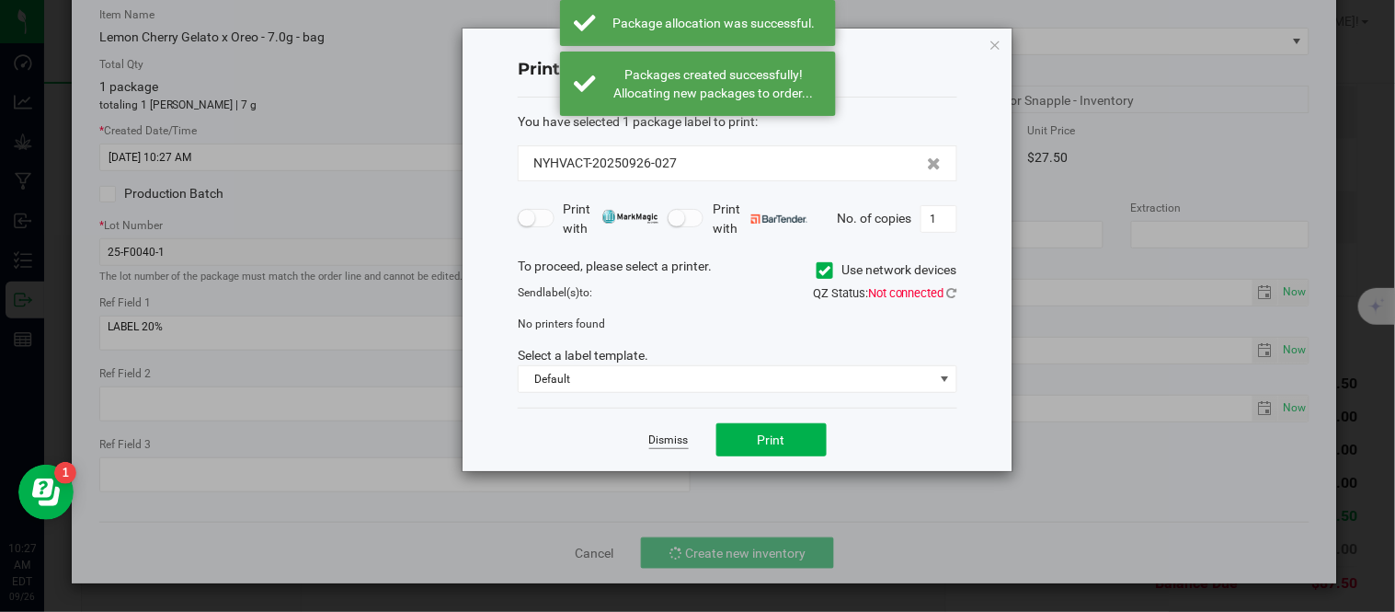
click at [670, 441] on link "Dismiss" at bounding box center [669, 440] width 40 height 16
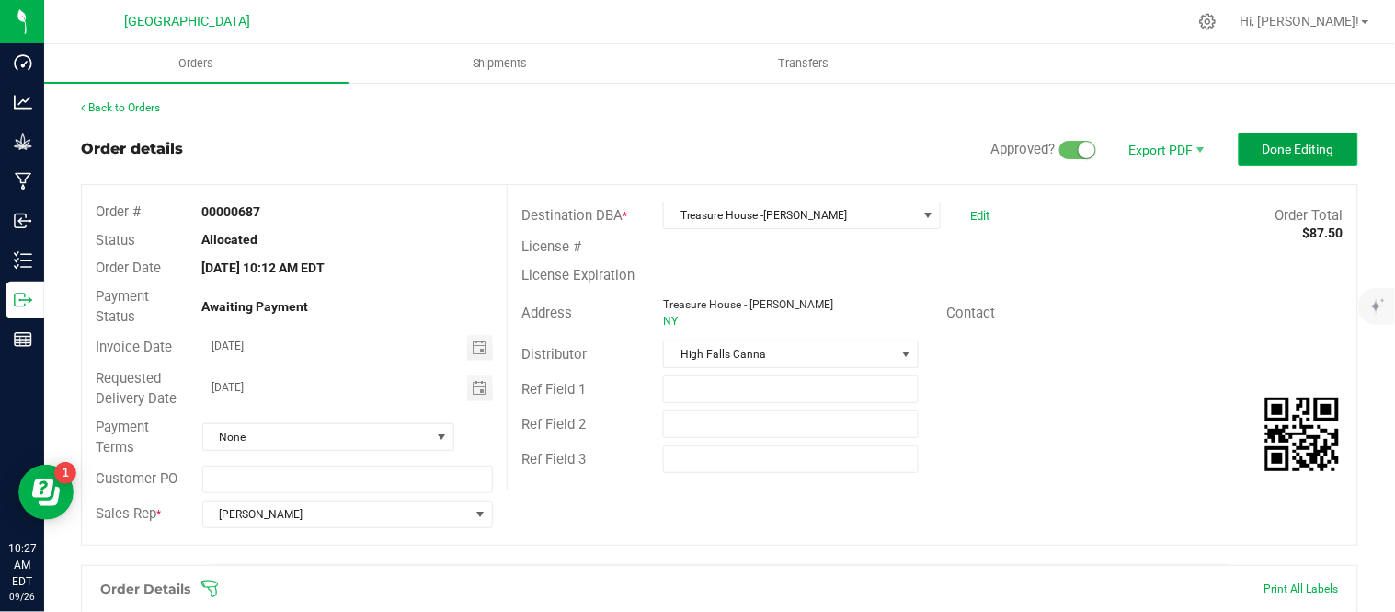
click at [1316, 150] on span "Done Editing" at bounding box center [1299, 149] width 72 height 15
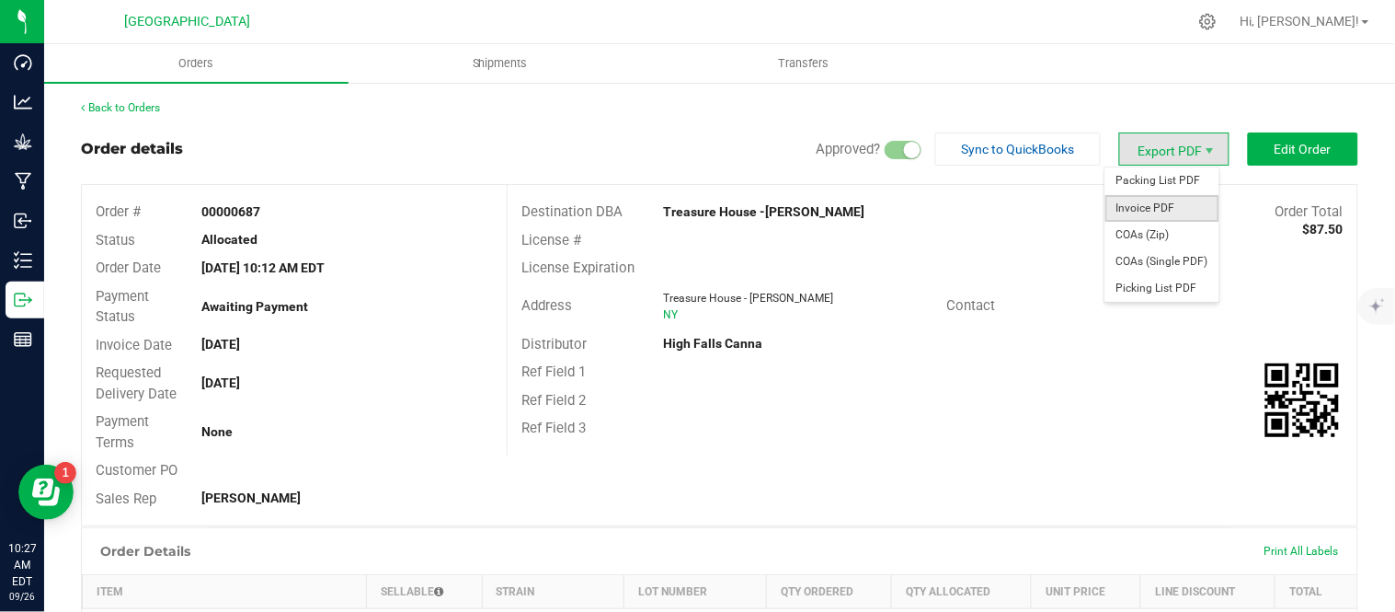
click at [1151, 204] on span "Invoice PDF" at bounding box center [1162, 208] width 114 height 27
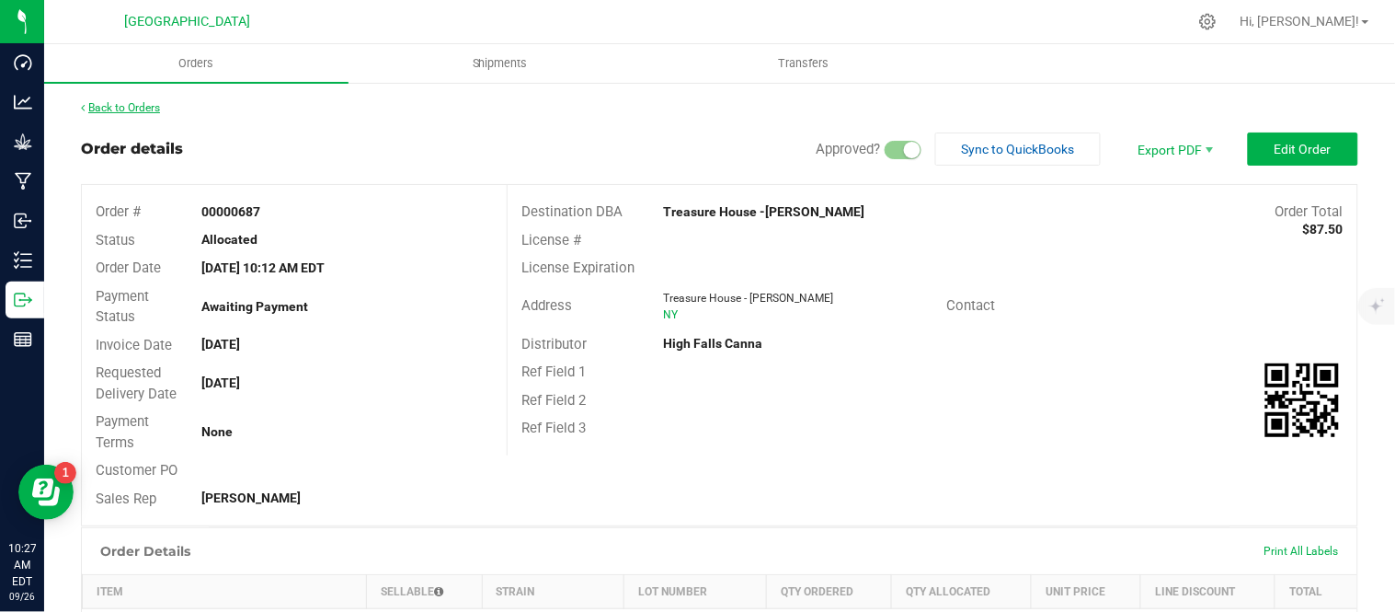
click at [126, 107] on link "Back to Orders" at bounding box center [120, 107] width 79 height 13
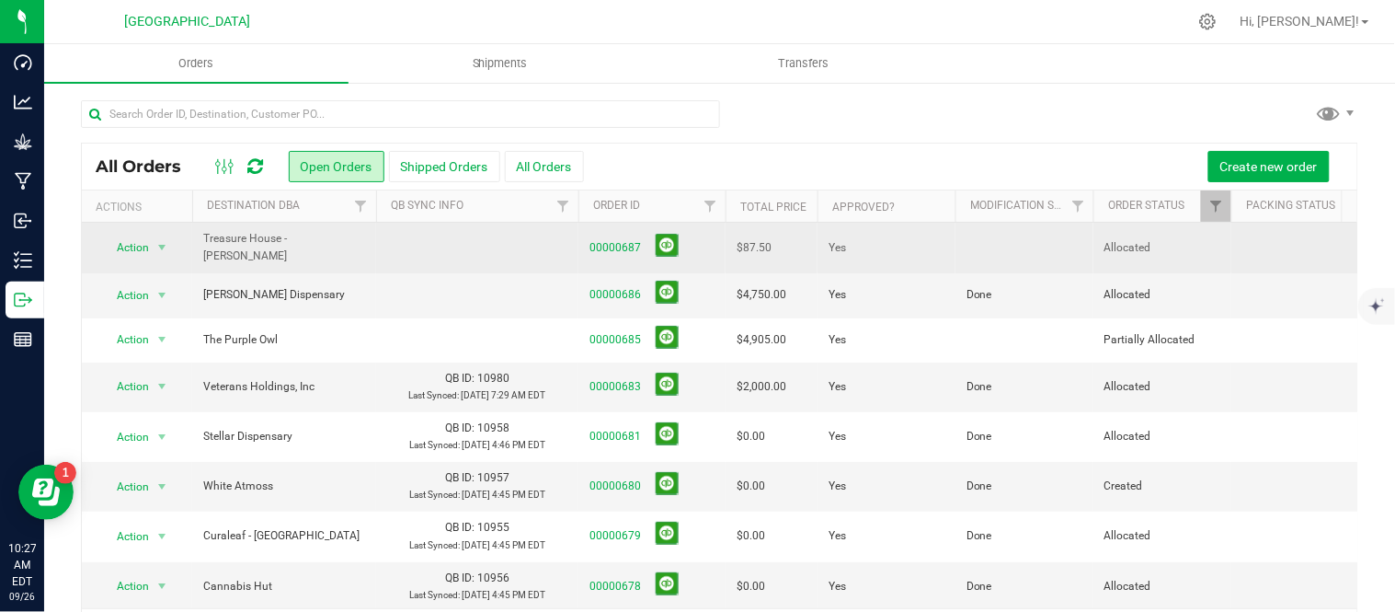
click at [1007, 242] on td at bounding box center [1025, 248] width 138 height 51
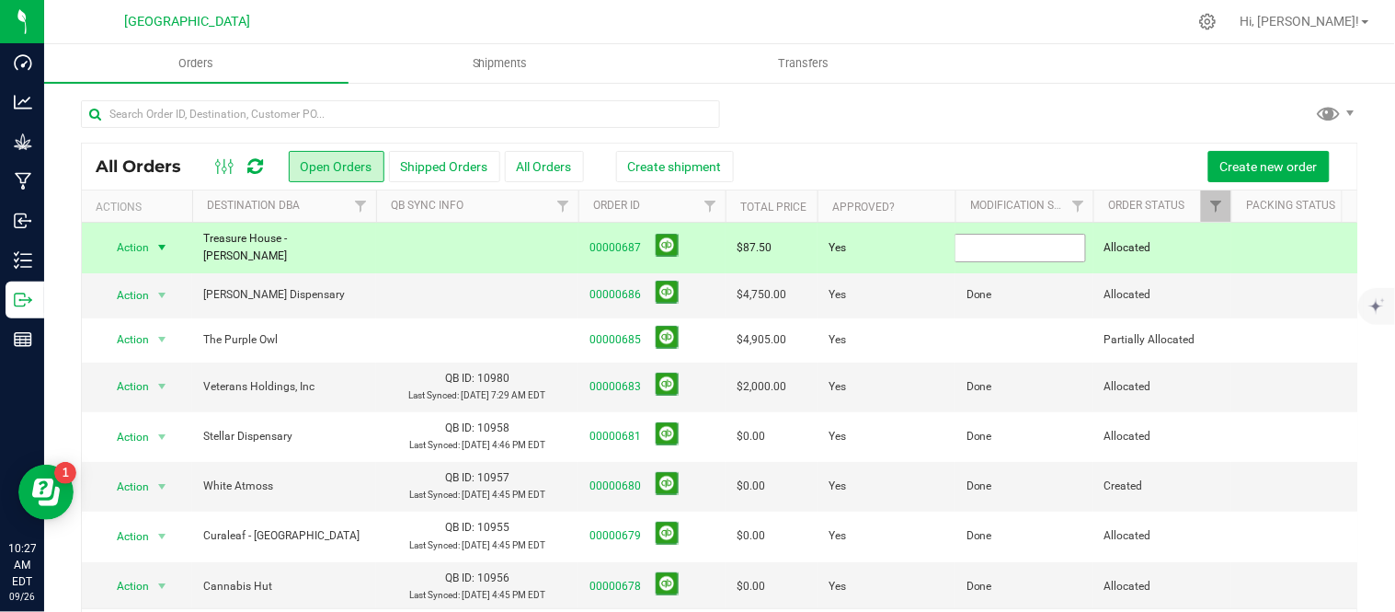
click at [1006, 242] on input "text" at bounding box center [1021, 248] width 132 height 29
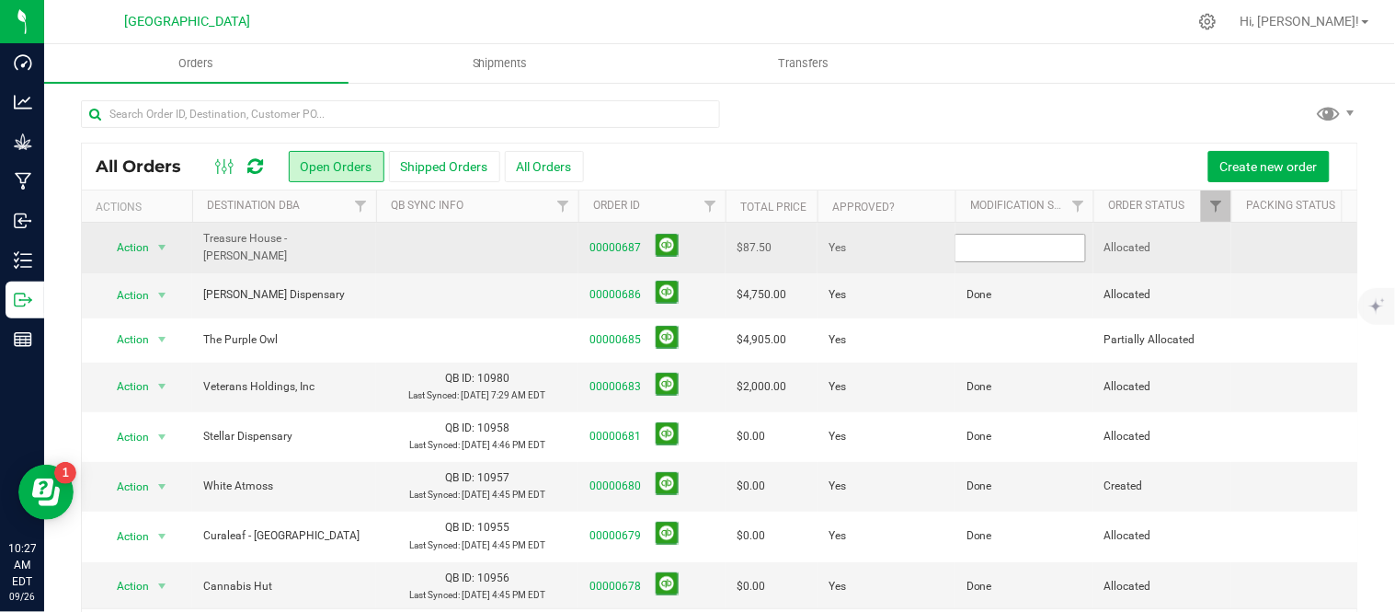
type input "Done"
click at [668, 234] on button at bounding box center [667, 245] width 23 height 23
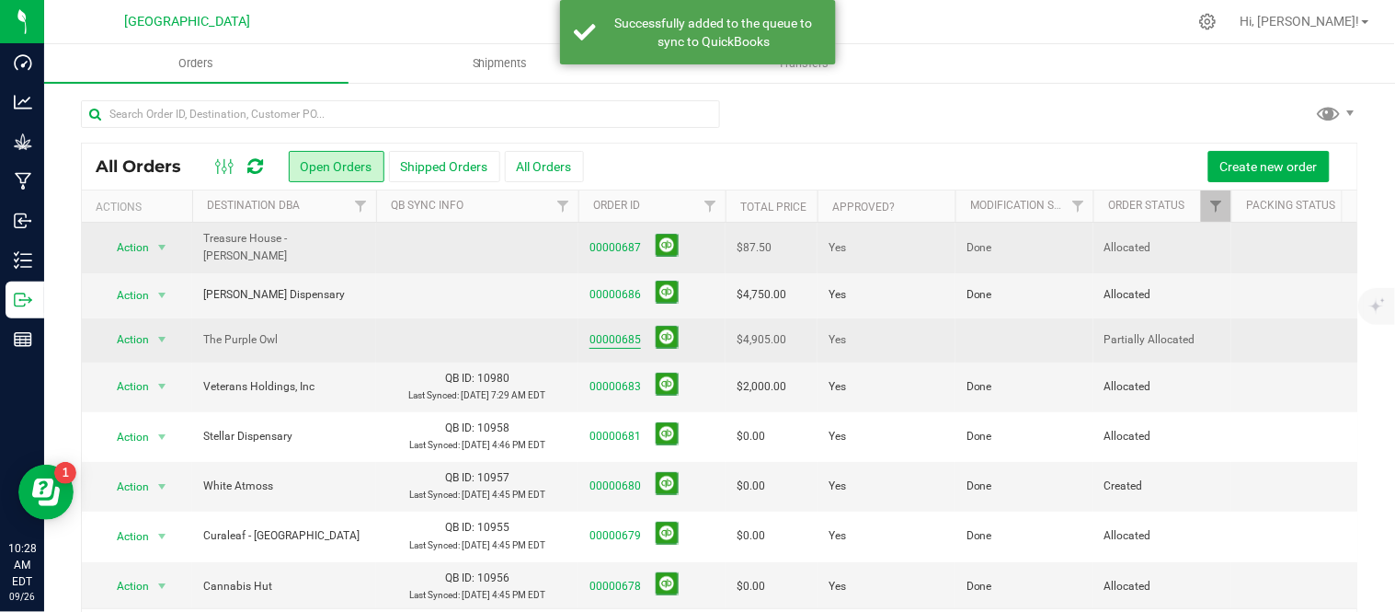
click at [607, 331] on link "00000685" at bounding box center [616, 339] width 52 height 17
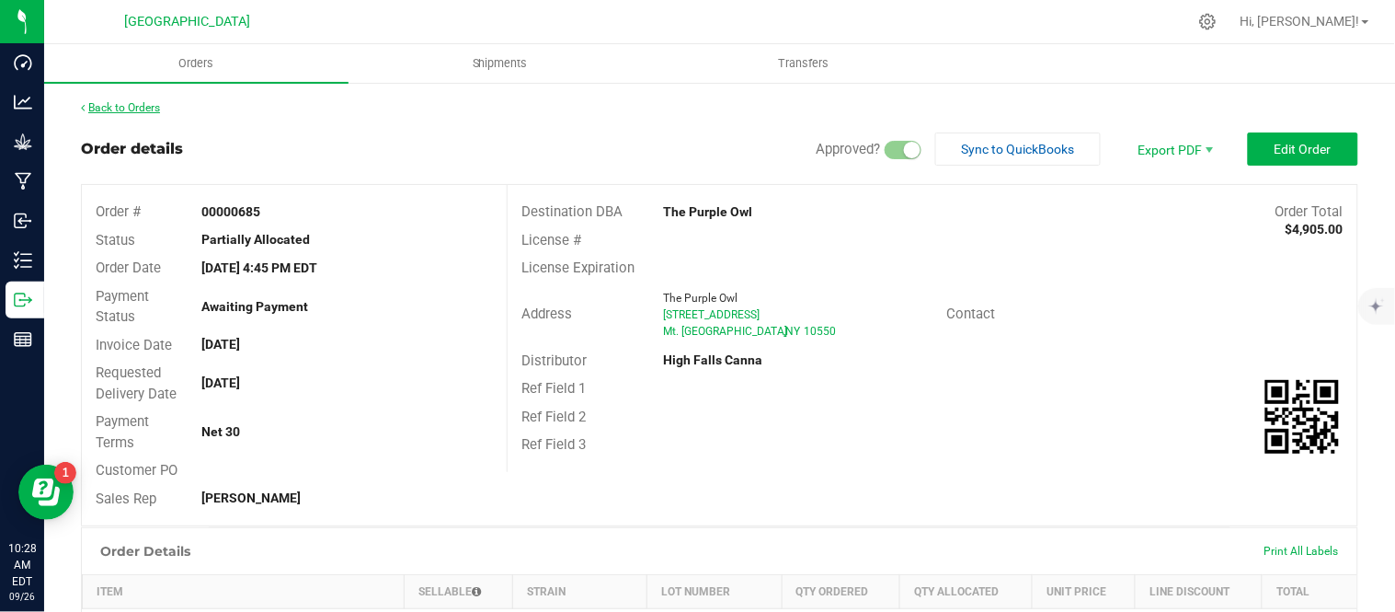
click at [122, 111] on link "Back to Orders" at bounding box center [120, 107] width 79 height 13
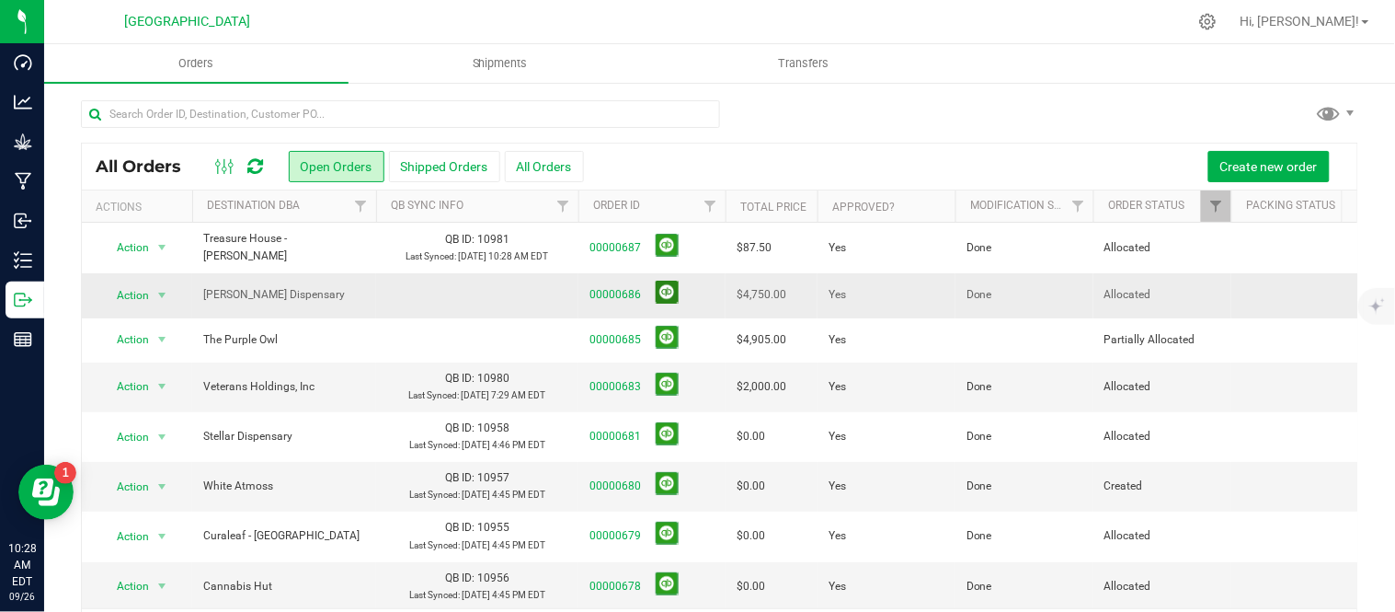
click at [669, 303] on button at bounding box center [667, 292] width 23 height 23
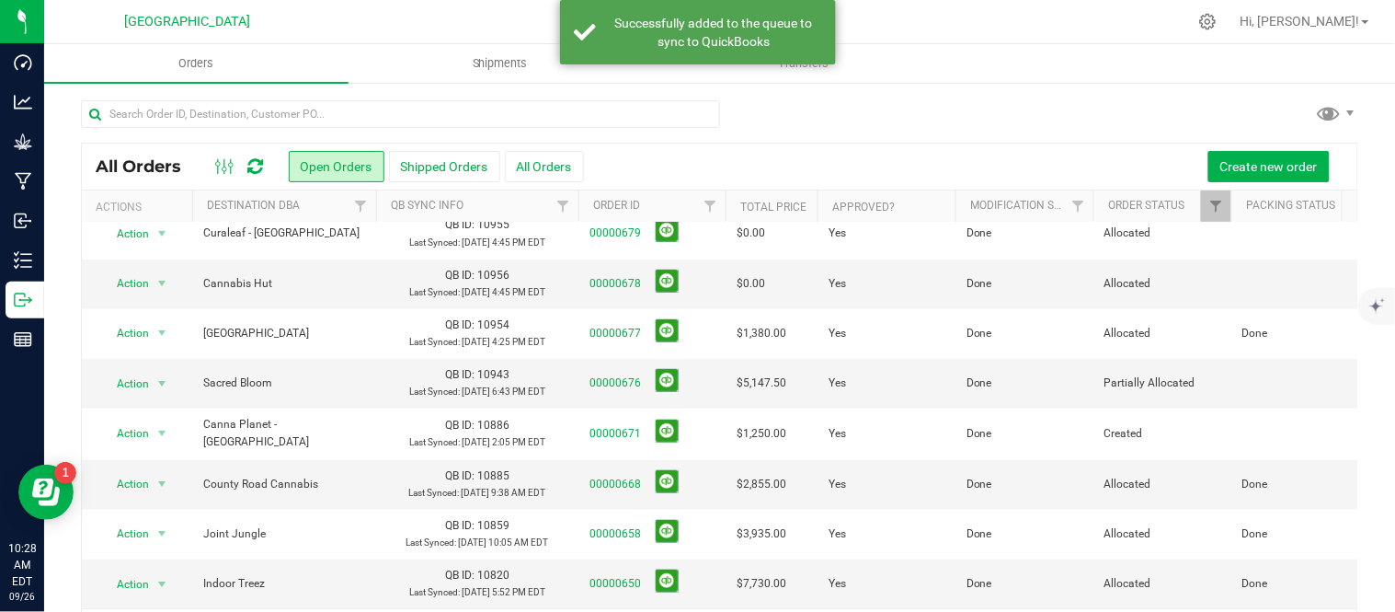
scroll to position [510, 0]
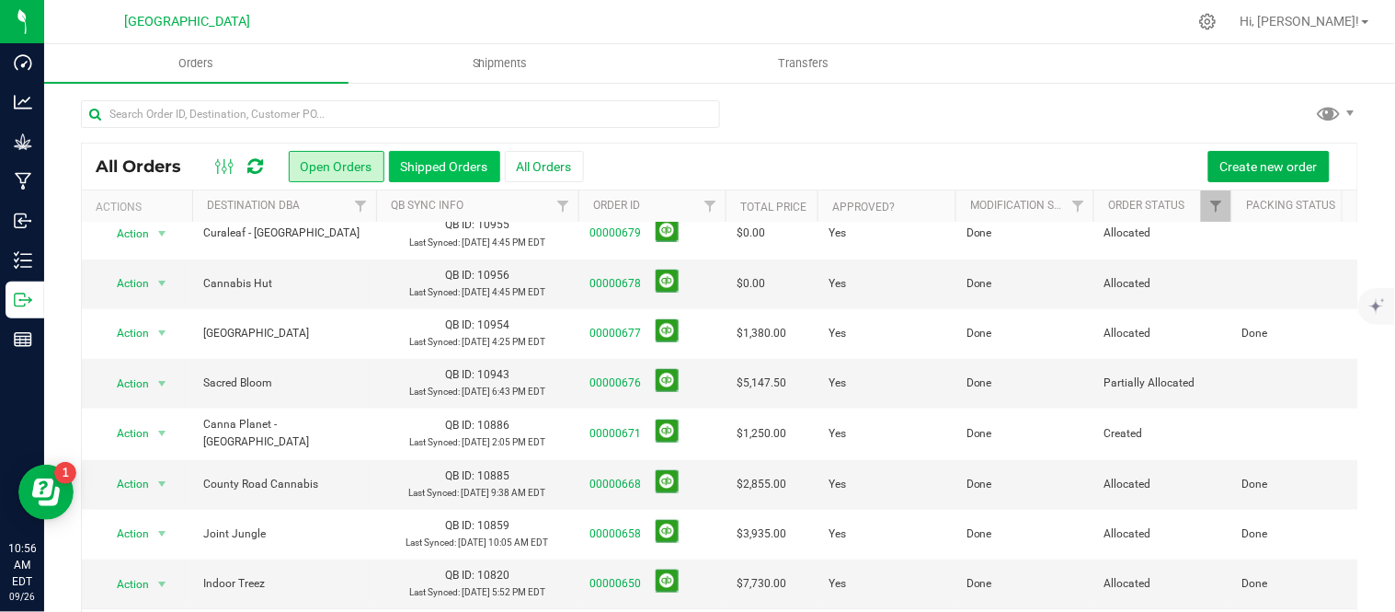
click at [429, 164] on button "Shipped Orders" at bounding box center [444, 166] width 111 height 31
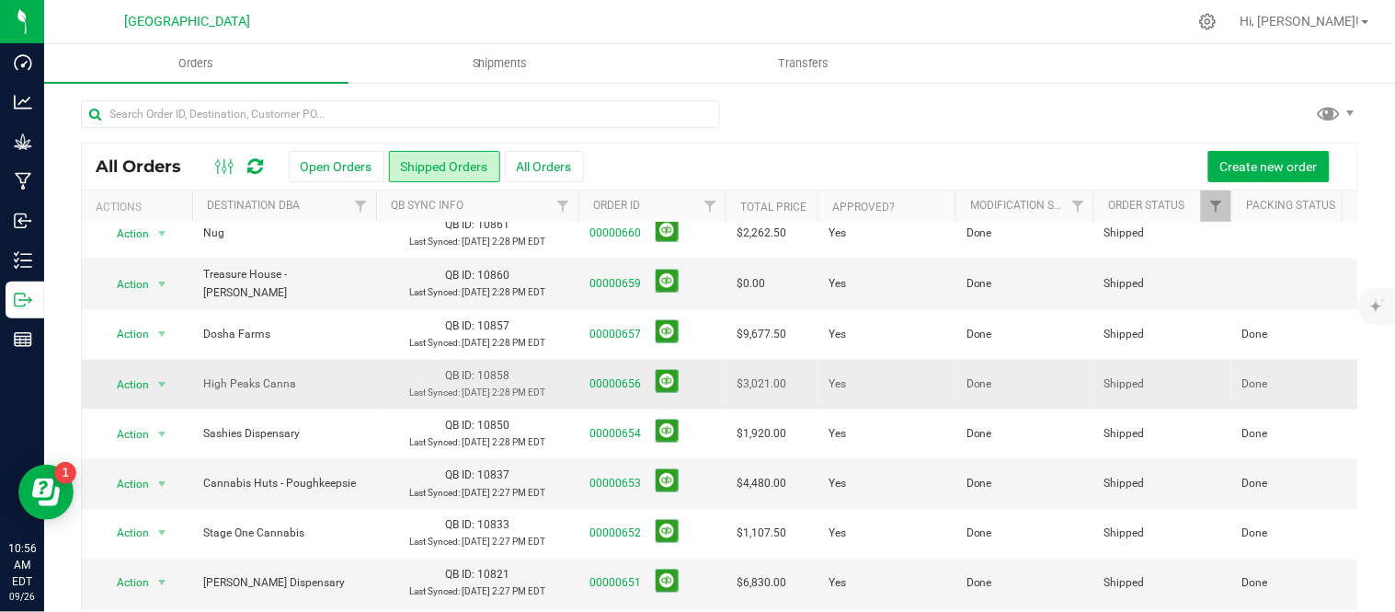
scroll to position [958, 0]
click at [149, 471] on span "Action" at bounding box center [125, 484] width 50 height 26
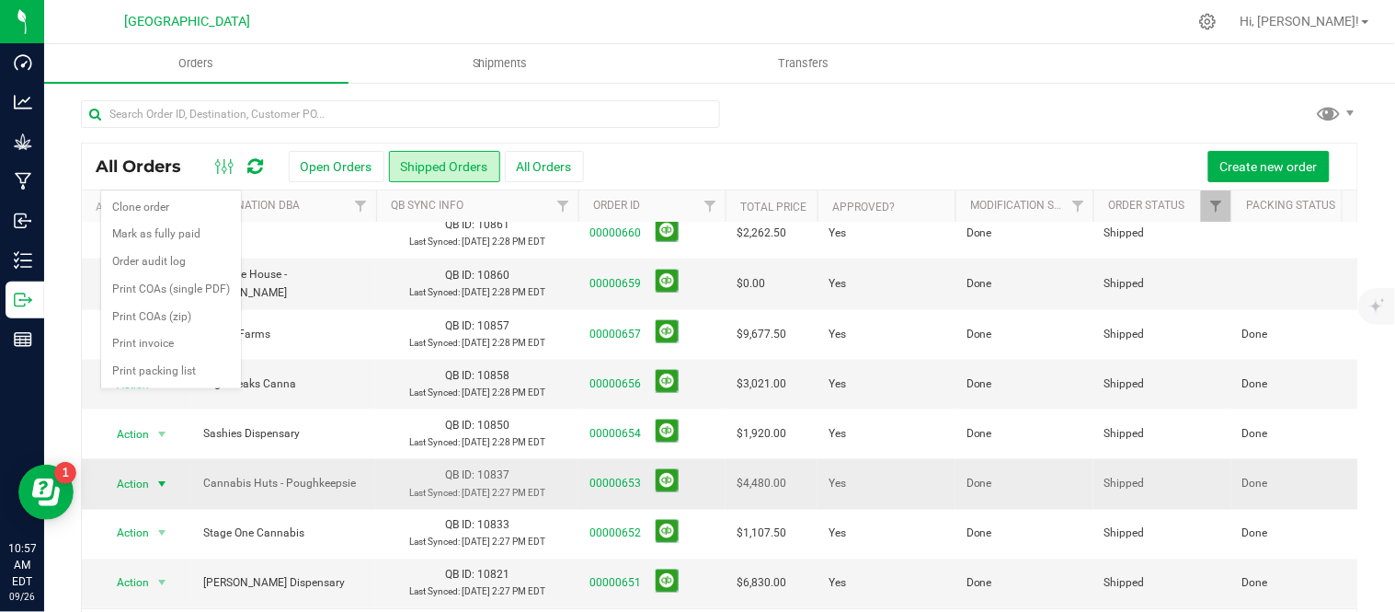
click at [147, 471] on span "Action" at bounding box center [125, 484] width 50 height 26
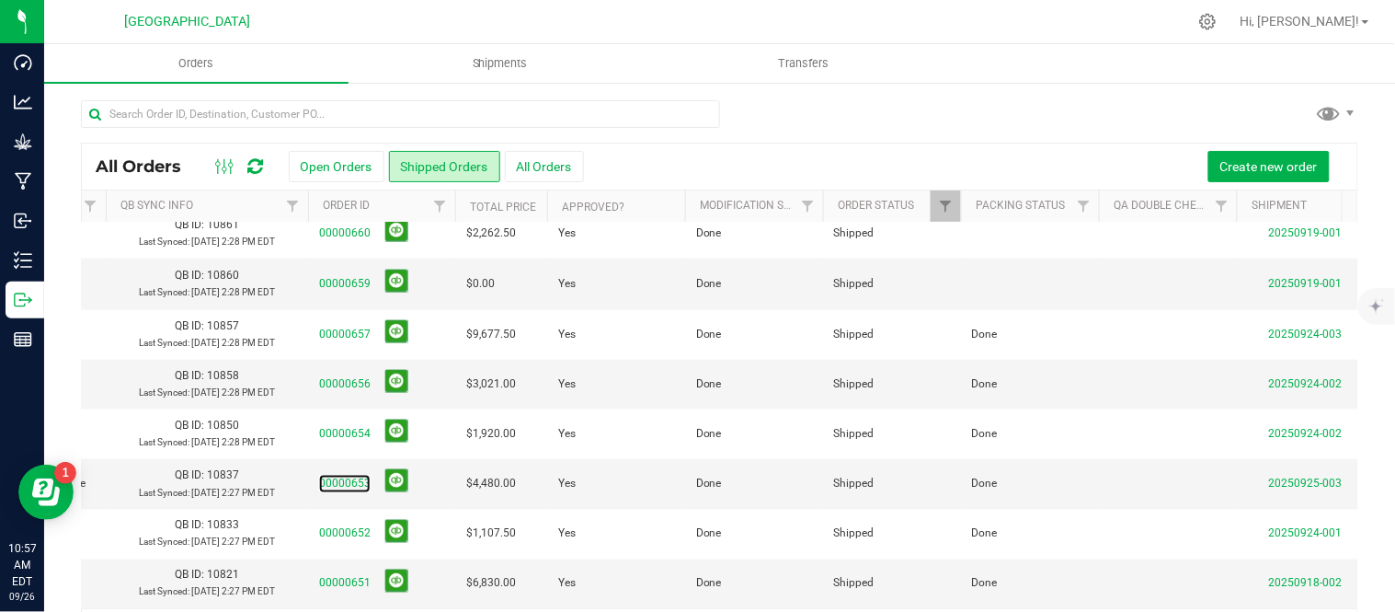
scroll to position [0, 363]
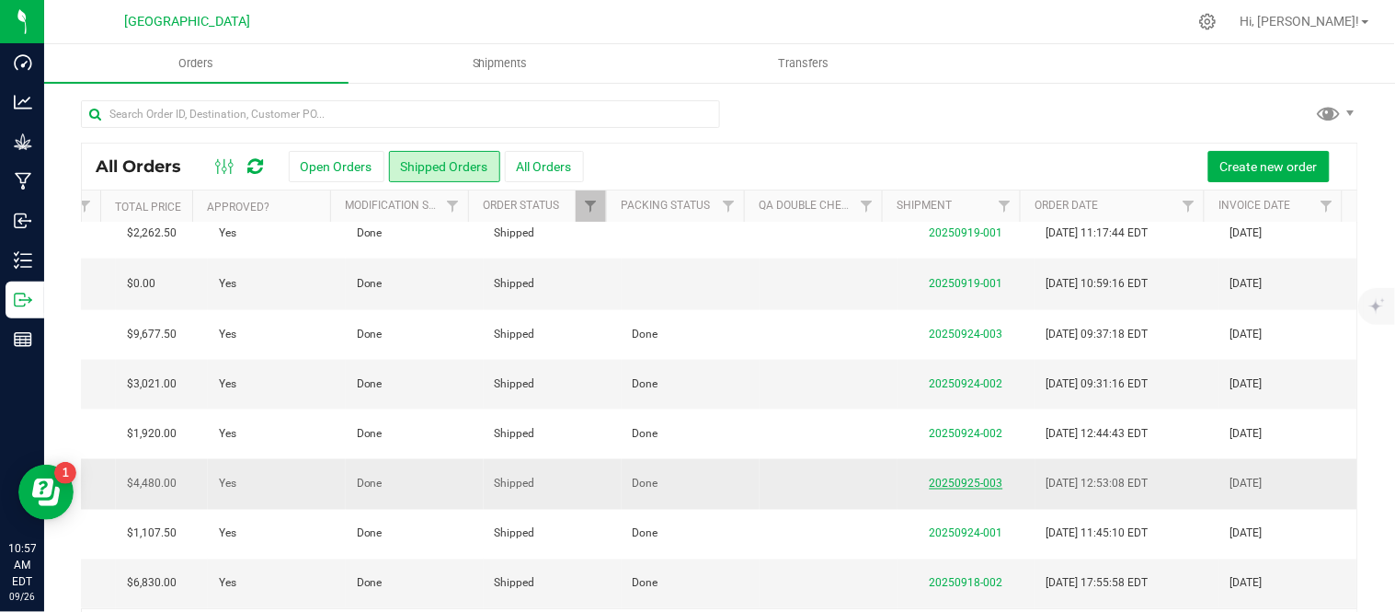
click at [967, 476] on link "20250925-003" at bounding box center [967, 482] width 74 height 13
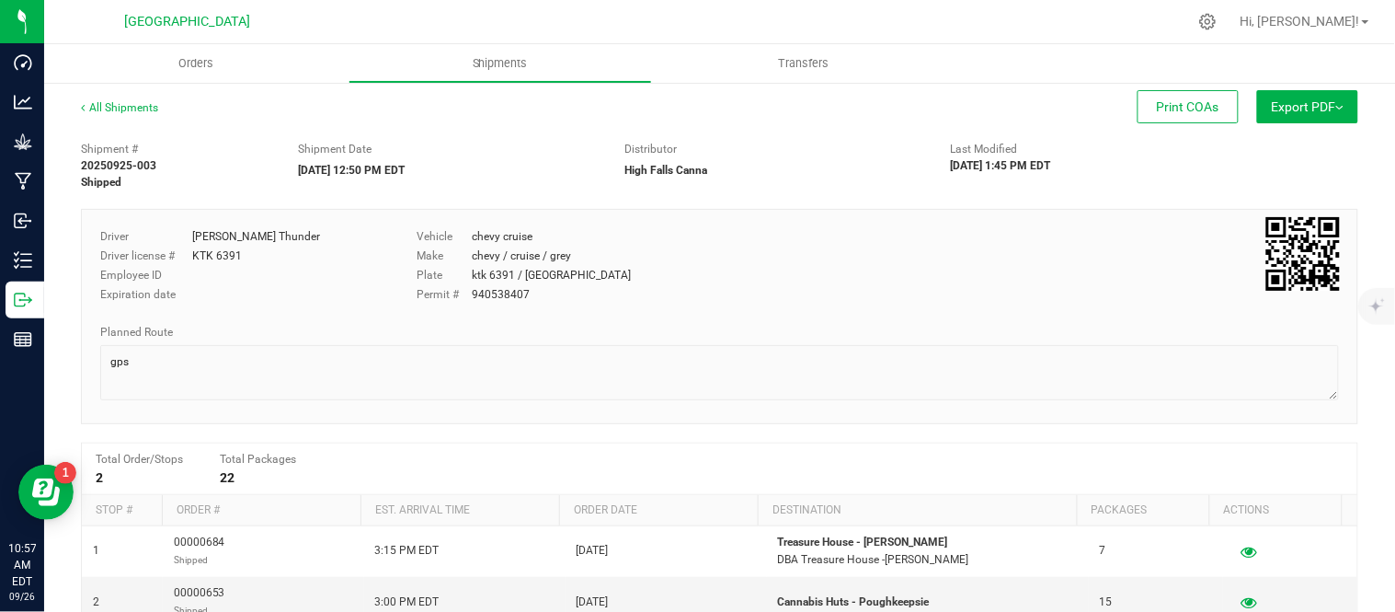
click at [1306, 105] on span "Export PDF" at bounding box center [1308, 106] width 72 height 15
click at [1162, 163] on div "Shipment # 20250925-003 Shipped Shipment Date [DATE] 12:50 PM EDT Distributor […" at bounding box center [719, 161] width 1305 height 58
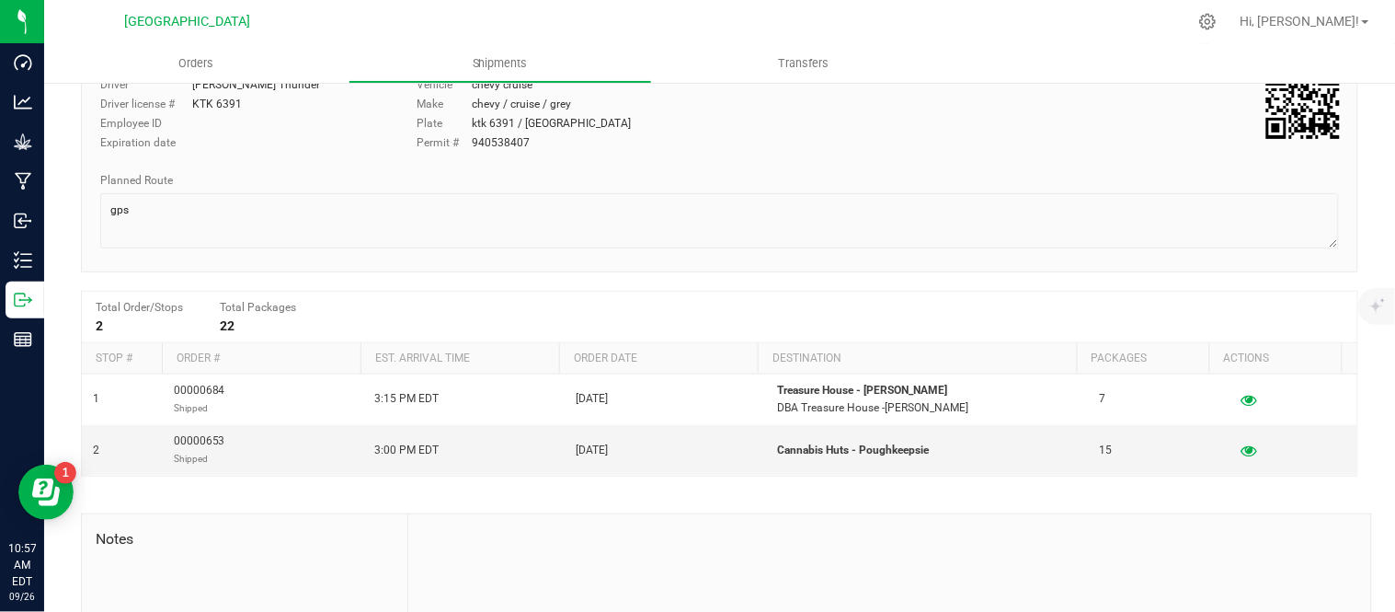
scroll to position [204, 0]
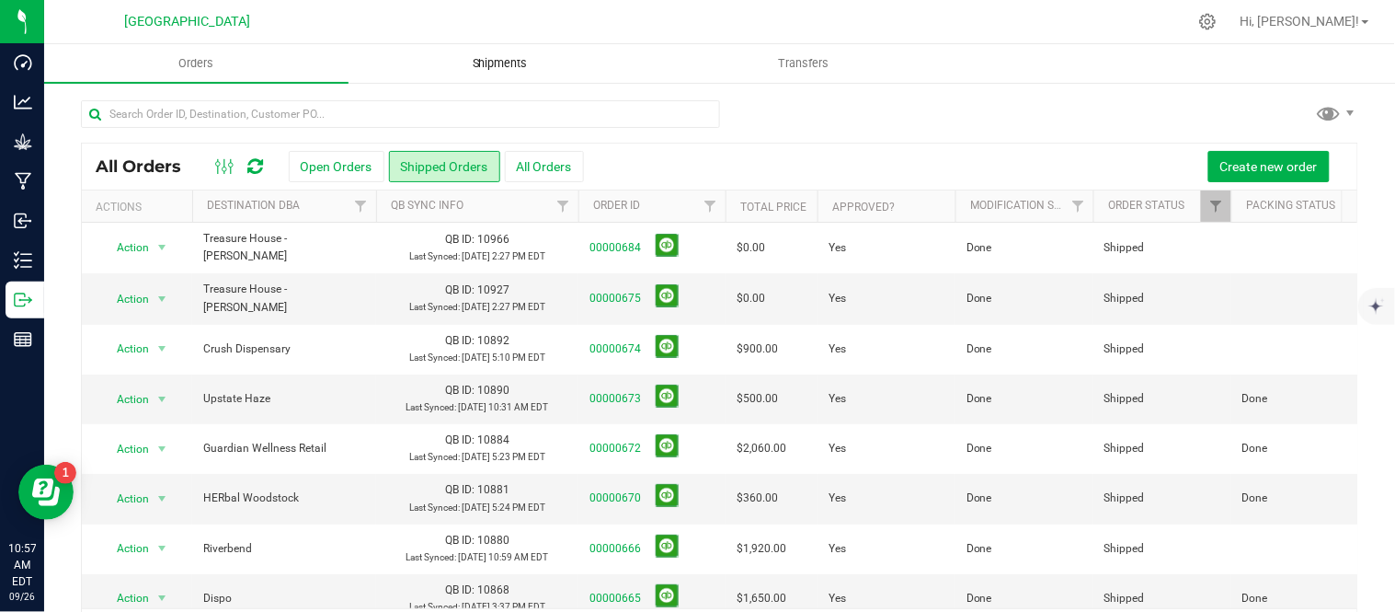
click at [511, 66] on span "Shipments" at bounding box center [500, 63] width 105 height 17
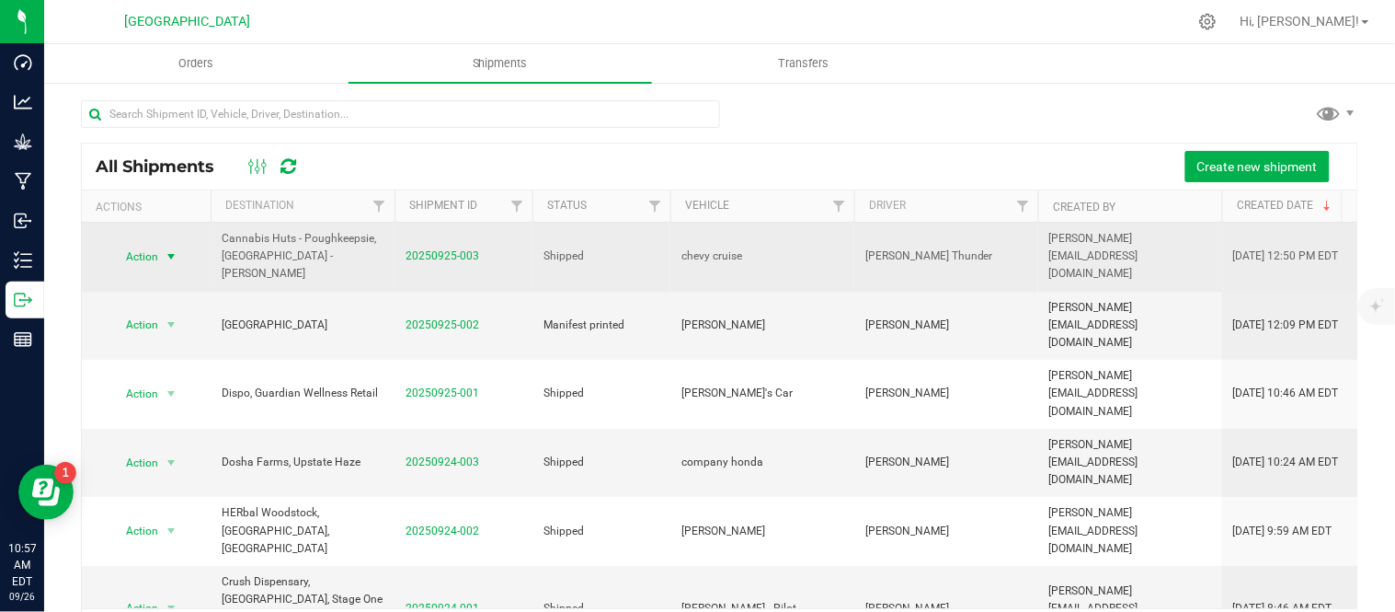
click at [169, 255] on span "select" at bounding box center [171, 256] width 15 height 15
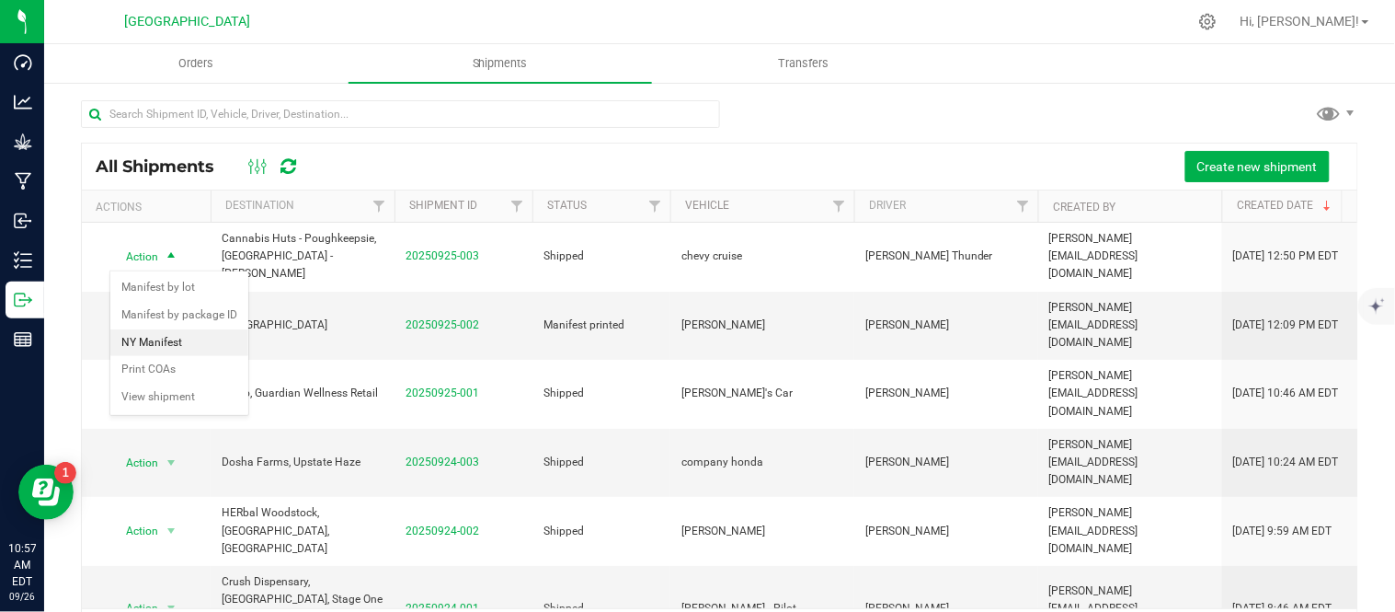
click at [172, 336] on li "NY Manifest" at bounding box center [179, 343] width 138 height 28
